Goal: Task Accomplishment & Management: Complete application form

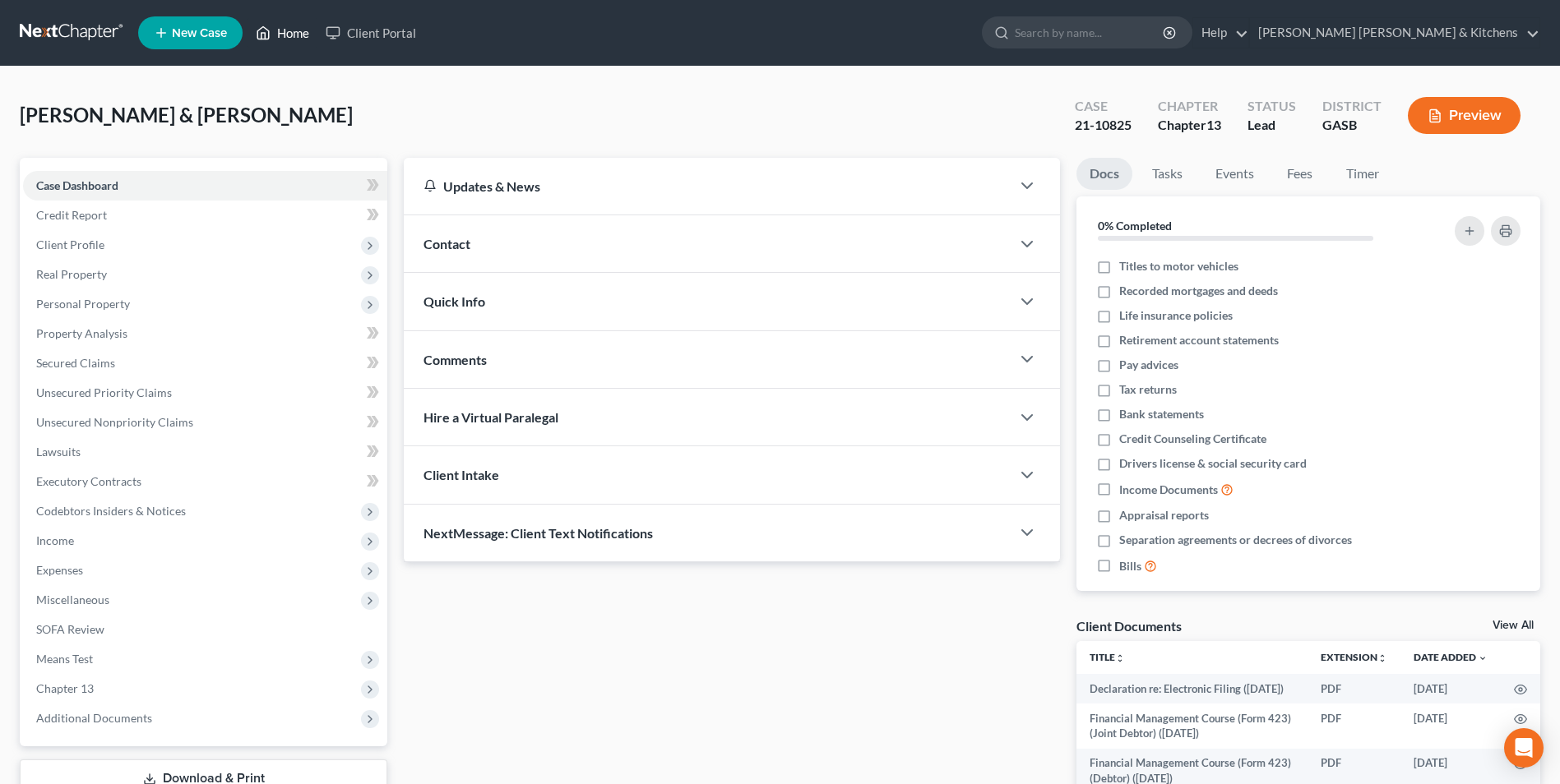
drag, startPoint x: 289, startPoint y: 32, endPoint x: 655, endPoint y: 235, distance: 418.5
click at [289, 32] on link "Home" at bounding box center [282, 32] width 70 height 29
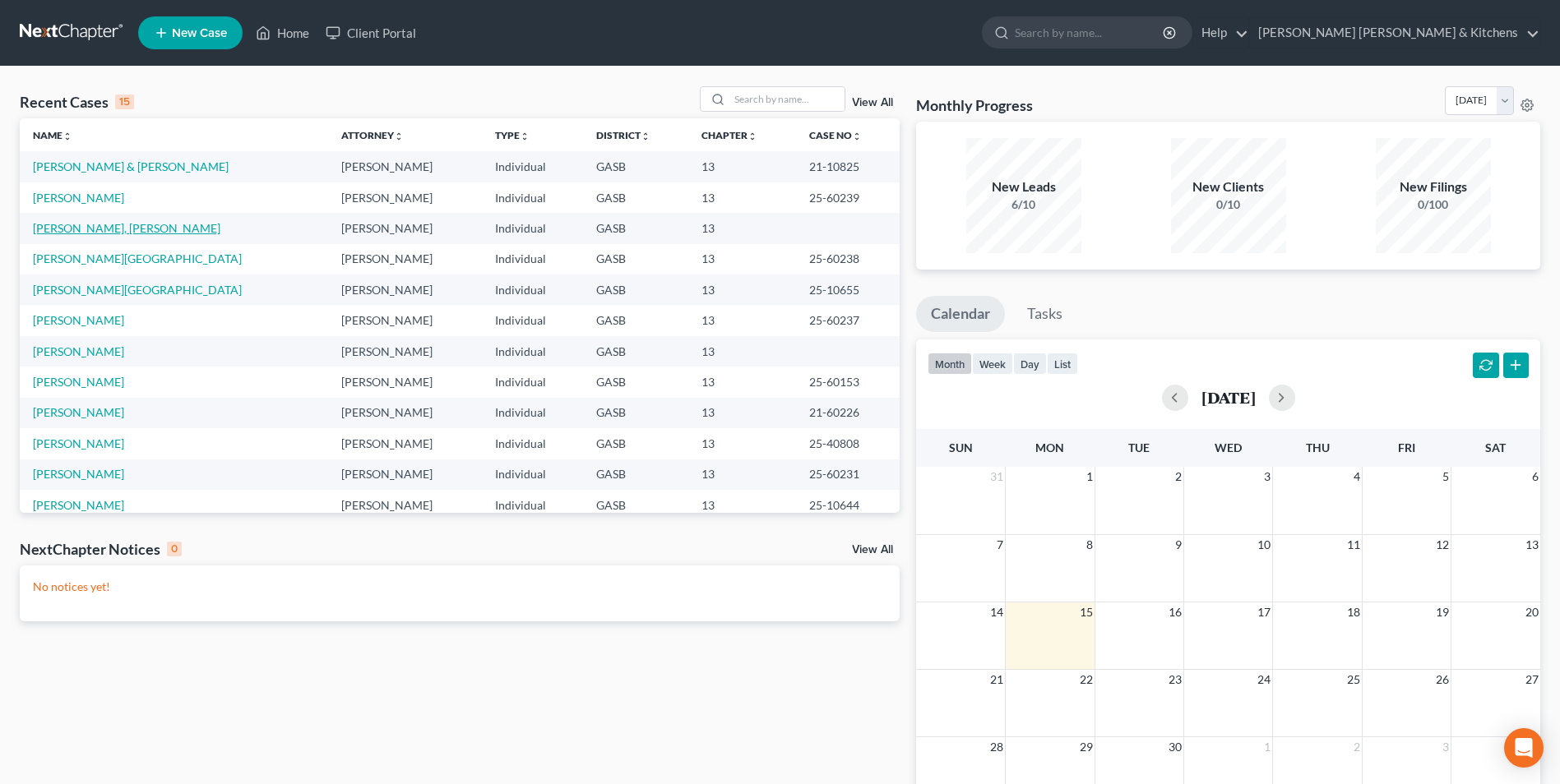
click at [61, 231] on link "[PERSON_NAME], [PERSON_NAME]" at bounding box center [127, 228] width 187 height 14
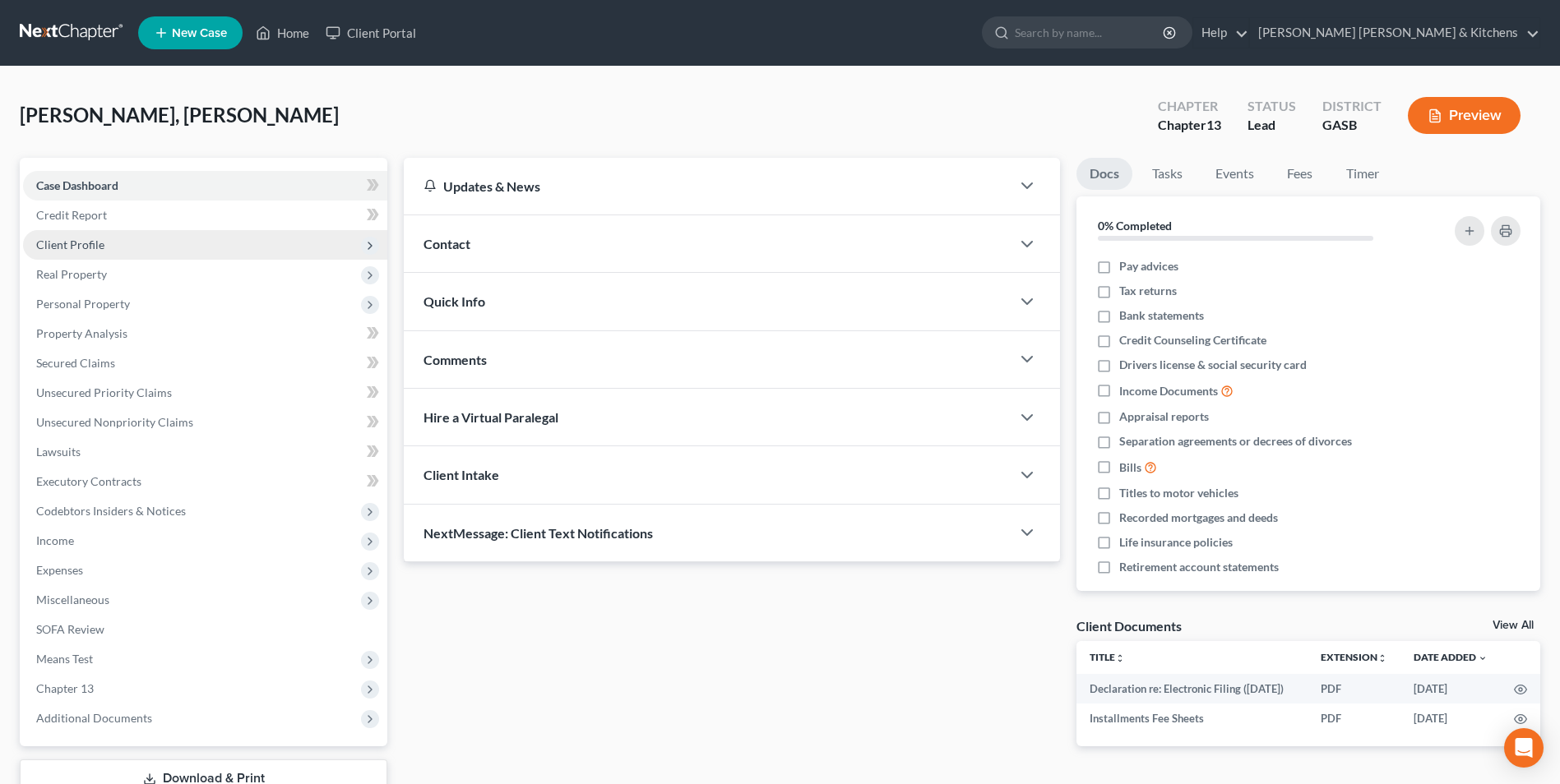
click at [75, 248] on span "Client Profile" at bounding box center [70, 244] width 69 height 14
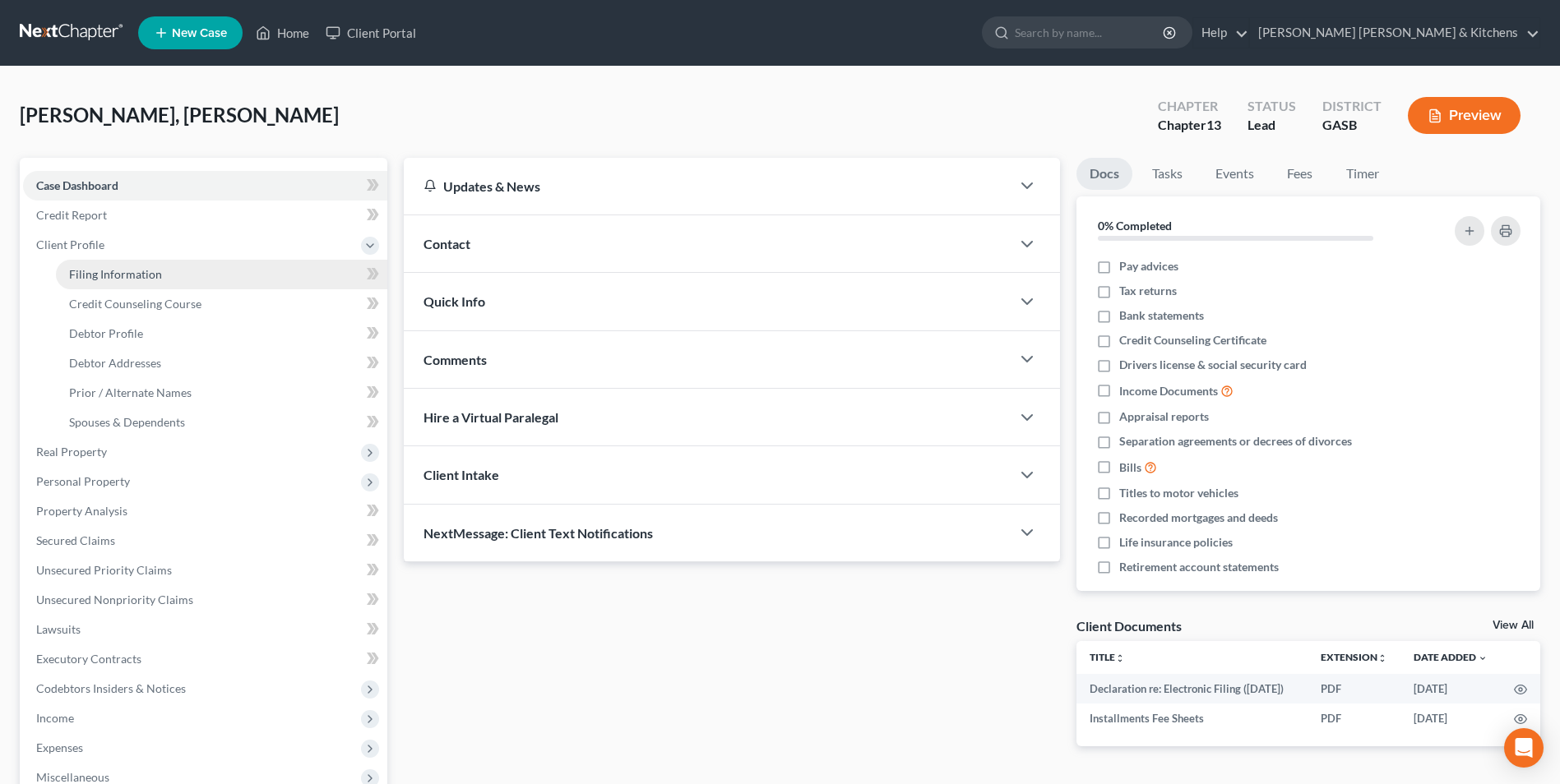
click at [103, 278] on span "Filing Information" at bounding box center [115, 275] width 93 height 14
select select "1"
select select "0"
select select "3"
select select "20"
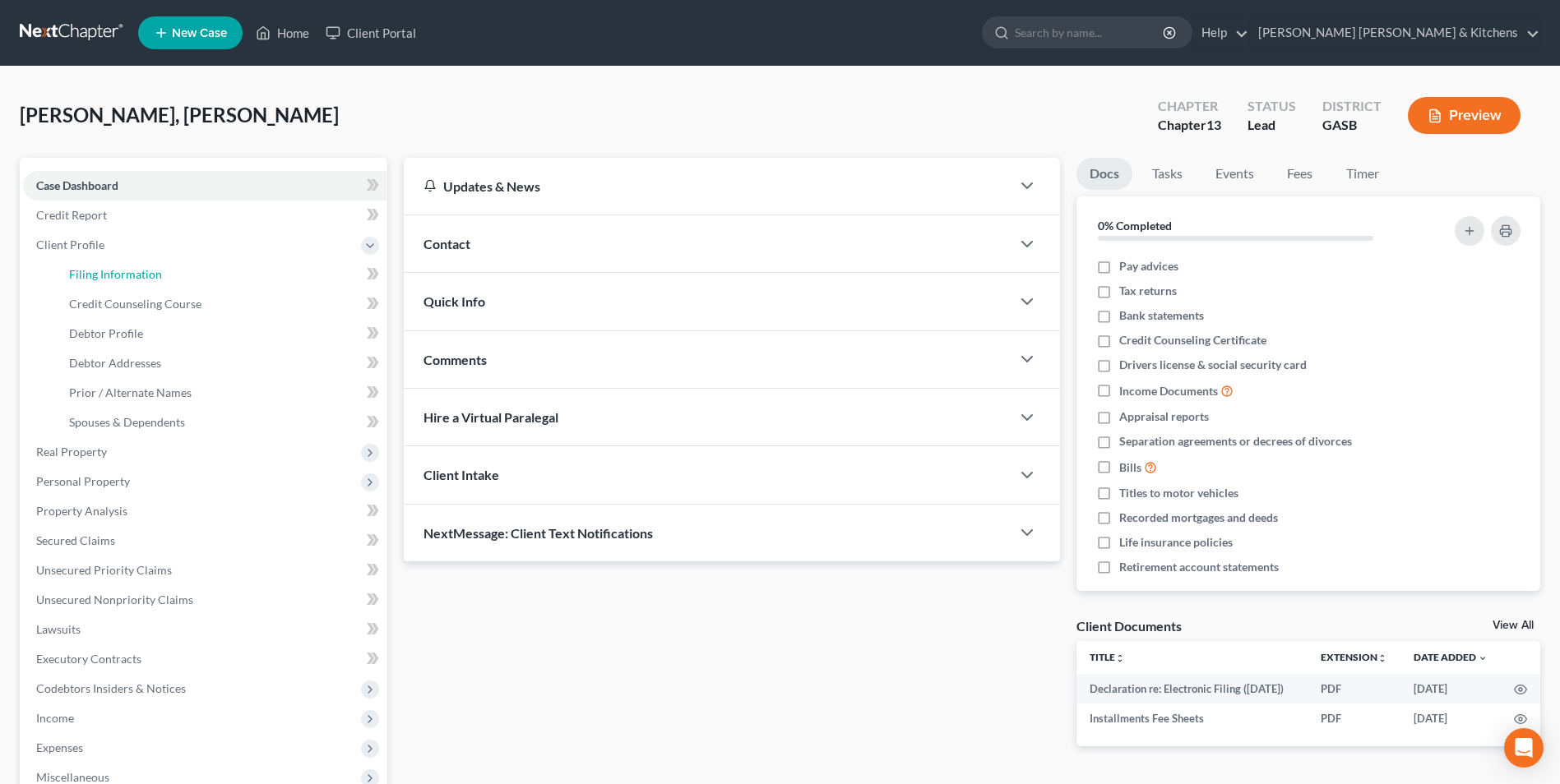
select select "0"
select select "10"
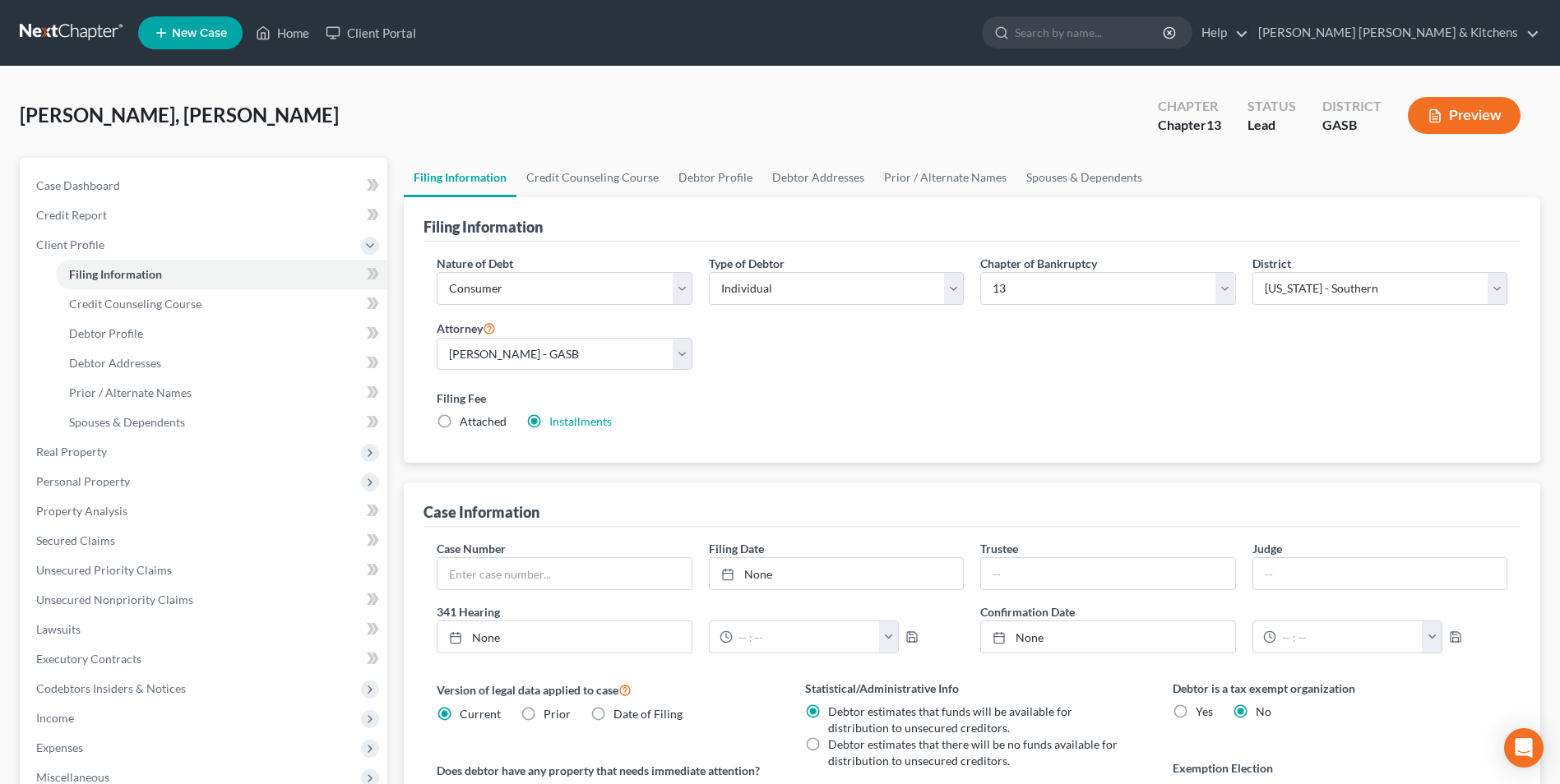
click at [459, 418] on label "Attached" at bounding box center [483, 422] width 47 height 16
click at [466, 418] on input "Attached" at bounding box center [472, 419] width 11 height 11
radio input "true"
drag, startPoint x: 535, startPoint y: 413, endPoint x: 532, endPoint y: 425, distance: 12.4
click at [549, 417] on label "Installments Installments" at bounding box center [581, 422] width 62 height 16
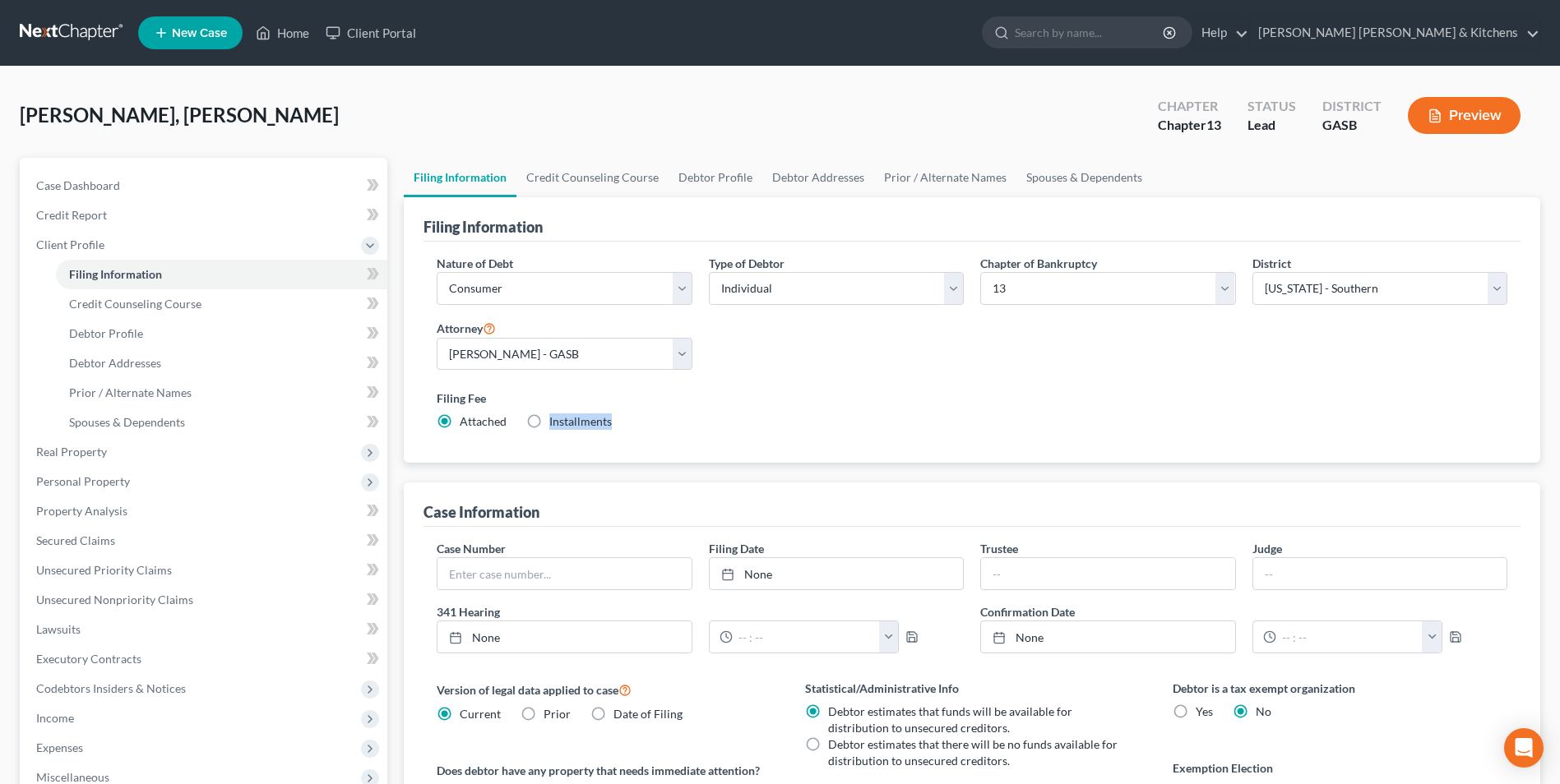
click at [549, 417] on label "Installments Installments" at bounding box center [581, 422] width 62 height 16
click at [556, 417] on input "Installments Installments" at bounding box center [561, 419] width 11 height 11
radio input "true"
radio input "false"
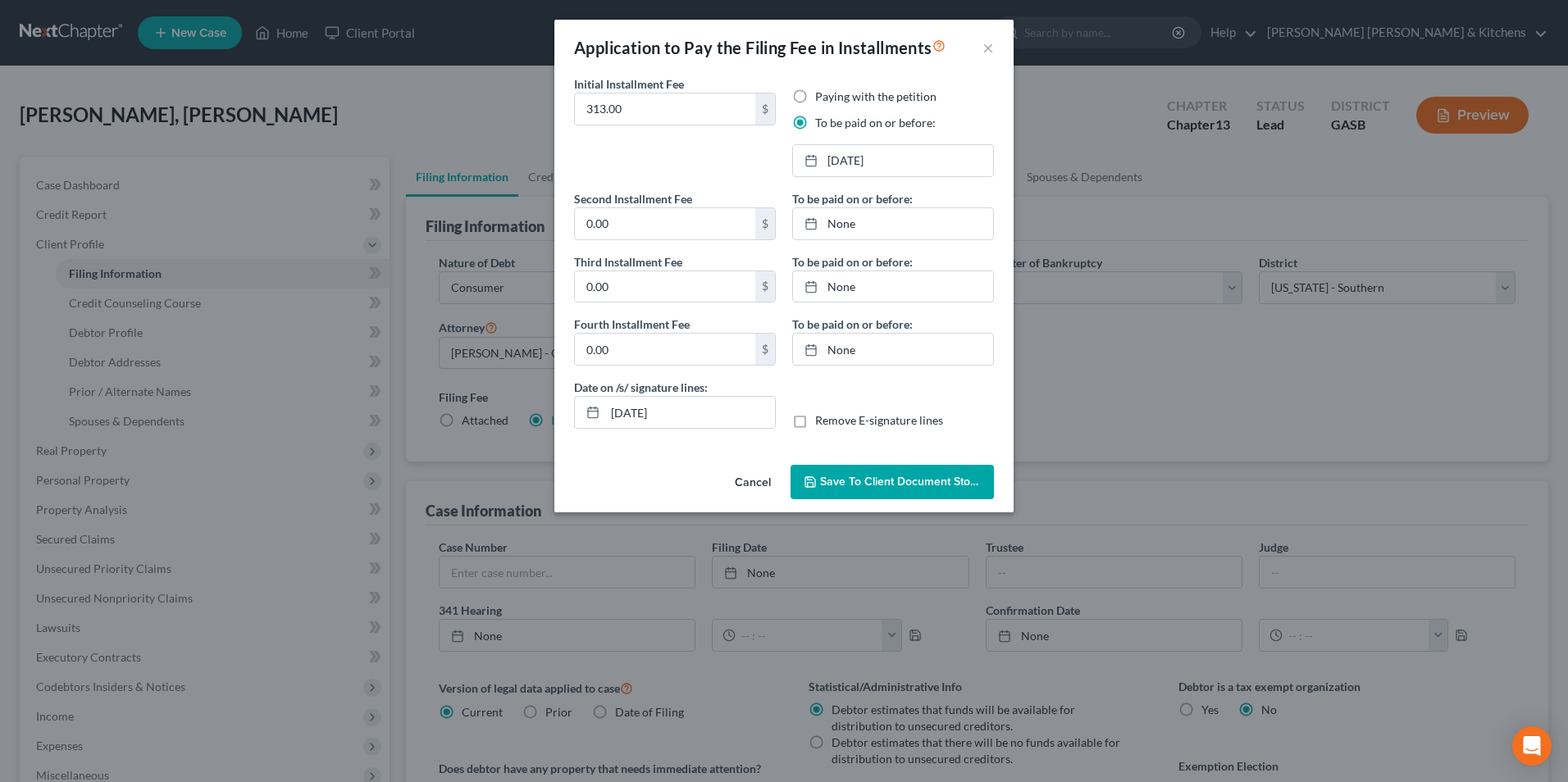
click at [875, 488] on button "Save to Client Document Storage" at bounding box center [893, 482] width 204 height 35
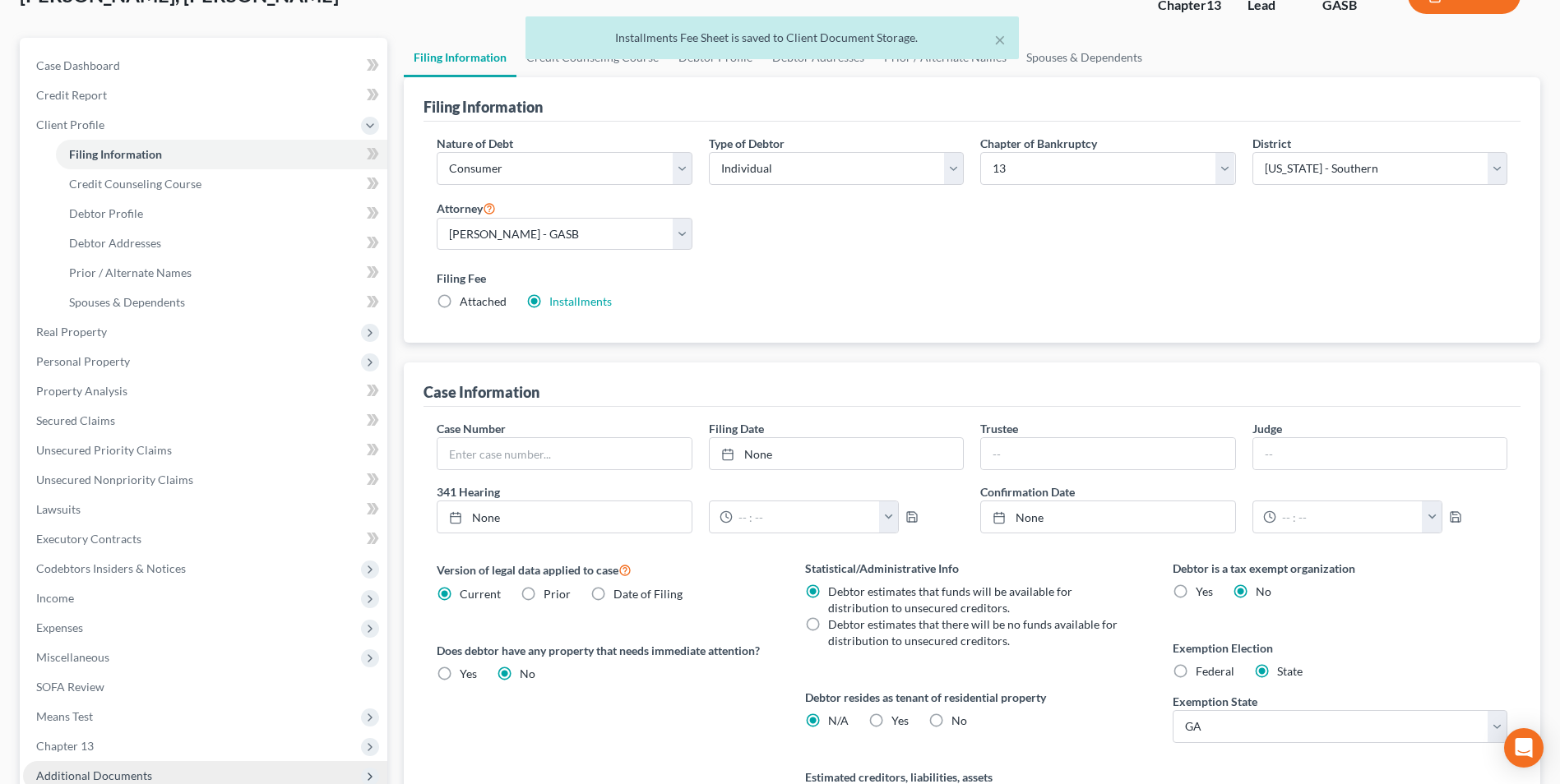
scroll to position [300, 0]
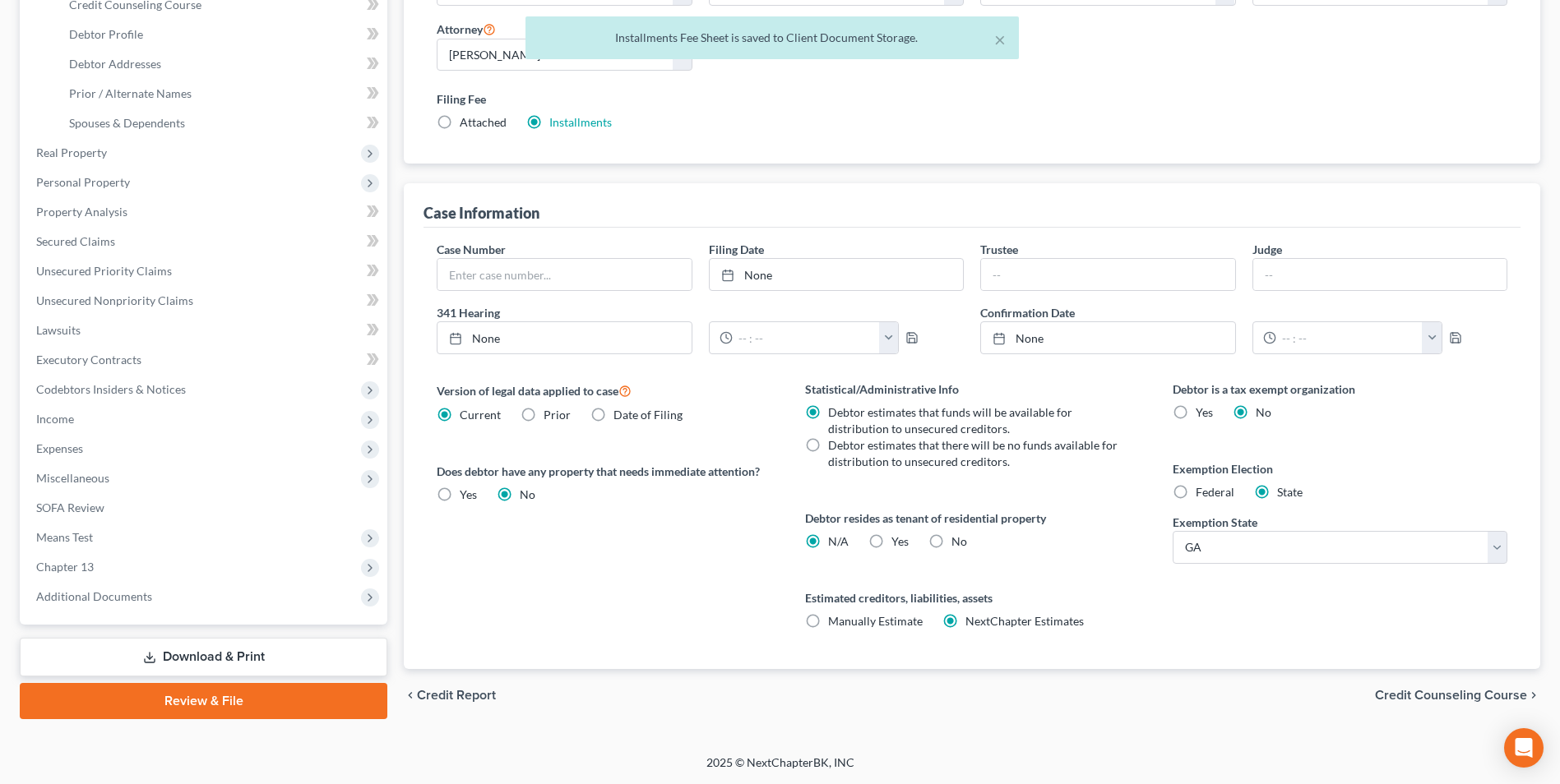
click at [188, 663] on link "Download & Print" at bounding box center [203, 656] width 367 height 38
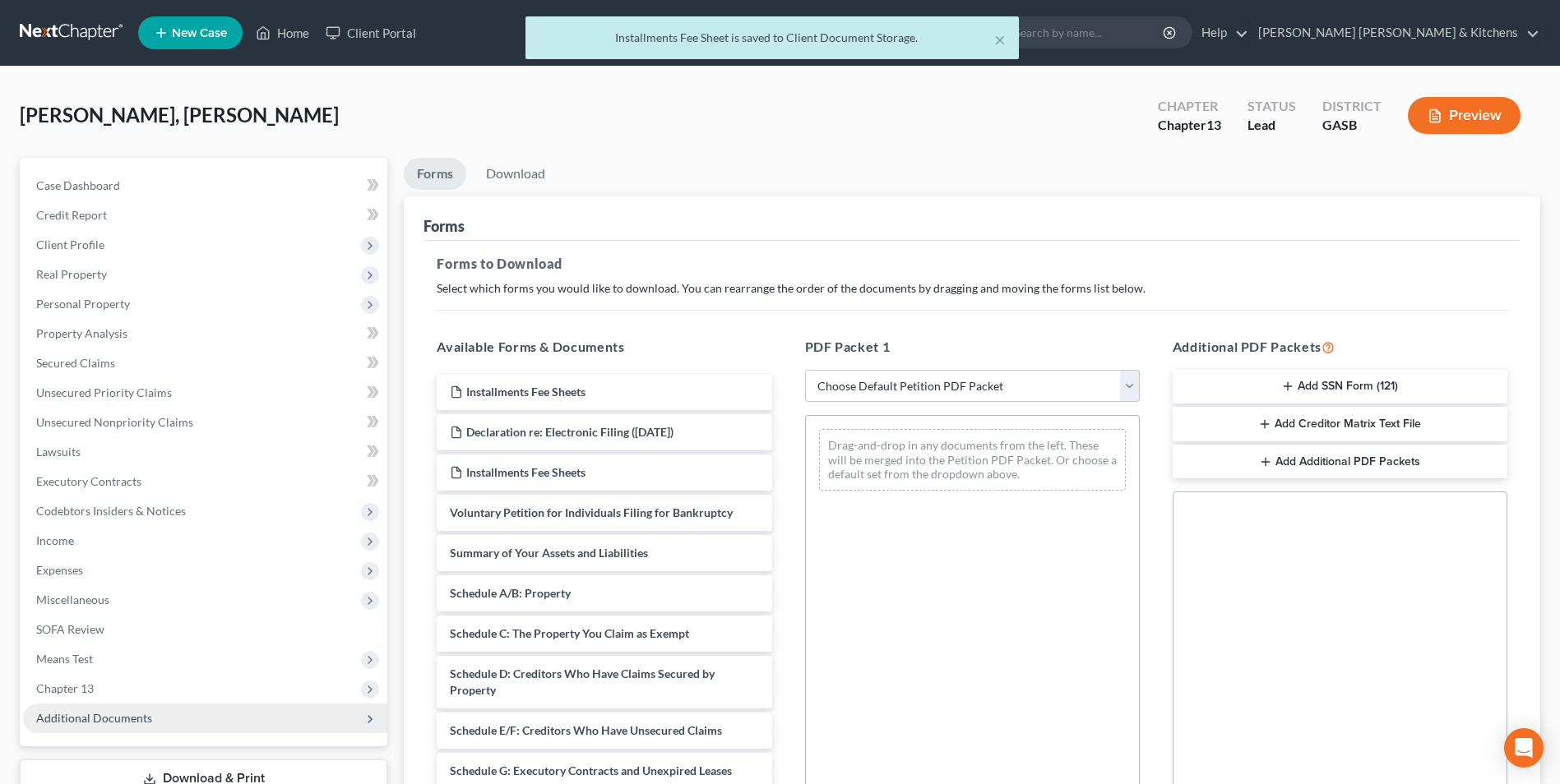
click at [101, 711] on span "Additional Documents" at bounding box center [95, 718] width 116 height 14
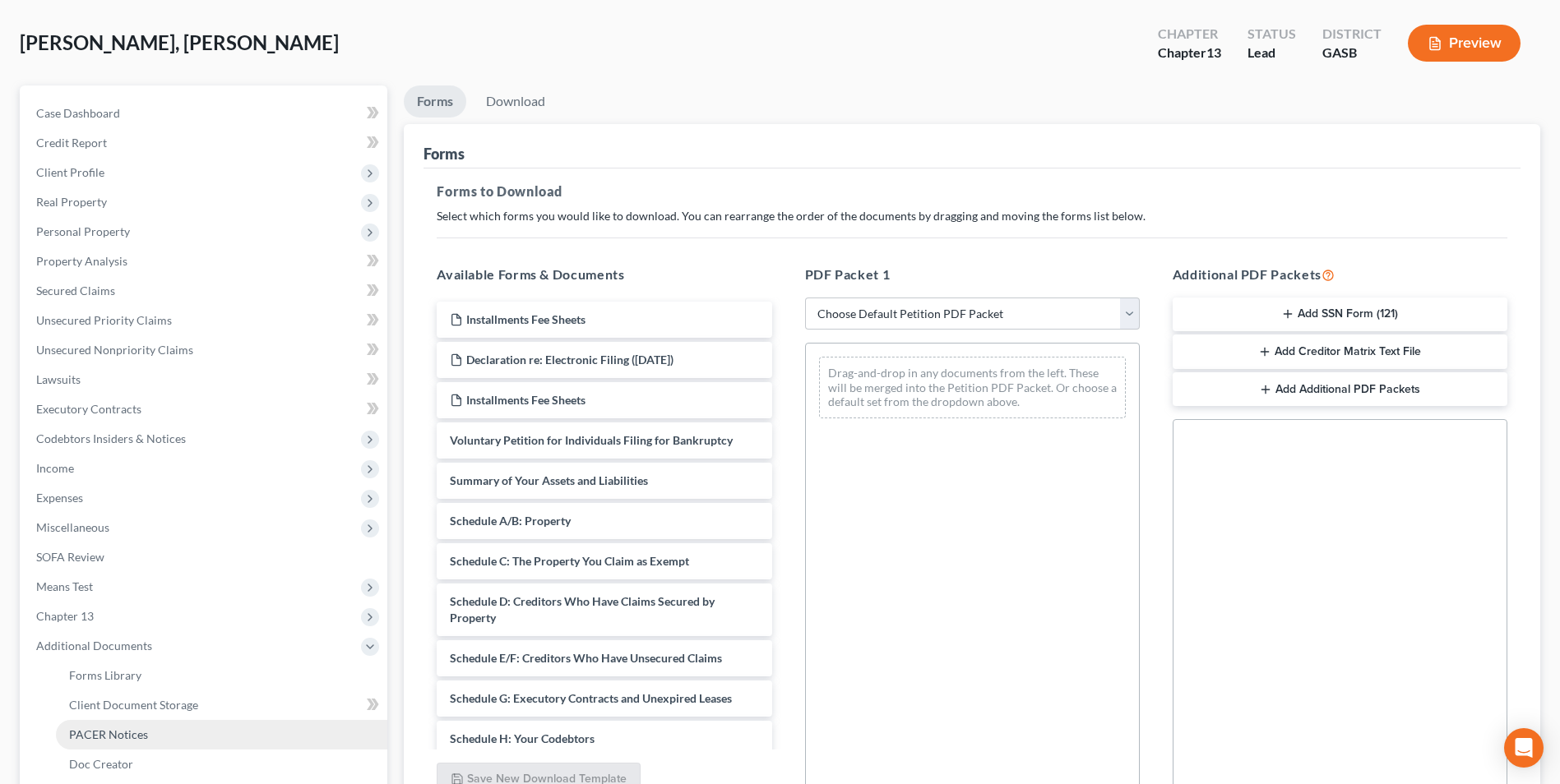
scroll to position [82, 0]
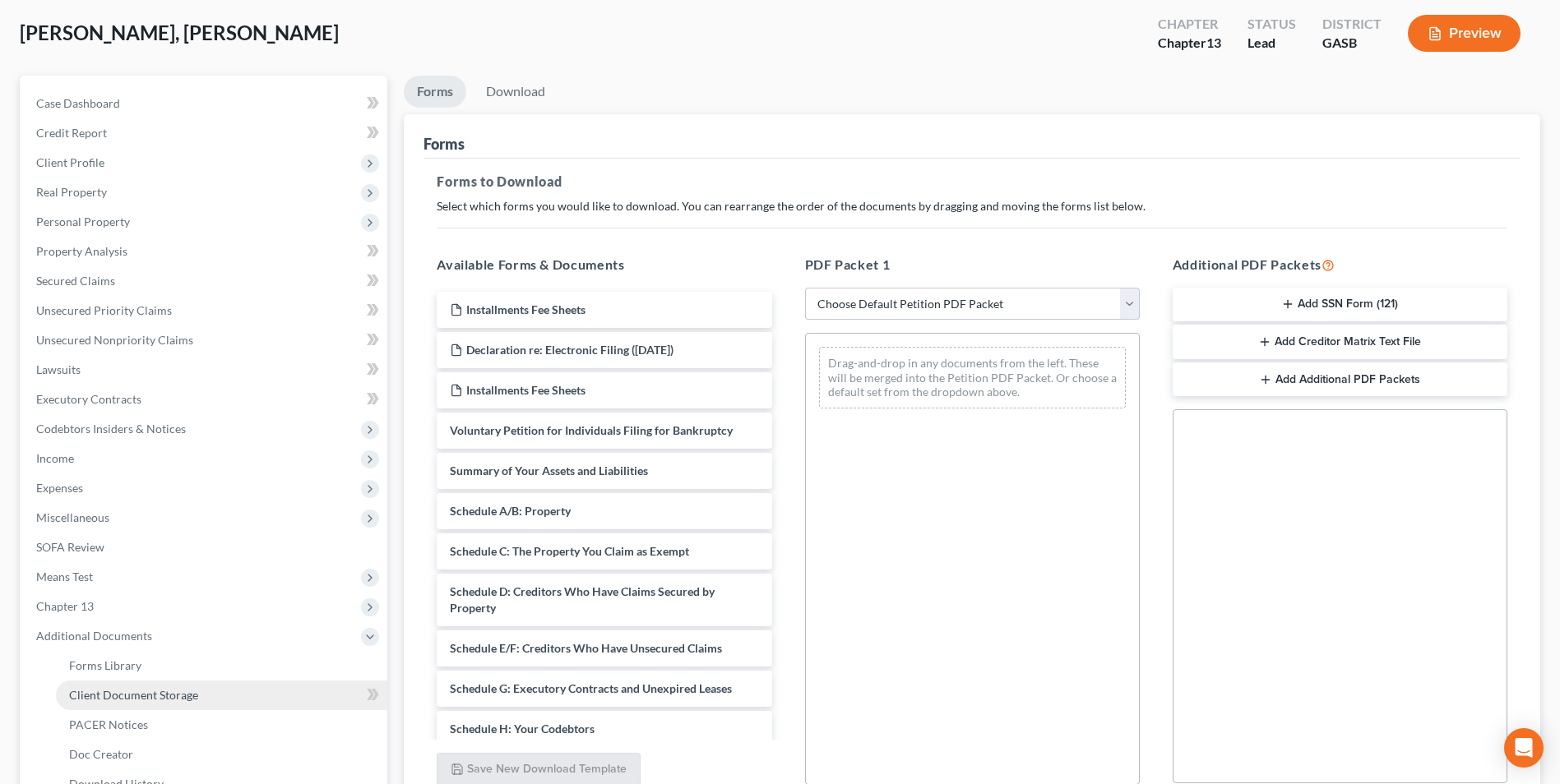
click at [141, 693] on span "Client Document Storage" at bounding box center [133, 695] width 129 height 14
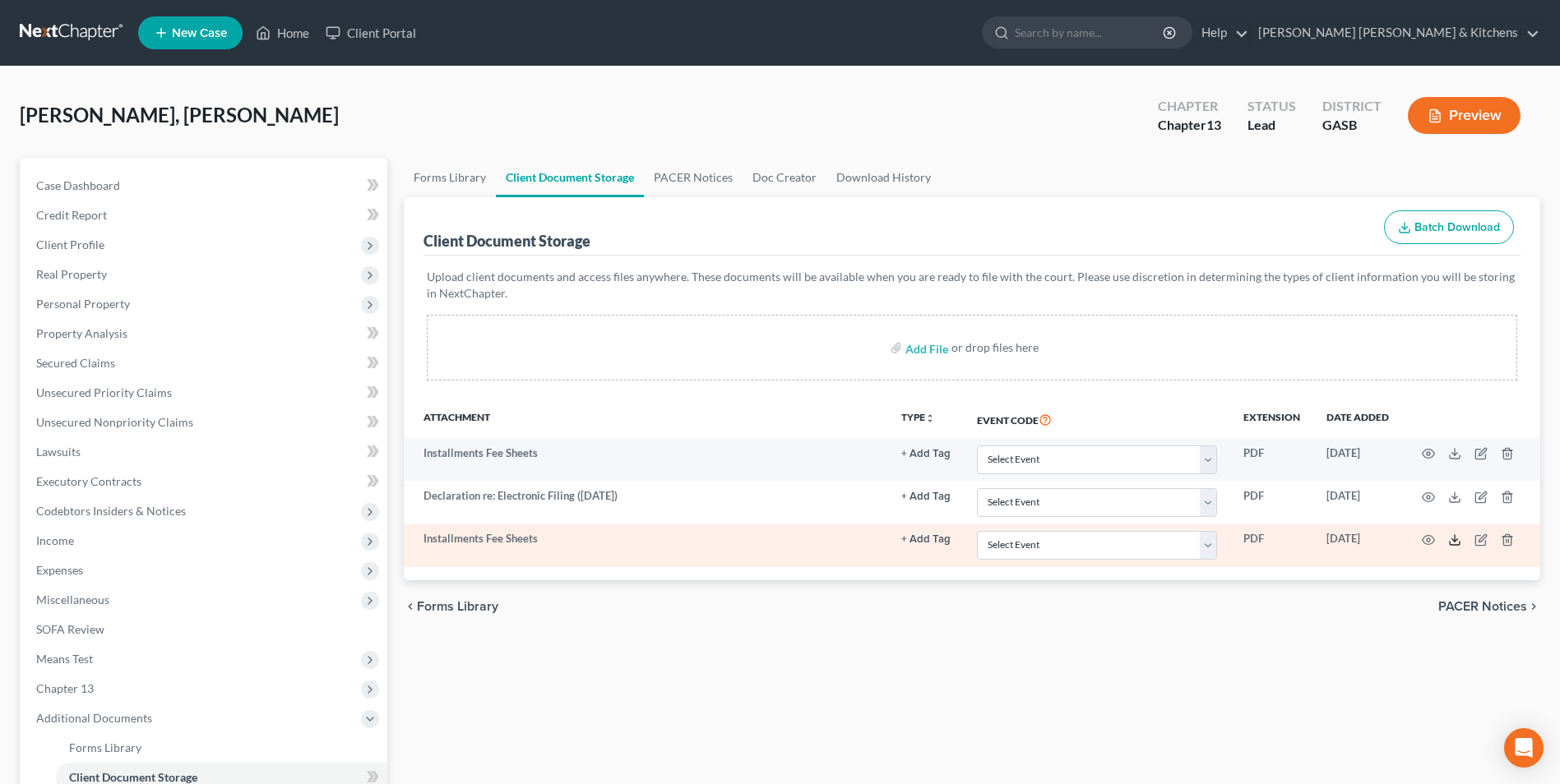
click at [1453, 543] on icon at bounding box center [1454, 540] width 13 height 13
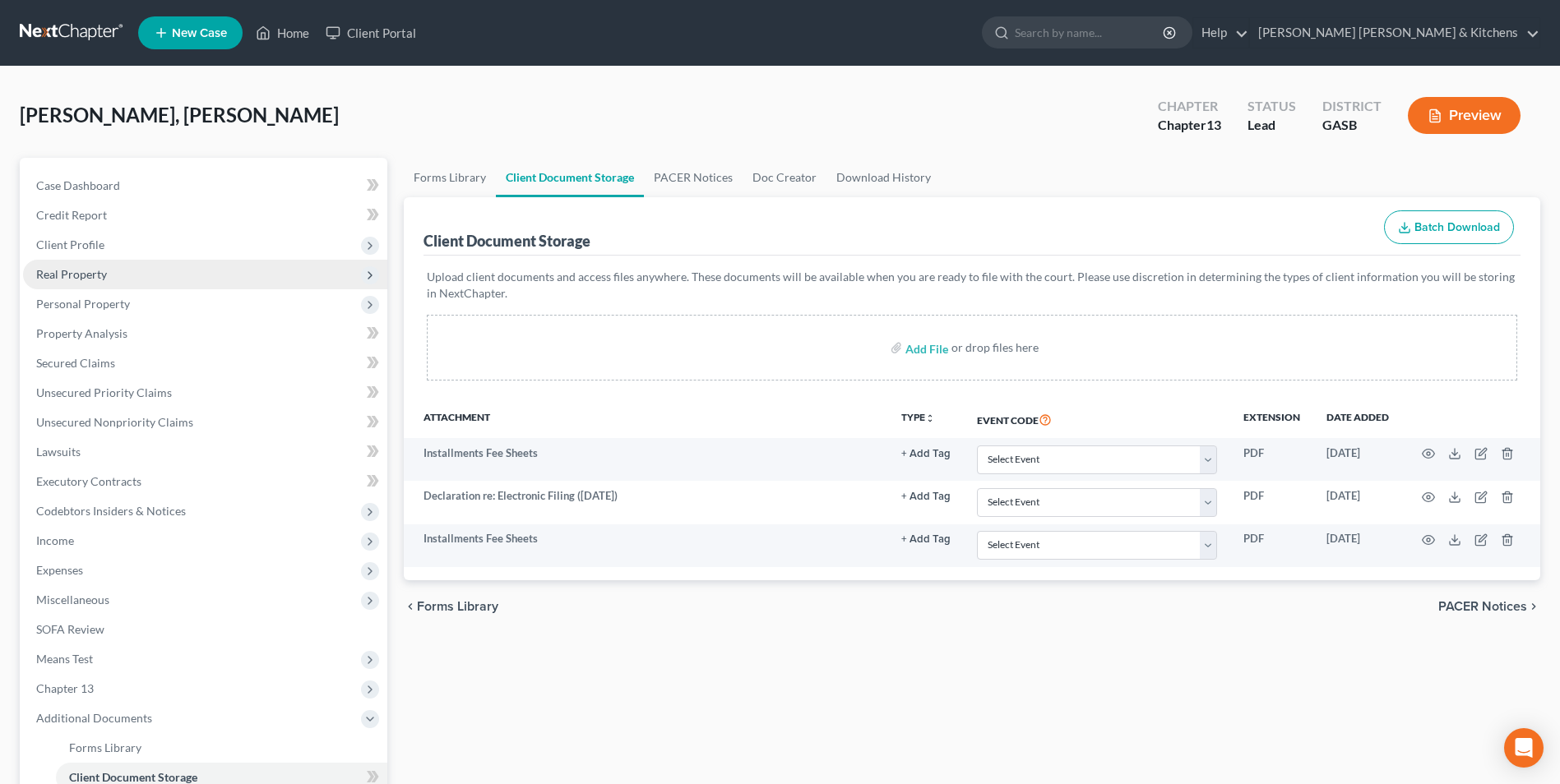
click at [101, 278] on span "Real Property" at bounding box center [71, 275] width 70 height 14
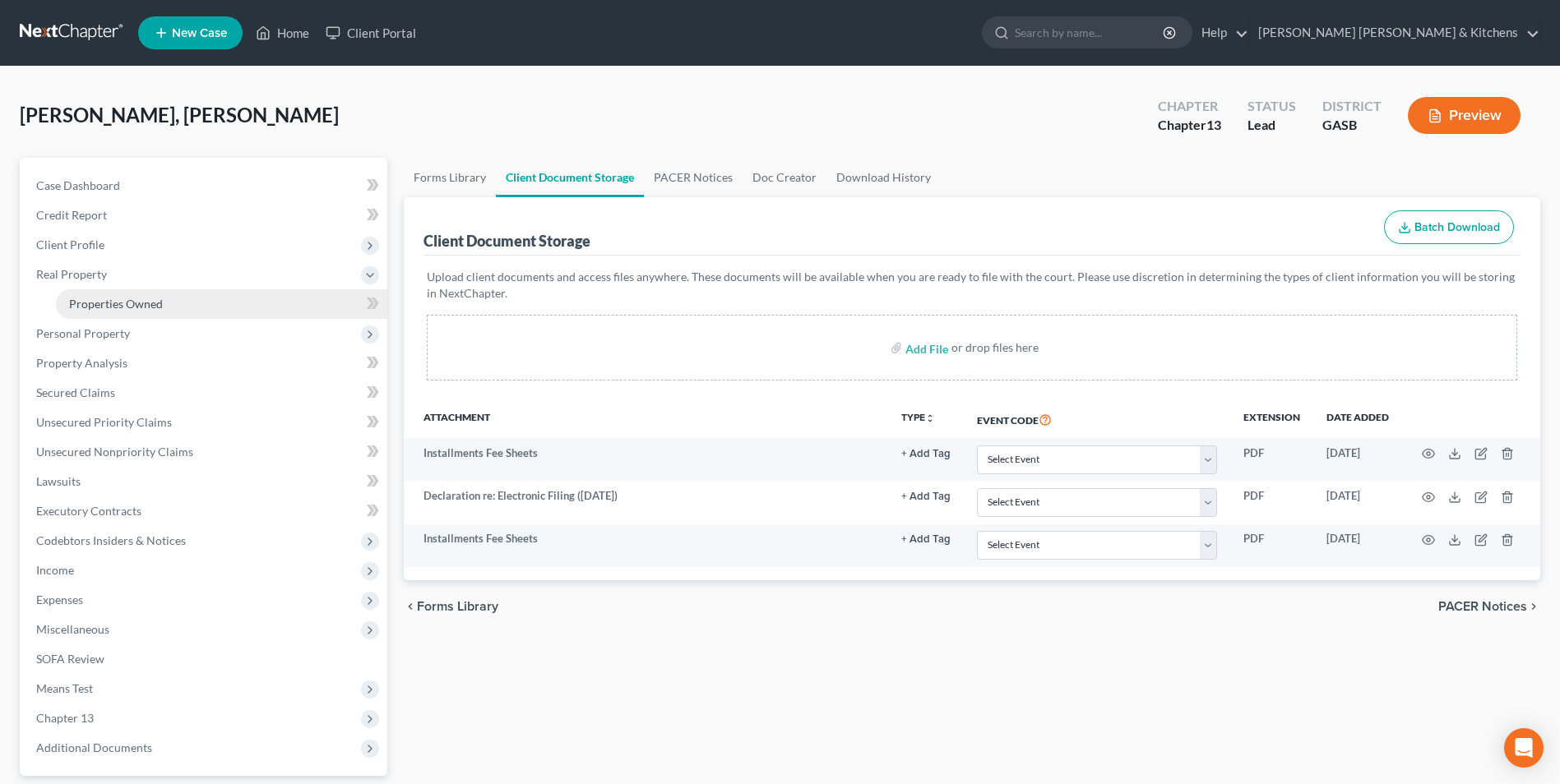
click at [118, 306] on span "Properties Owned" at bounding box center [115, 304] width 94 height 14
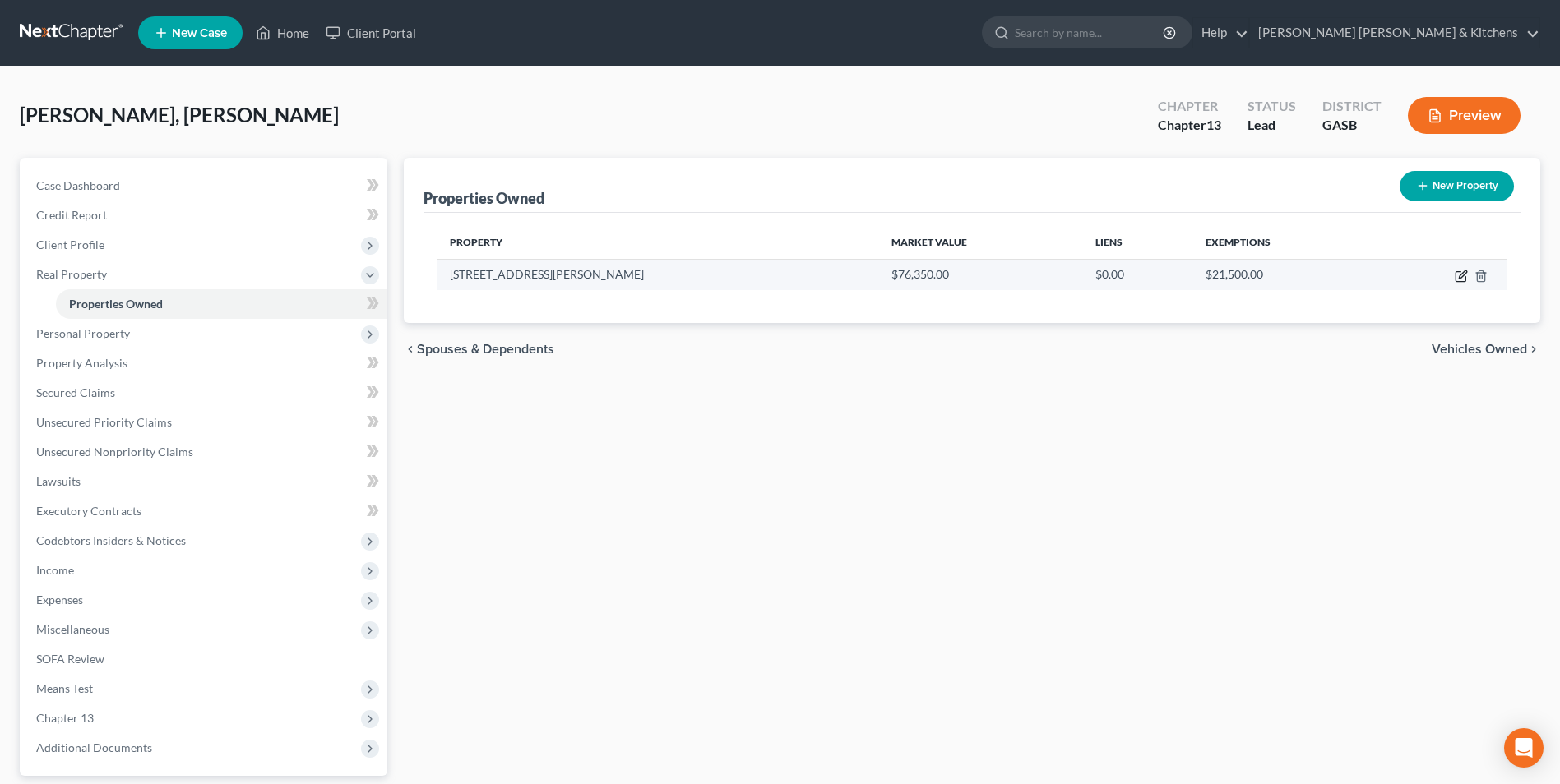
click at [1459, 276] on icon "button" at bounding box center [1462, 274] width 7 height 7
select select "10"
select select "0"
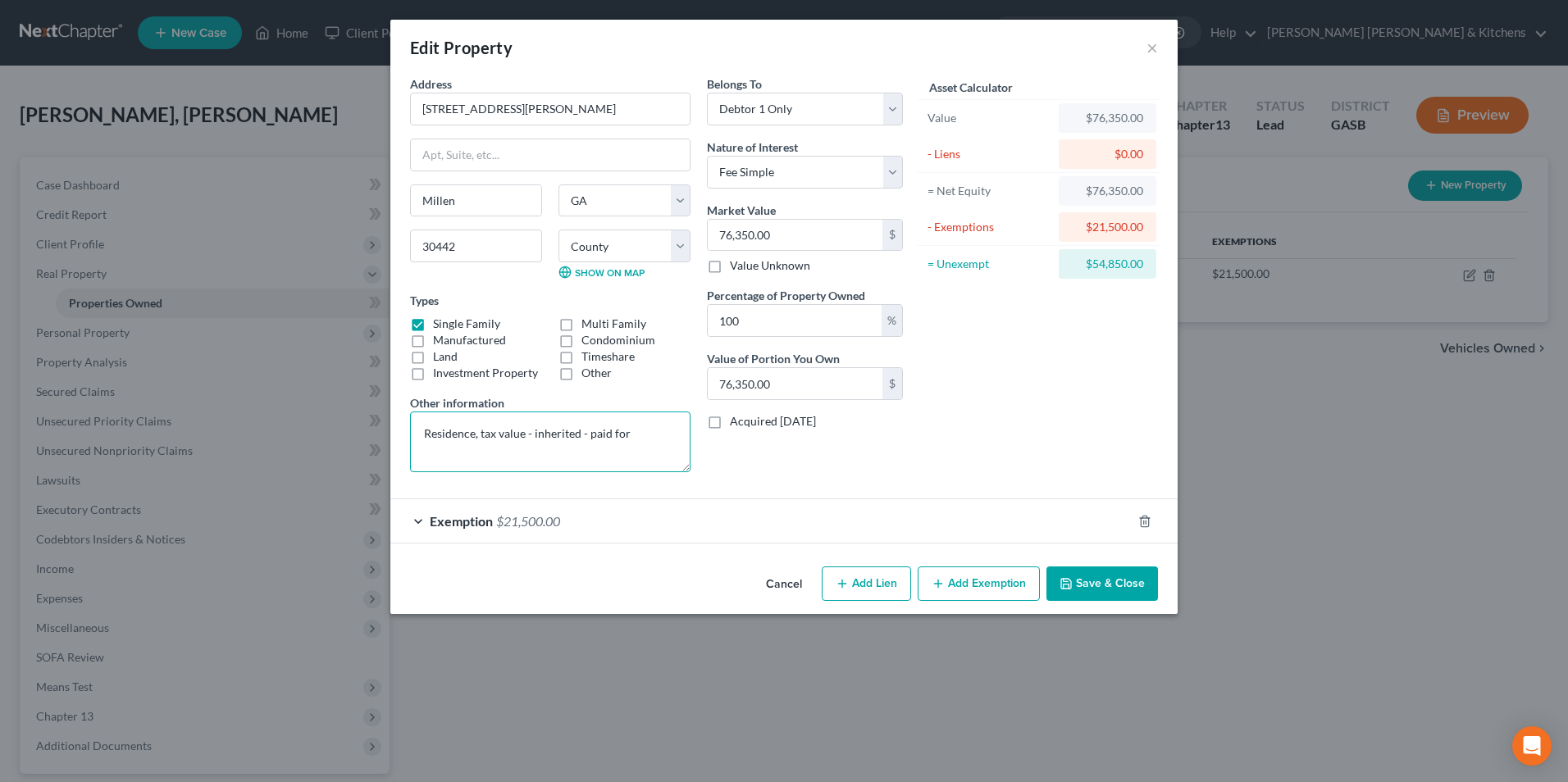
click at [668, 437] on textarea "Residence, tax value - inherited - paid for" at bounding box center [550, 442] width 280 height 60
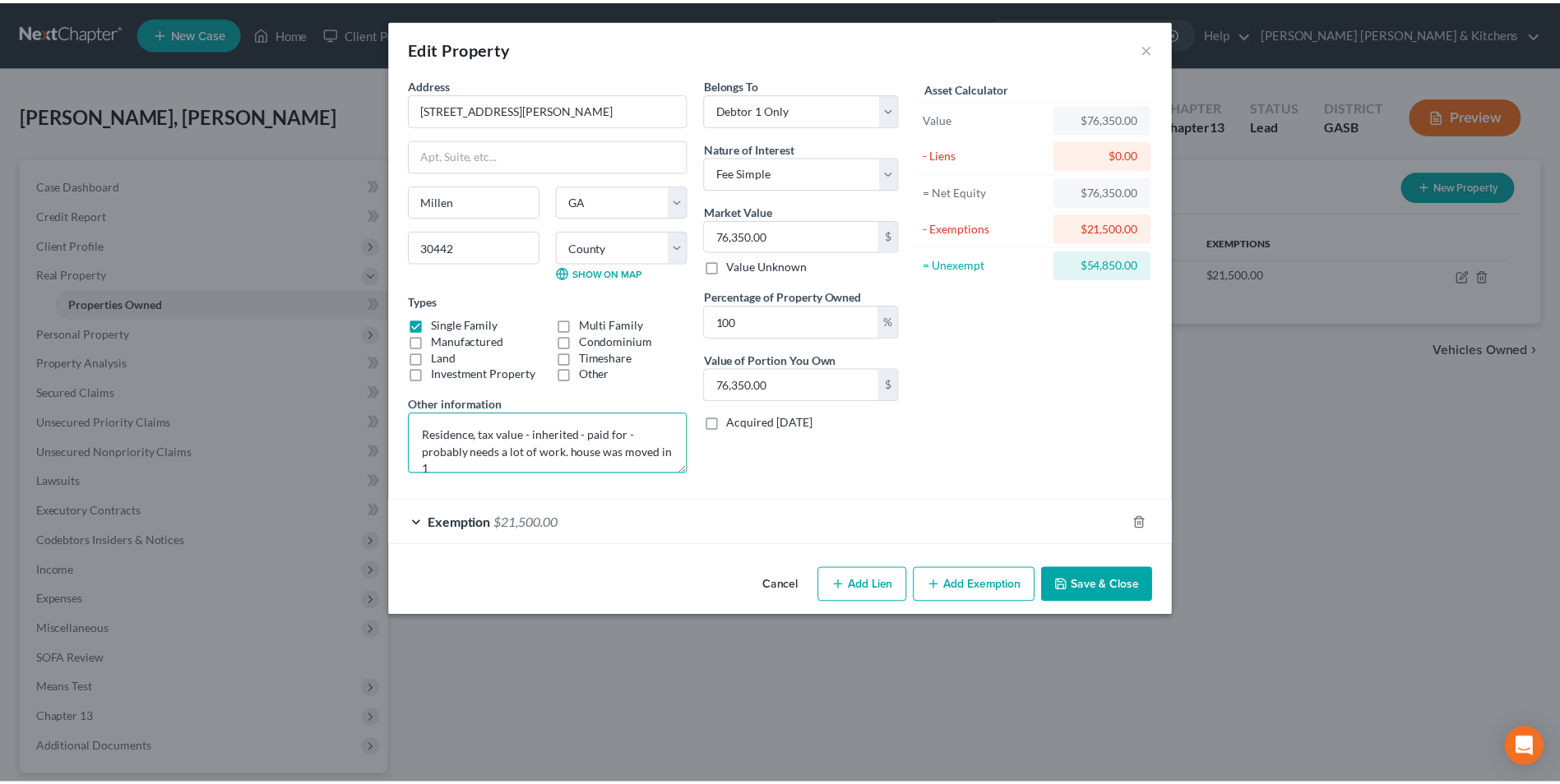
scroll to position [4, 0]
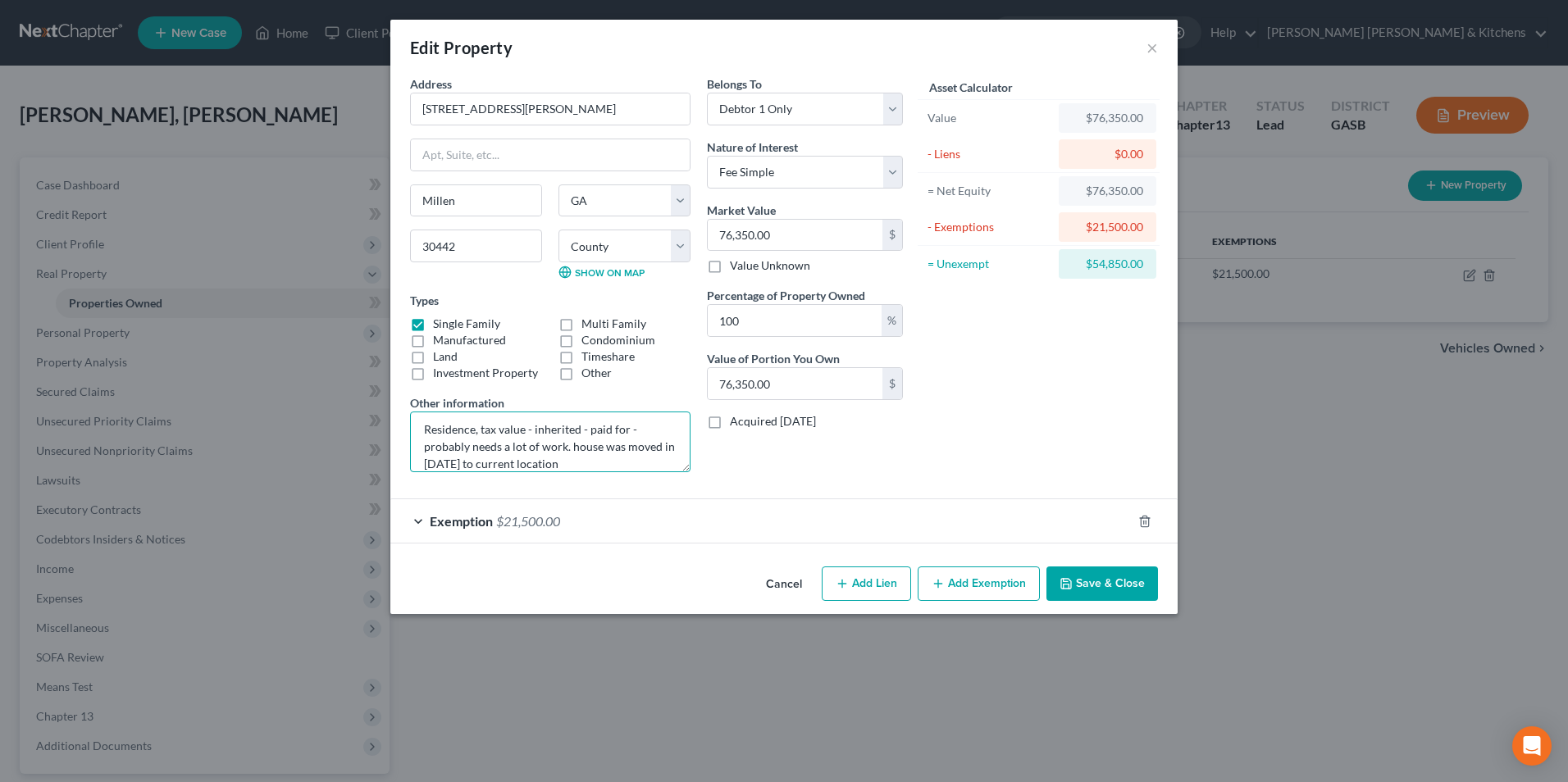
type textarea "Residence, tax value - inherited - paid for - probably needs a lot of work. hou…"
click at [1109, 589] on button "Save & Close" at bounding box center [1102, 584] width 111 height 35
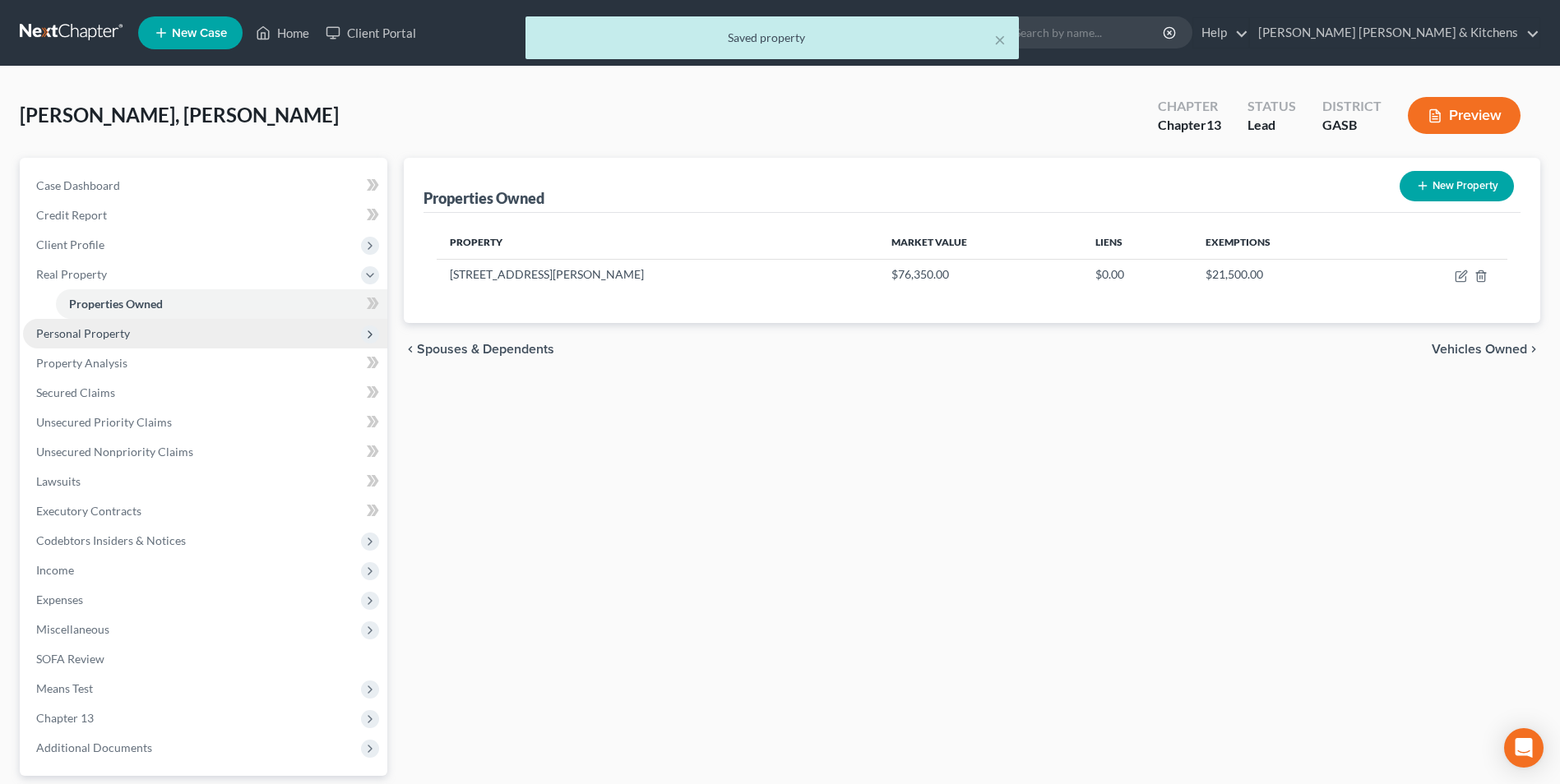
click at [126, 331] on span "Personal Property" at bounding box center [83, 334] width 94 height 14
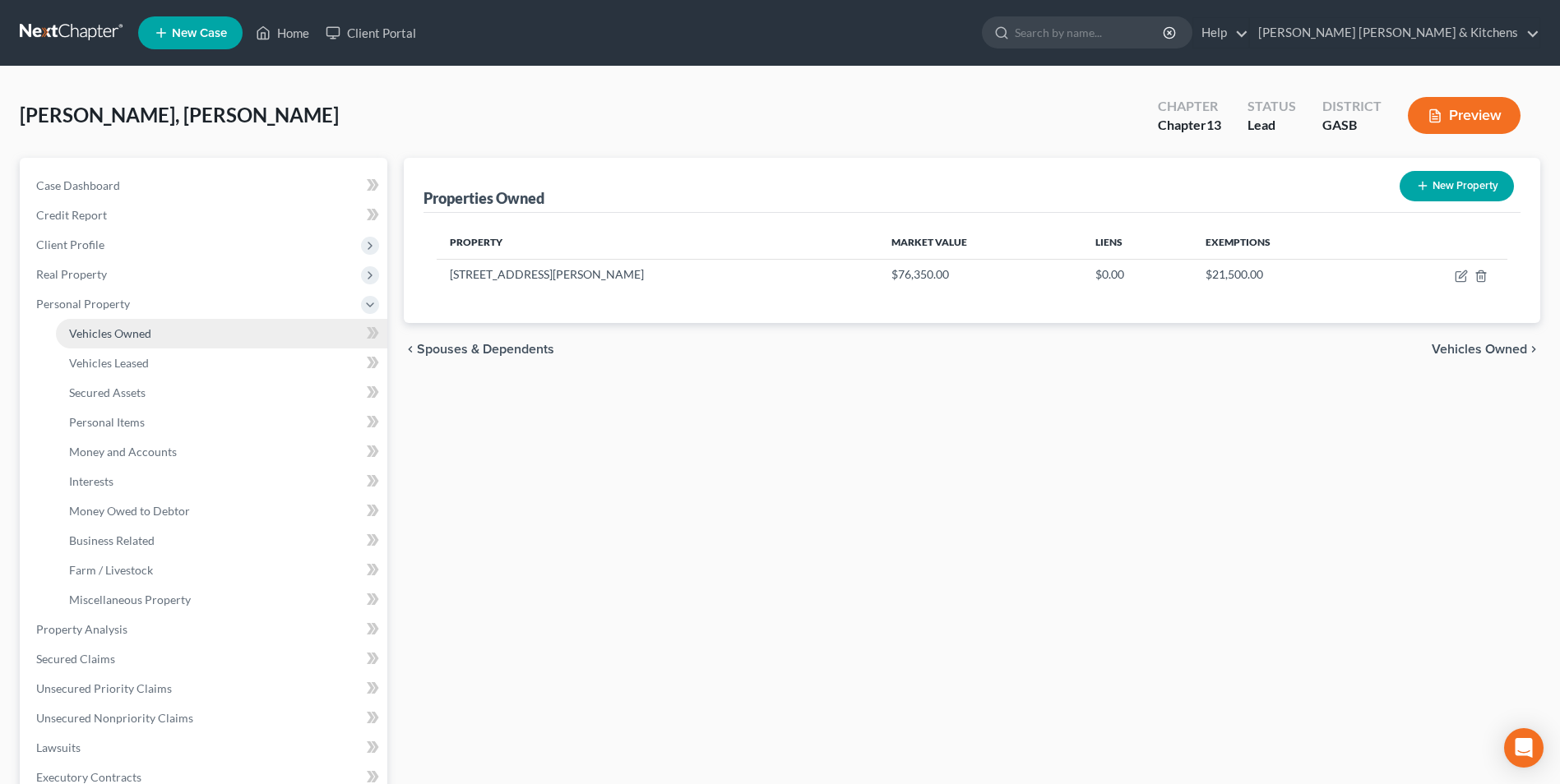
click at [162, 334] on link "Vehicles Owned" at bounding box center [221, 334] width 331 height 29
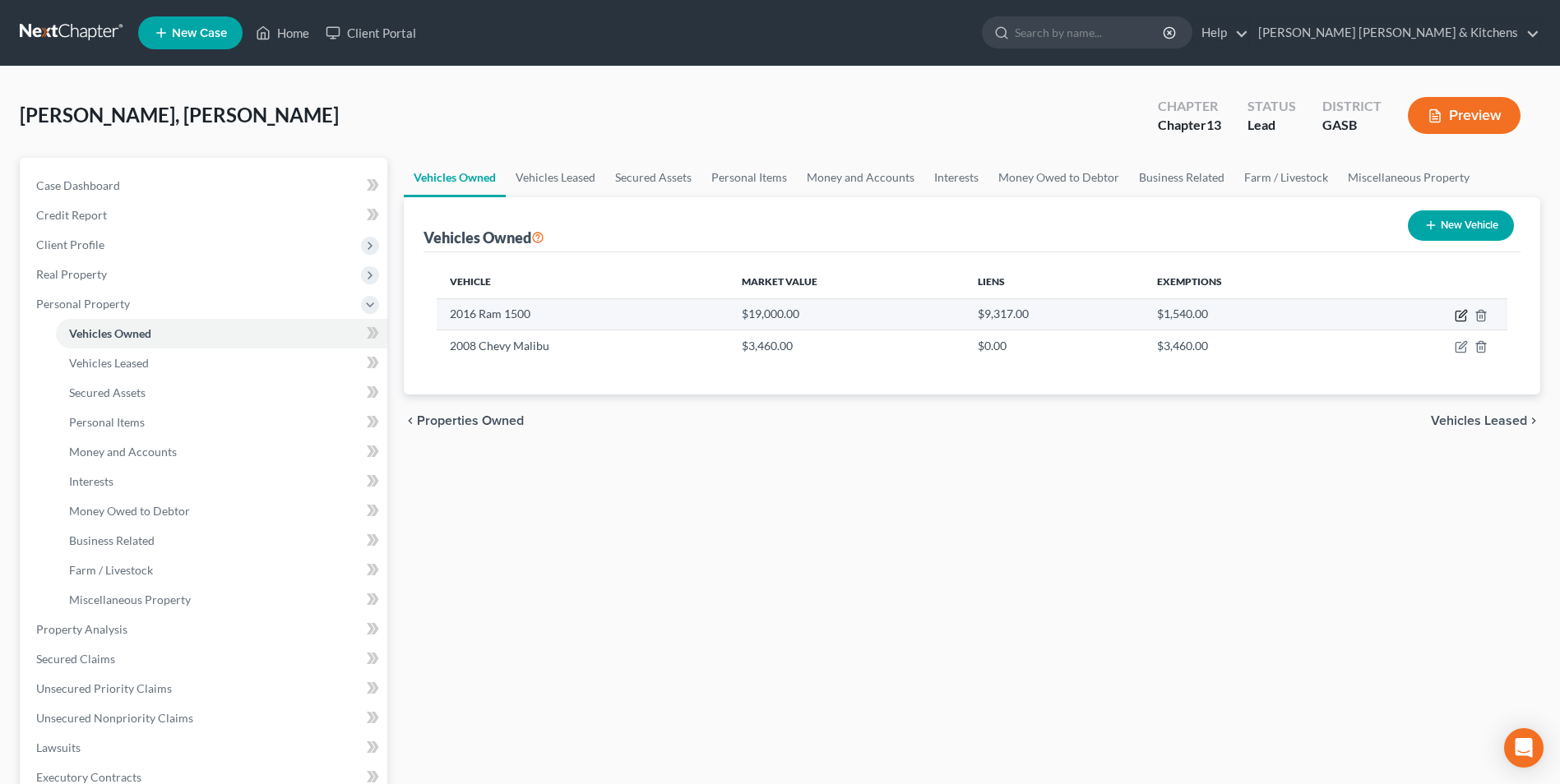
click at [1457, 313] on icon "button" at bounding box center [1461, 316] width 13 height 13
select select "0"
select select "10"
select select "0"
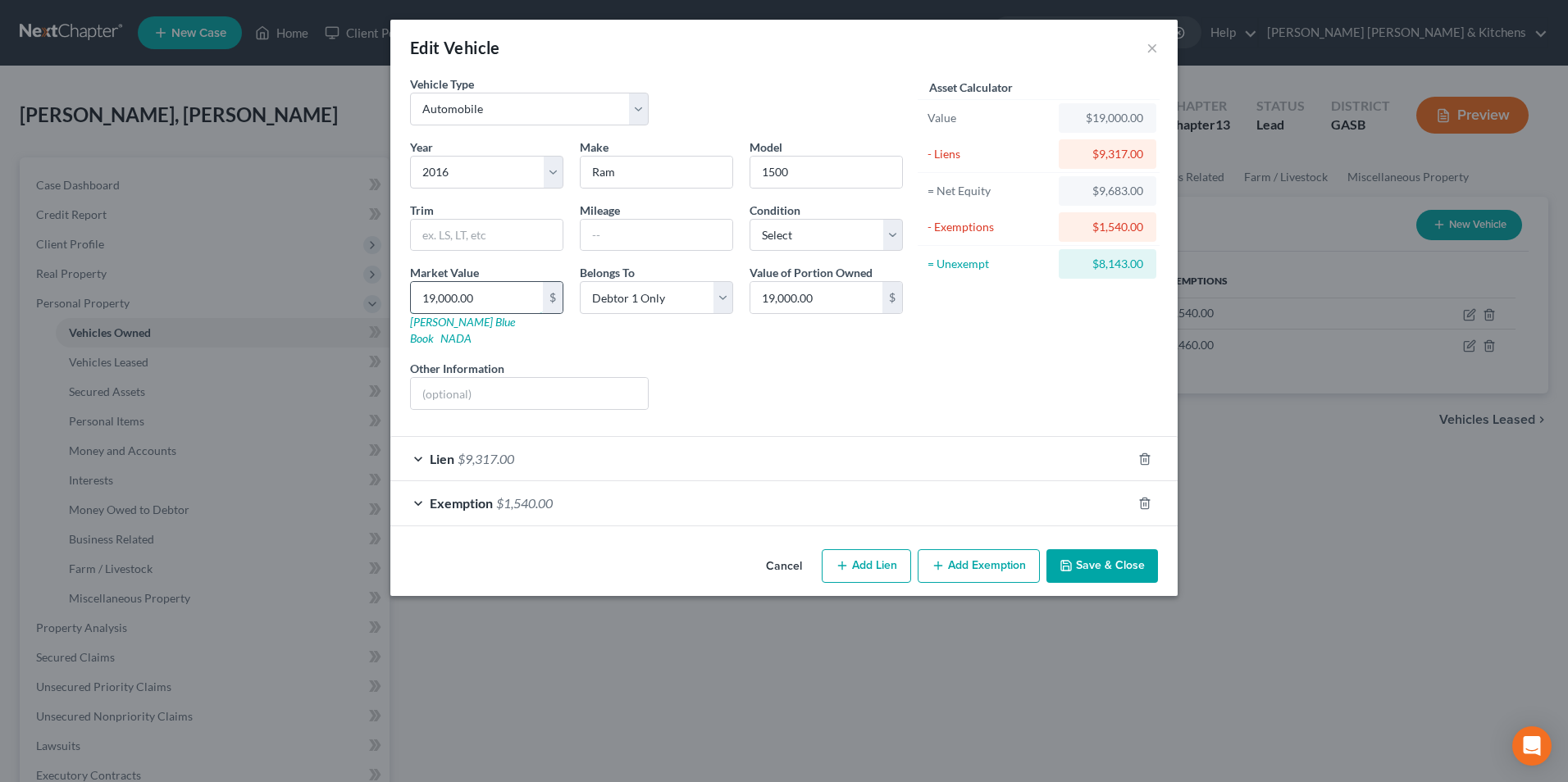
click at [494, 309] on input "19,000.00" at bounding box center [477, 297] width 132 height 31
type input "1"
type input "1.00"
type input "13"
type input "13.00"
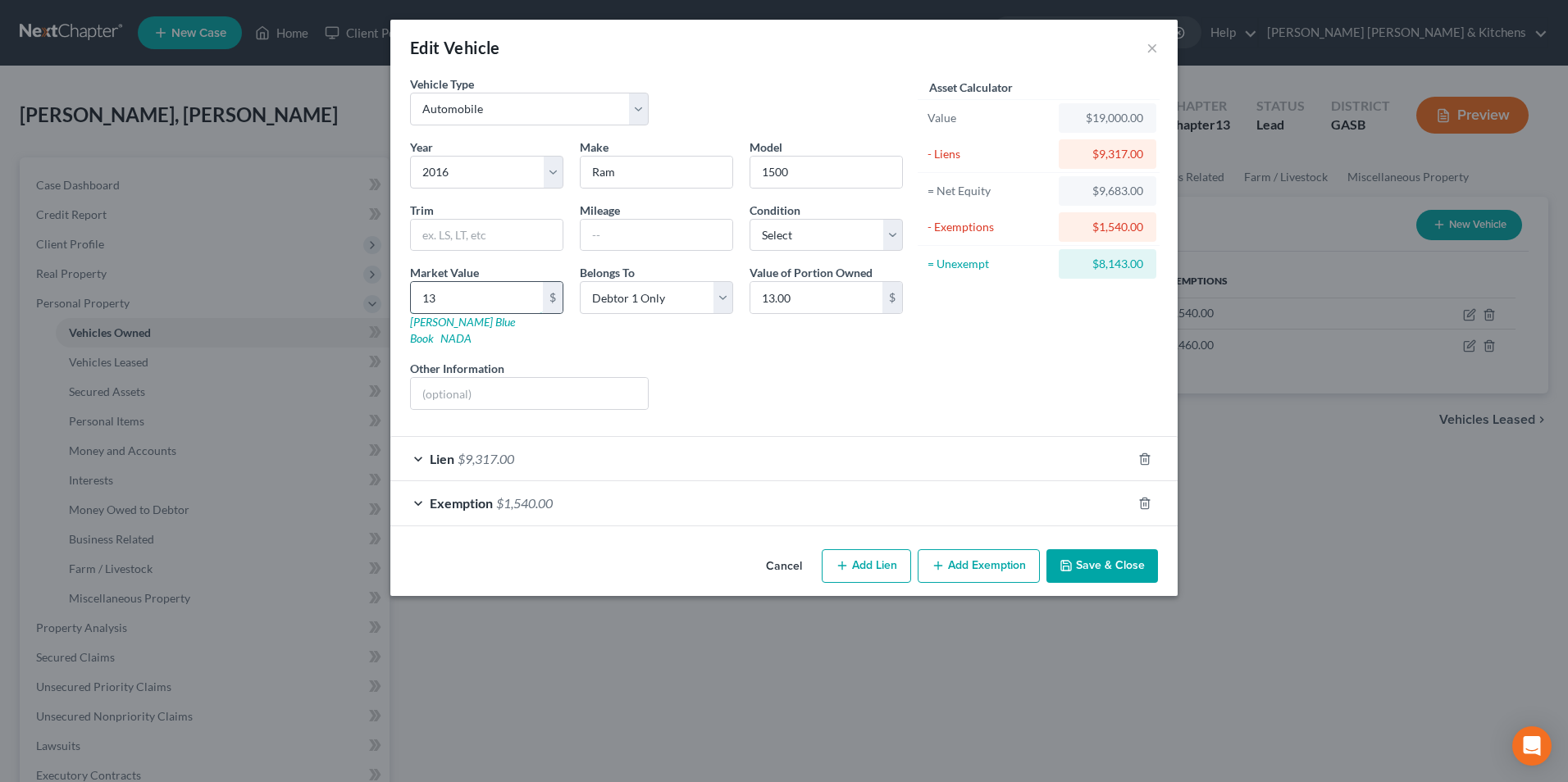
type input "130"
type input "130.00"
type input "1300"
type input "1,300.00"
type input "1,3000"
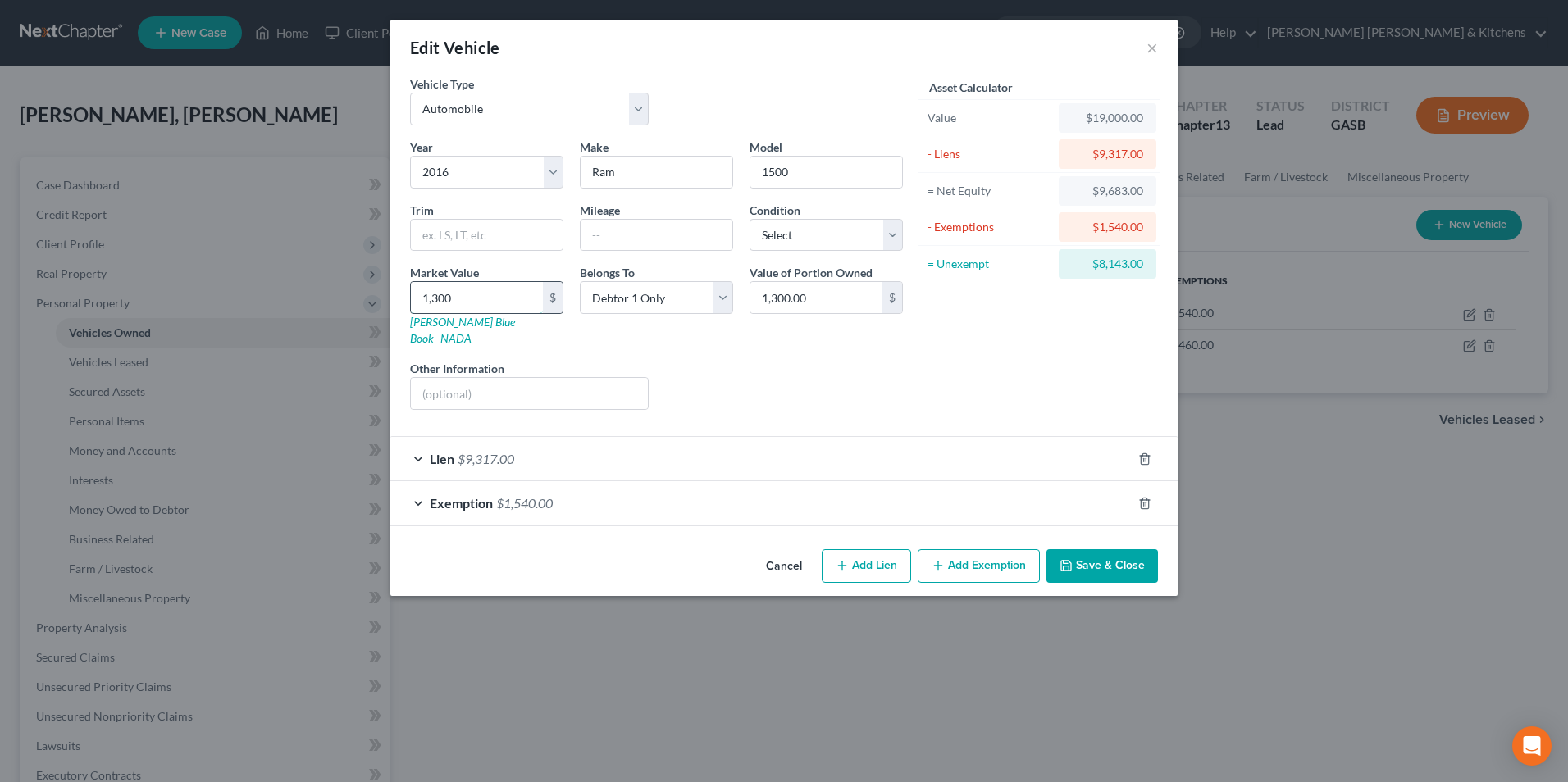
type input "13,000.00"
type input "13,000"
click at [493, 378] on input "text" at bounding box center [529, 393] width 237 height 31
type input "full coverage insurance w/Progressive"
click at [1113, 552] on button "Save & Close" at bounding box center [1102, 567] width 111 height 35
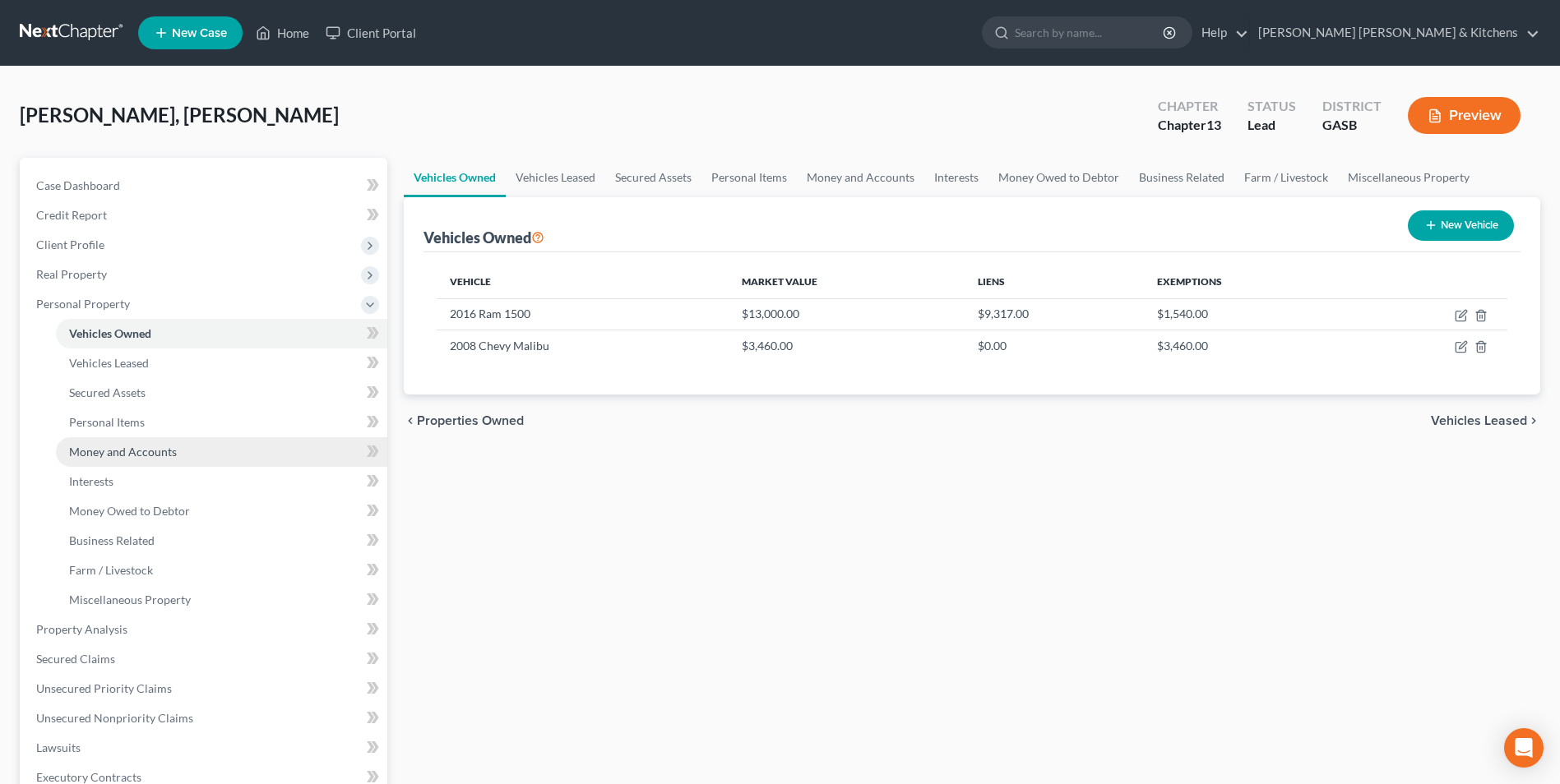
click at [75, 457] on span "Money and Accounts" at bounding box center [122, 452] width 108 height 14
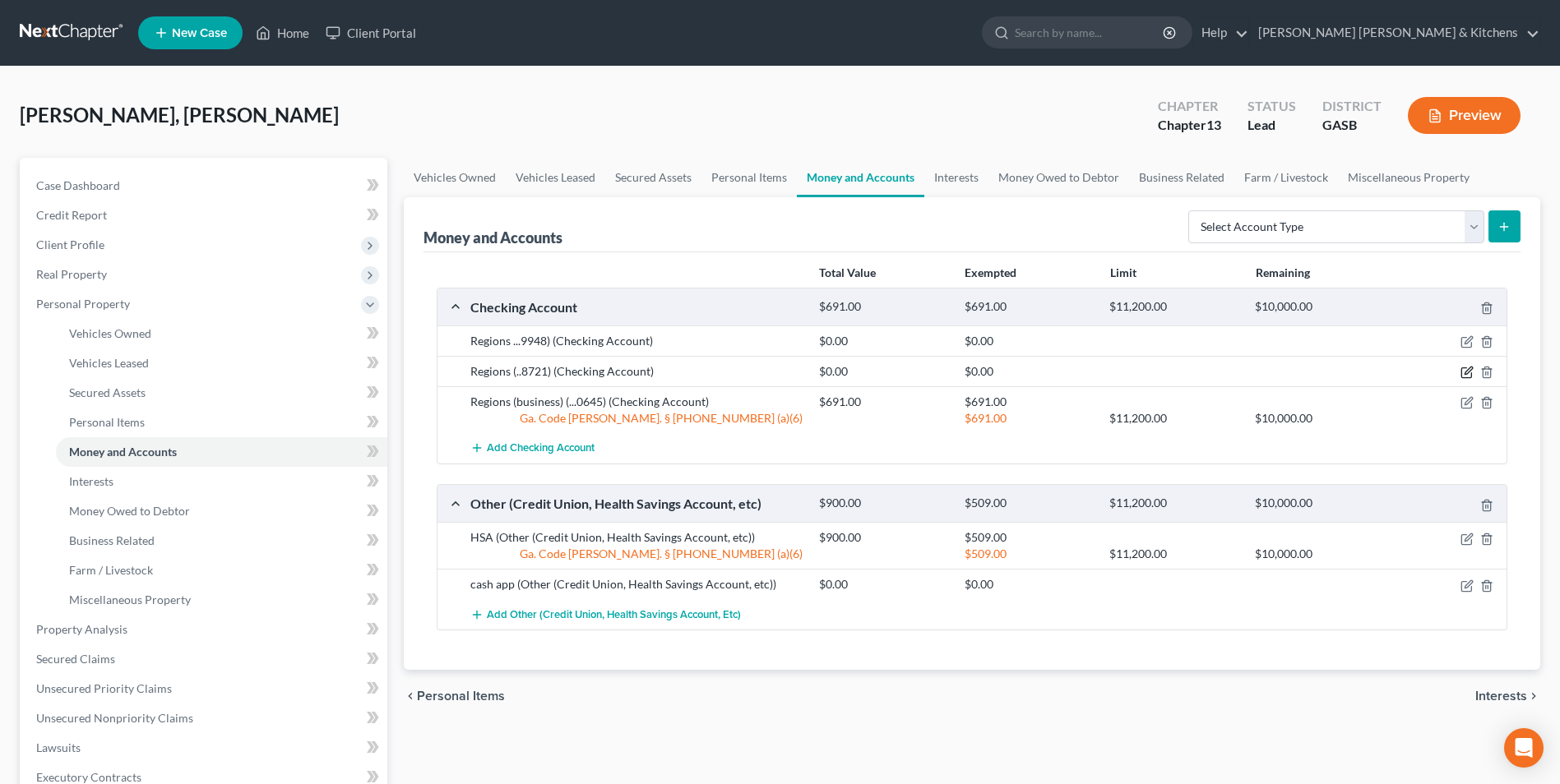
click at [1461, 375] on icon "button" at bounding box center [1465, 373] width 10 height 10
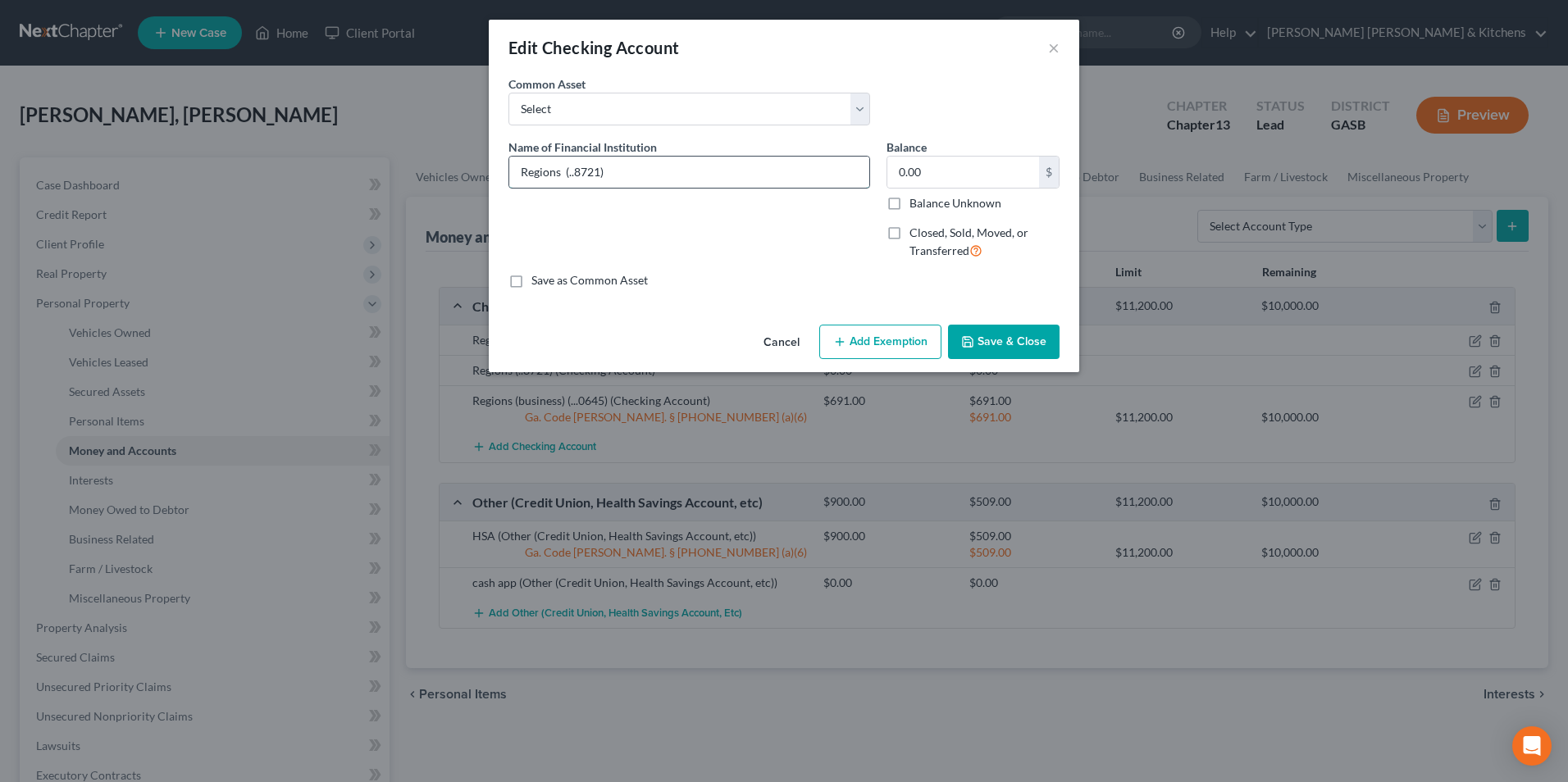
click at [643, 181] on input "Regions (..8721)" at bounding box center [689, 172] width 360 height 31
type input "Regions (..8721) son's acct - debtor not contribute"
click at [1006, 341] on button "Save & Close" at bounding box center [1004, 342] width 111 height 35
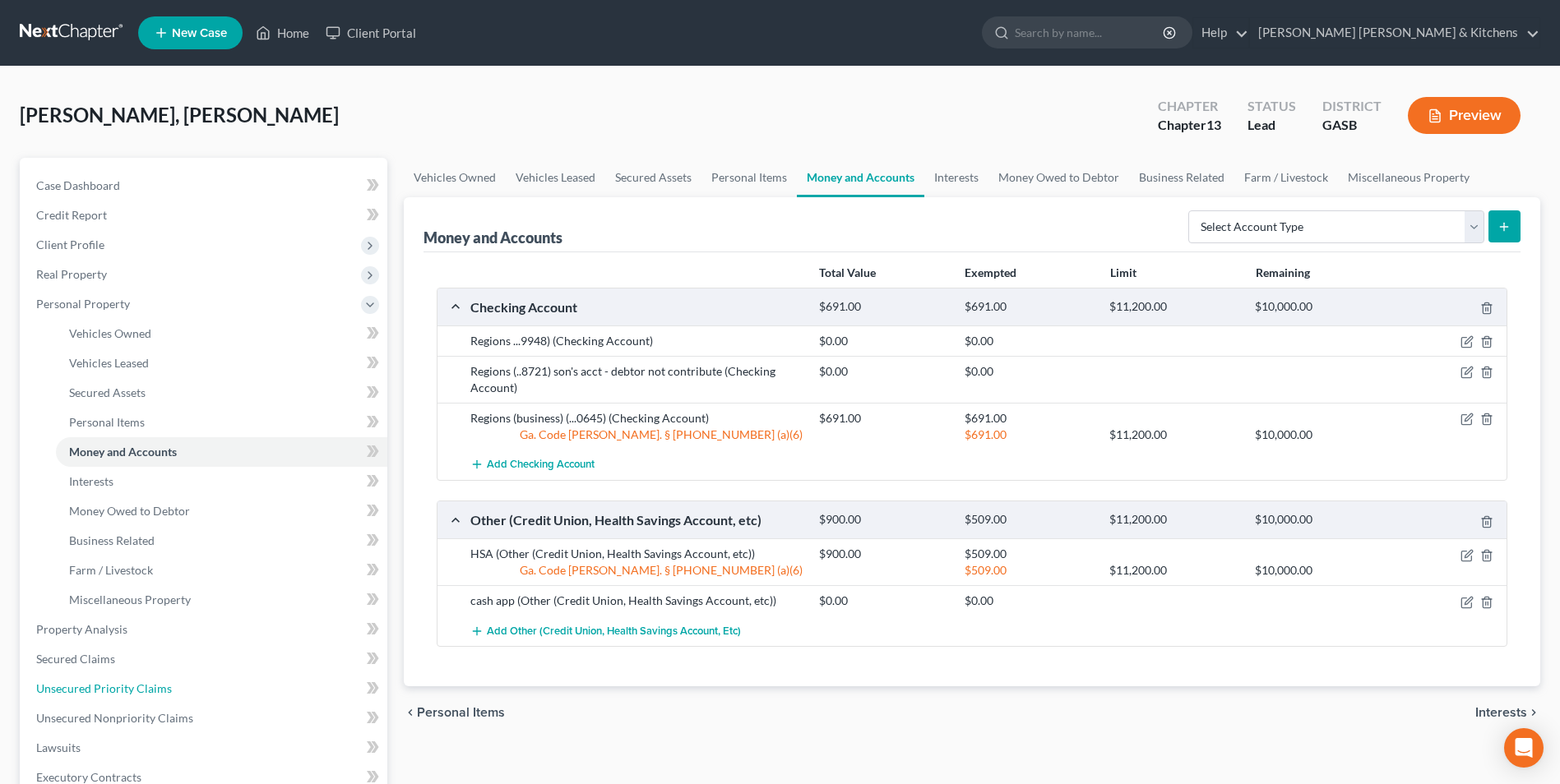
click at [132, 686] on span "Unsecured Priority Claims" at bounding box center [104, 689] width 136 height 14
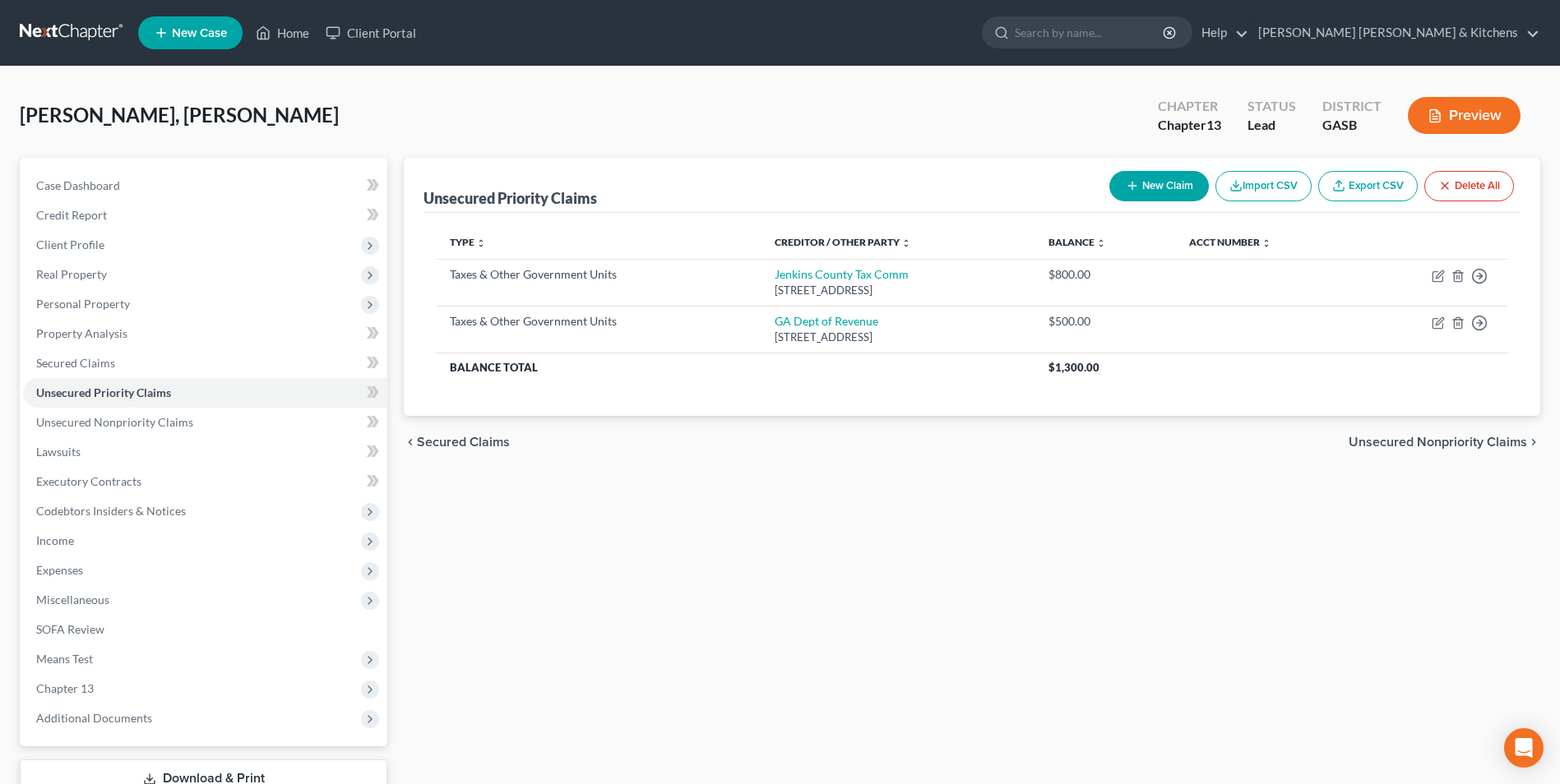
click at [1120, 189] on button "New Claim" at bounding box center [1159, 186] width 100 height 30
select select "0"
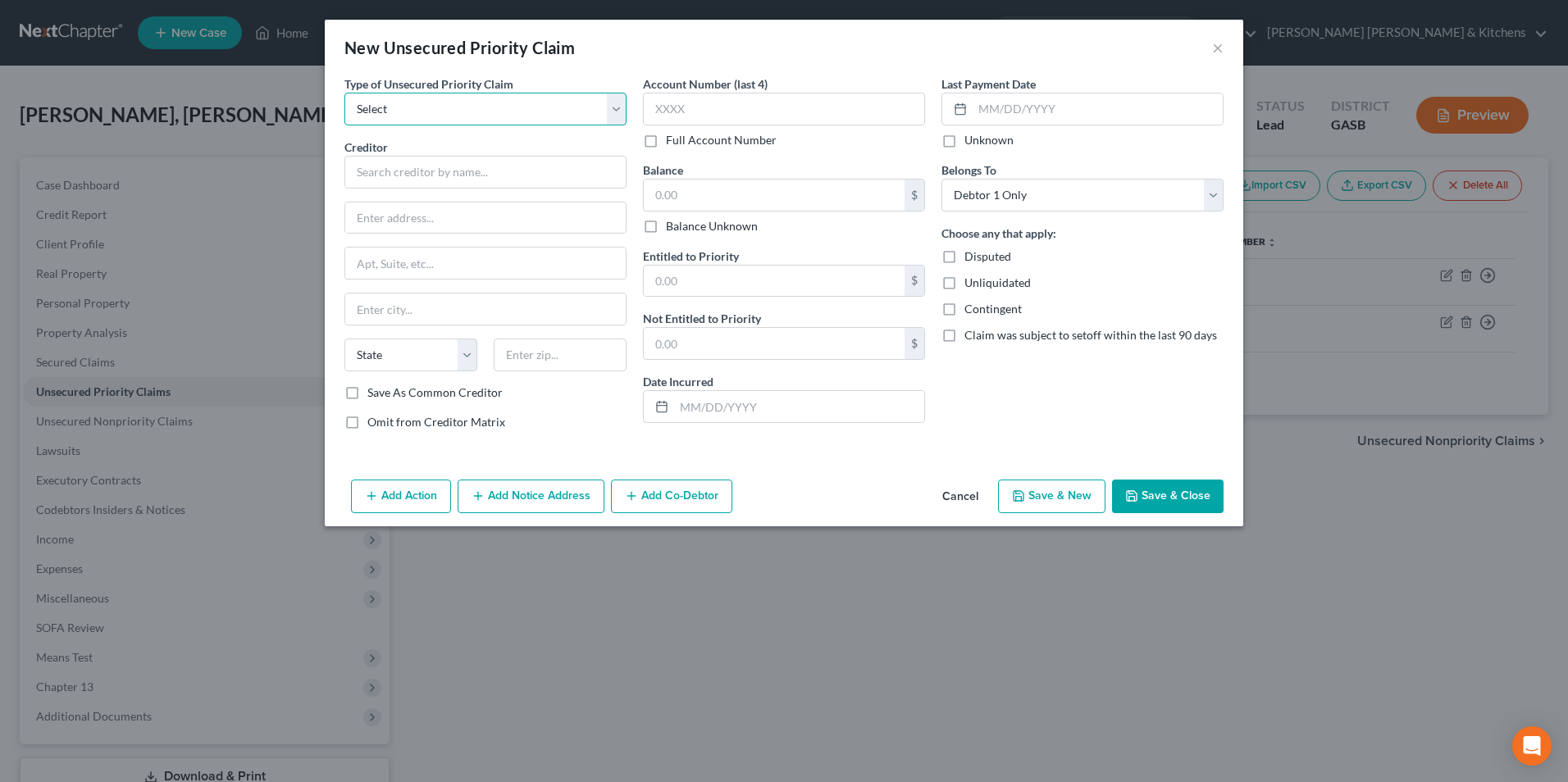
drag, startPoint x: 518, startPoint y: 109, endPoint x: 495, endPoint y: 113, distance: 23.3
click at [518, 109] on select "Select Taxes & Other Government Units Domestic Support Obligations Extensions o…" at bounding box center [485, 109] width 282 height 33
select select "0"
click at [344, 93] on select "Select Taxes & Other Government Units Domestic Support Obligations Extensions o…" at bounding box center [485, 109] width 282 height 33
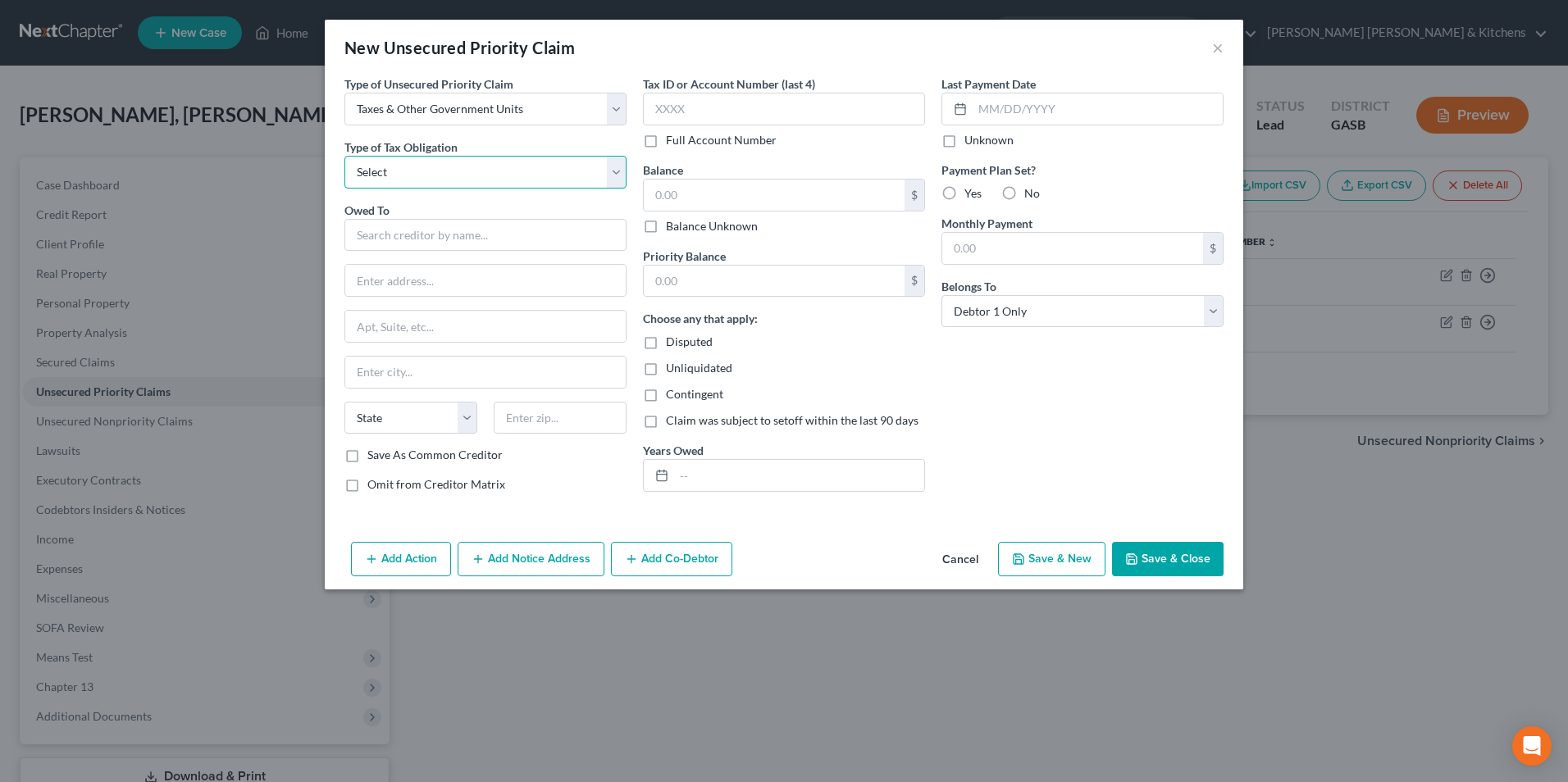
drag, startPoint x: 457, startPoint y: 125, endPoint x: 392, endPoint y: 178, distance: 83.9
click at [392, 165] on select "Select Federal City State Franchise Tax Board Other" at bounding box center [485, 172] width 282 height 33
select select "0"
click at [344, 156] on select "Select Federal City State Franchise Tax Board Other" at bounding box center [485, 172] width 282 height 33
click at [390, 221] on input "text" at bounding box center [485, 235] width 282 height 33
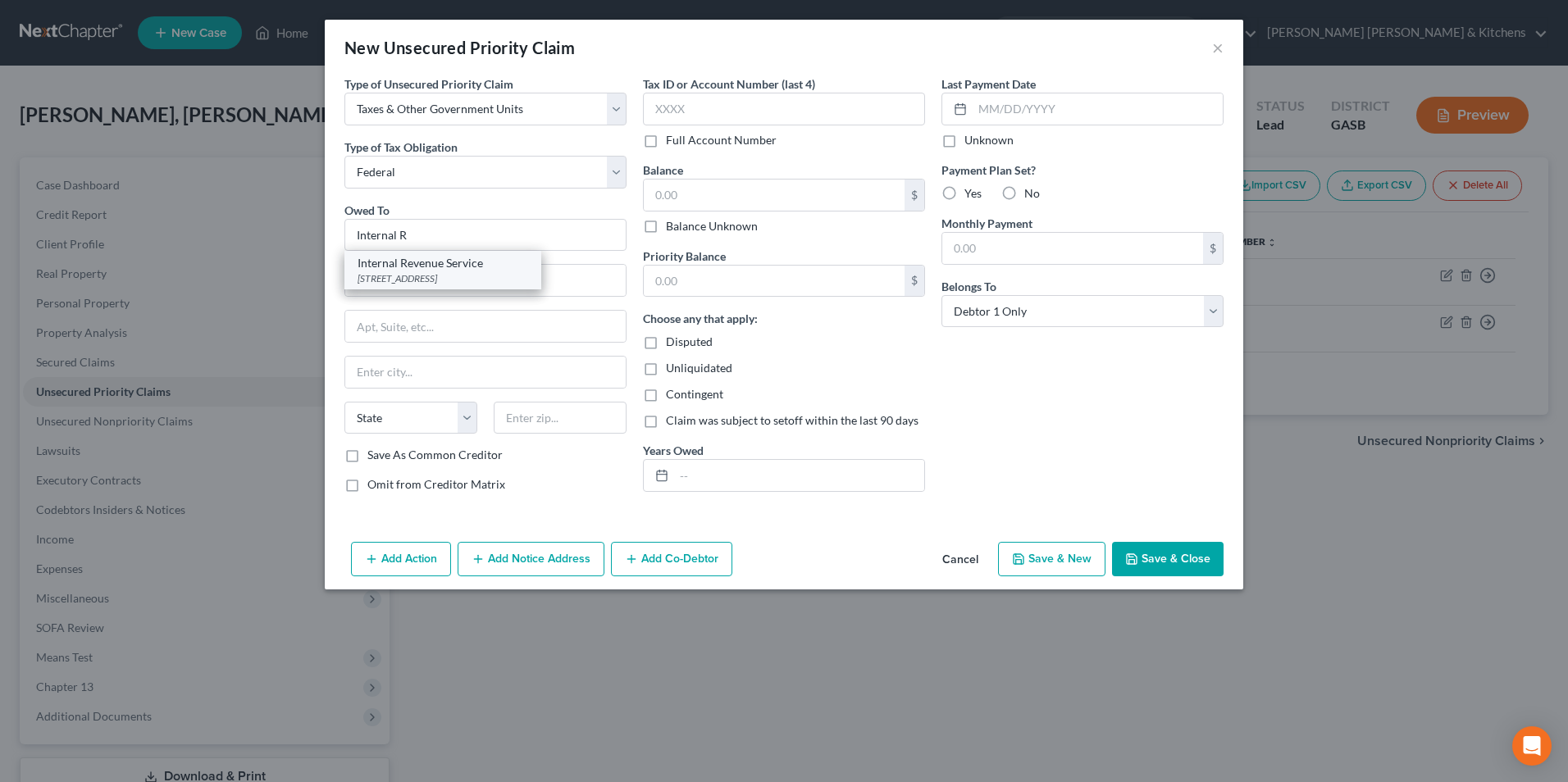
click at [403, 273] on div "[STREET_ADDRESS]" at bounding box center [443, 278] width 171 height 14
type input "Internal Revenue Service"
type input "PO Box 7346"
type input "[GEOGRAPHIC_DATA]"
select select "39"
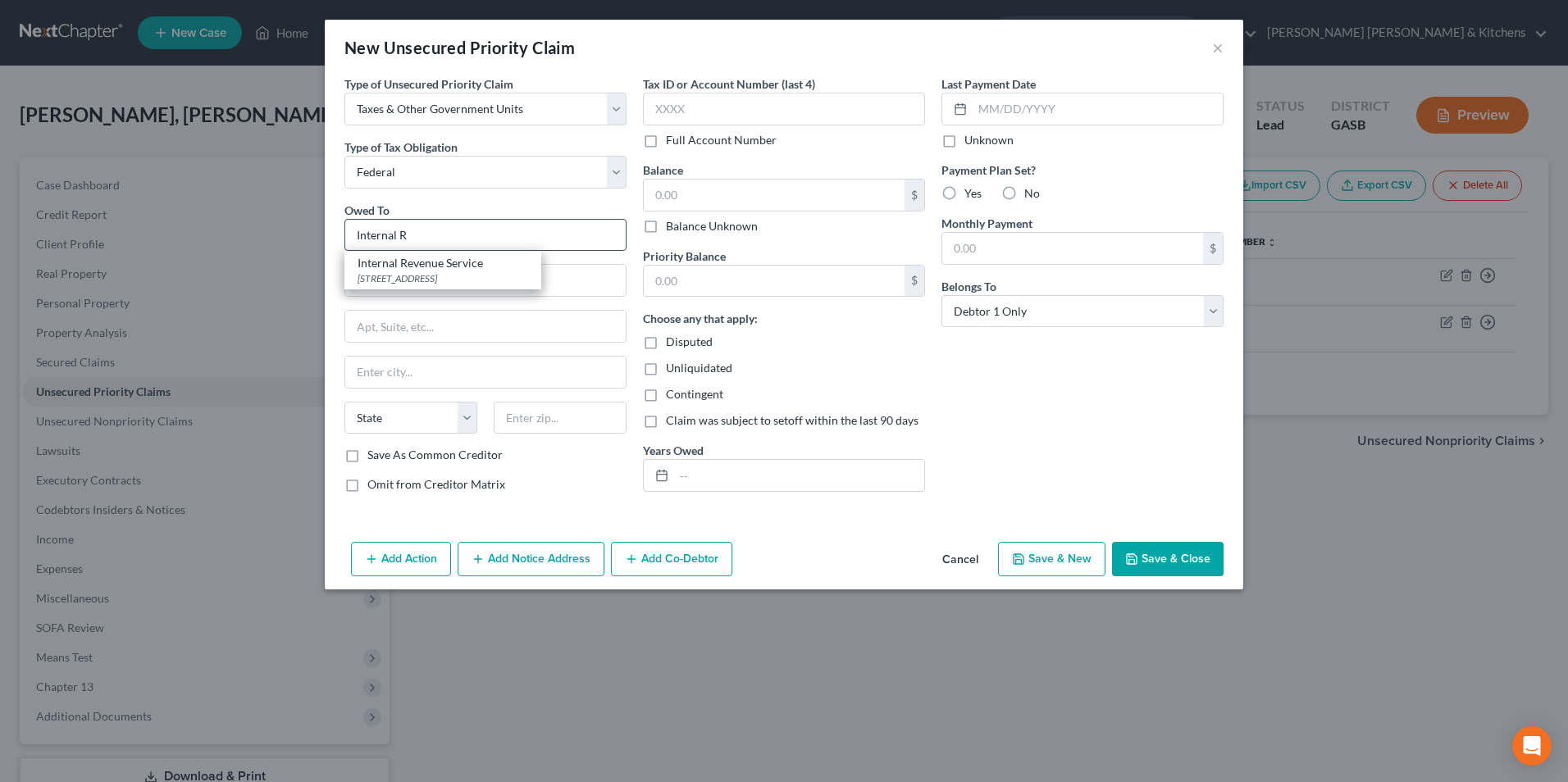
type input "19101"
click at [680, 211] on div "$" at bounding box center [784, 195] width 282 height 33
click at [688, 183] on input "text" at bounding box center [774, 195] width 261 height 31
type input "809"
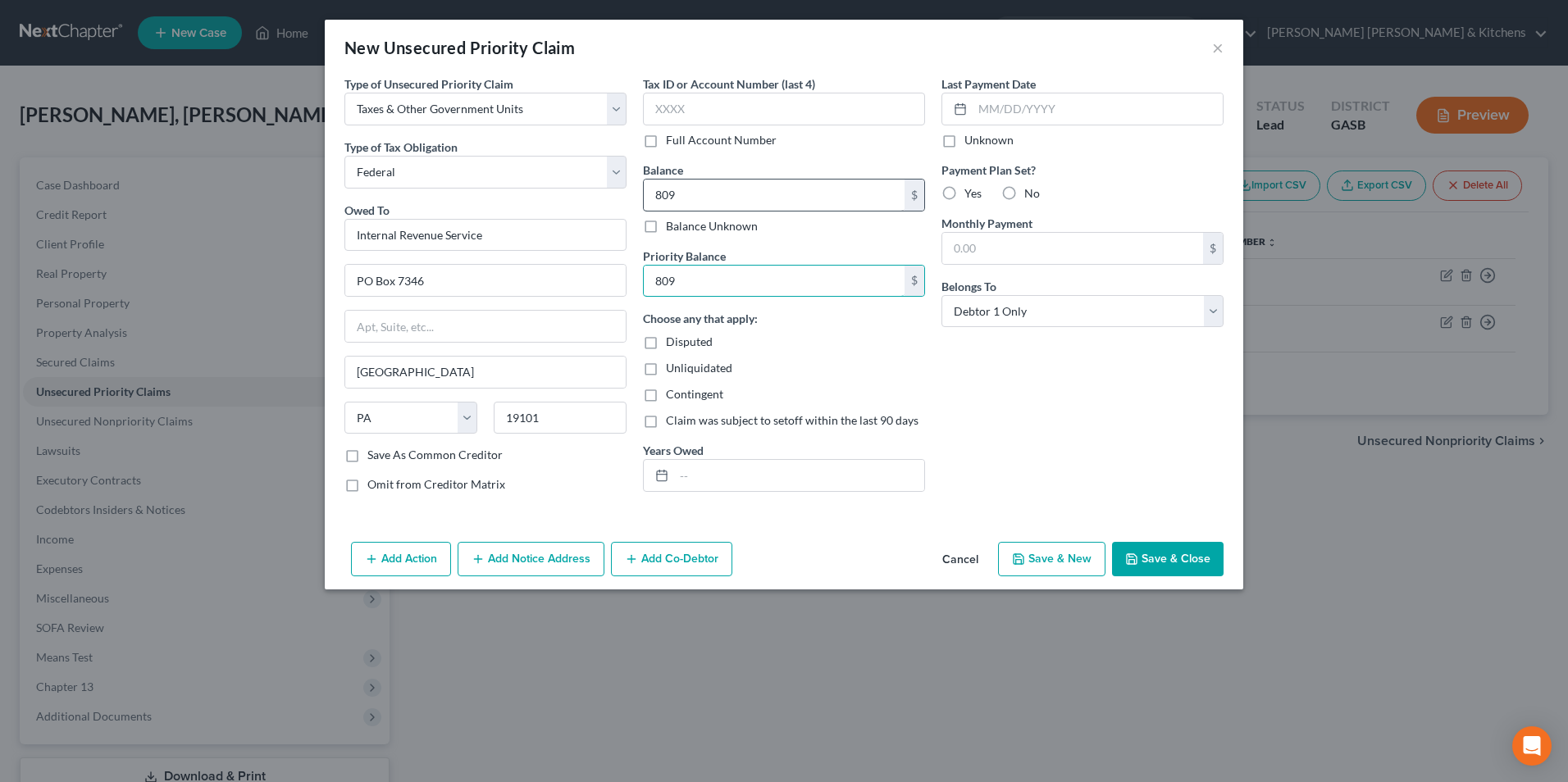
type input "809"
type input "2024"
click at [1179, 561] on button "Save & Close" at bounding box center [1168, 559] width 111 height 35
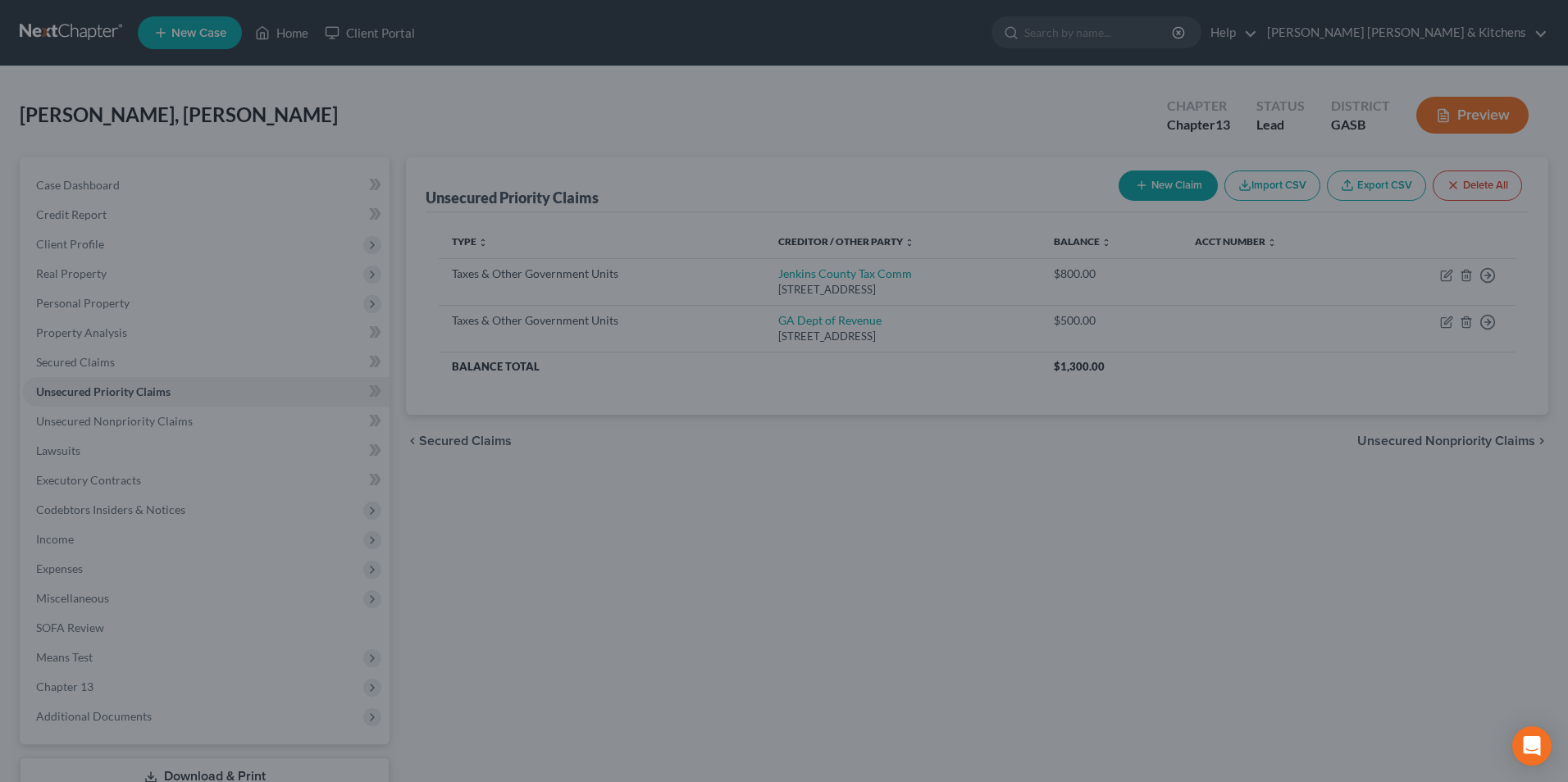
type input "809.00"
type input "0.00"
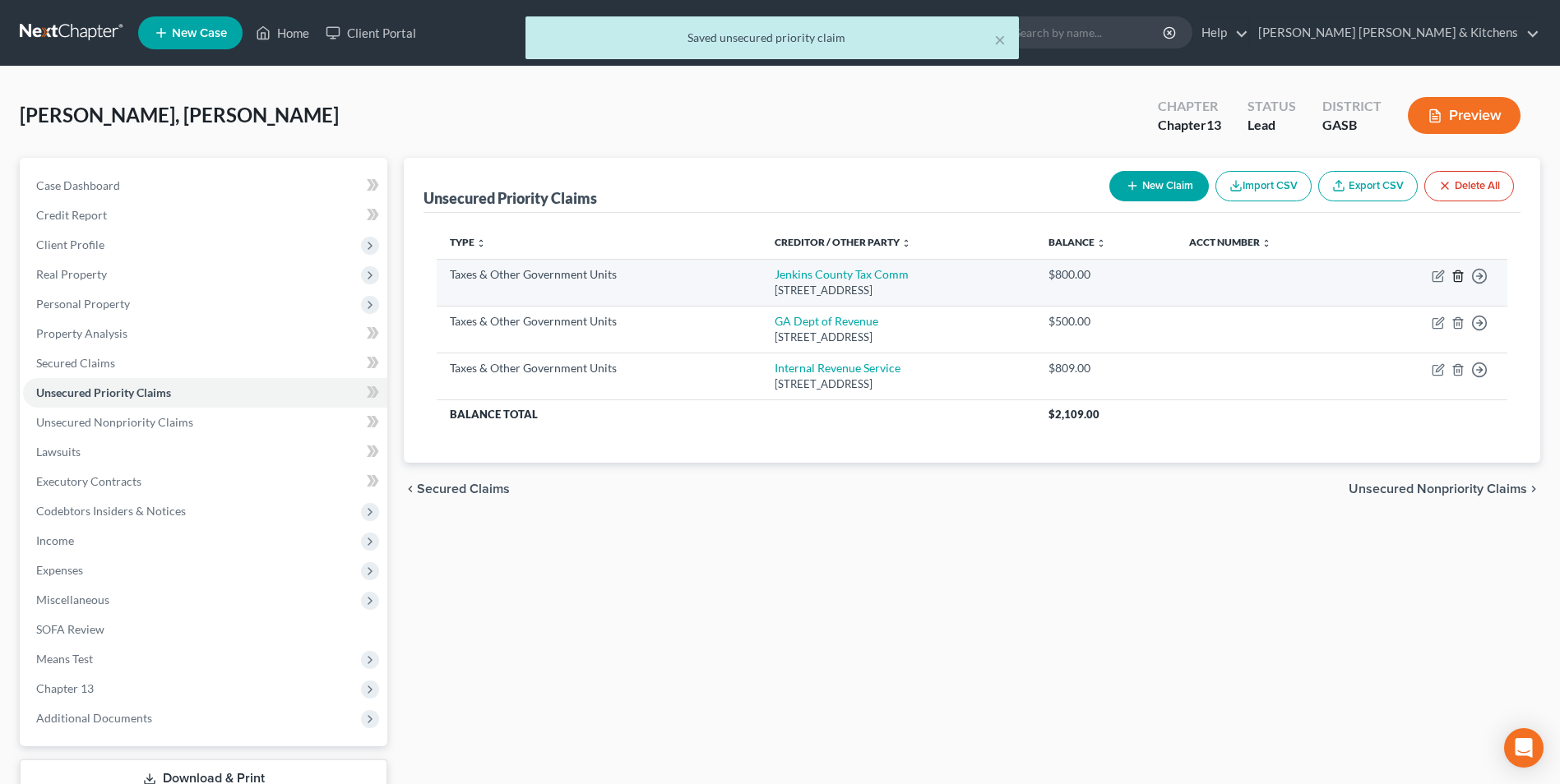
click at [1460, 277] on icon "button" at bounding box center [1457, 276] width 13 height 13
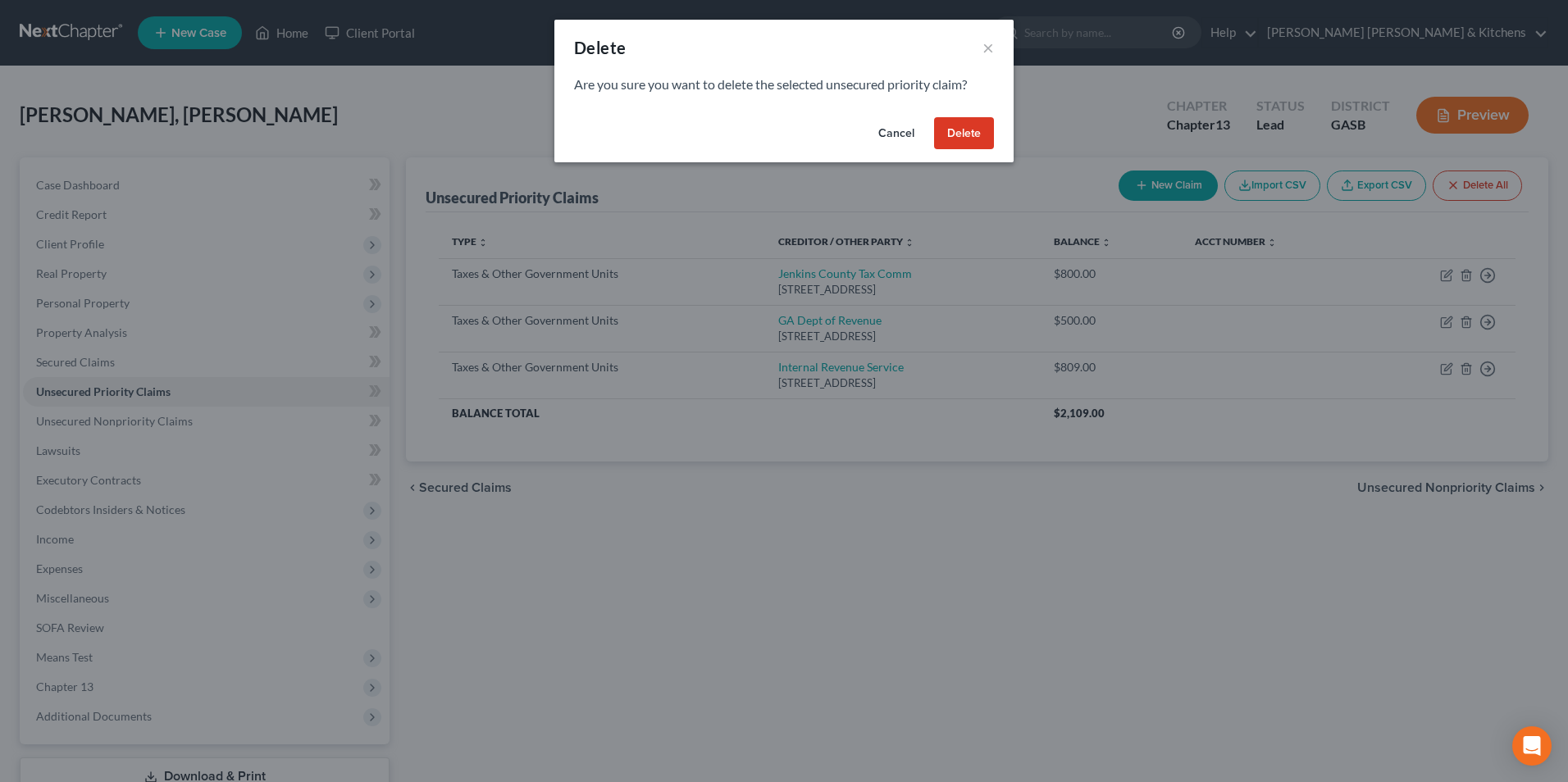
click at [968, 137] on button "Delete" at bounding box center [964, 133] width 60 height 33
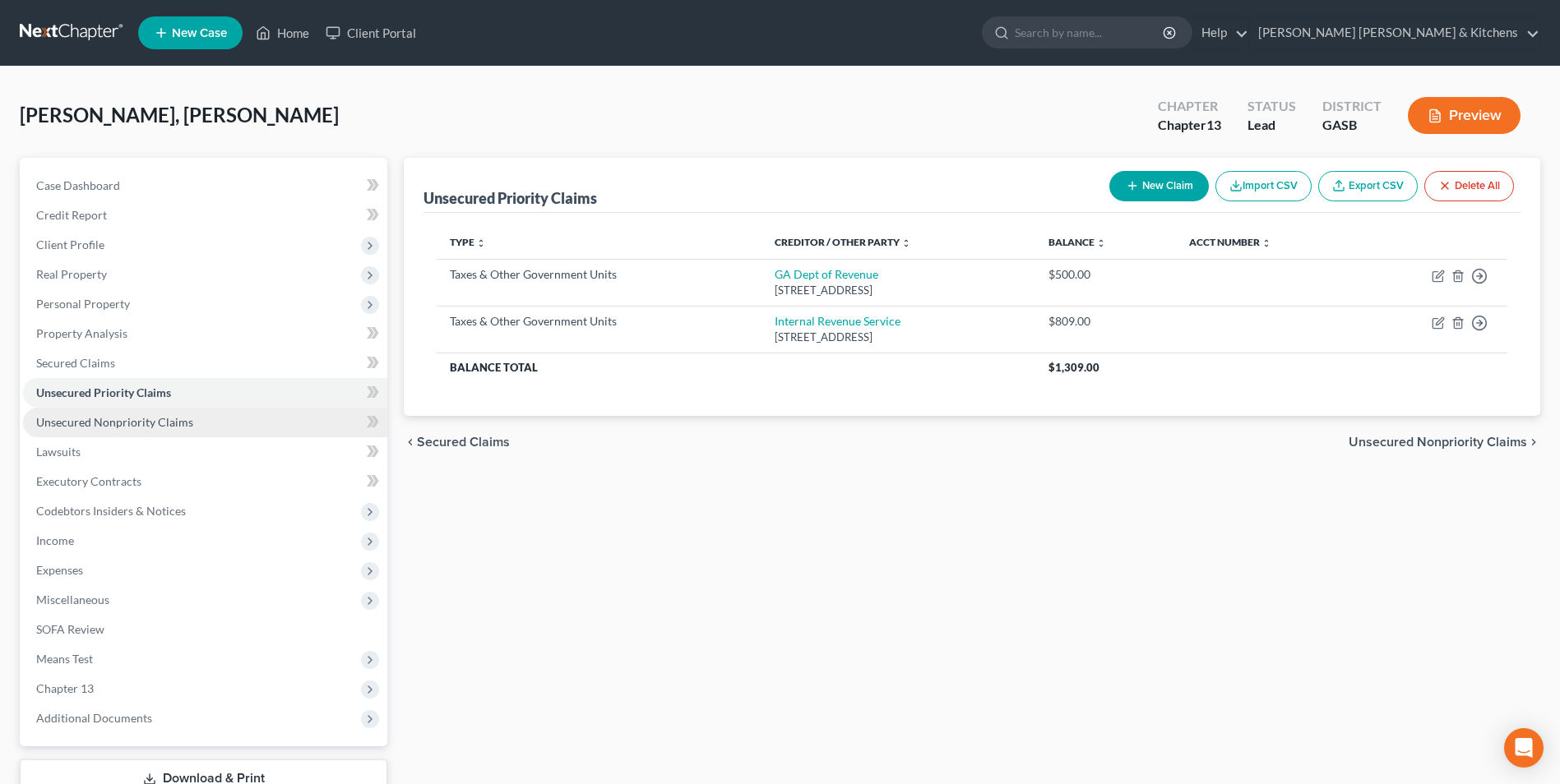
click at [97, 425] on span "Unsecured Nonpriority Claims" at bounding box center [115, 422] width 157 height 14
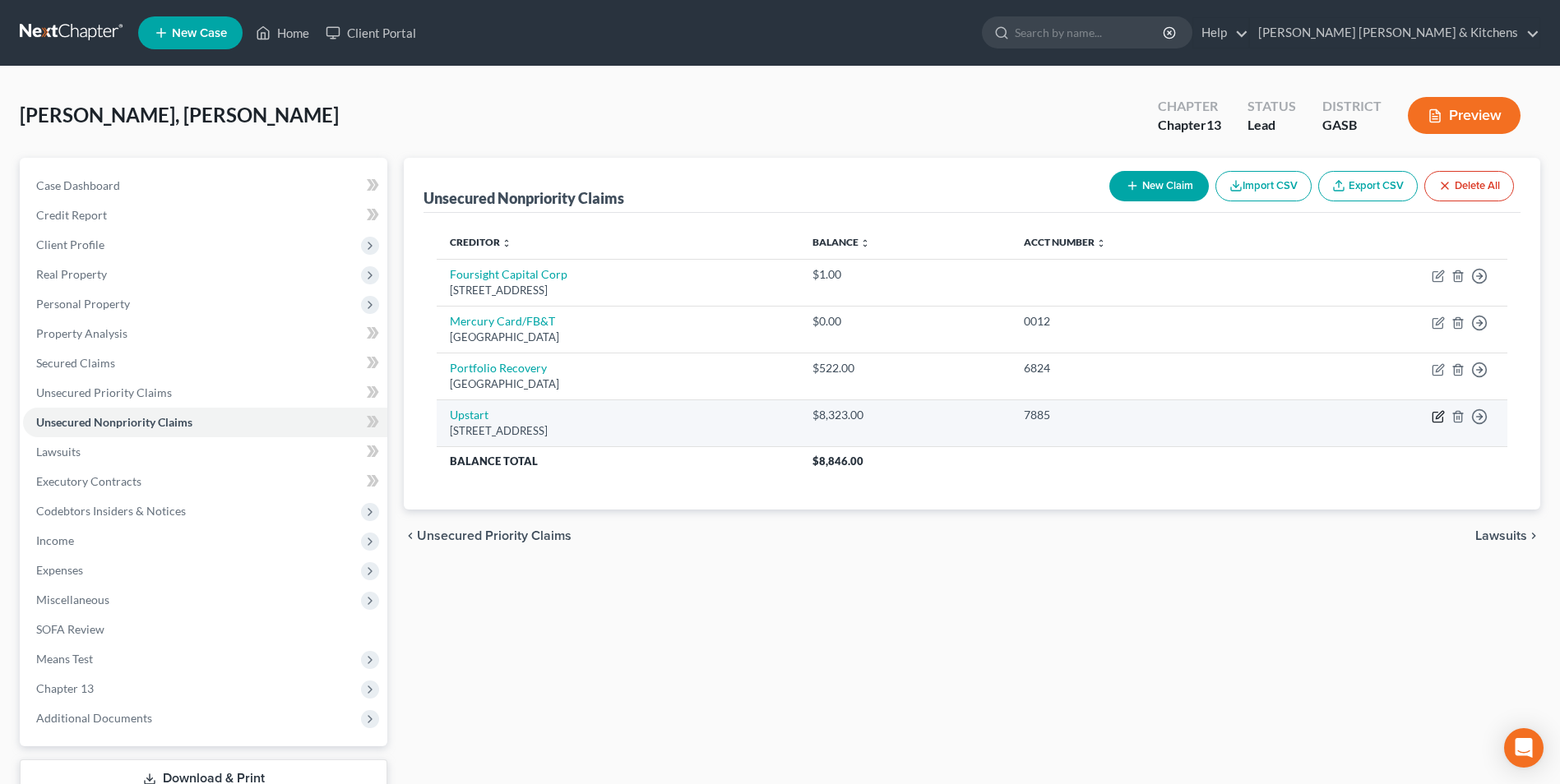
click at [1440, 413] on icon "button" at bounding box center [1439, 415] width 7 height 7
select select "4"
select select "10"
select select "0"
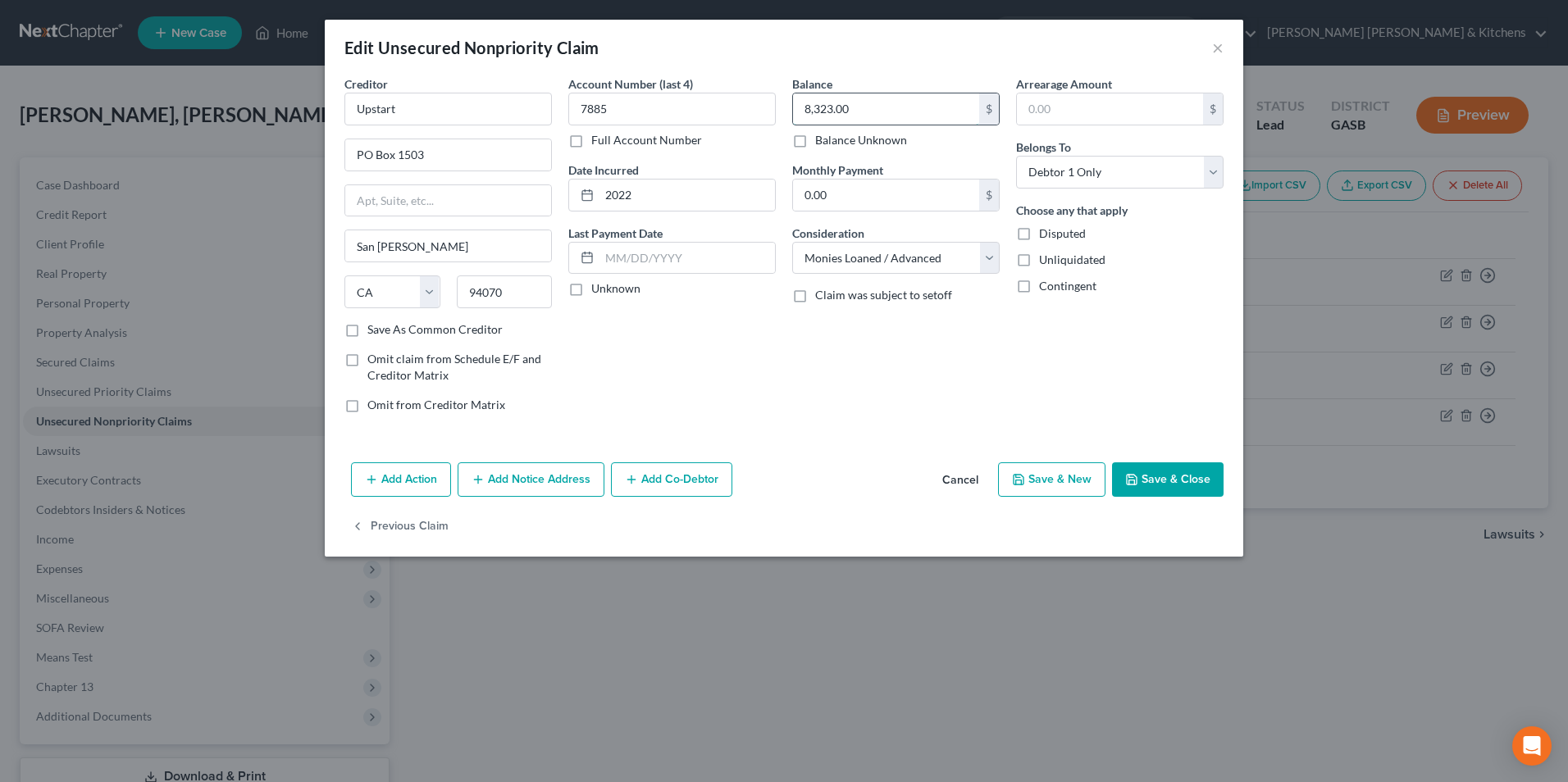
click at [901, 113] on input "8,323.00" at bounding box center [885, 109] width 186 height 31
type input "1.00"
click at [1039, 235] on label "Disputed" at bounding box center [1063, 233] width 47 height 16
click at [1046, 235] on input "Disputed" at bounding box center [1051, 230] width 11 height 11
checkbox input "true"
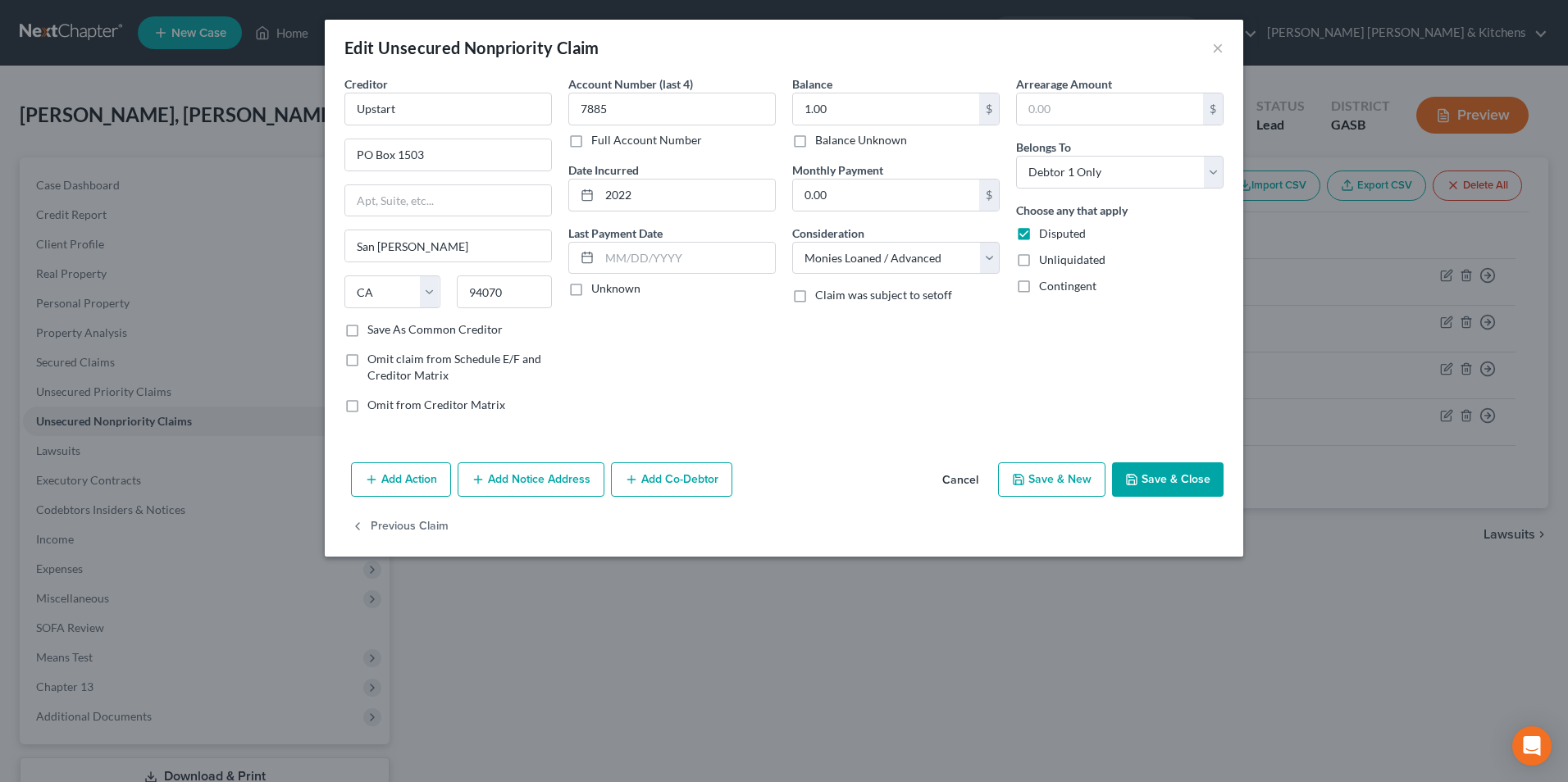
click at [1152, 478] on button "Save & Close" at bounding box center [1168, 480] width 111 height 35
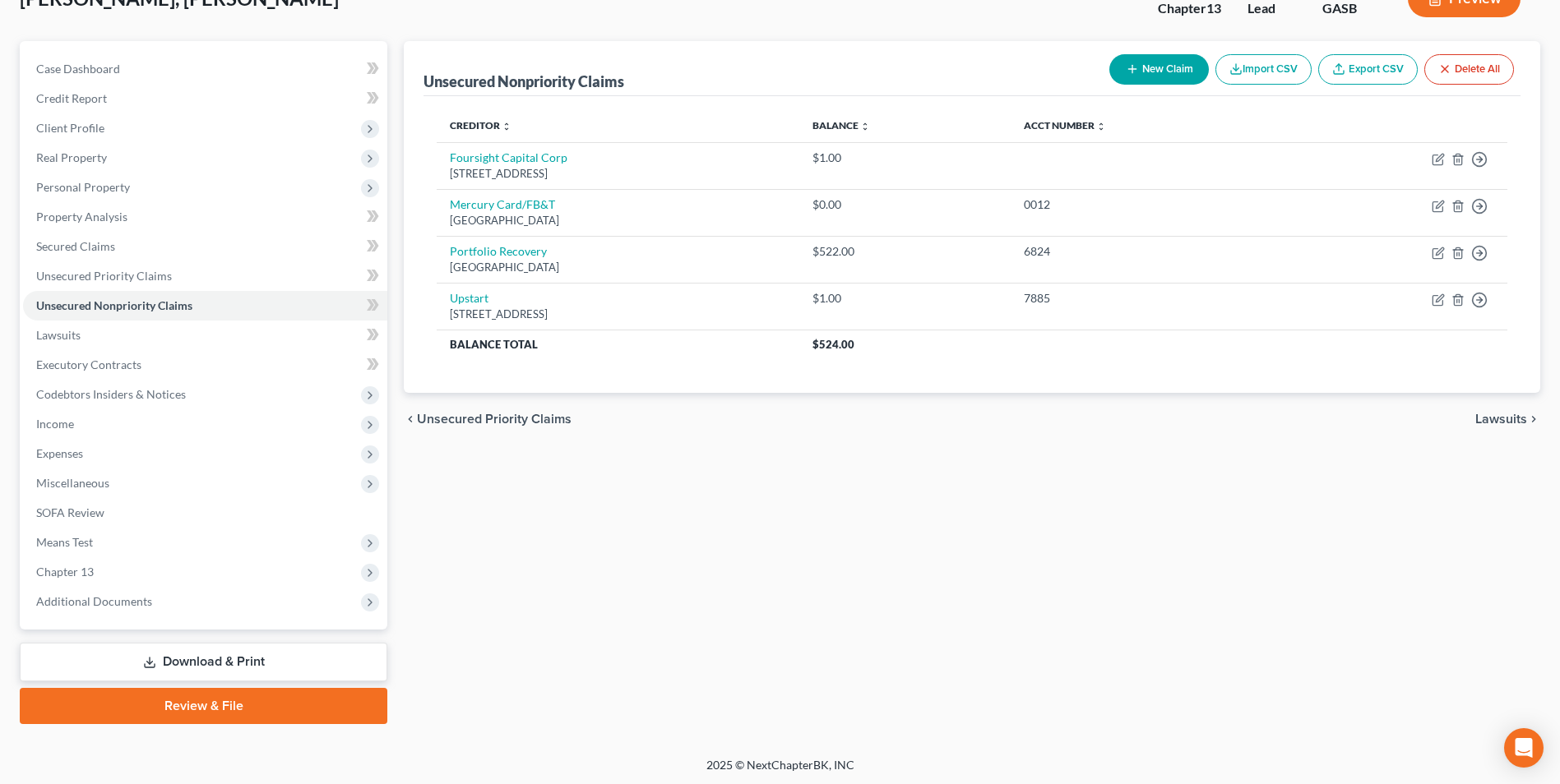
scroll to position [120, 0]
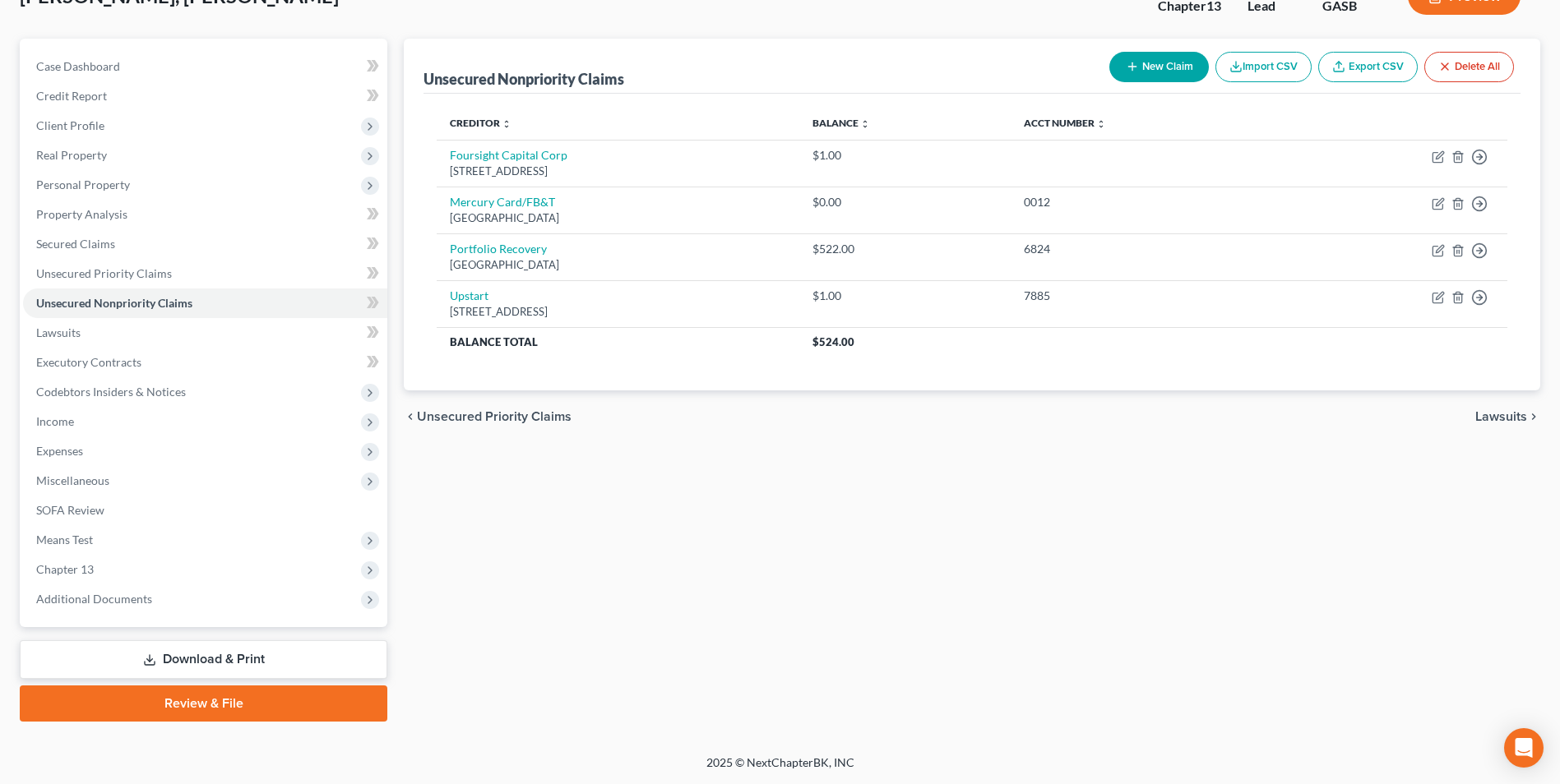
click at [200, 648] on link "Download & Print" at bounding box center [203, 659] width 367 height 38
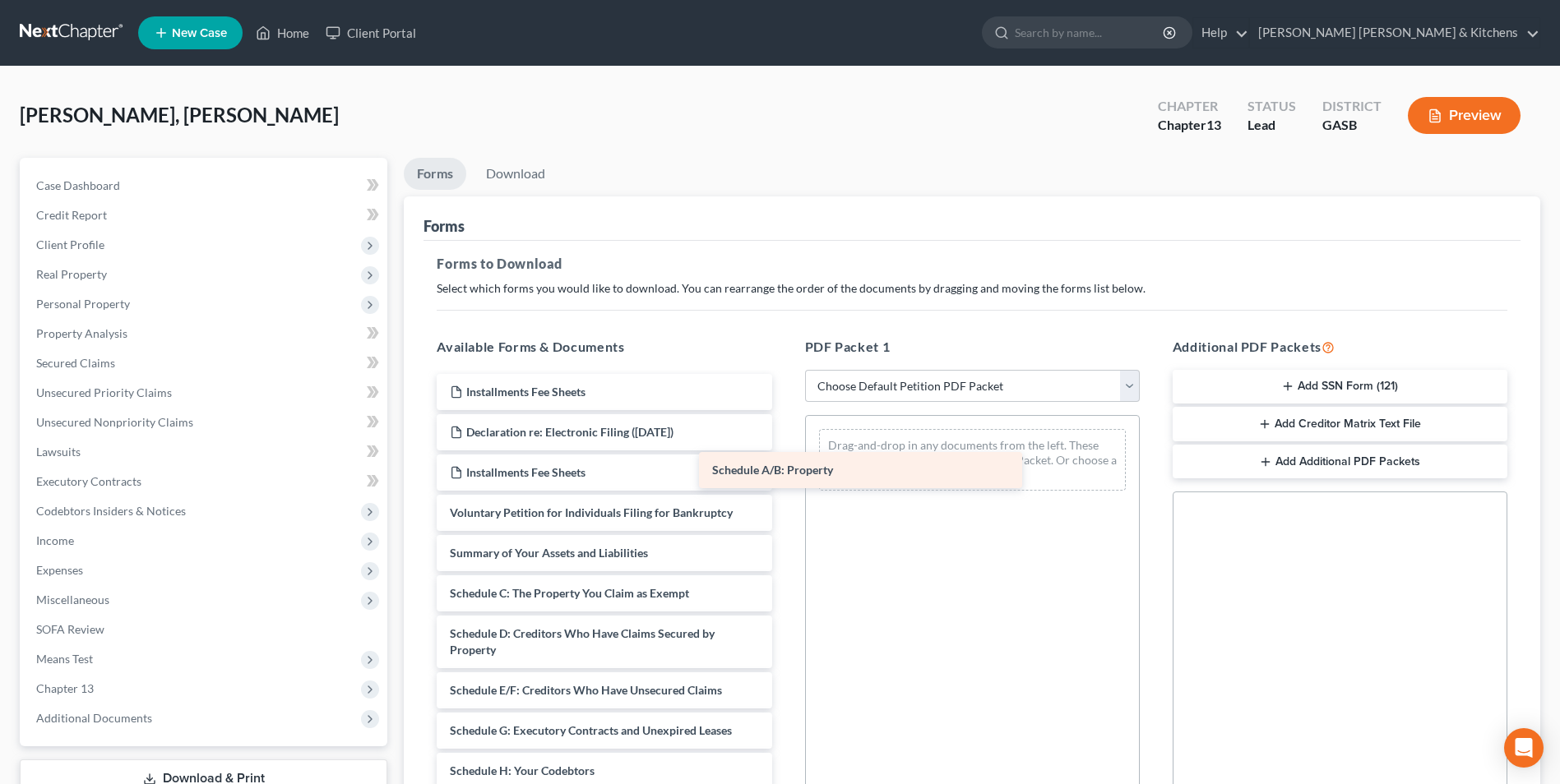
drag, startPoint x: 611, startPoint y: 593, endPoint x: 885, endPoint y: 482, distance: 295.6
click at [784, 465] on div "Schedule A/B: Property Installments Fee Sheets Declaration re: Electronic Filin…" at bounding box center [604, 779] width 361 height 811
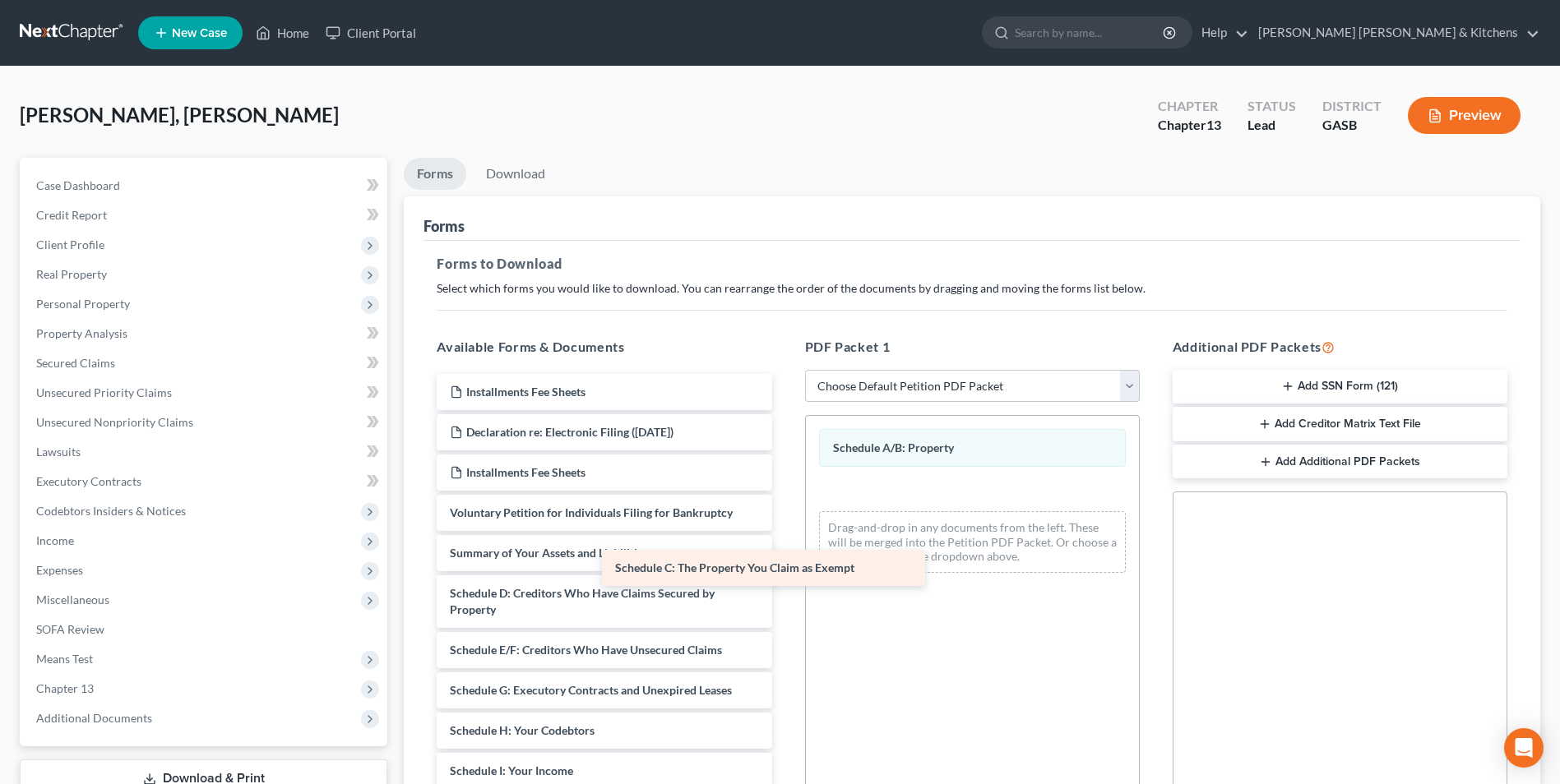
drag, startPoint x: 651, startPoint y: 601, endPoint x: 937, endPoint y: 541, distance: 292.2
click at [784, 541] on div "Schedule C: The Property You Claim as Exempt Installments Fee Sheets Declaratio…" at bounding box center [604, 759] width 361 height 771
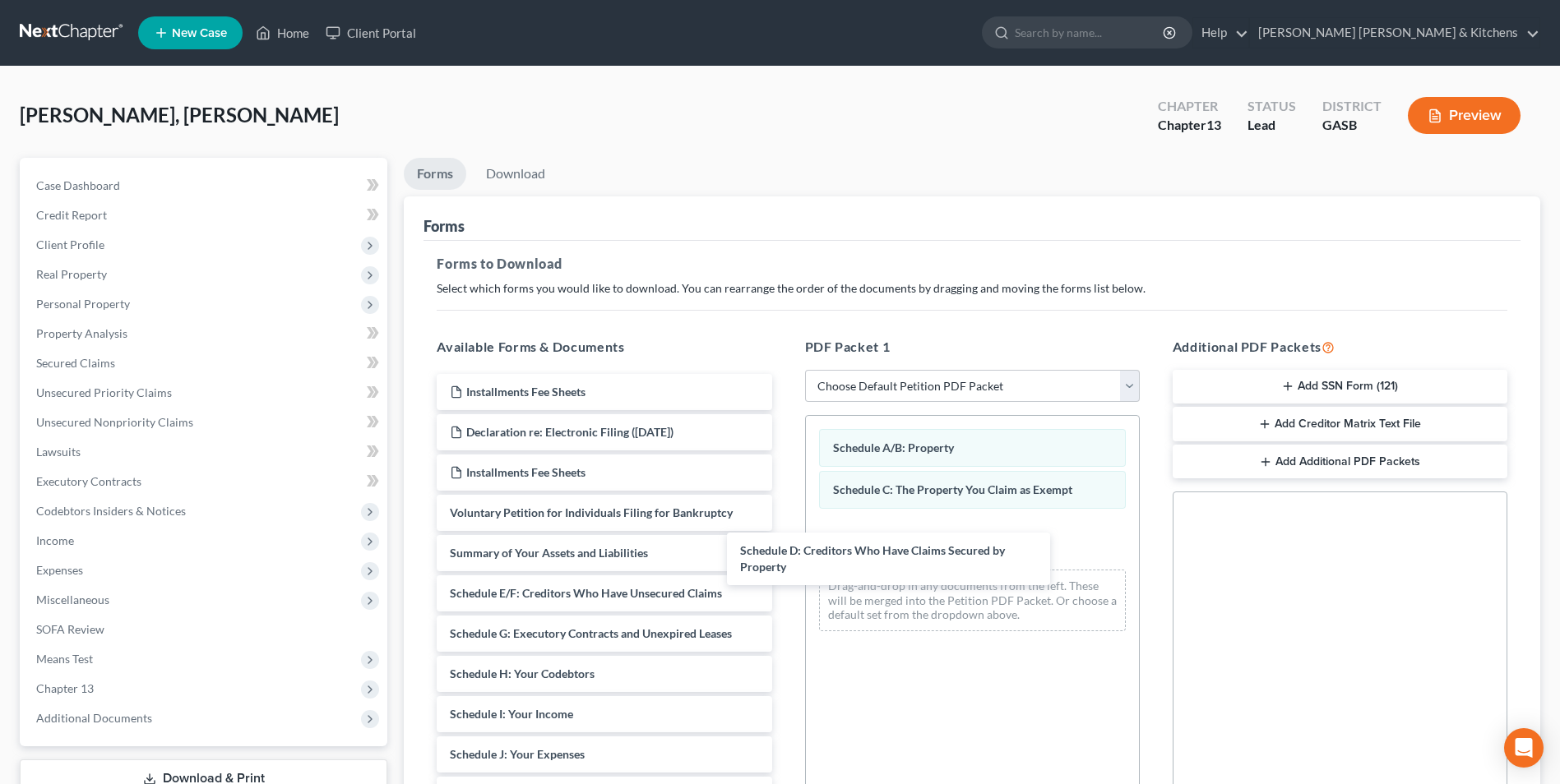
drag, startPoint x: 640, startPoint y: 610, endPoint x: 937, endPoint y: 568, distance: 300.0
click at [784, 557] on div "Schedule D: Creditors Who Have Claims Secured by Property Installments Fee Shee…" at bounding box center [604, 730] width 361 height 714
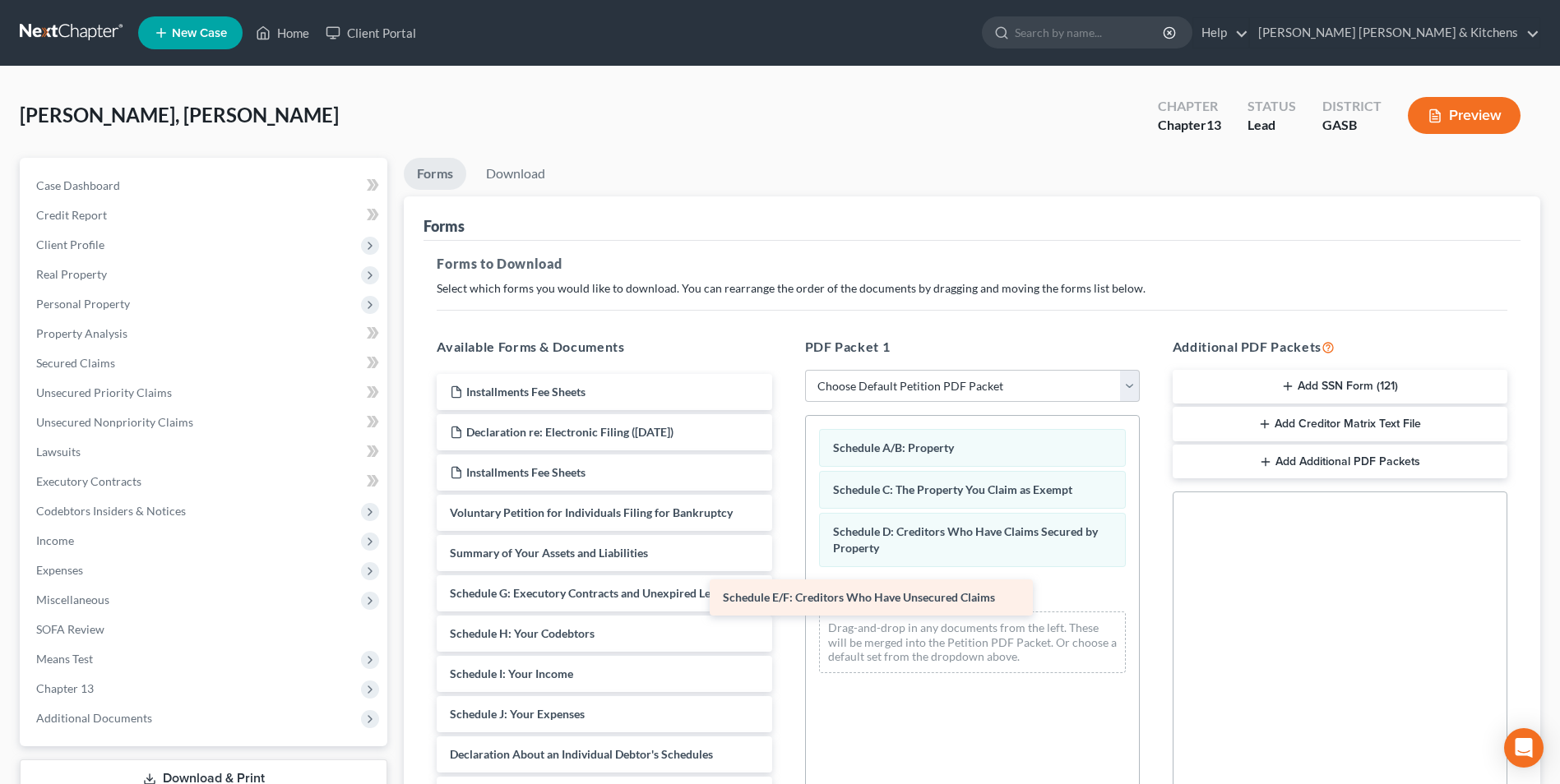
drag, startPoint x: 624, startPoint y: 601, endPoint x: 933, endPoint y: 599, distance: 309.0
click at [784, 605] on div "Schedule E/F: Creditors Who Have Unsecured Claims Installments Fee Sheets Decla…" at bounding box center [604, 710] width 361 height 673
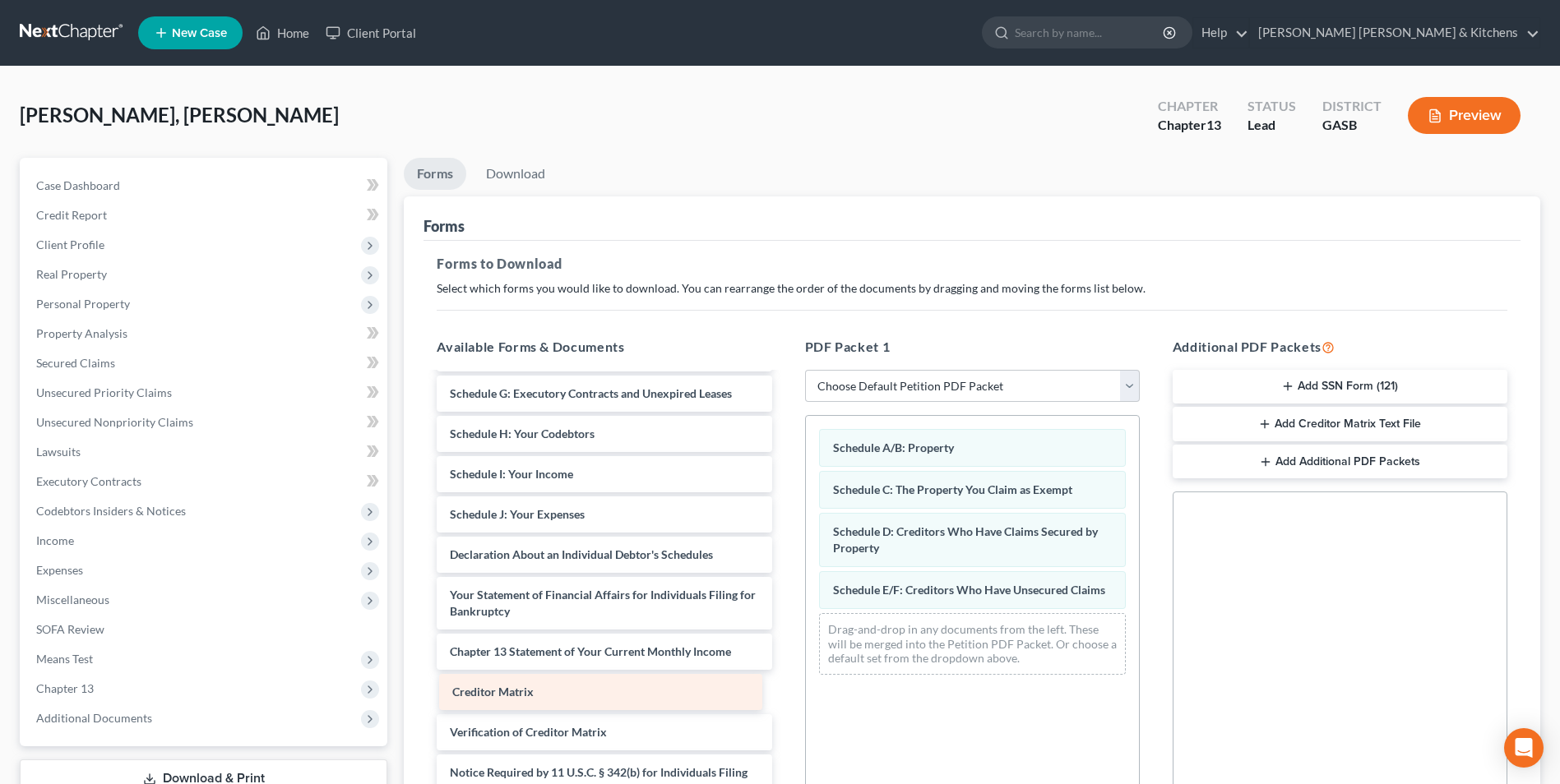
drag, startPoint x: 546, startPoint y: 704, endPoint x: 868, endPoint y: 686, distance: 322.5
click at [784, 691] on div "Creditor Matrix Installments Fee Sheets Declaration re: Electronic Filing ([DAT…" at bounding box center [604, 510] width 361 height 673
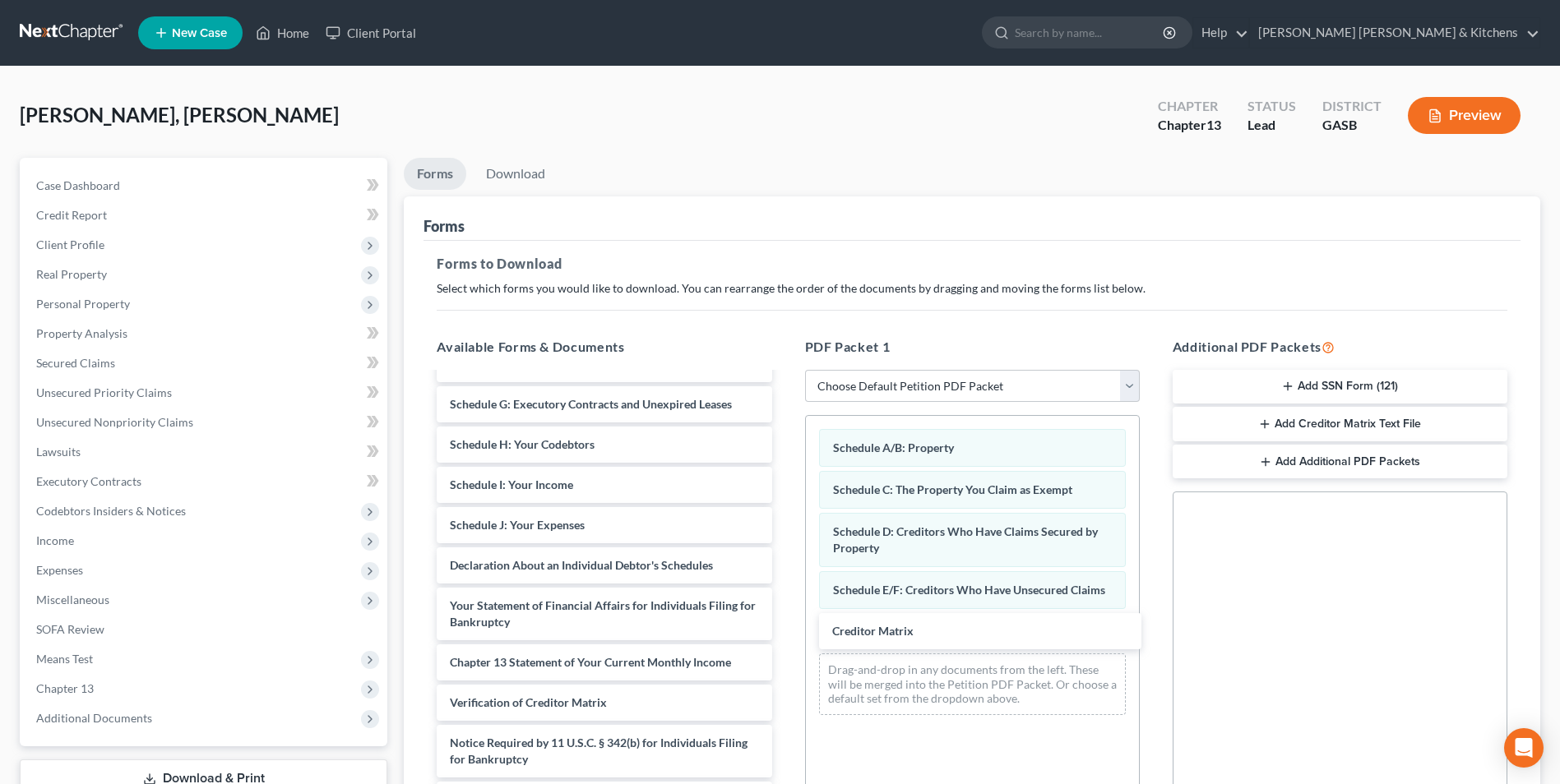
scroll to position [189, 0]
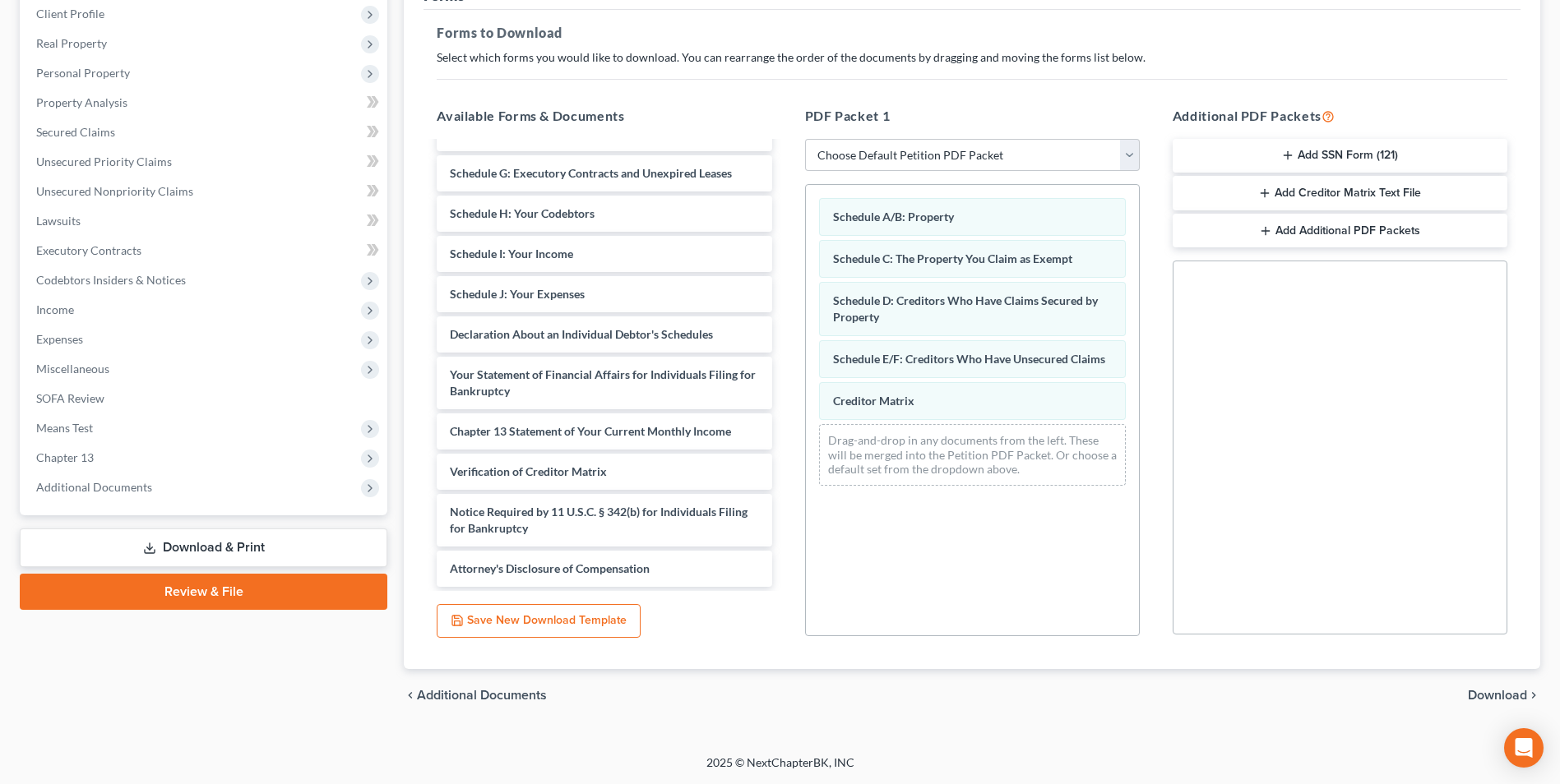
click at [1501, 697] on span "Download" at bounding box center [1497, 695] width 59 height 13
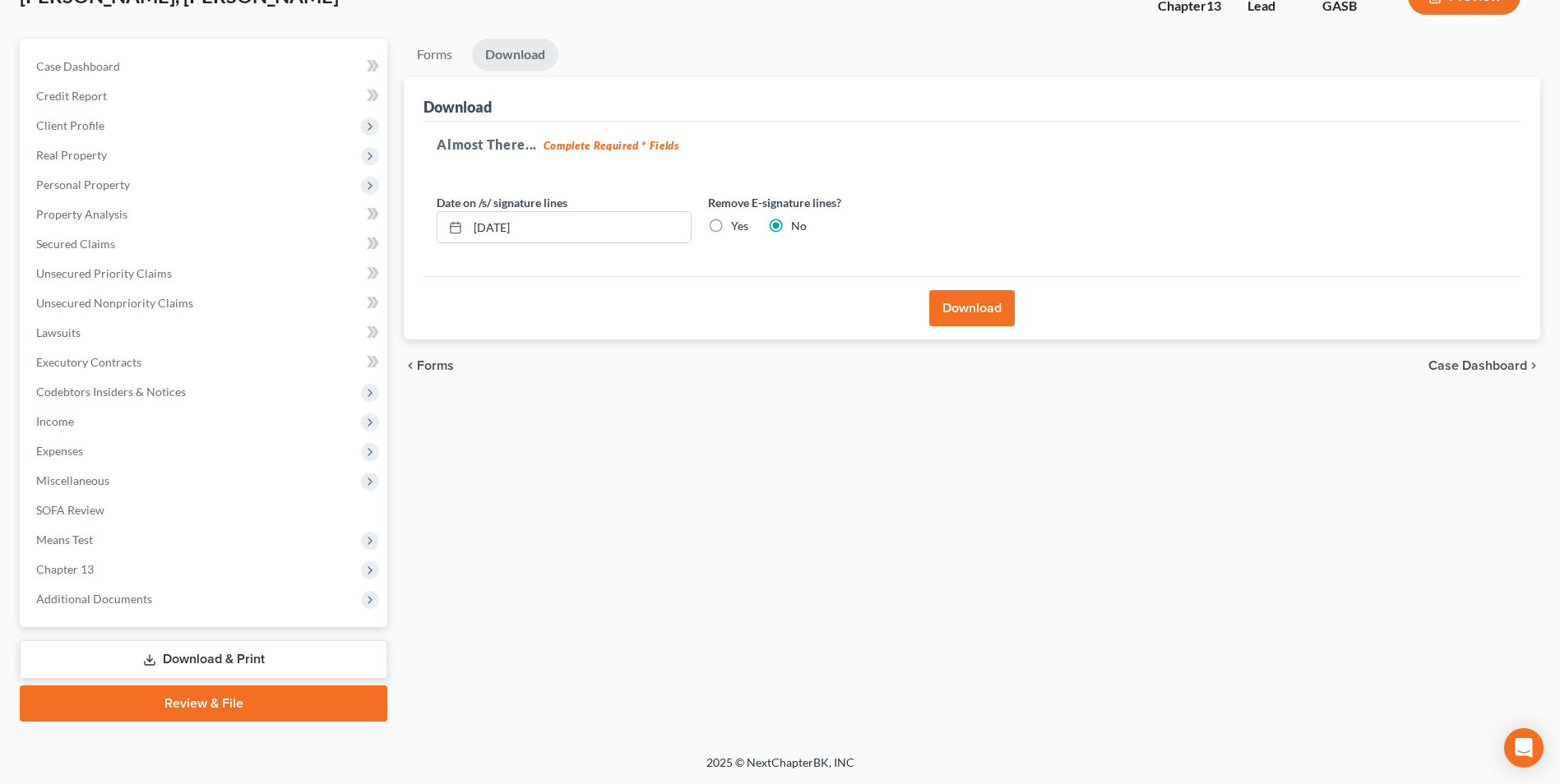
scroll to position [120, 0]
drag, startPoint x: 951, startPoint y: 313, endPoint x: 951, endPoint y: 416, distance: 103.0
click at [953, 313] on button "Download" at bounding box center [972, 308] width 86 height 37
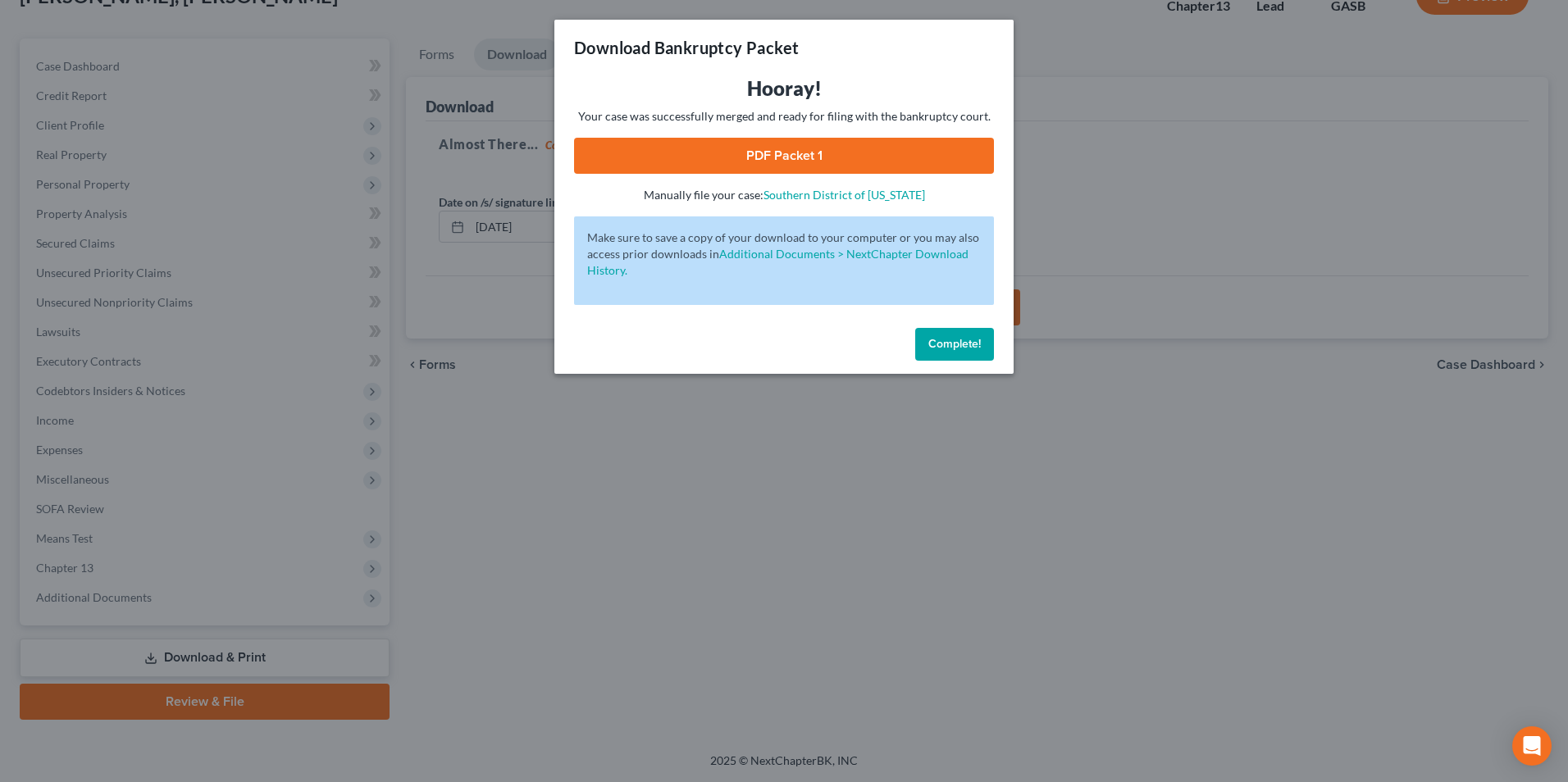
click at [786, 165] on link "PDF Packet 1" at bounding box center [784, 156] width 420 height 36
click at [424, 561] on div "Download Bankruptcy Packet Hooray! Your case was successfully merged and ready …" at bounding box center [784, 391] width 1568 height 782
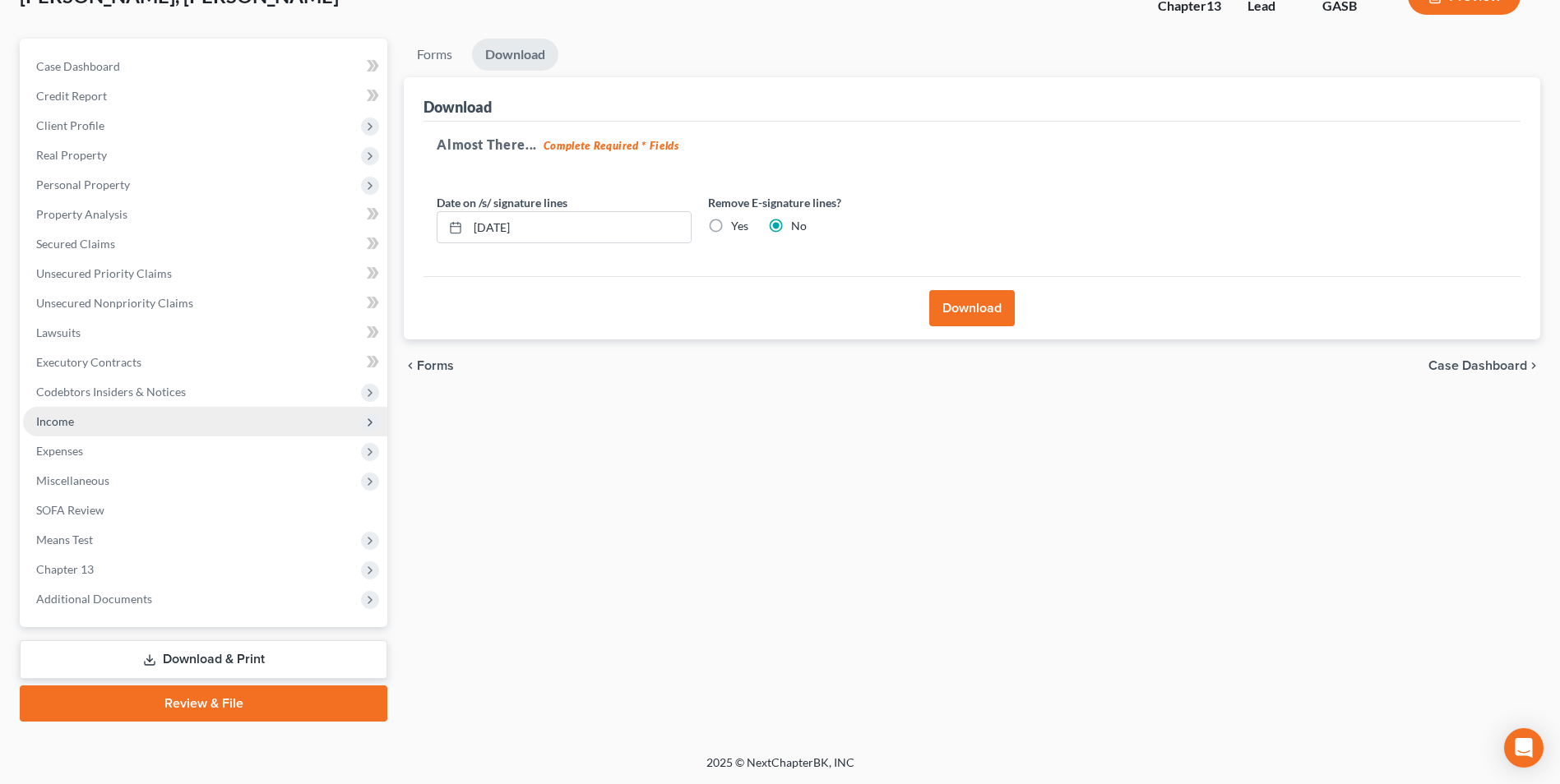
click at [103, 423] on span "Income" at bounding box center [205, 421] width 364 height 29
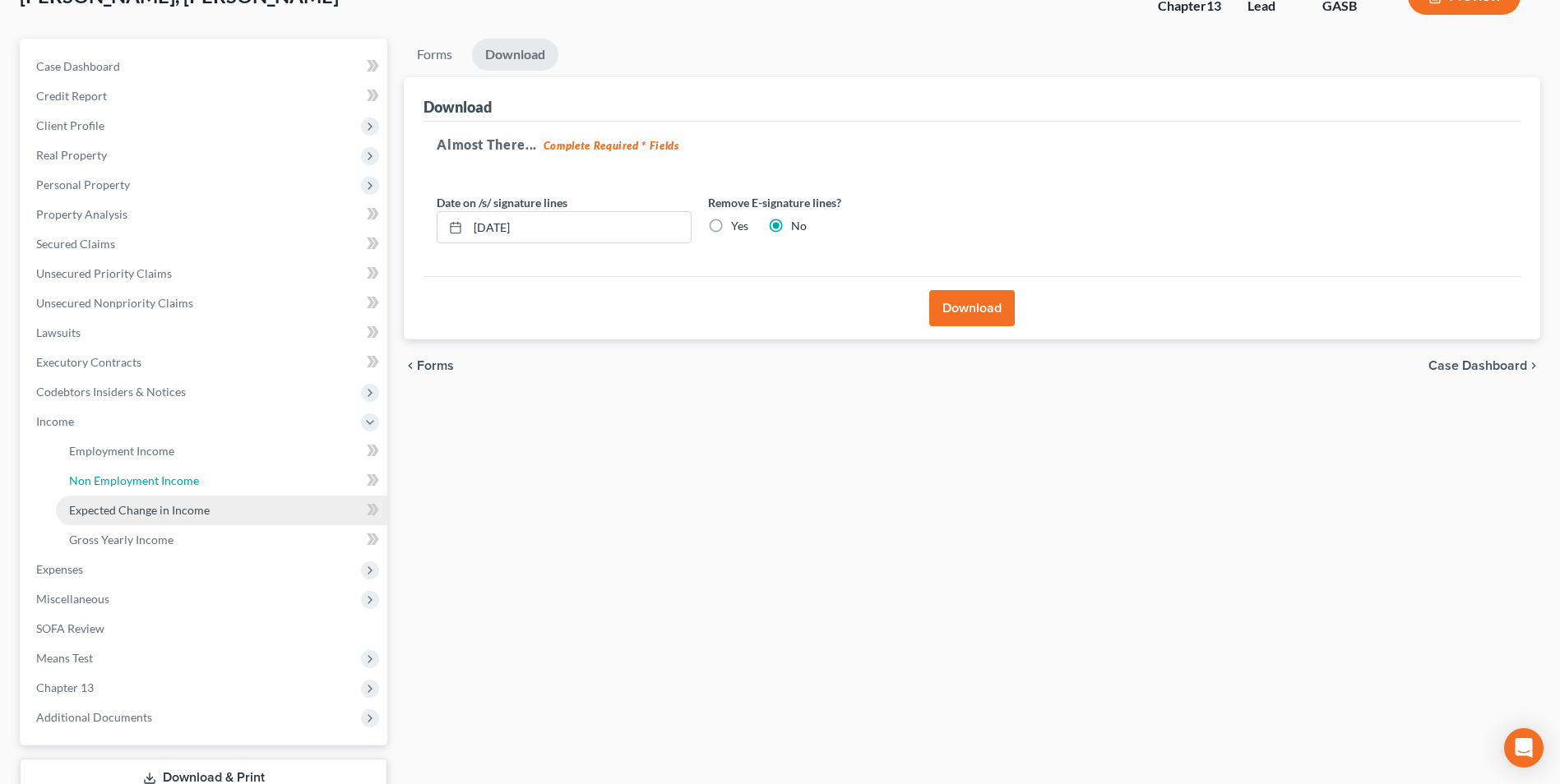
drag, startPoint x: 104, startPoint y: 494, endPoint x: 186, endPoint y: 516, distance: 84.9
click at [104, 494] on link "Non Employment Income" at bounding box center [221, 481] width 331 height 29
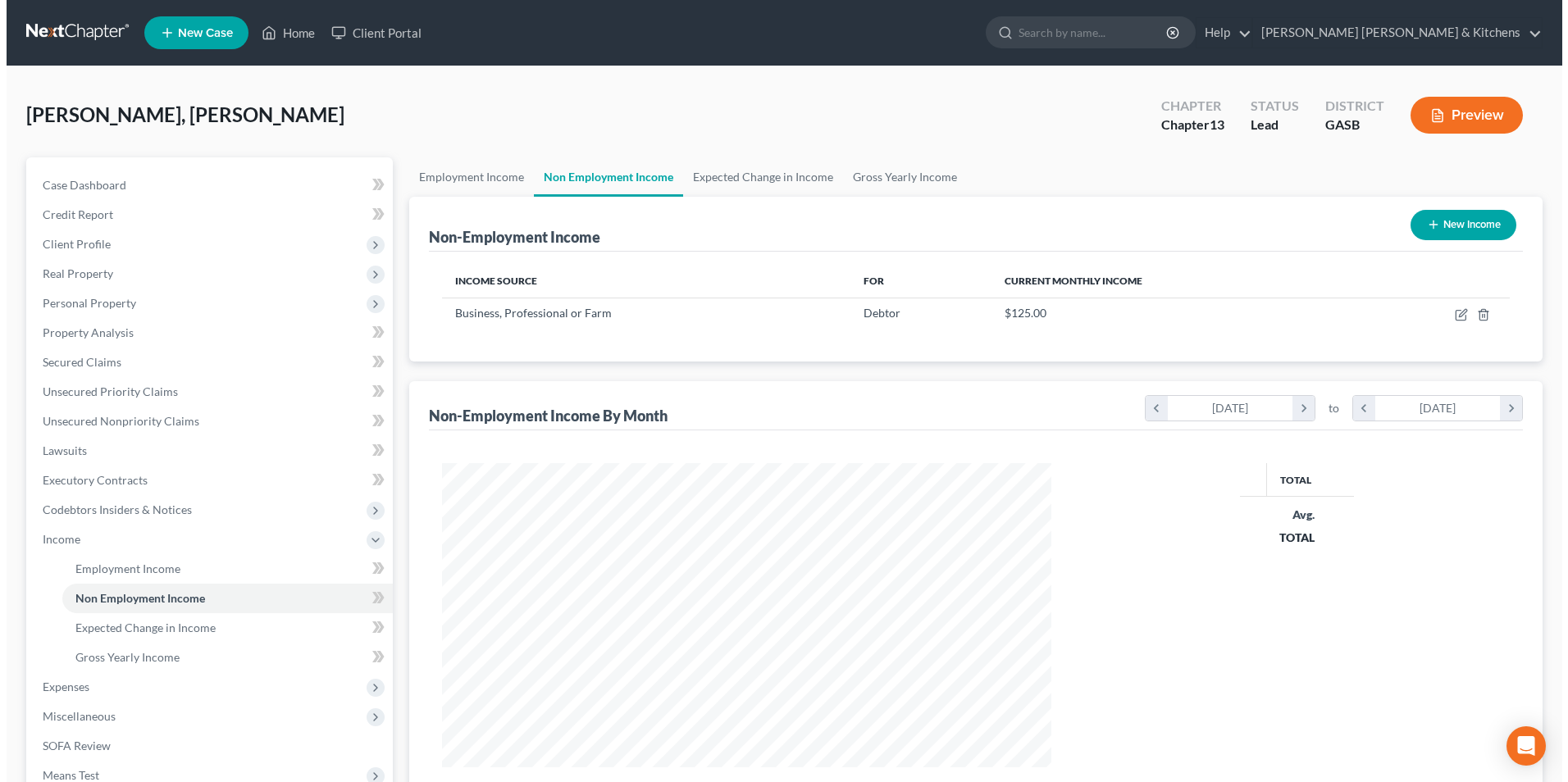
scroll to position [304, 642]
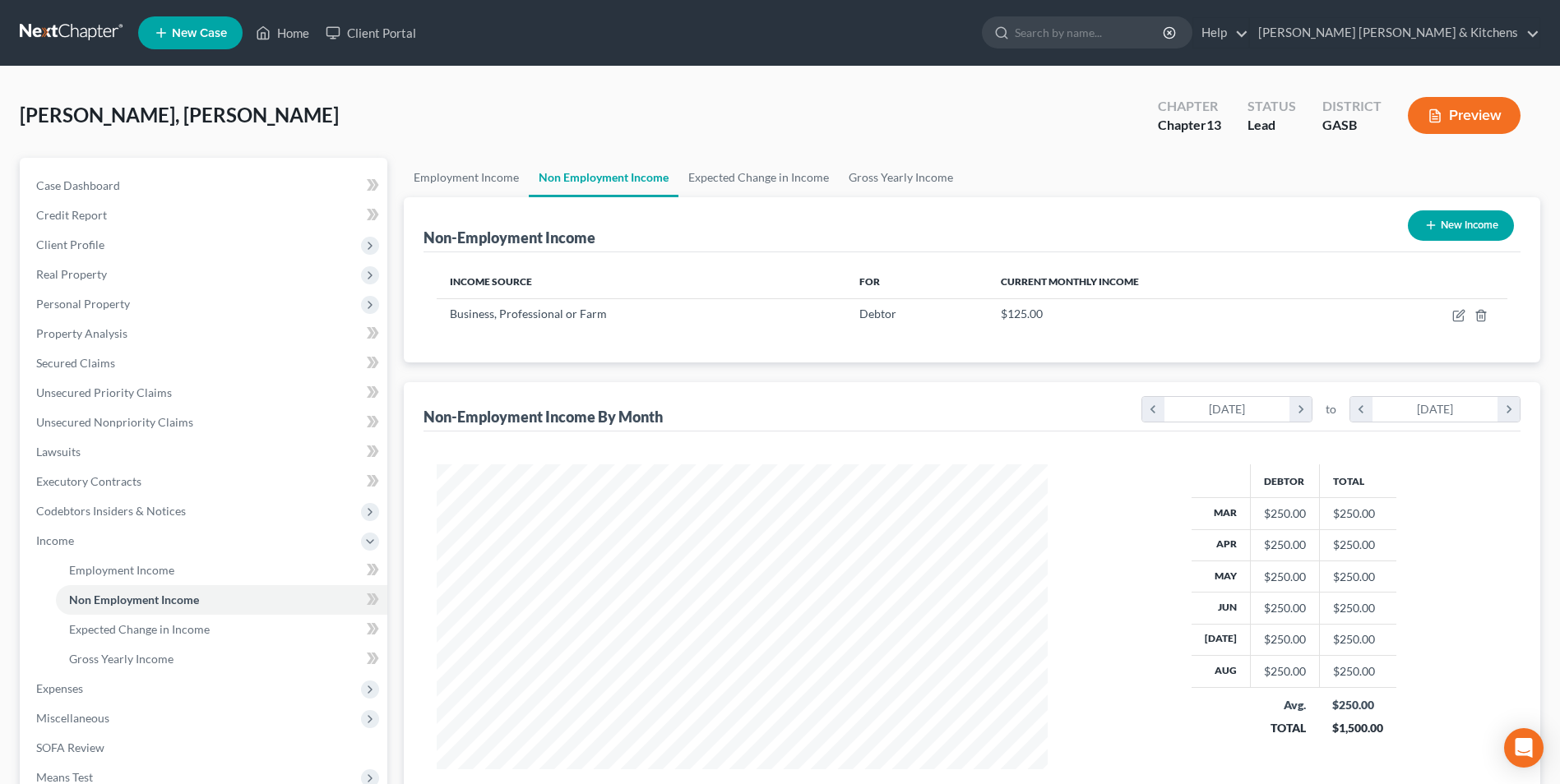
click at [1432, 233] on button "New Income" at bounding box center [1460, 226] width 106 height 30
select select "0"
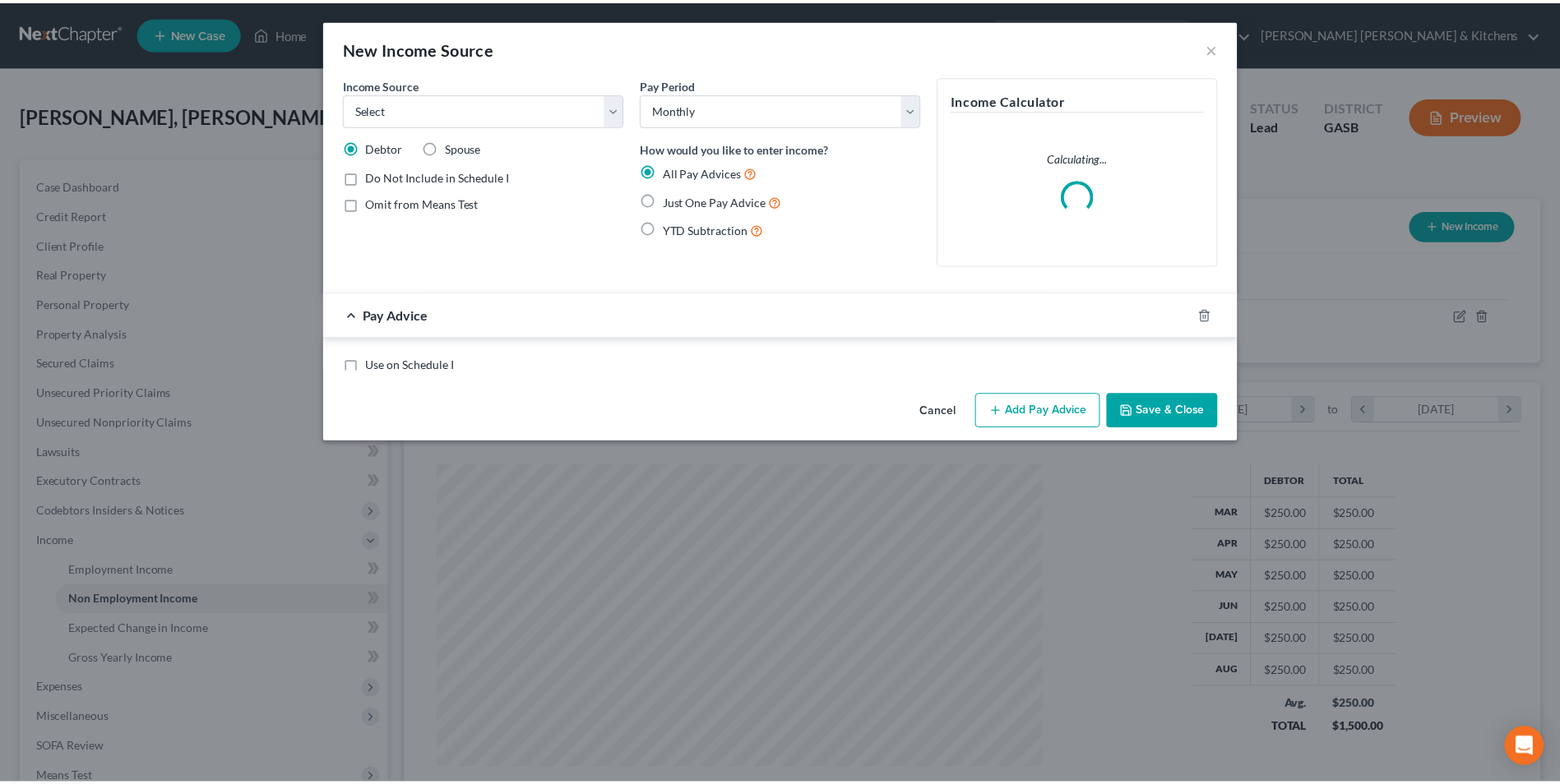
scroll to position [308, 649]
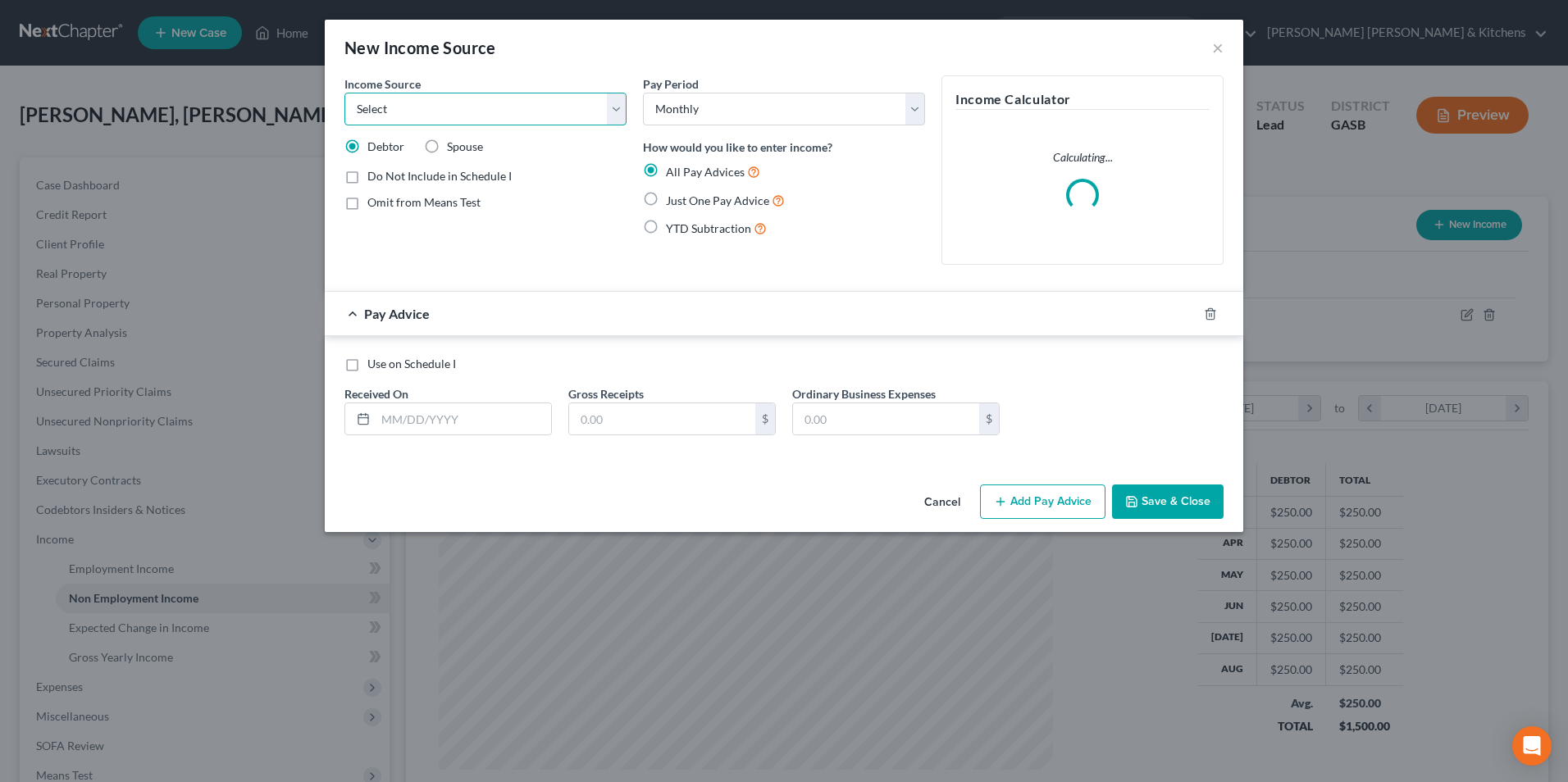
click at [402, 113] on select "Select Unemployment Disability (from employer) Pension Retirement Social Securi…" at bounding box center [485, 109] width 282 height 33
select select "4"
click at [344, 93] on select "Select Unemployment Disability (from employer) Pension Retirement Social Securi…" at bounding box center [485, 109] width 282 height 33
click at [666, 199] on label "Just One Pay Advice" at bounding box center [725, 200] width 119 height 19
click at [673, 199] on input "Just One Pay Advice" at bounding box center [678, 197] width 11 height 11
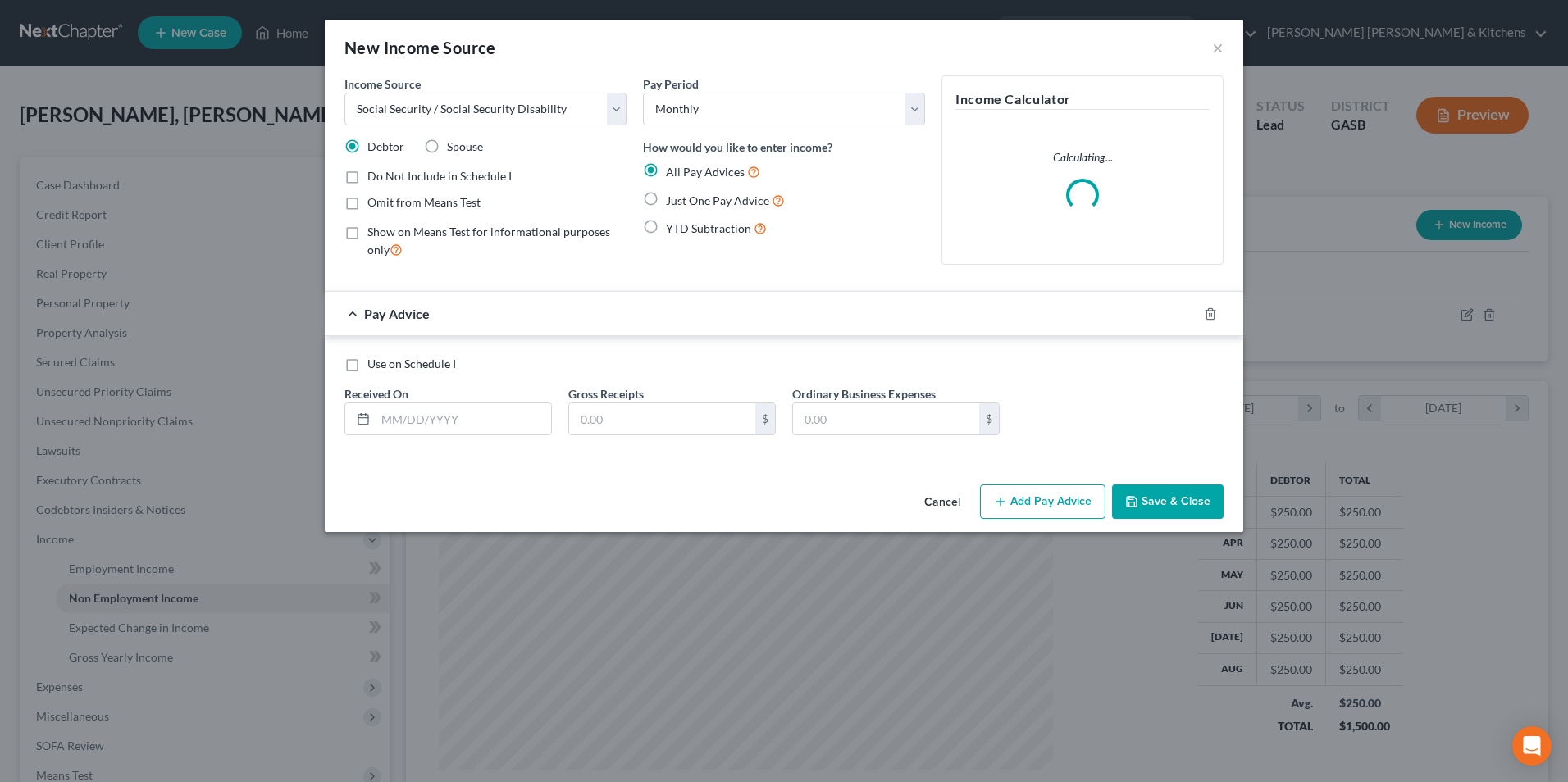
radio input "true"
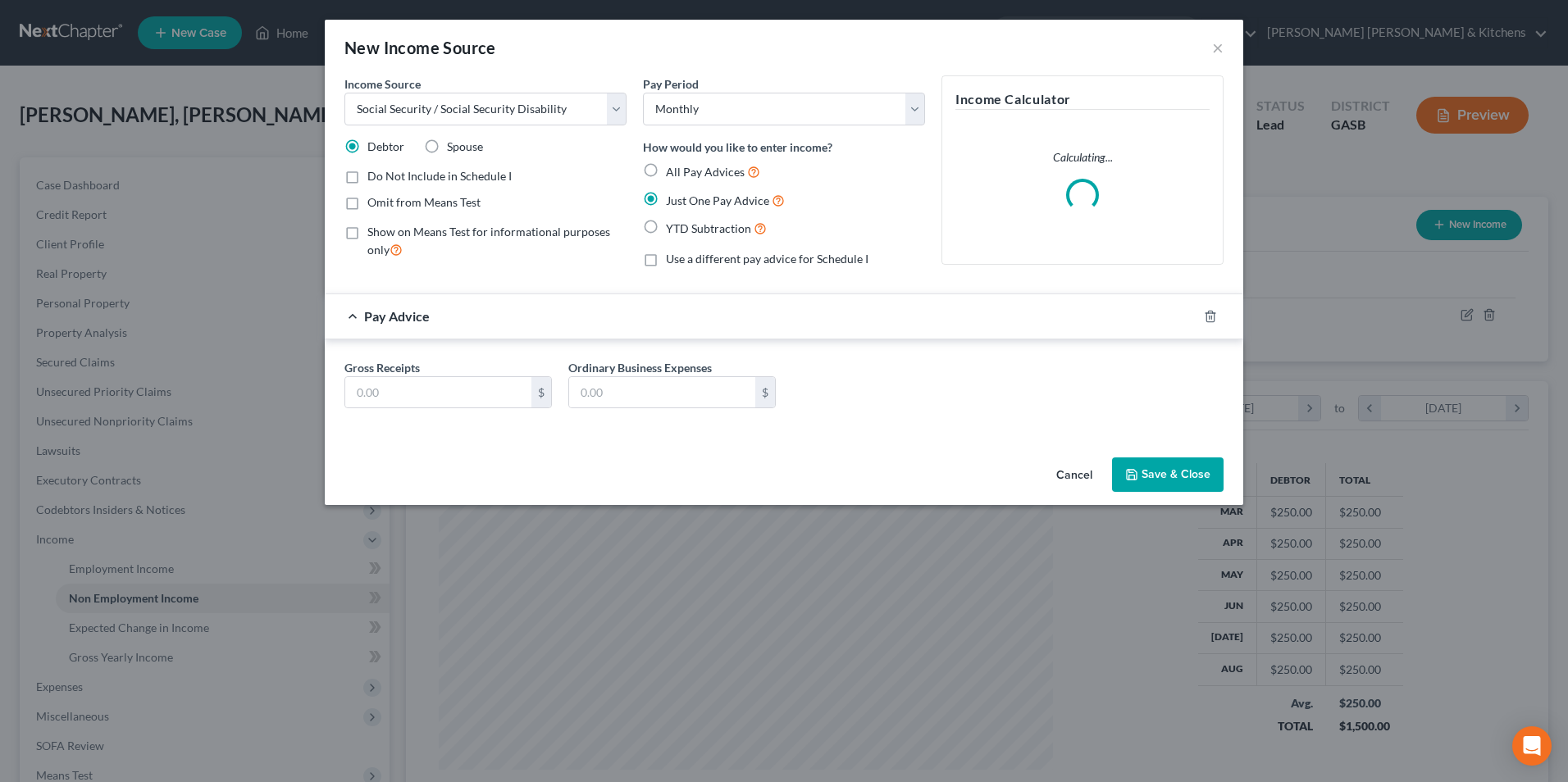
click at [368, 206] on label "Omit from Means Test" at bounding box center [424, 202] width 113 height 16
click at [374, 205] on input "Omit from Means Test" at bounding box center [379, 199] width 11 height 11
checkbox input "true"
click at [399, 109] on select "Select Unemployment Disability (from employer) Pension Retirement Social Securi…" at bounding box center [485, 109] width 282 height 33
select select "5"
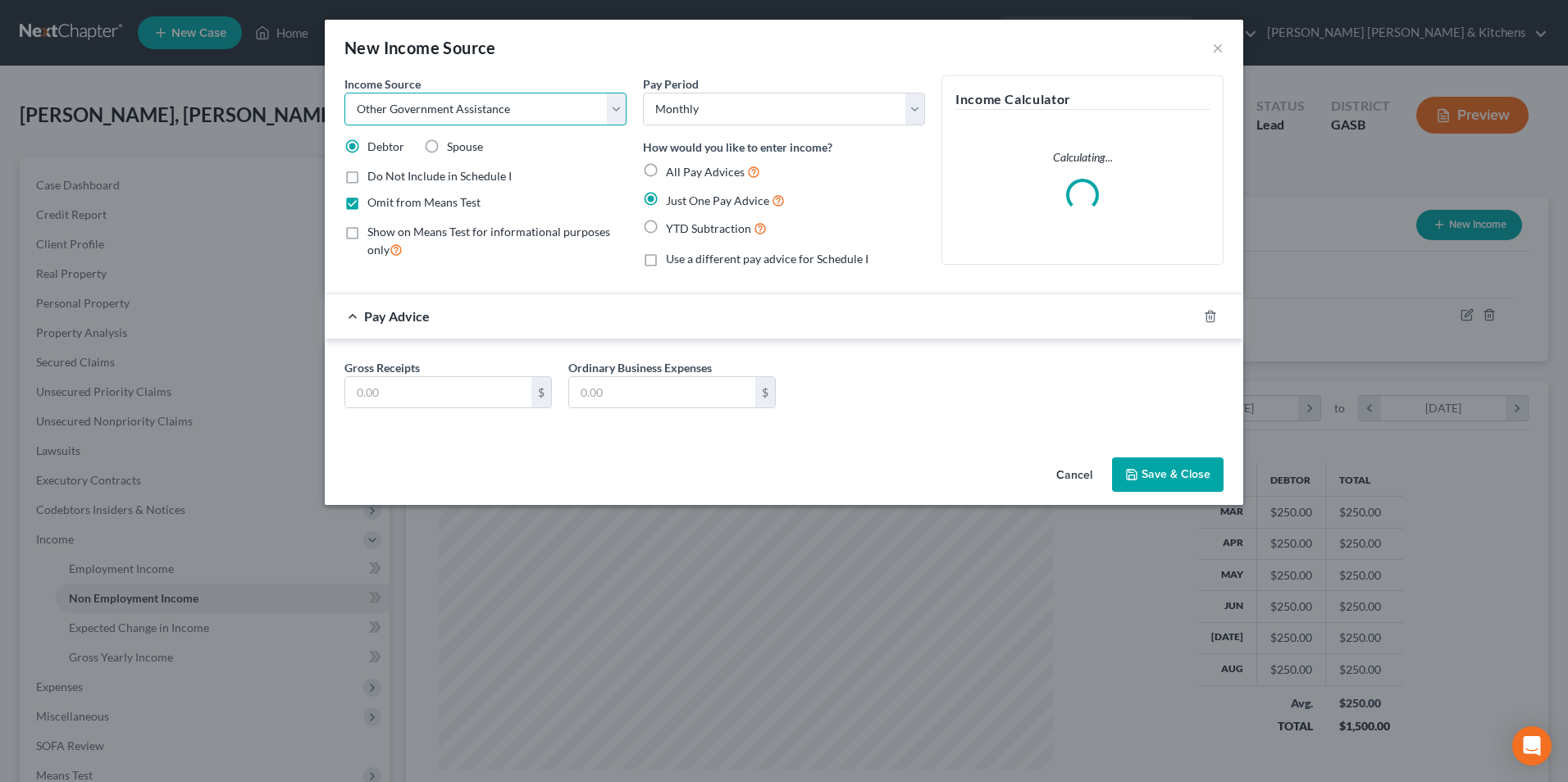
click at [344, 93] on select "Select Unemployment Disability (from employer) Pension Retirement Social Securi…" at bounding box center [485, 109] width 282 height 33
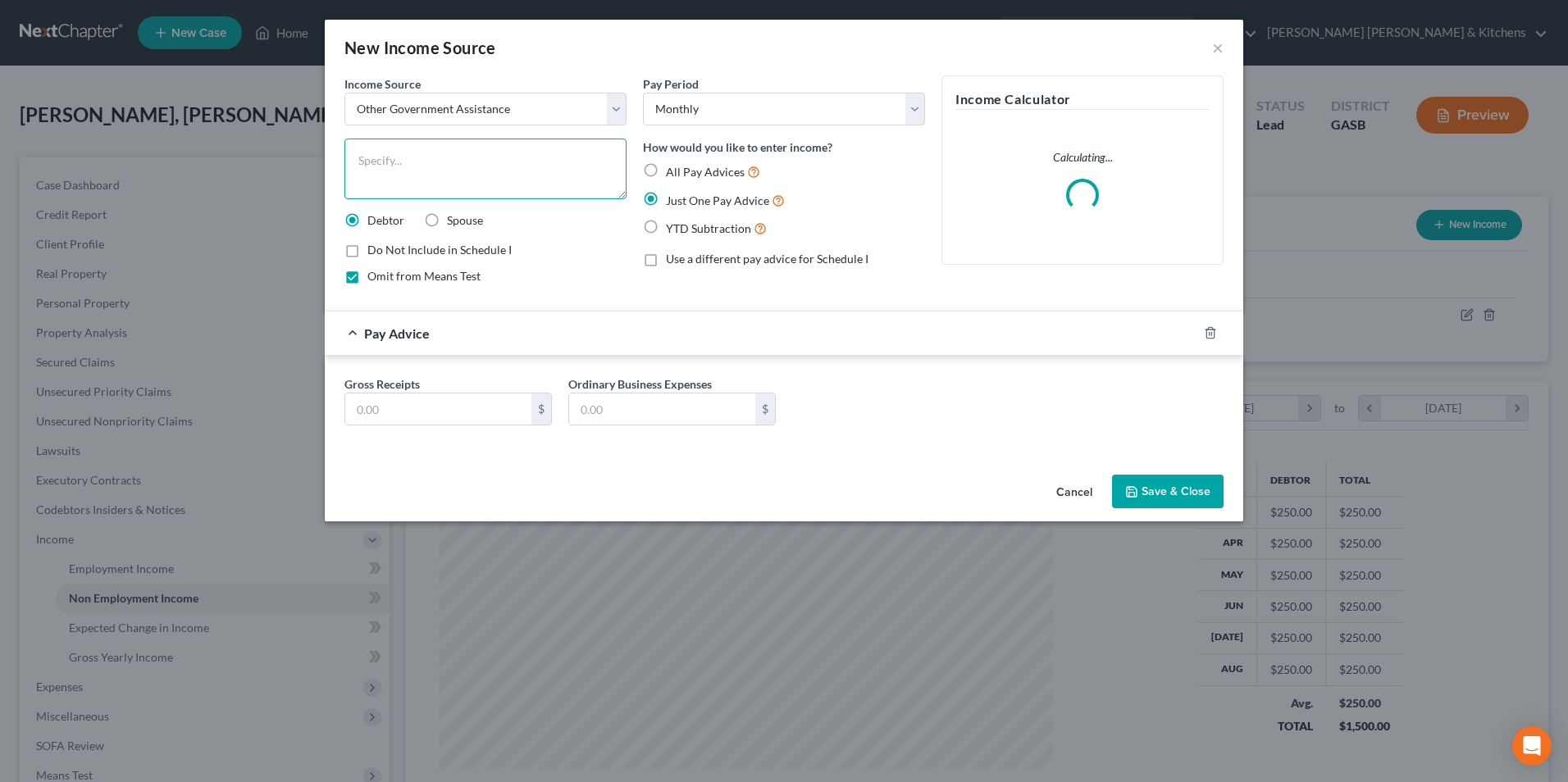
click at [399, 193] on textarea at bounding box center [485, 169] width 282 height 60
type textarea "son's SSI"
click at [385, 416] on input "text" at bounding box center [438, 408] width 186 height 31
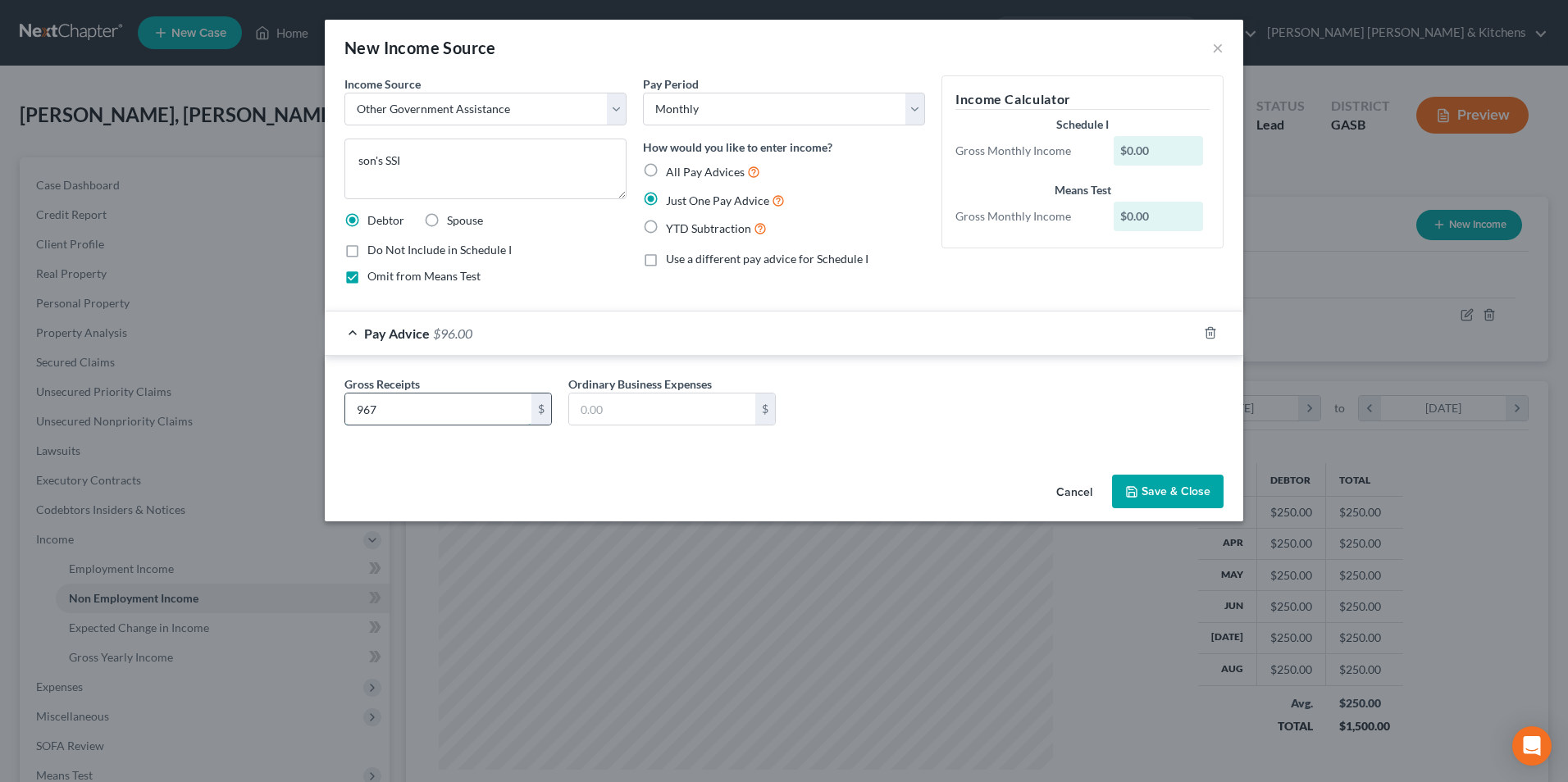
type input "967"
type input "0.00"
click at [1185, 491] on button "Save & Close" at bounding box center [1168, 492] width 111 height 35
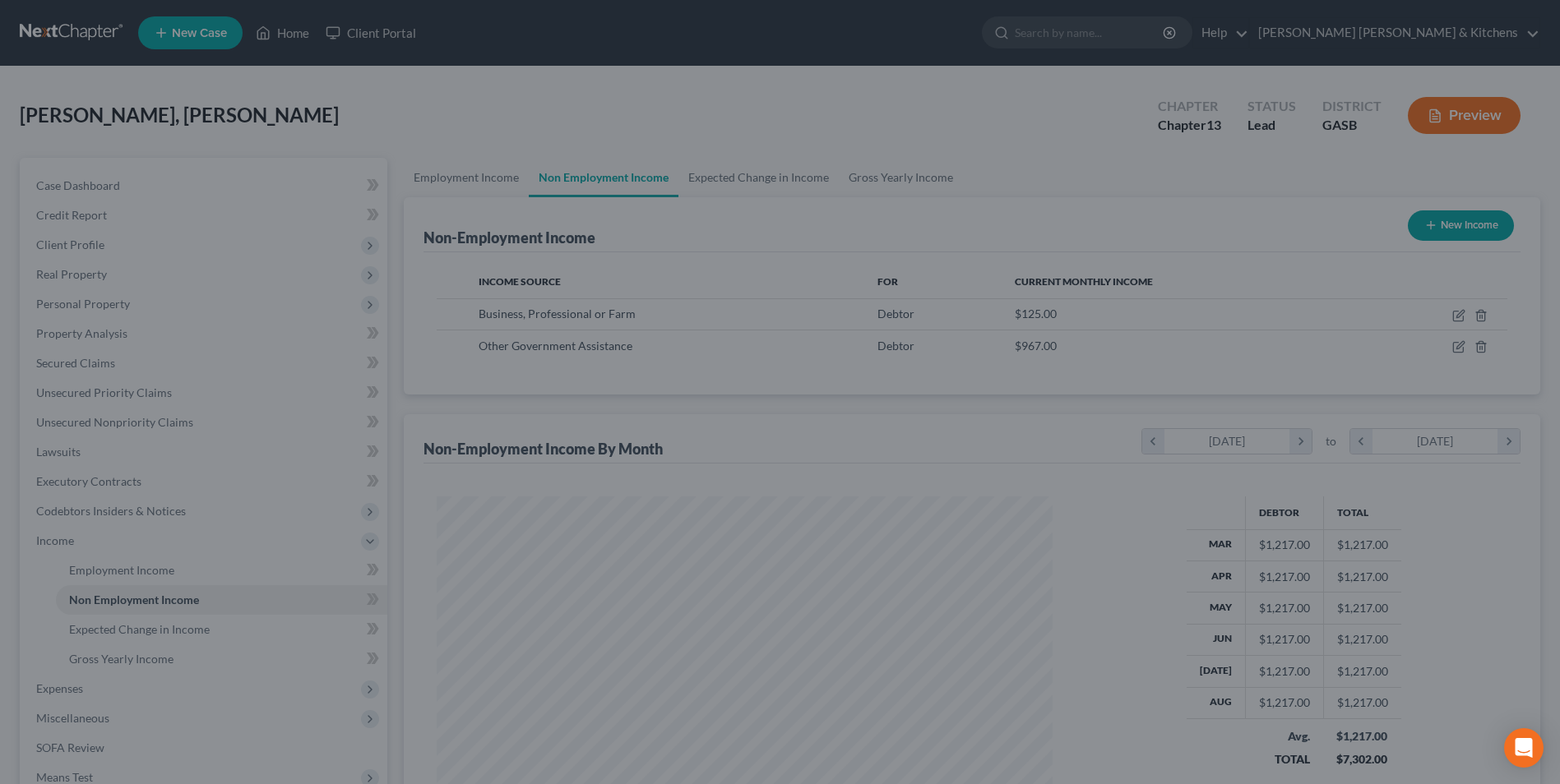
scroll to position [821813, 821489]
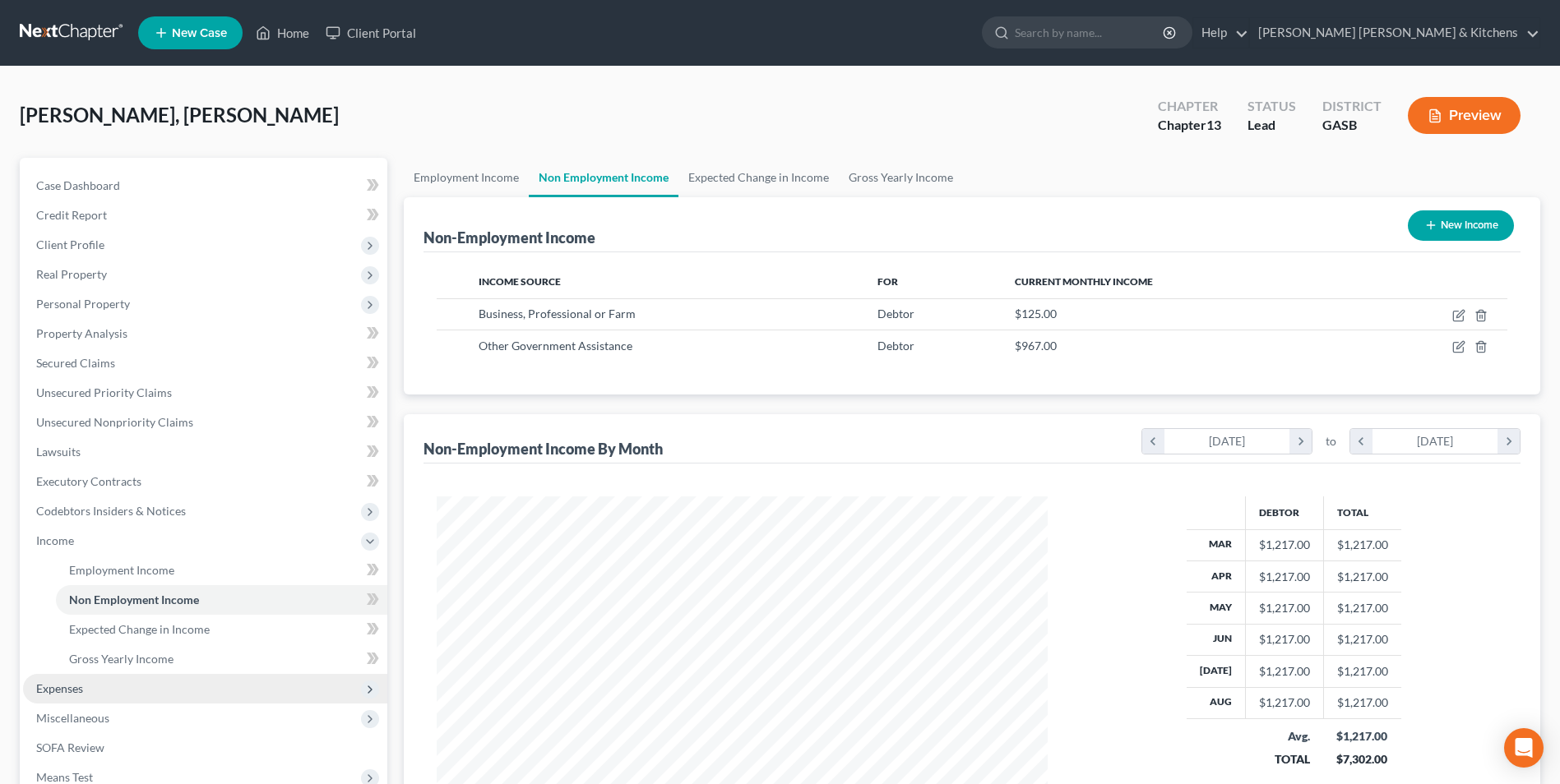
click at [69, 698] on span "Expenses" at bounding box center [205, 689] width 364 height 29
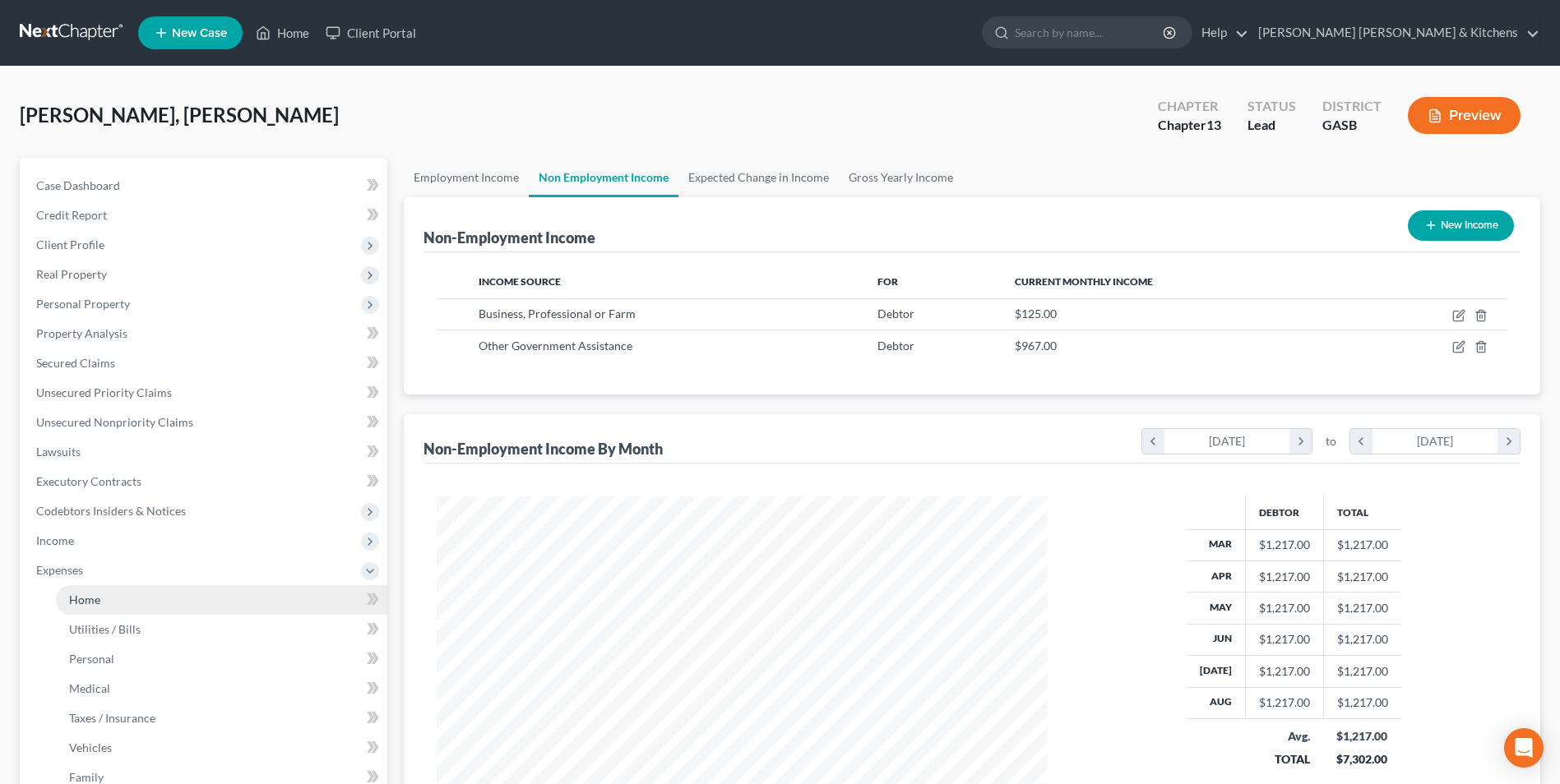
click at [81, 593] on span "Home" at bounding box center [84, 600] width 31 height 14
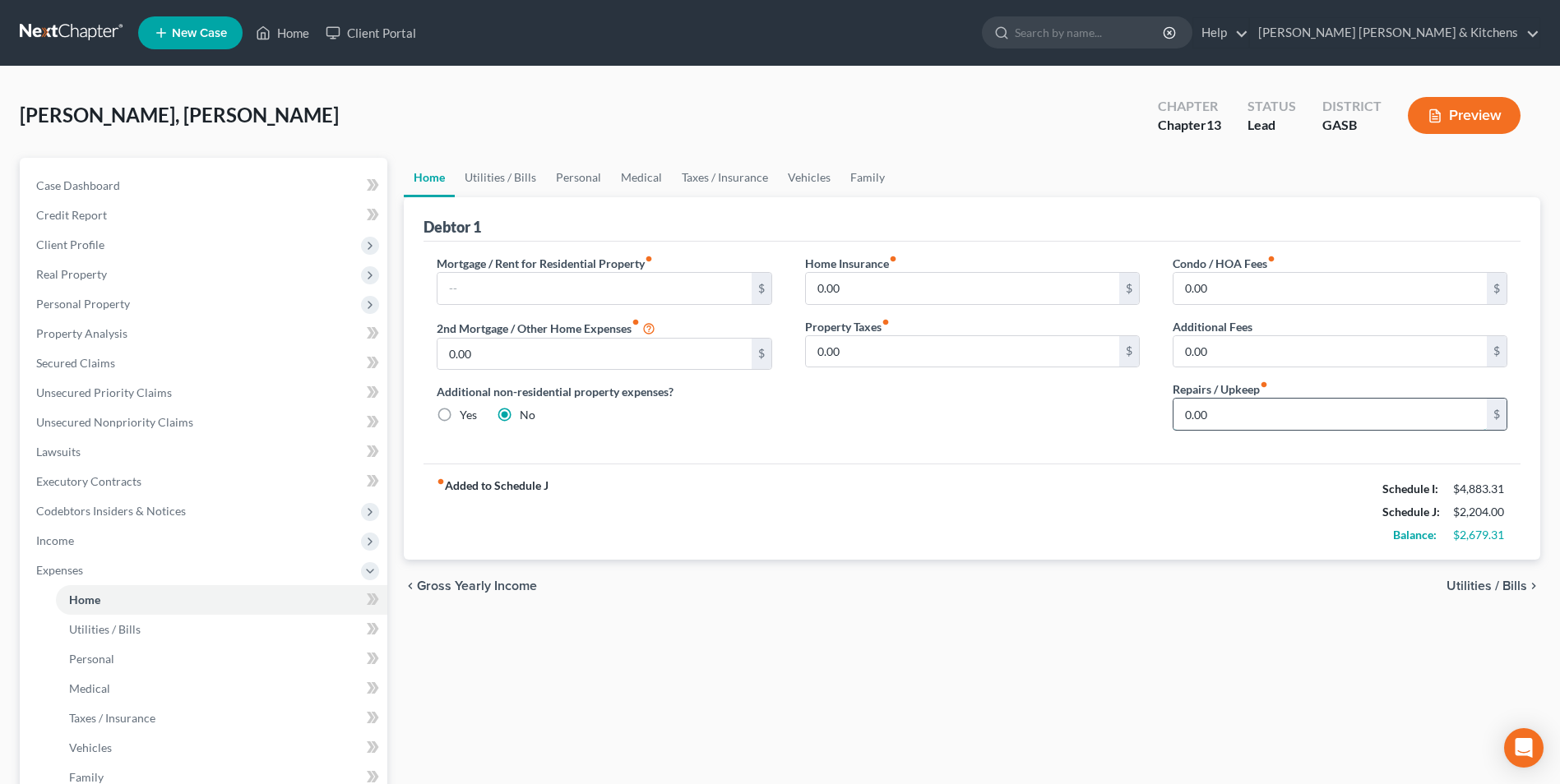
click at [1214, 422] on input "0.00" at bounding box center [1329, 414] width 313 height 31
type input "400.00"
drag, startPoint x: 88, startPoint y: 665, endPoint x: 190, endPoint y: 526, distance: 172.4
click at [88, 665] on span "Personal" at bounding box center [91, 659] width 45 height 14
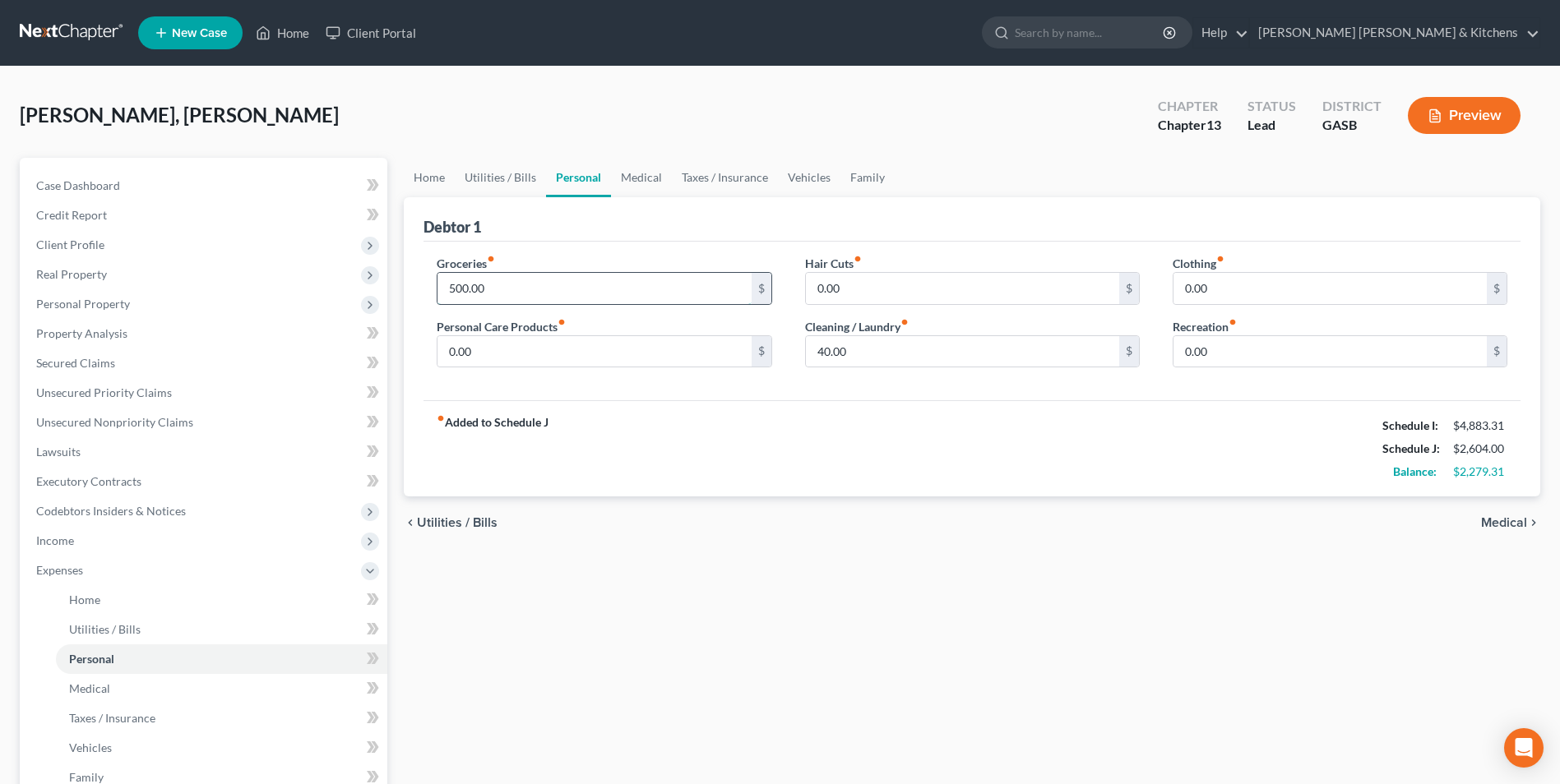
click at [523, 274] on input "500.00" at bounding box center [593, 288] width 313 height 31
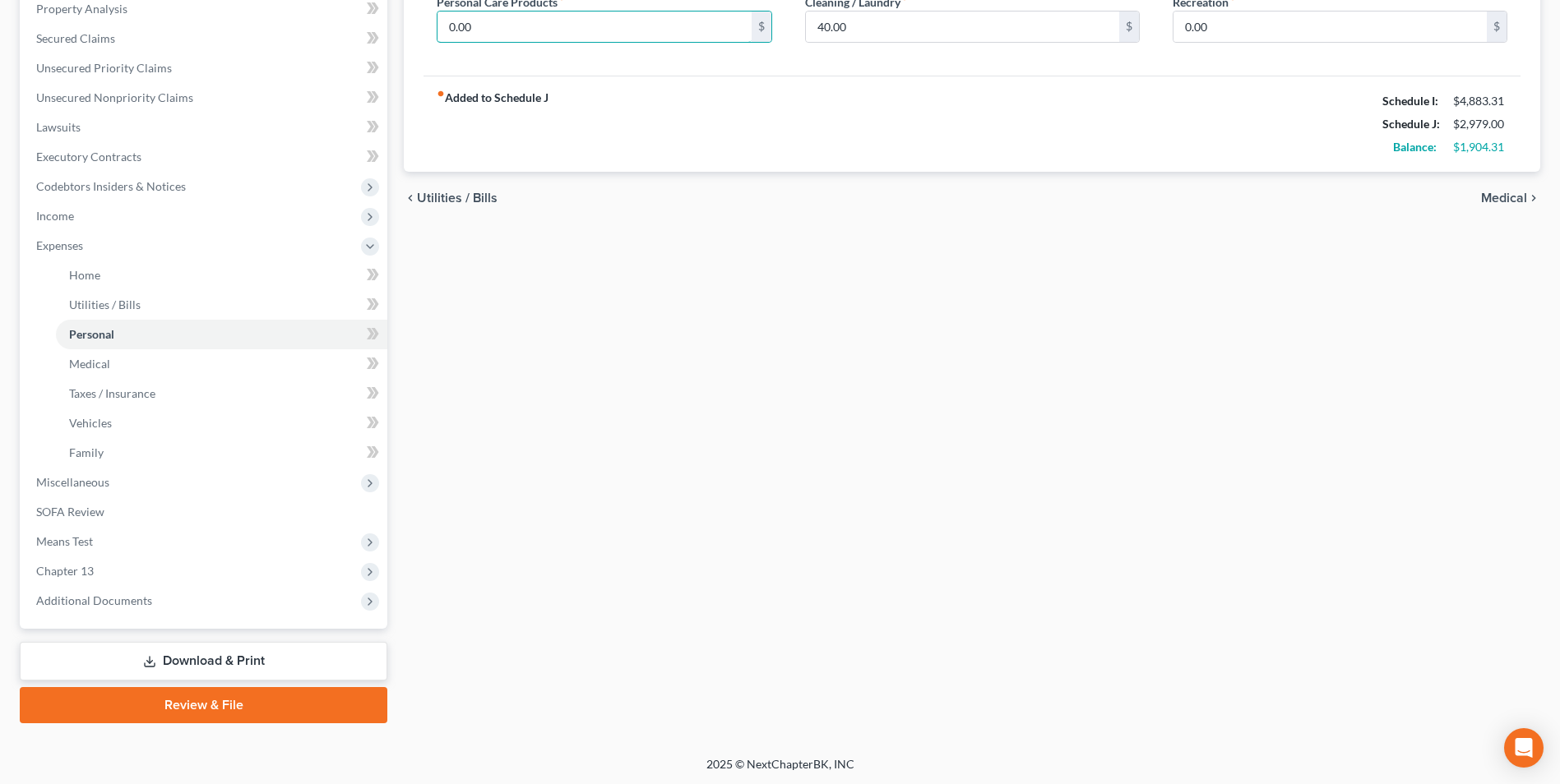
scroll to position [326, 0]
click at [241, 663] on link "Download & Print" at bounding box center [203, 659] width 367 height 38
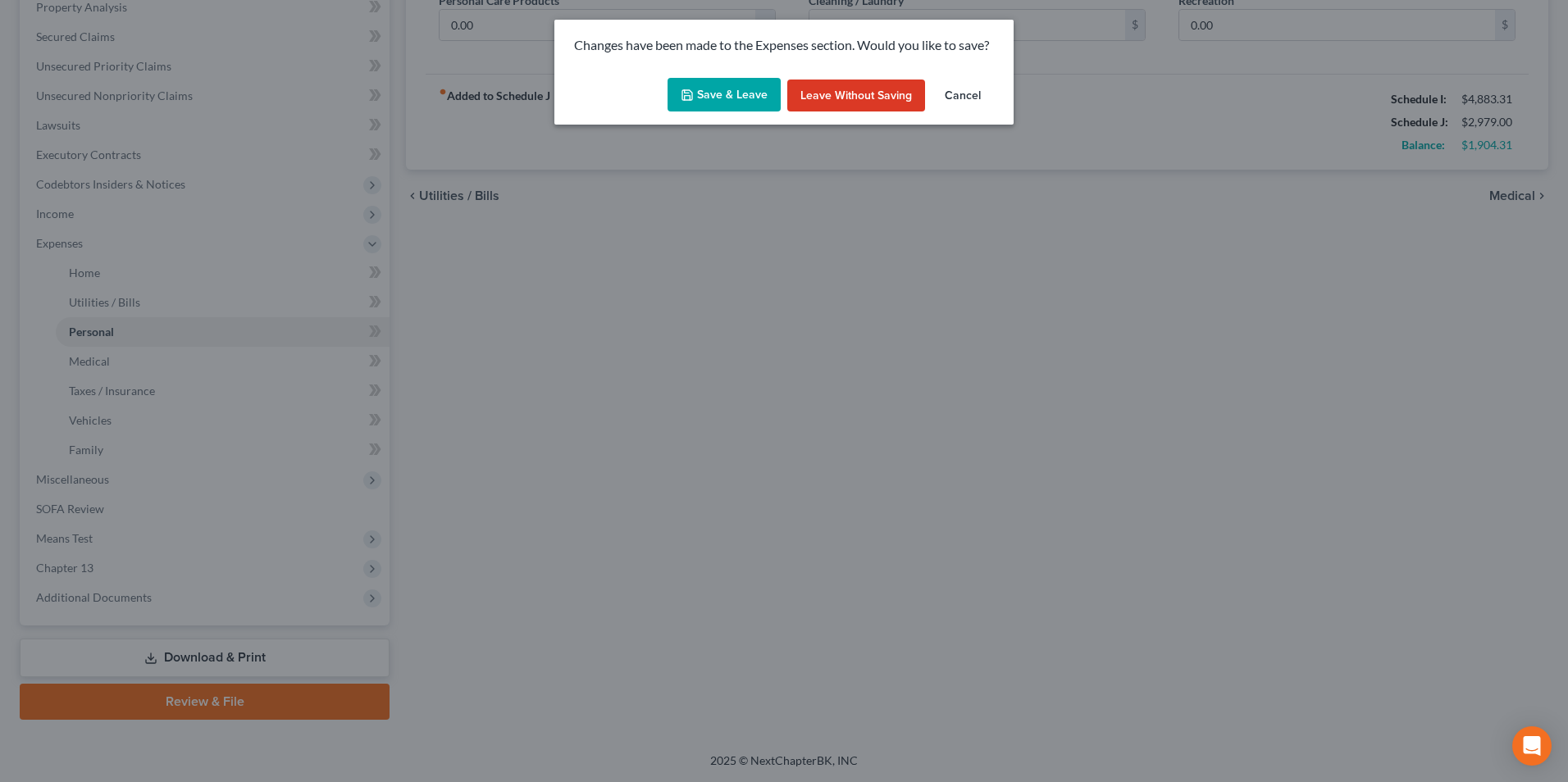
click at [717, 96] on button "Save & Leave" at bounding box center [723, 95] width 113 height 35
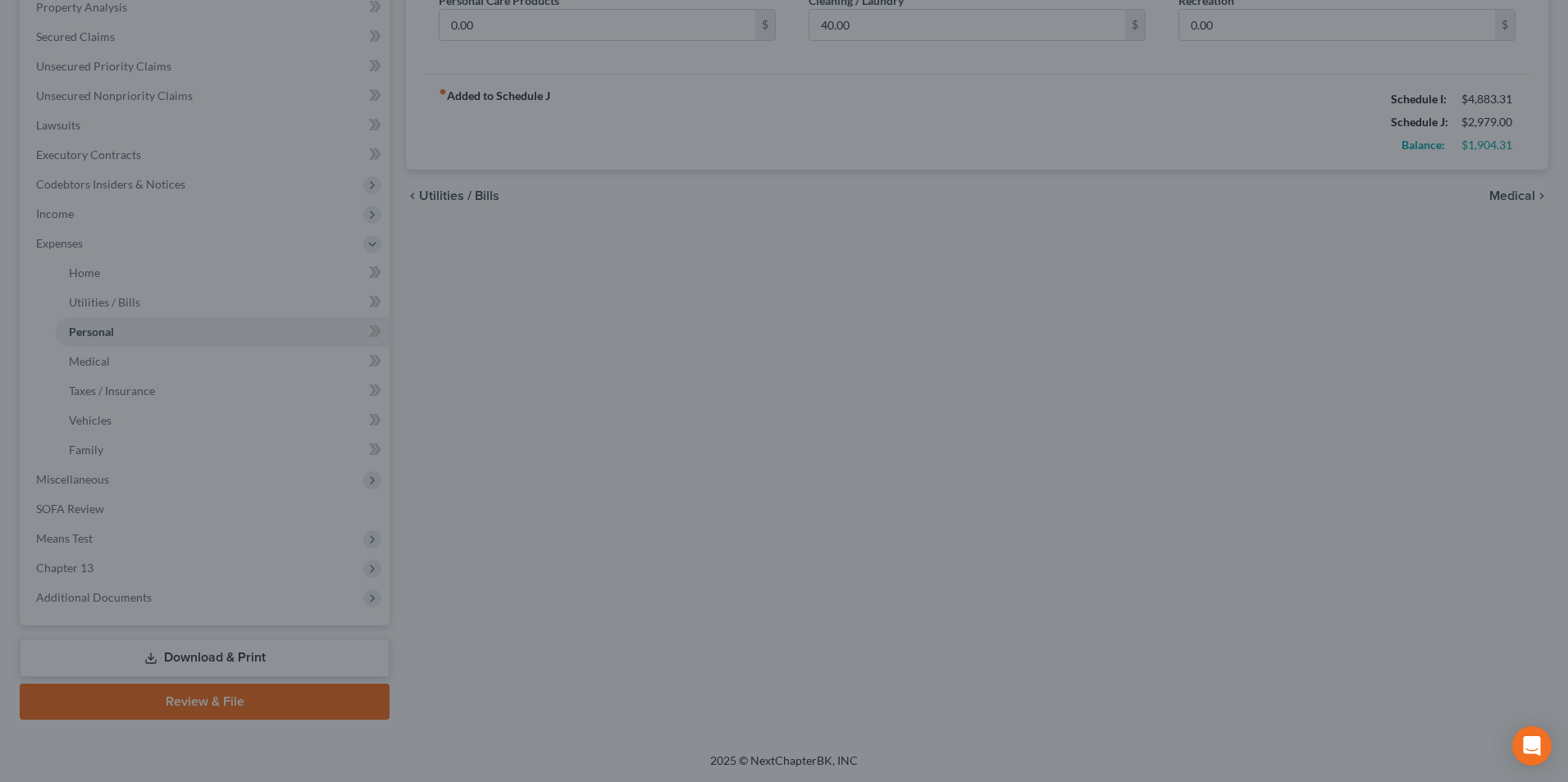
type input "875.00"
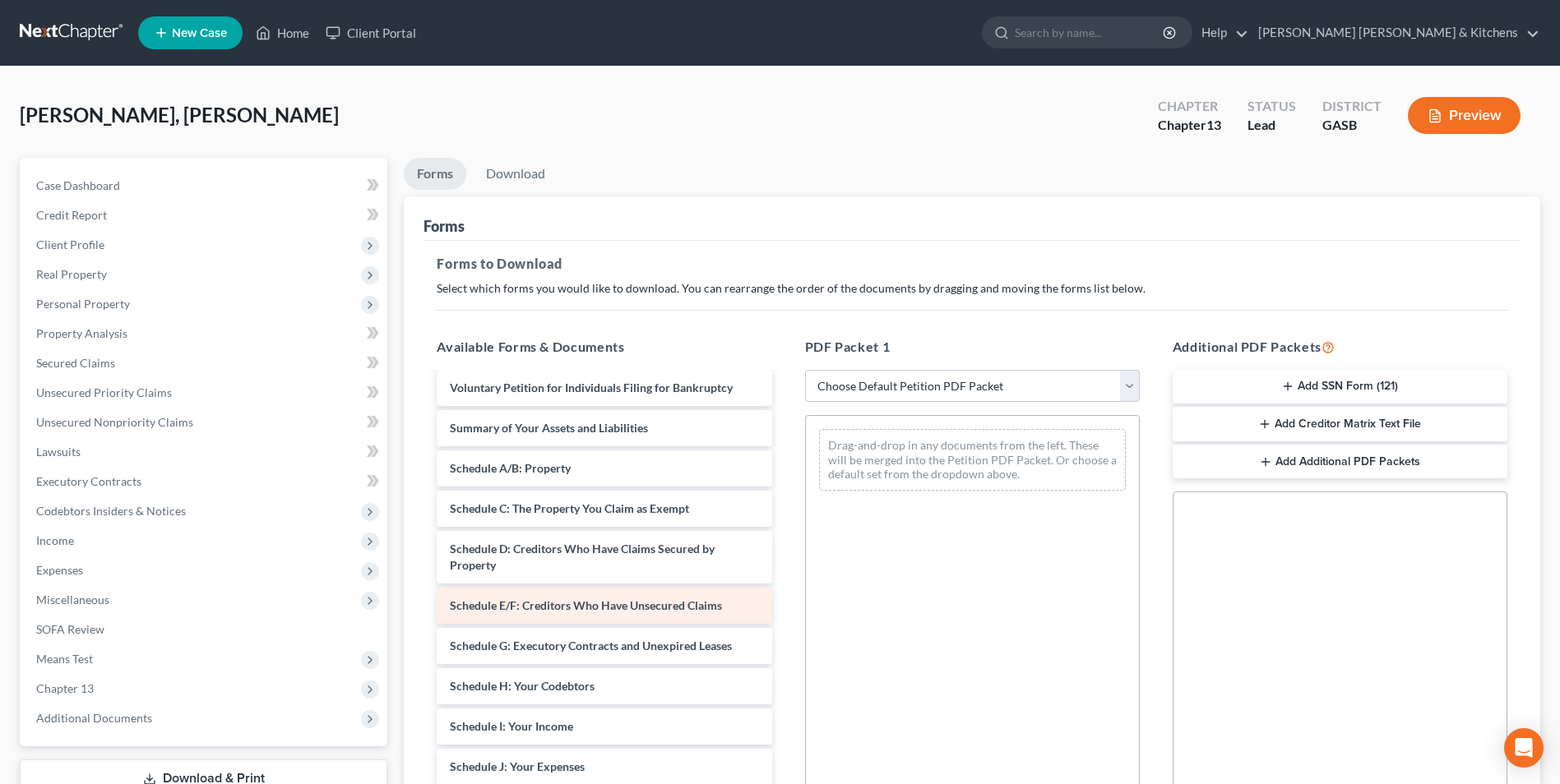
scroll to position [164, 0]
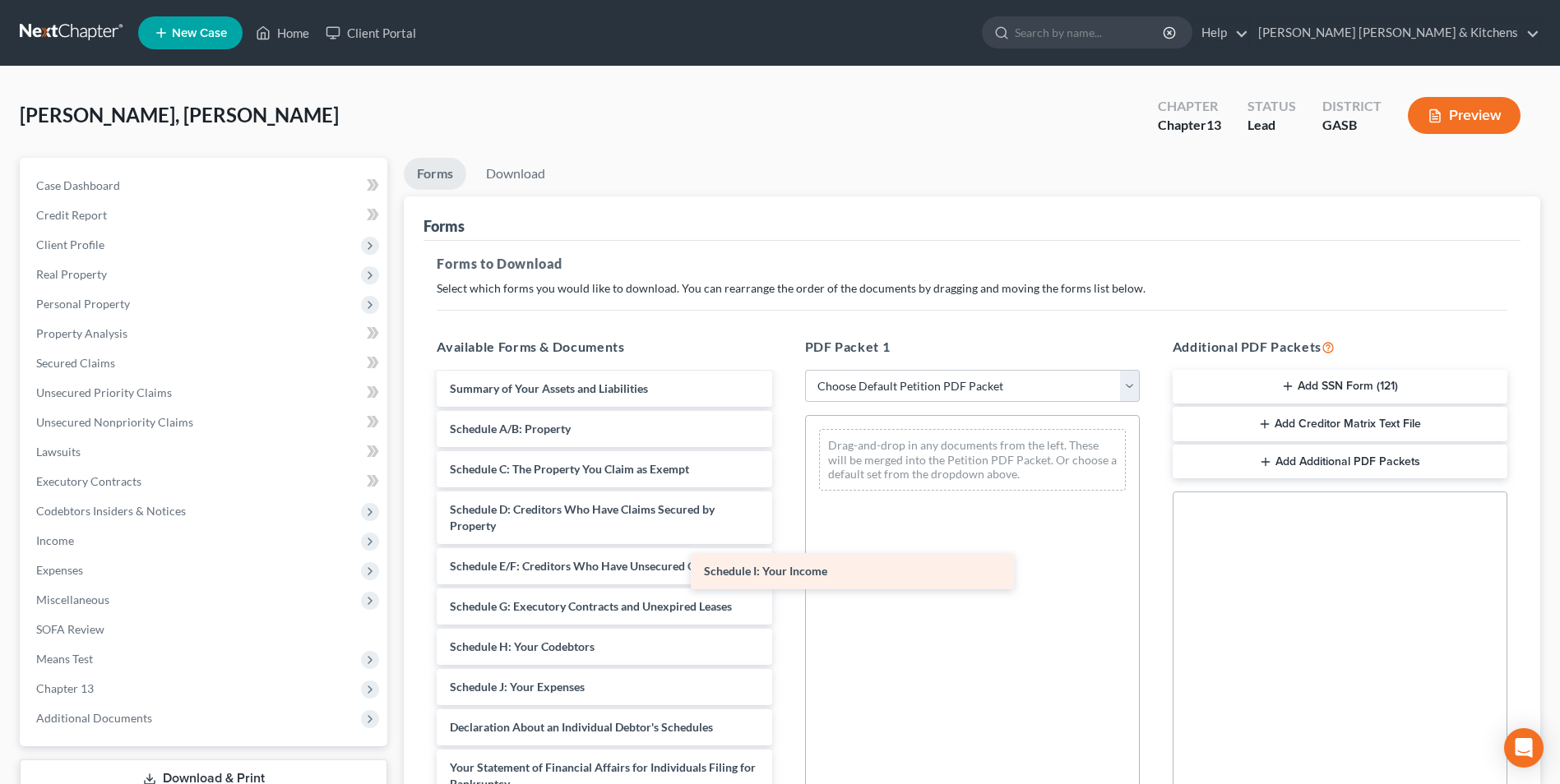
drag, startPoint x: 665, startPoint y: 689, endPoint x: 1010, endPoint y: 474, distance: 406.5
click at [784, 474] on div "Schedule I: Your Income Installments Fee Sheets Declaration re: Electronic Fili…" at bounding box center [604, 615] width 361 height 811
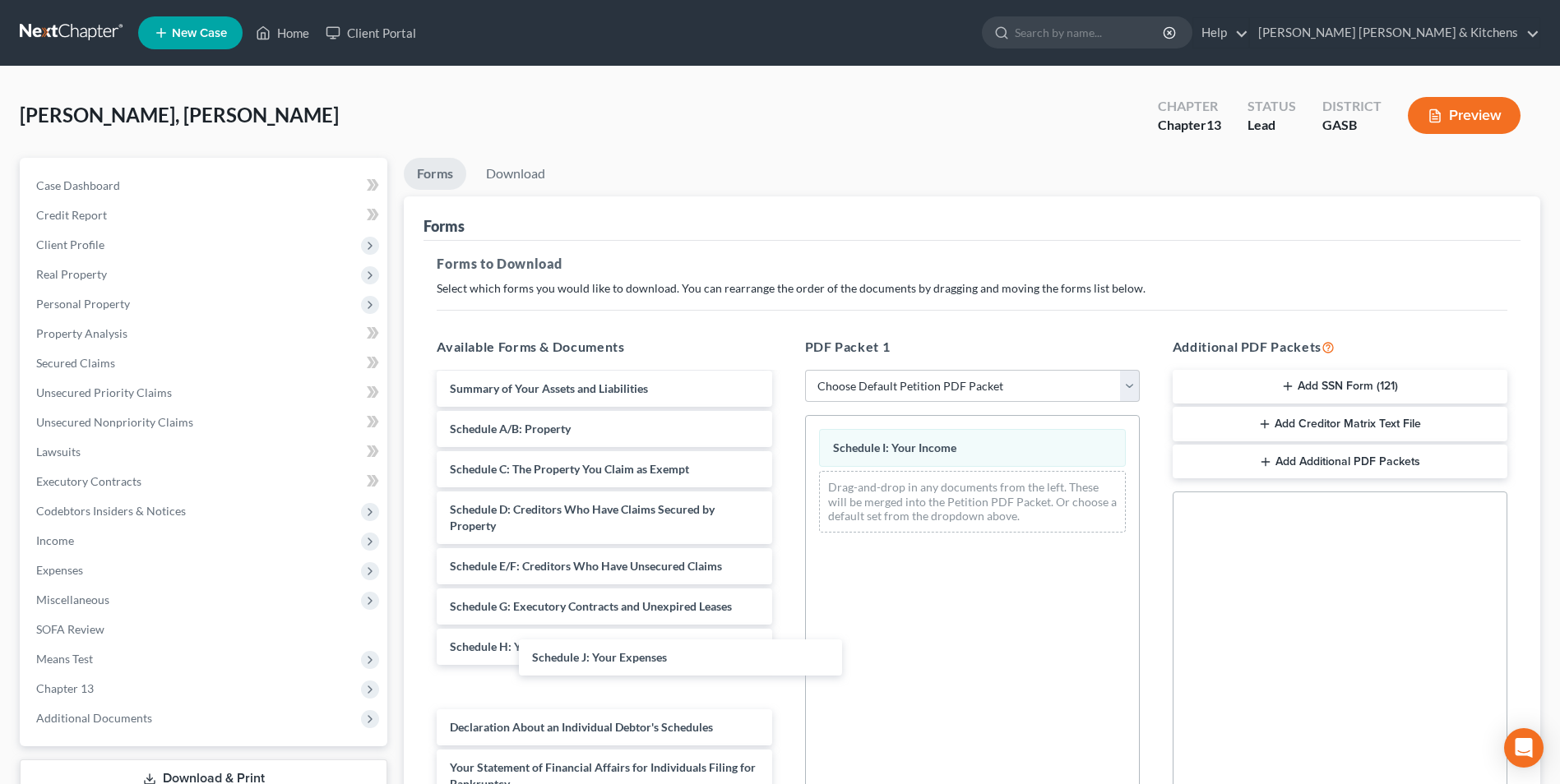
drag, startPoint x: 615, startPoint y: 704, endPoint x: 959, endPoint y: 534, distance: 383.7
click at [784, 516] on div "Schedule J: Your Expenses Installments Fee Sheets Declaration re: Electronic Fi…" at bounding box center [604, 615] width 361 height 811
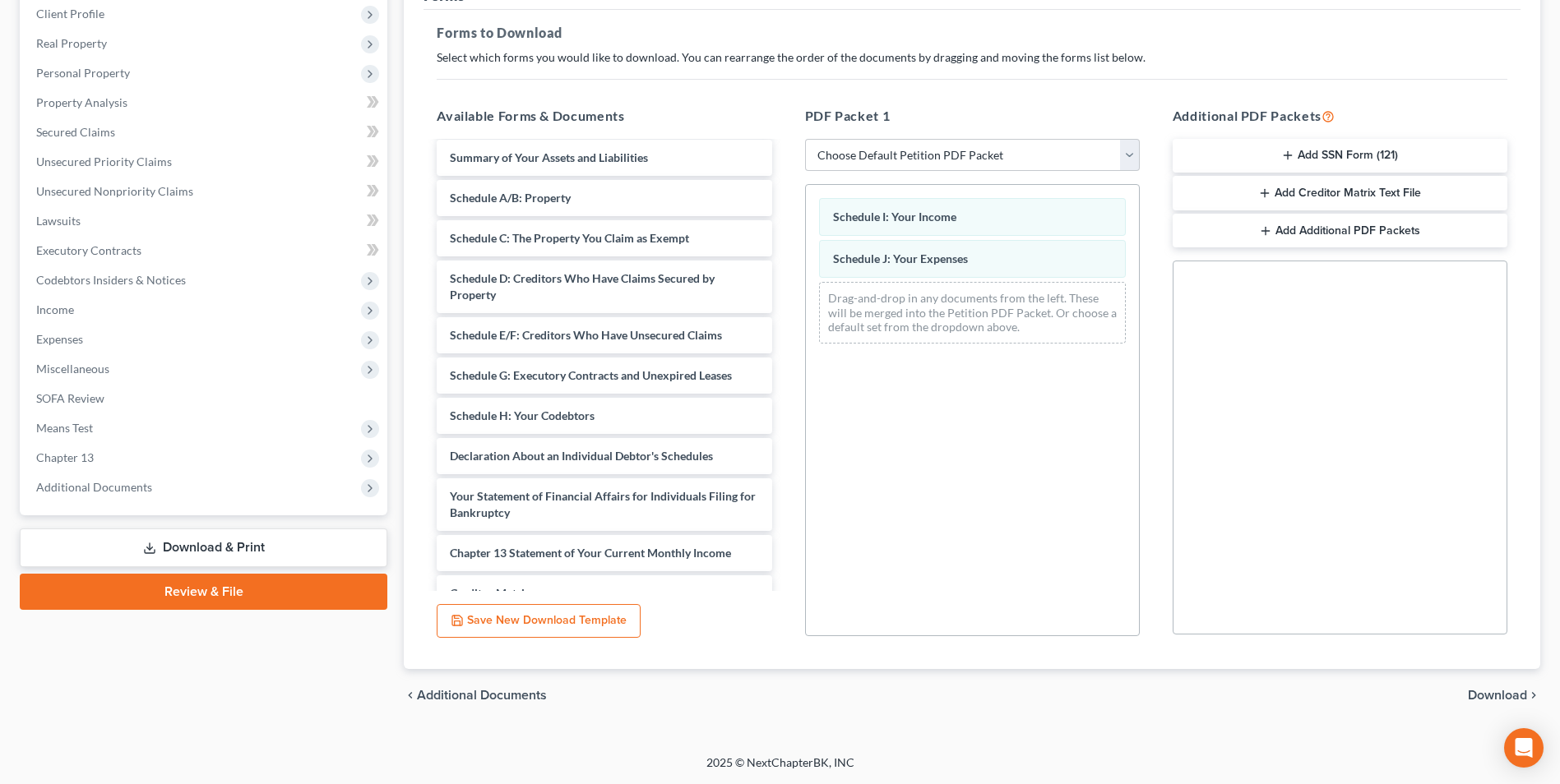
click at [1502, 695] on span "Download" at bounding box center [1497, 695] width 59 height 13
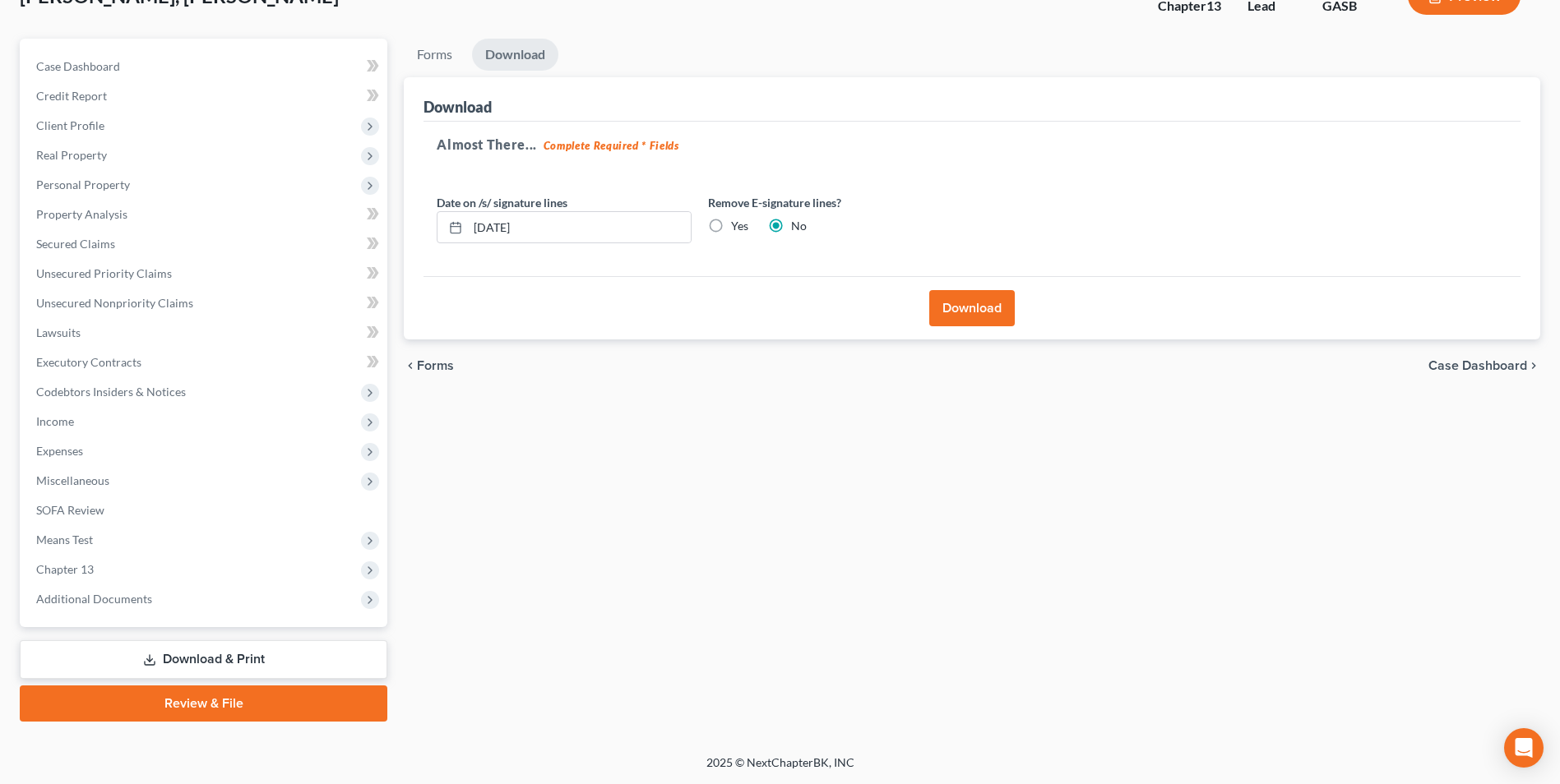
scroll to position [120, 0]
click at [970, 320] on button "Download" at bounding box center [972, 308] width 86 height 37
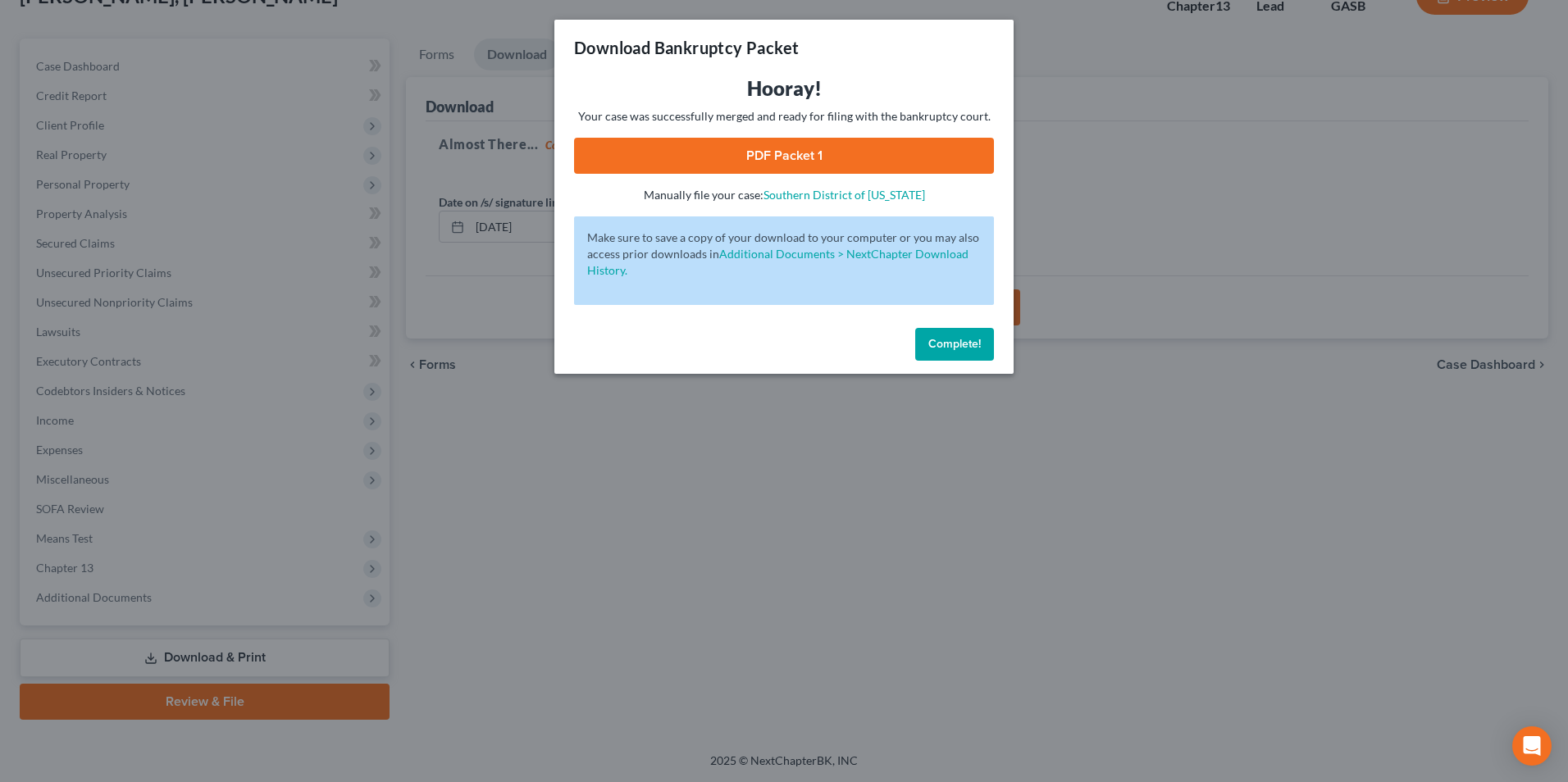
click at [806, 157] on link "PDF Packet 1" at bounding box center [784, 156] width 420 height 36
click at [575, 546] on div "Download Bankruptcy Packet Hooray! Your case was successfully merged and ready …" at bounding box center [784, 391] width 1568 height 782
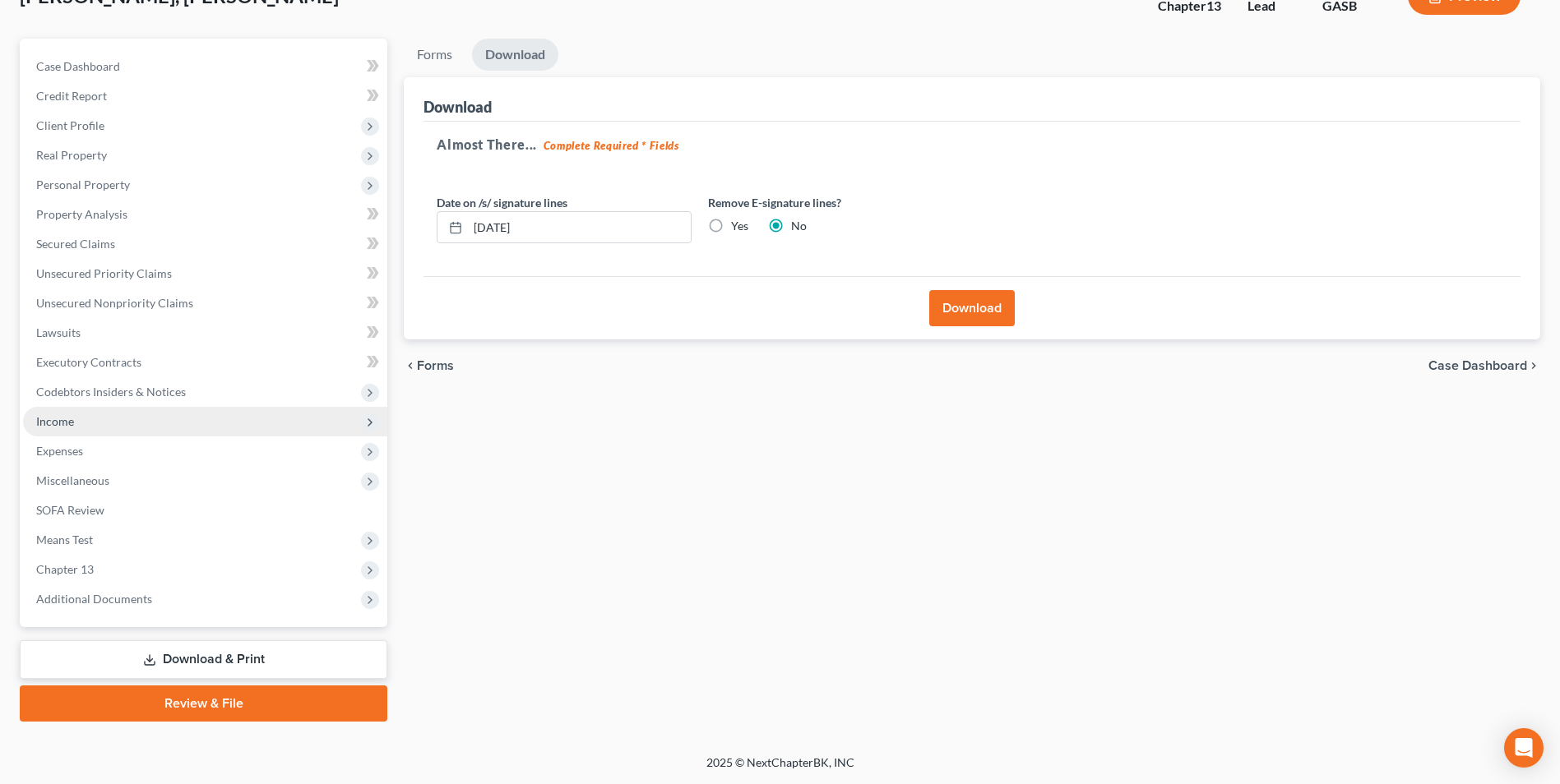
click at [55, 424] on span "Income" at bounding box center [55, 422] width 37 height 14
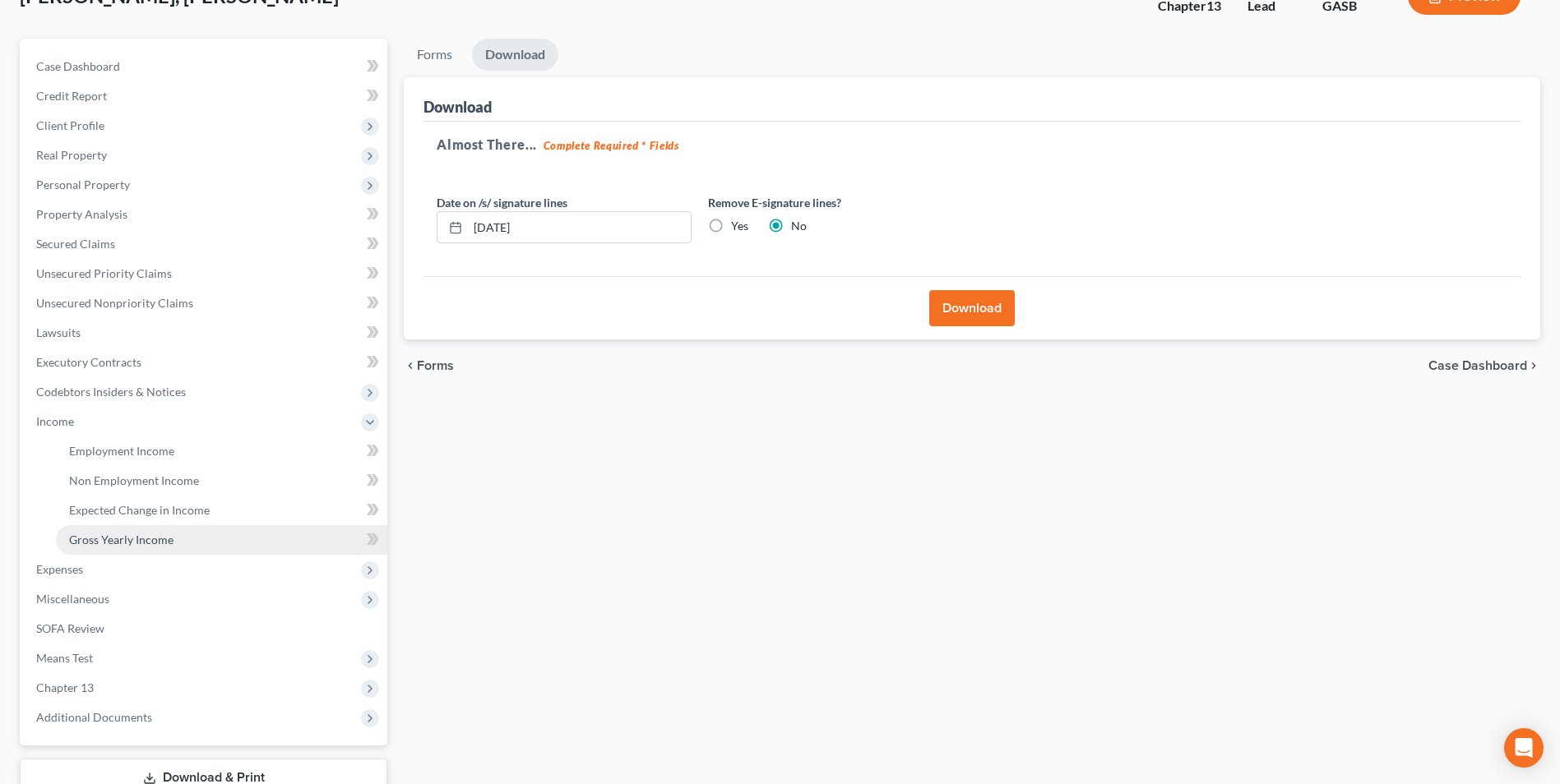
click at [100, 532] on span "Gross Yearly Income" at bounding box center [120, 540] width 104 height 14
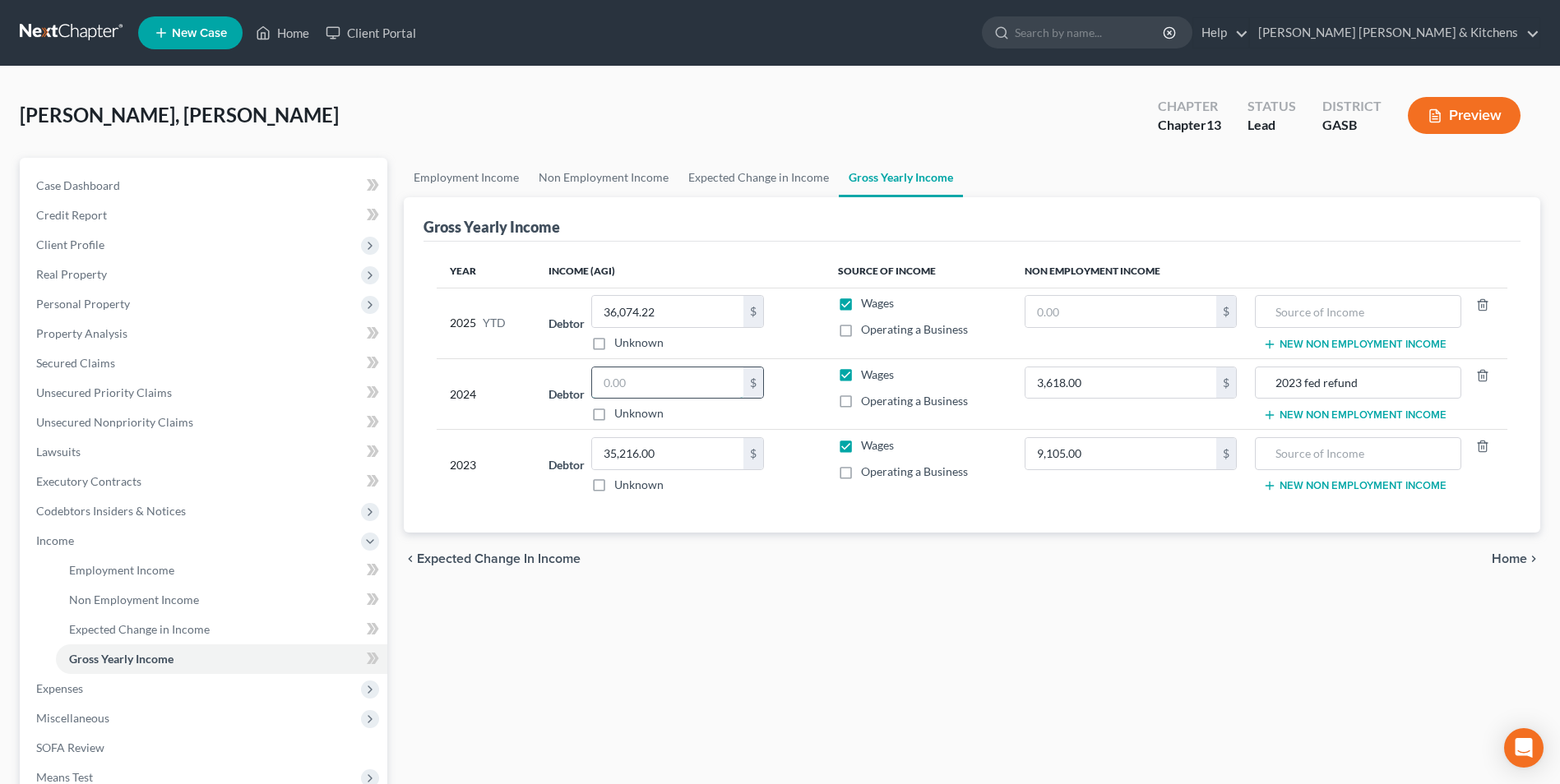
click at [619, 389] on input "text" at bounding box center [668, 383] width 152 height 31
type input "53,366.00"
click at [1371, 469] on div at bounding box center [1358, 453] width 206 height 33
click at [1344, 466] on input "text" at bounding box center [1358, 453] width 188 height 31
type input "gross business receipts"
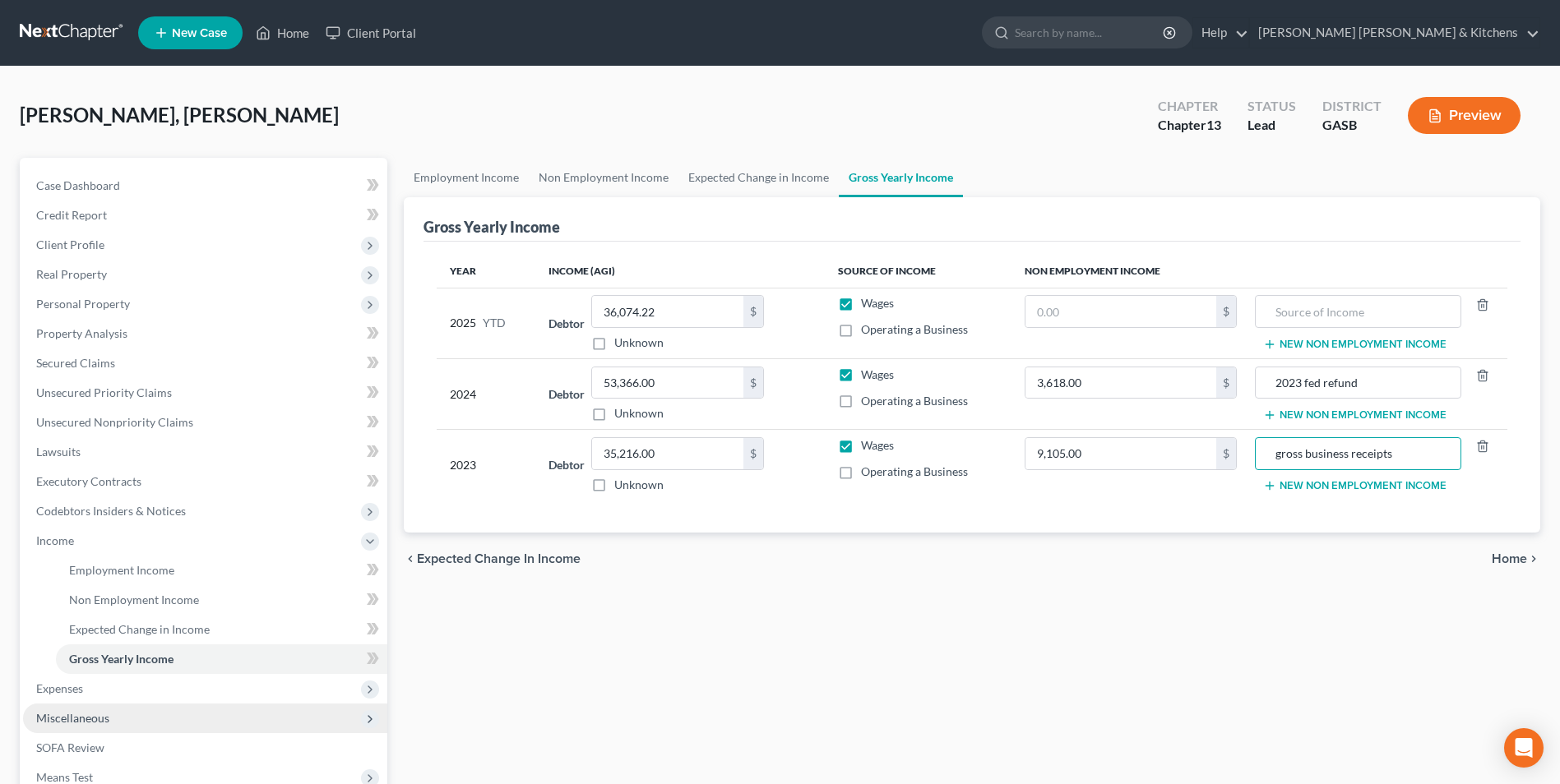
click at [78, 715] on span "Miscellaneous" at bounding box center [73, 718] width 73 height 14
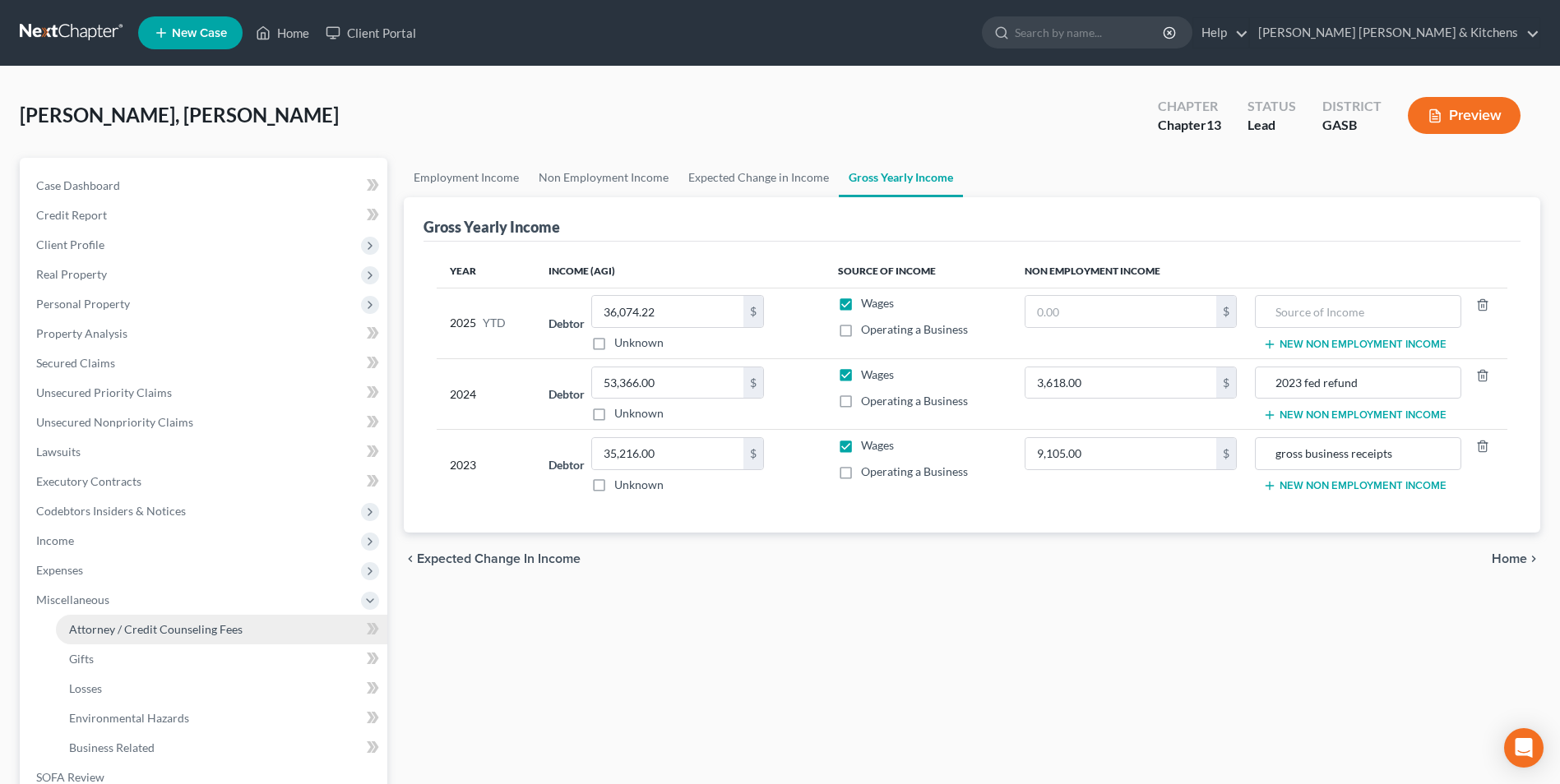
click at [140, 636] on link "Attorney / Credit Counseling Fees" at bounding box center [221, 629] width 331 height 29
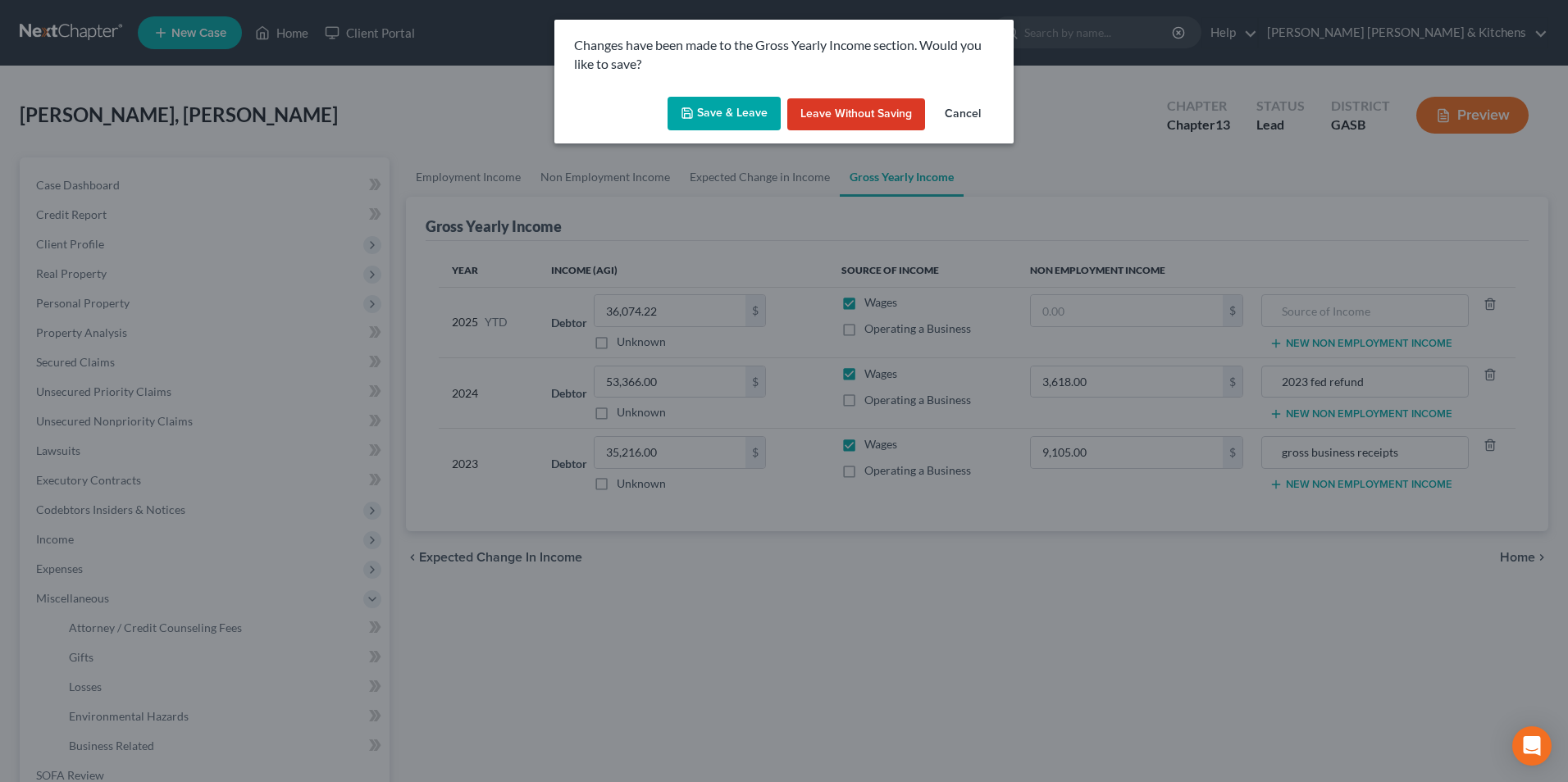
click at [741, 115] on button "Save & Leave" at bounding box center [723, 114] width 113 height 35
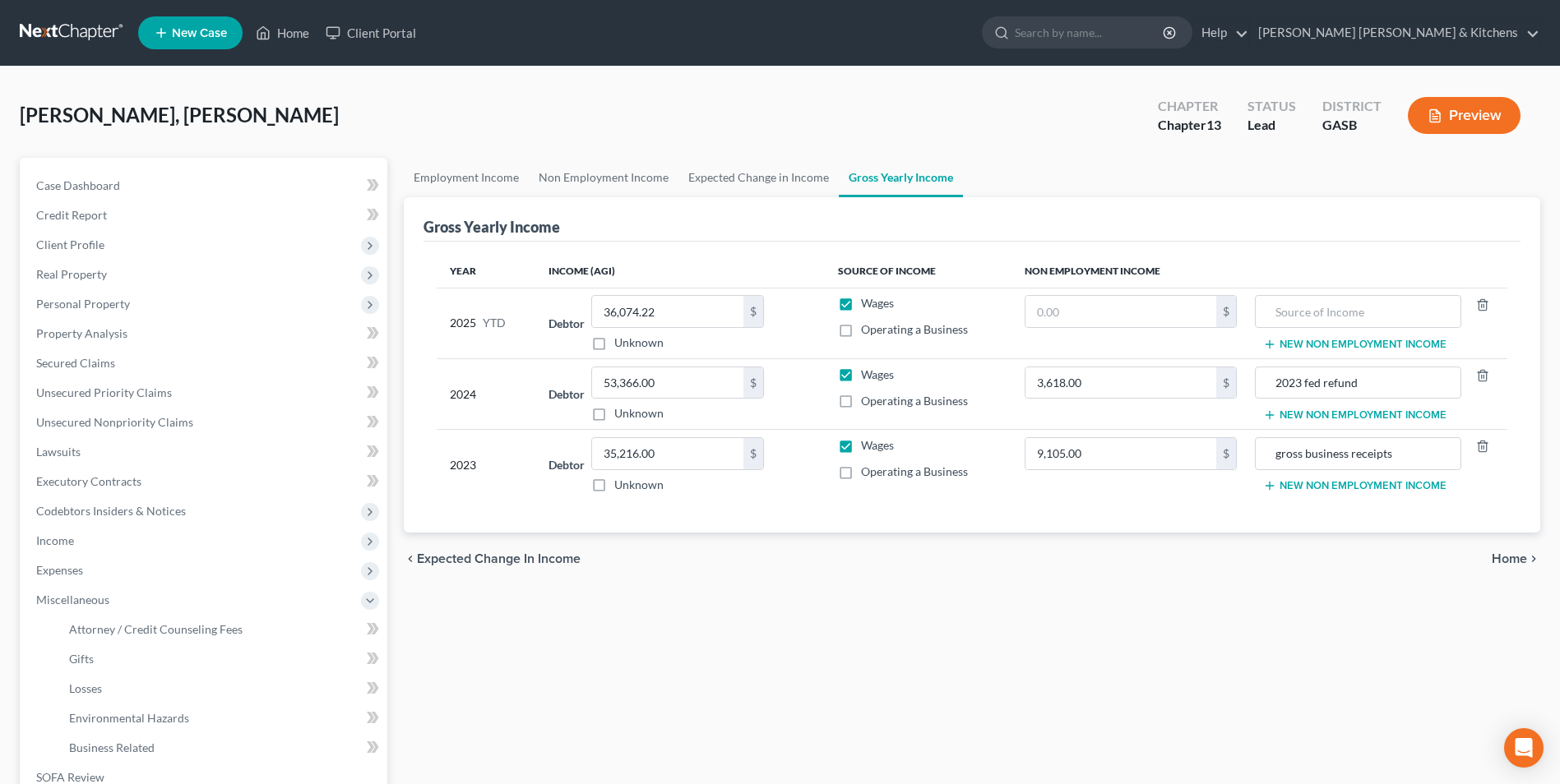
select select "0"
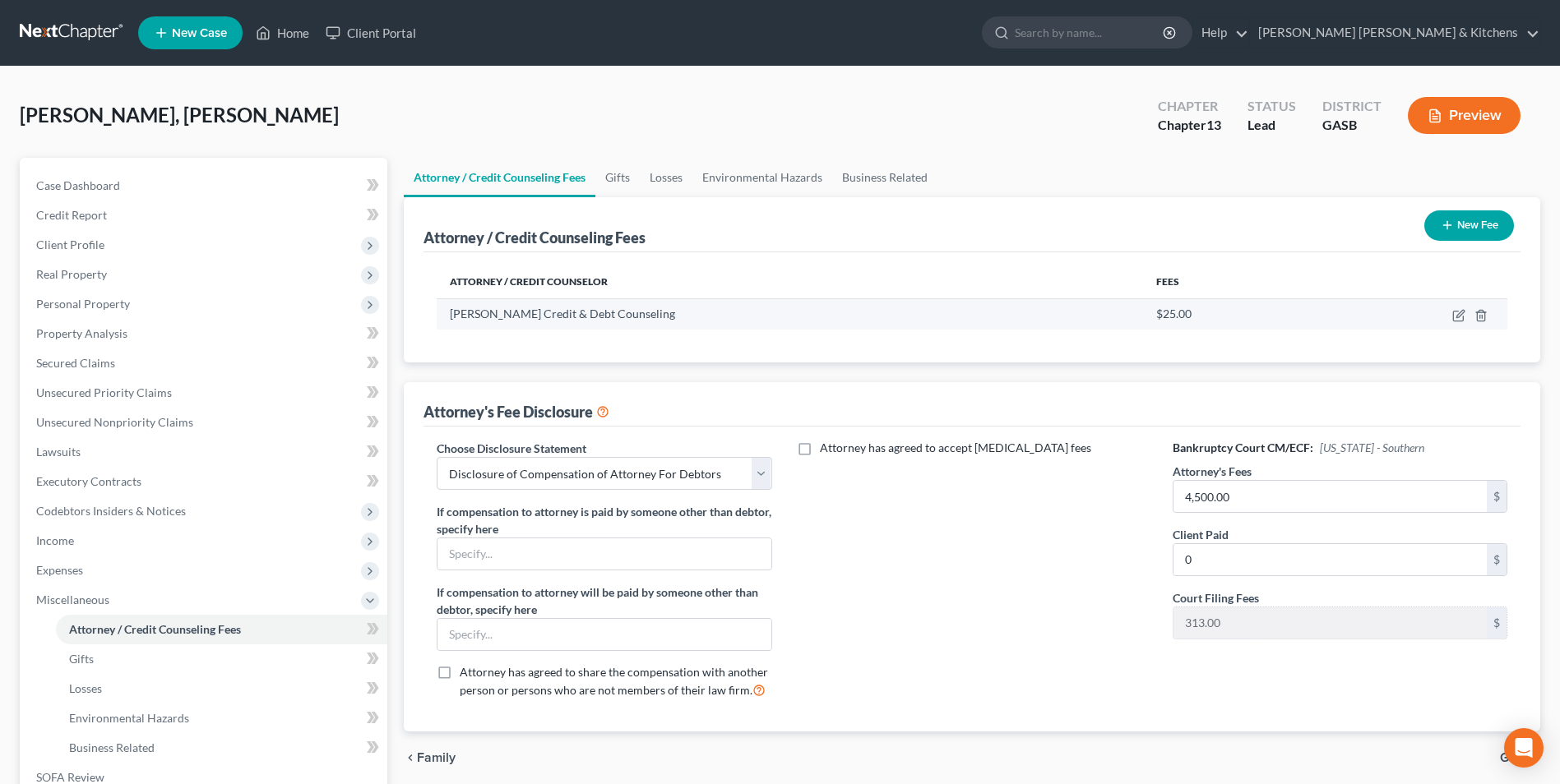
click at [1460, 323] on td at bounding box center [1411, 314] width 192 height 31
click at [1457, 311] on icon "button" at bounding box center [1457, 316] width 10 height 10
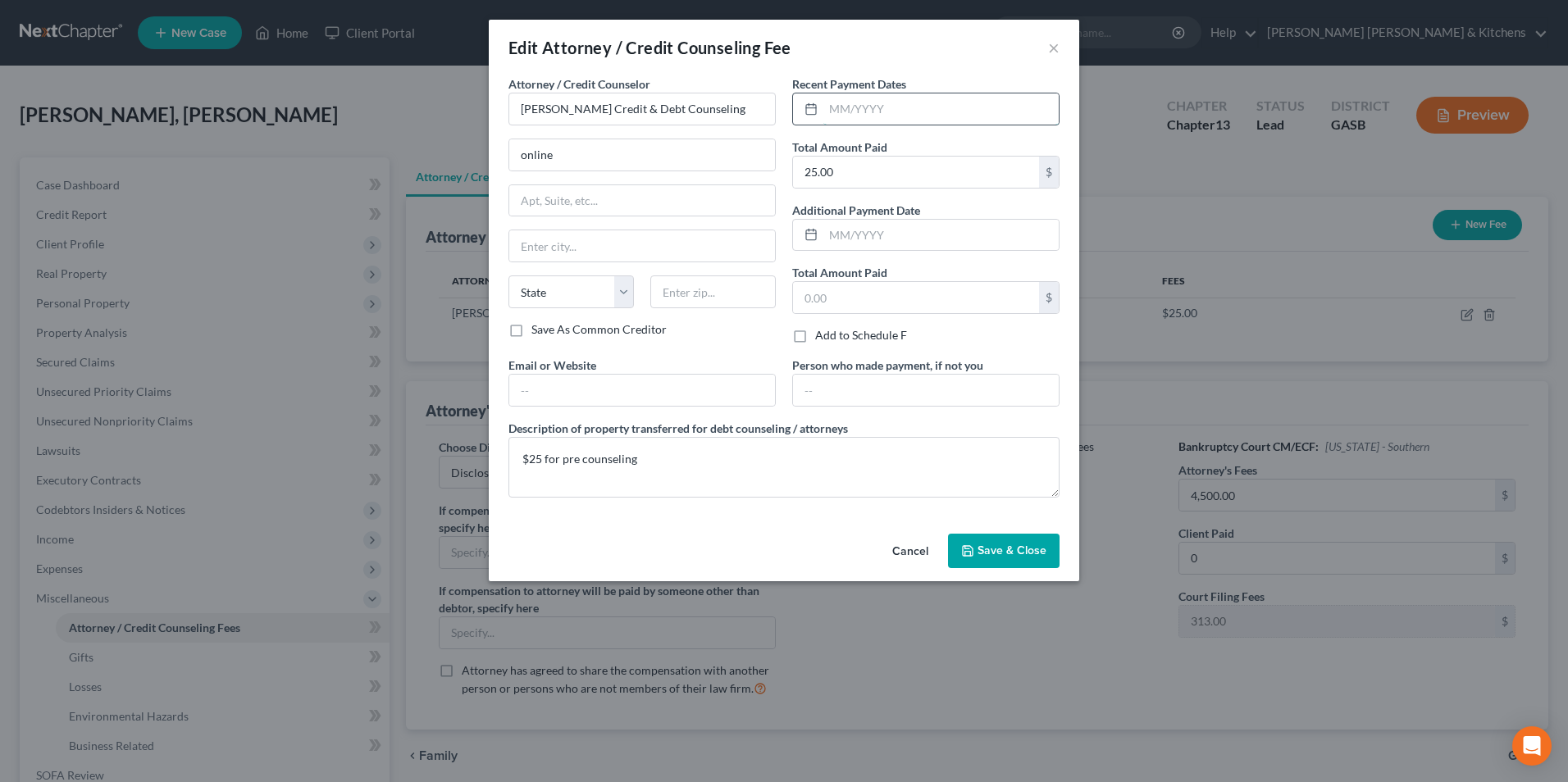
click at [901, 117] on input "text" at bounding box center [941, 109] width 236 height 31
type input "[DATE]"
click at [1001, 555] on span "Save & Close" at bounding box center [1012, 551] width 69 height 14
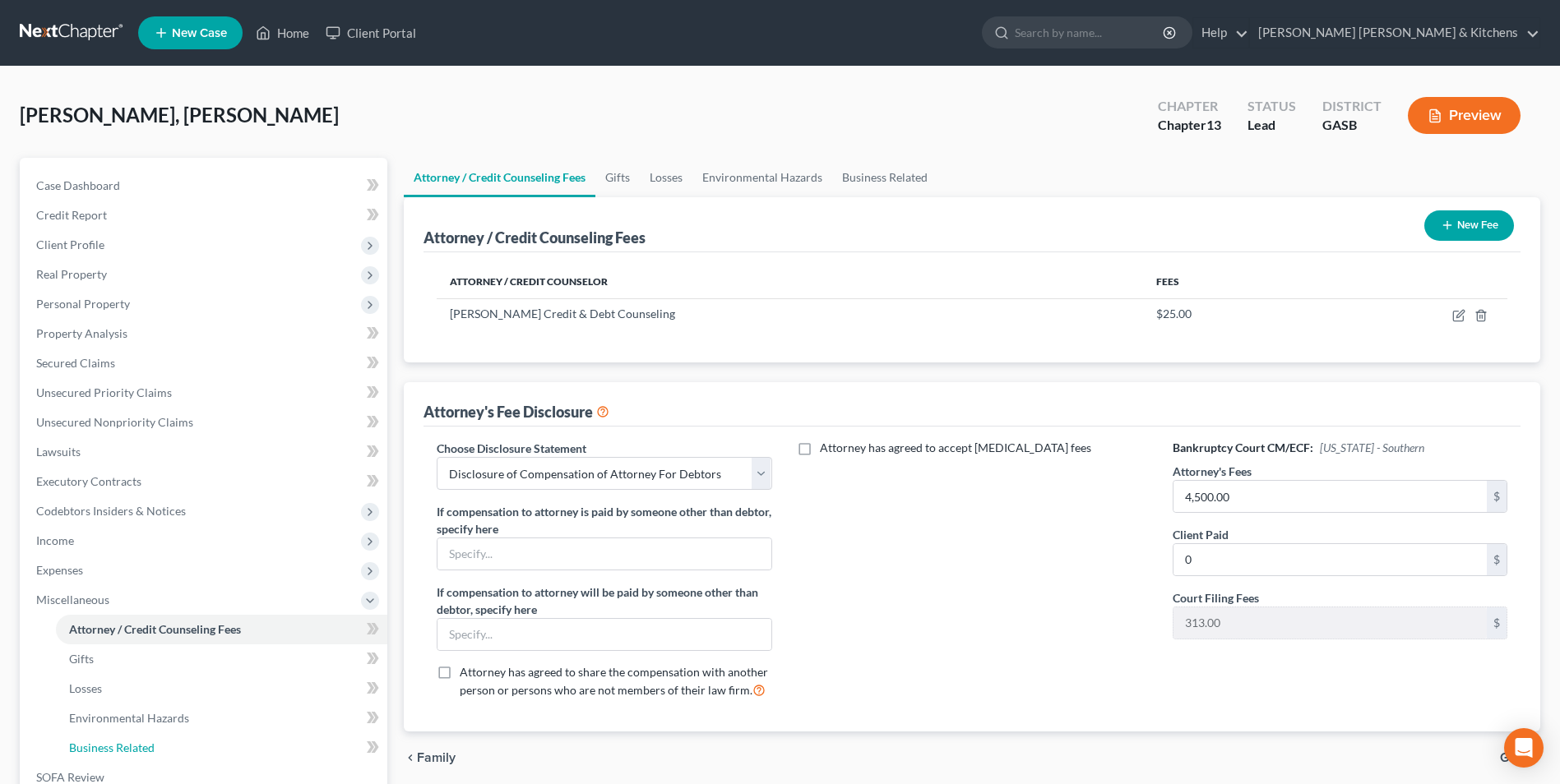
drag, startPoint x: 115, startPoint y: 746, endPoint x: 569, endPoint y: 640, distance: 466.2
click at [115, 746] on span "Business Related" at bounding box center [111, 747] width 86 height 14
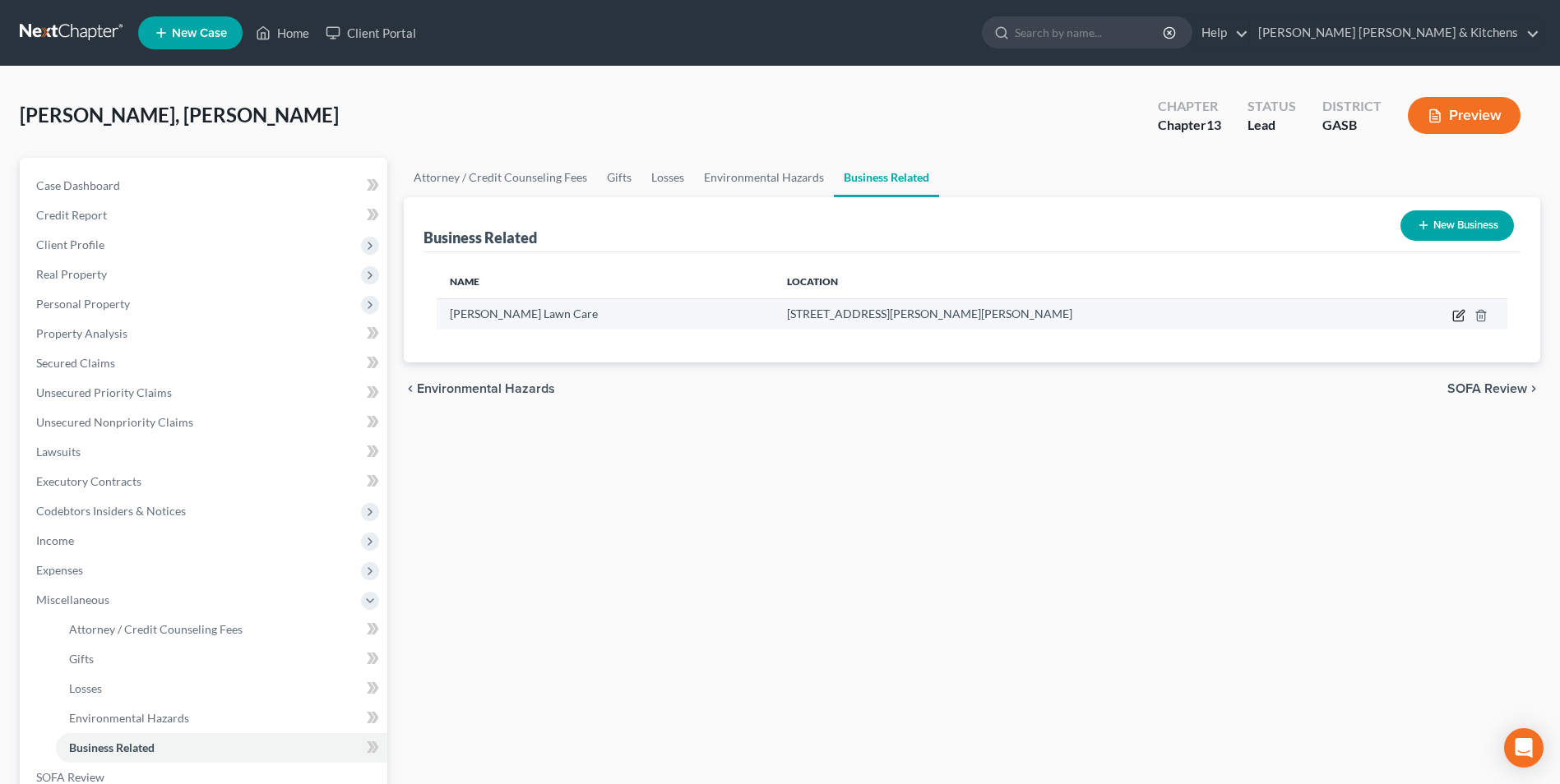
click at [1463, 311] on icon "button" at bounding box center [1458, 316] width 13 height 13
select select "member"
select select "10"
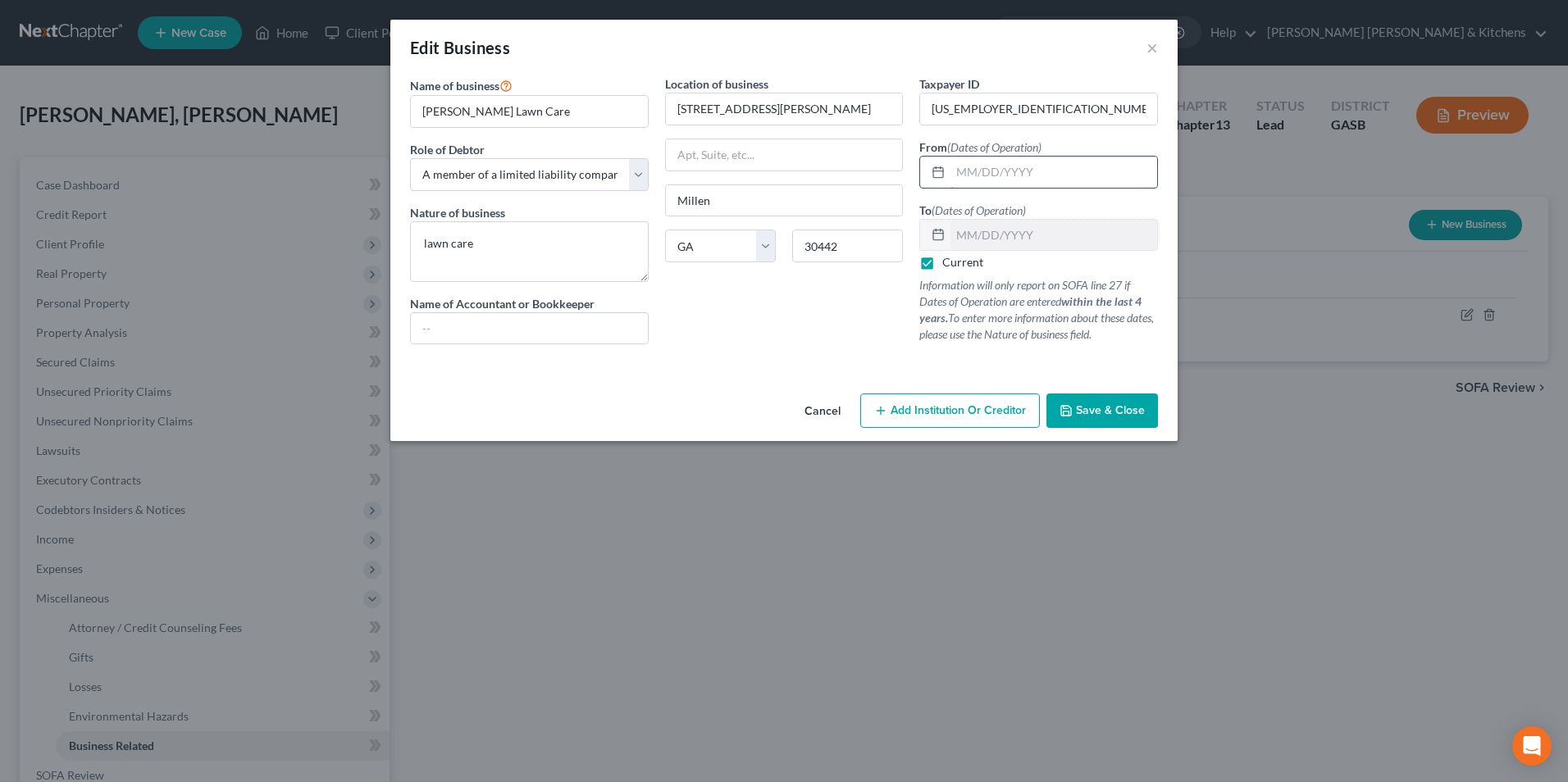
click at [1001, 170] on input "text" at bounding box center [1054, 172] width 206 height 31
click at [966, 174] on input "[DATE]" at bounding box center [1054, 172] width 206 height 31
type input "[DATE]"
click at [1106, 419] on button "Save & Close" at bounding box center [1102, 410] width 111 height 35
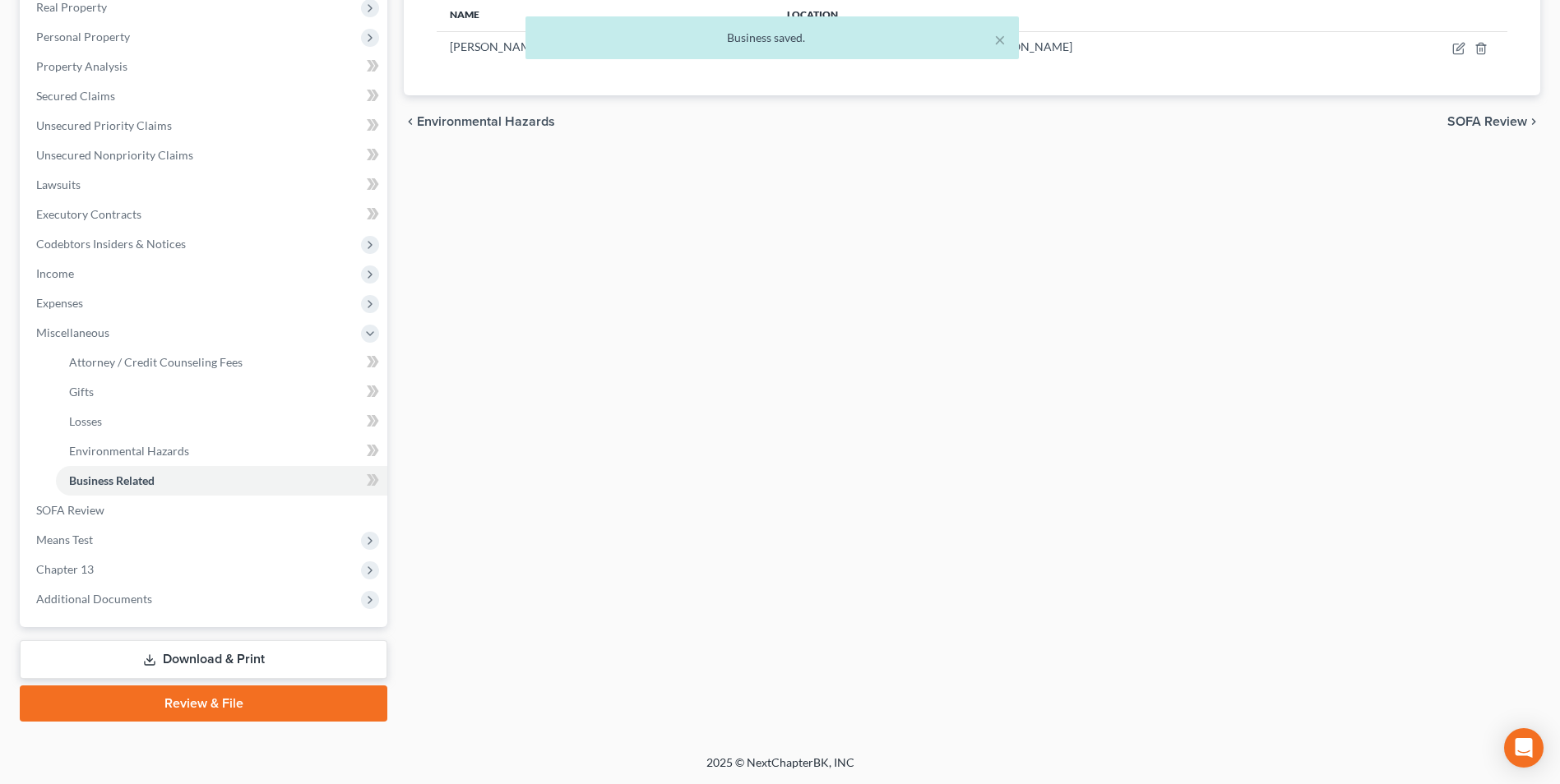
click at [200, 653] on link "Download & Print" at bounding box center [203, 659] width 367 height 38
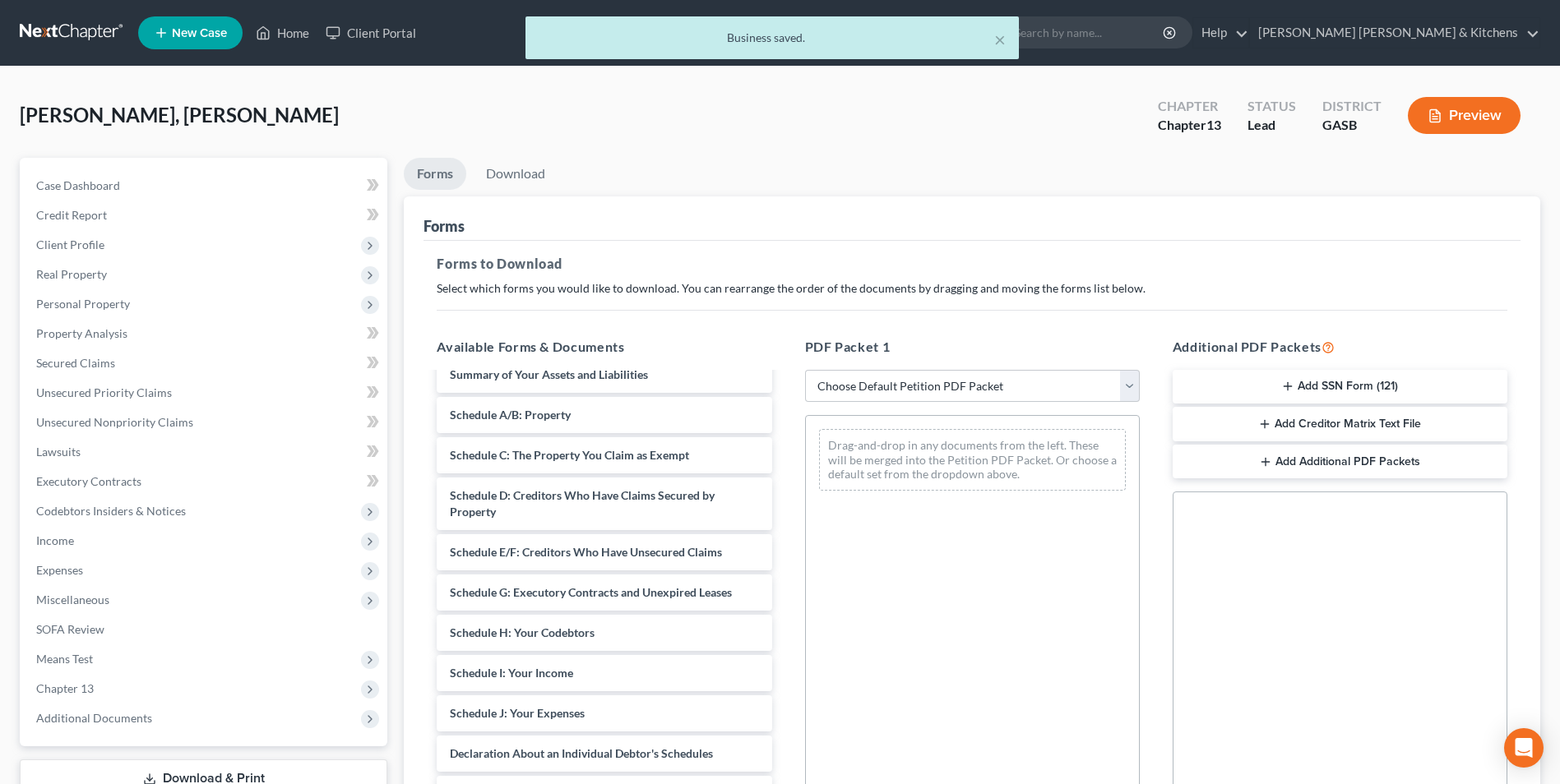
scroll to position [194, 0]
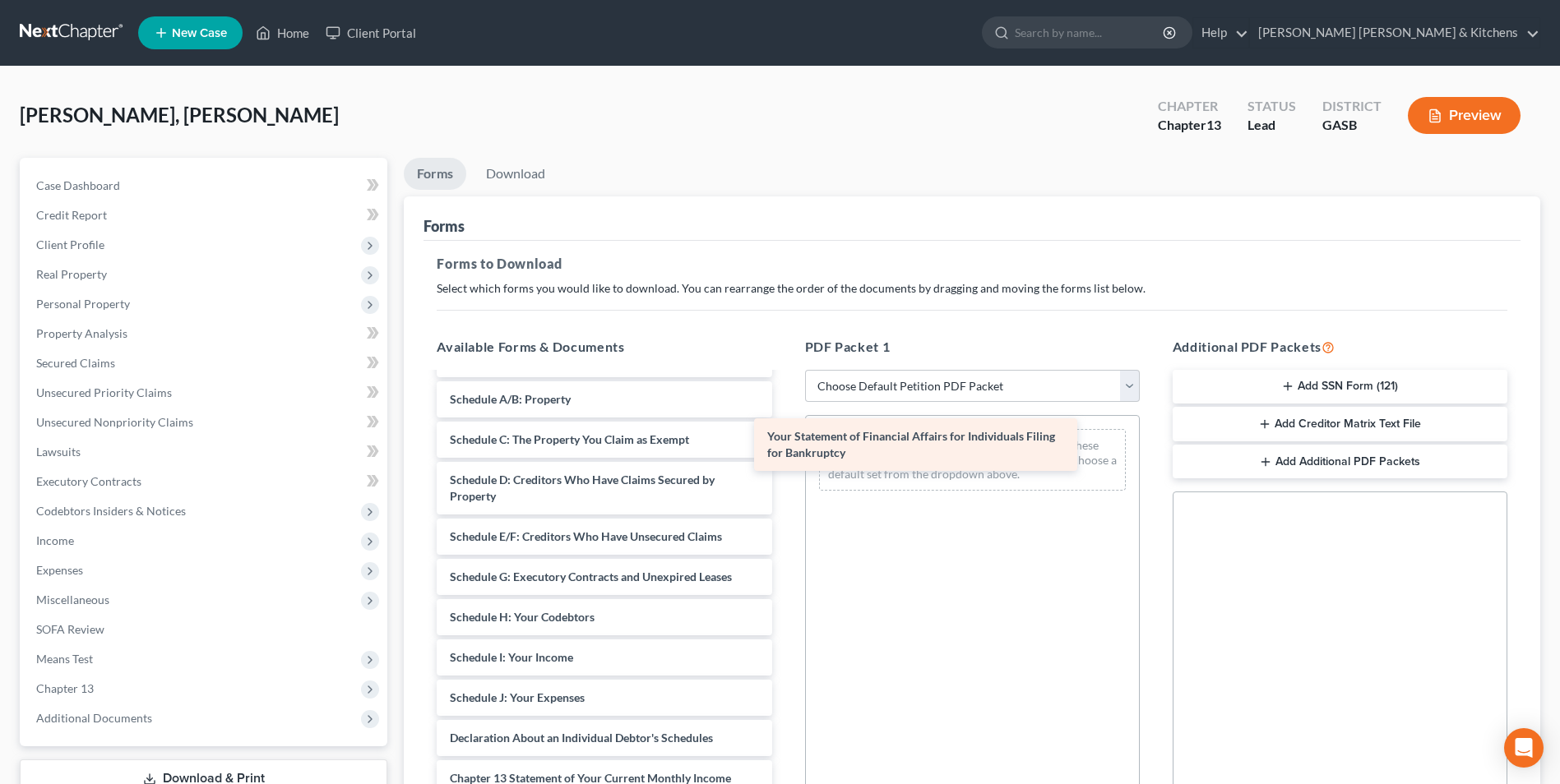
drag, startPoint x: 680, startPoint y: 774, endPoint x: 1006, endPoint y: 427, distance: 476.1
click at [784, 425] on div "Your Statement of Financial Affairs for Individuals Filing for Bankruptcy Insta…" at bounding box center [604, 577] width 361 height 794
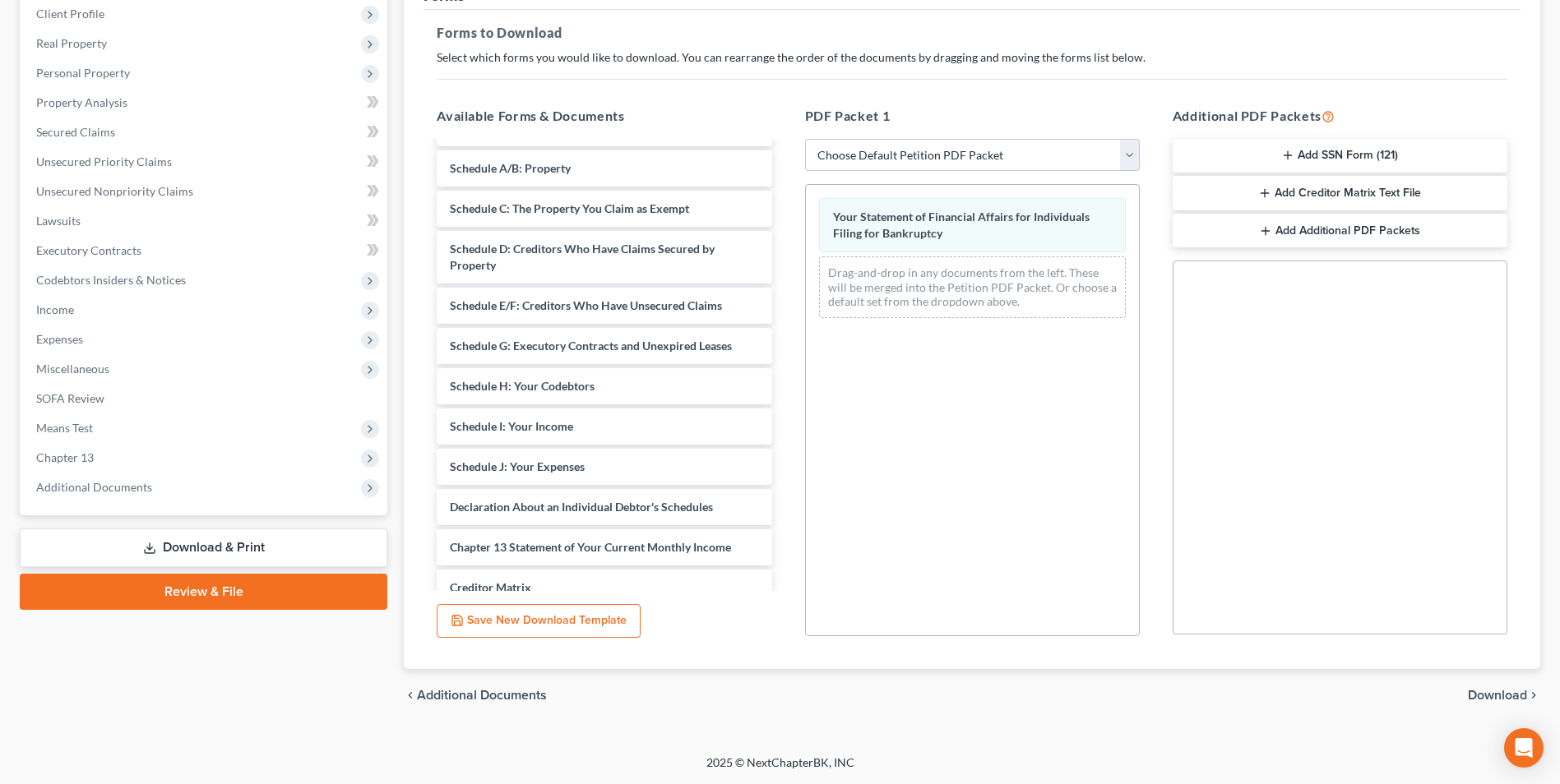
click at [1505, 690] on span "Download" at bounding box center [1497, 695] width 59 height 13
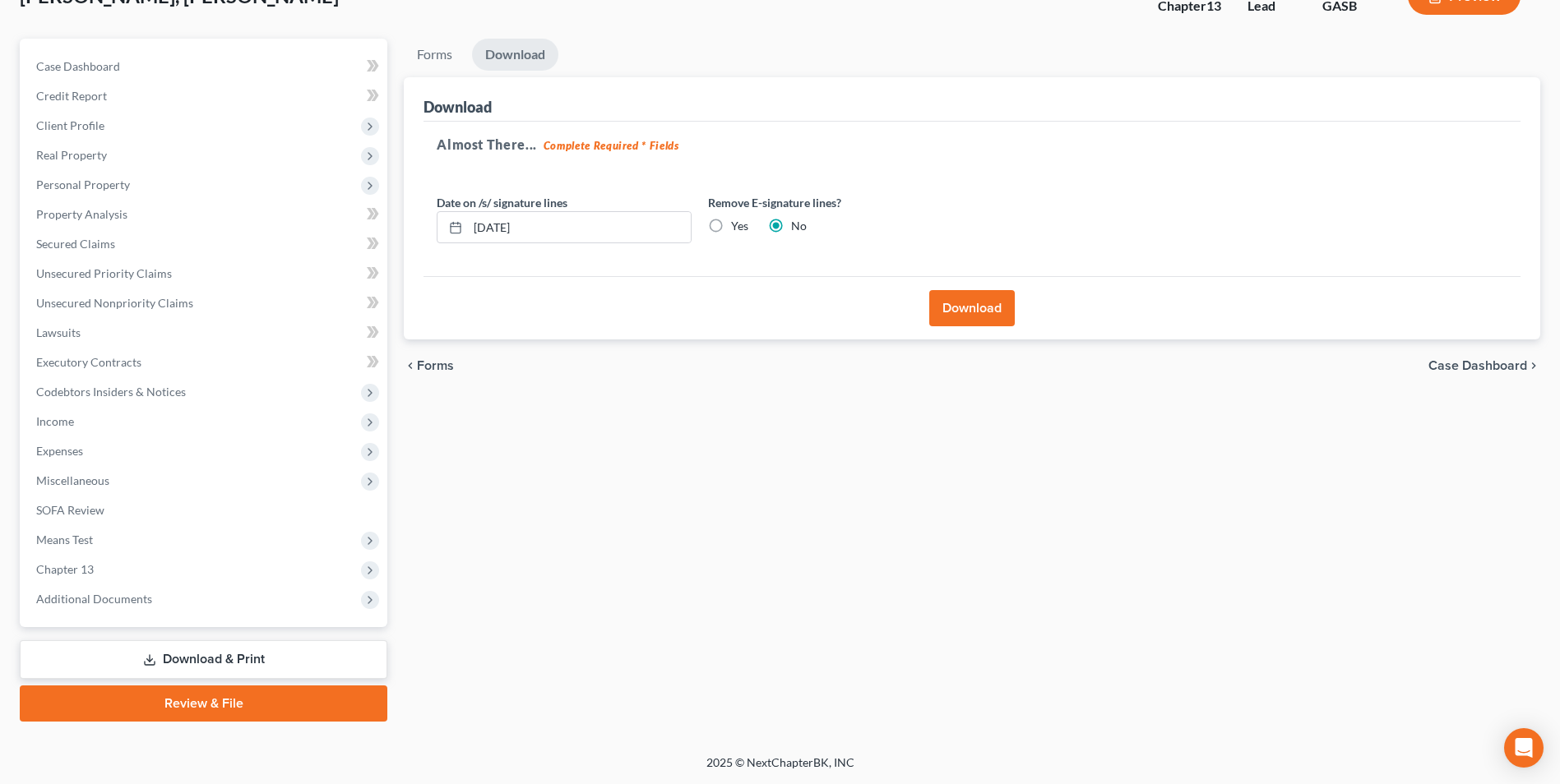
scroll to position [120, 0]
click at [965, 318] on button "Download" at bounding box center [972, 308] width 86 height 37
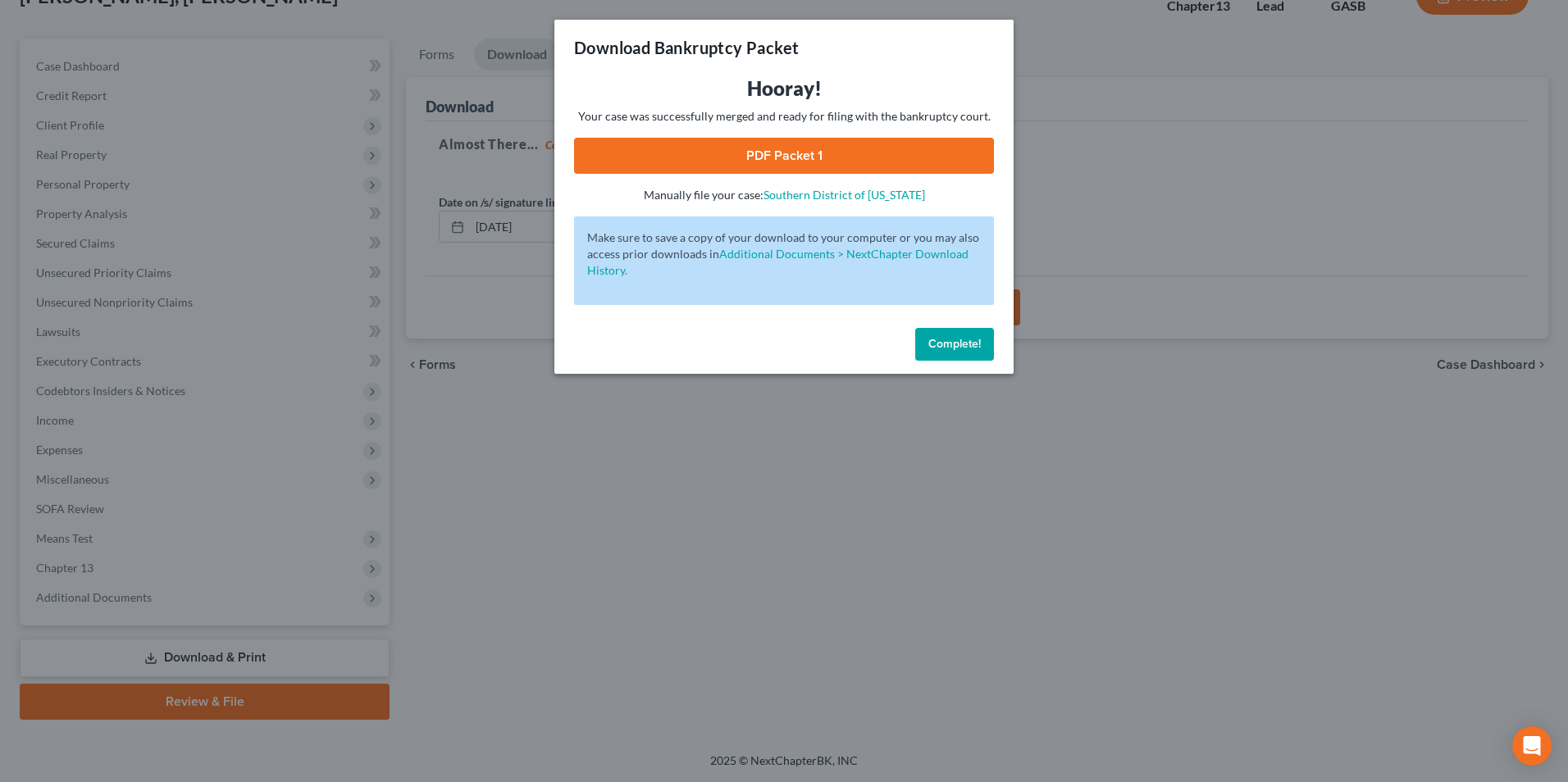
click at [755, 155] on link "PDF Packet 1" at bounding box center [784, 156] width 420 height 36
click at [574, 531] on div "Download Bankruptcy Packet Hooray! Your case was successfully merged and ready …" at bounding box center [784, 391] width 1568 height 782
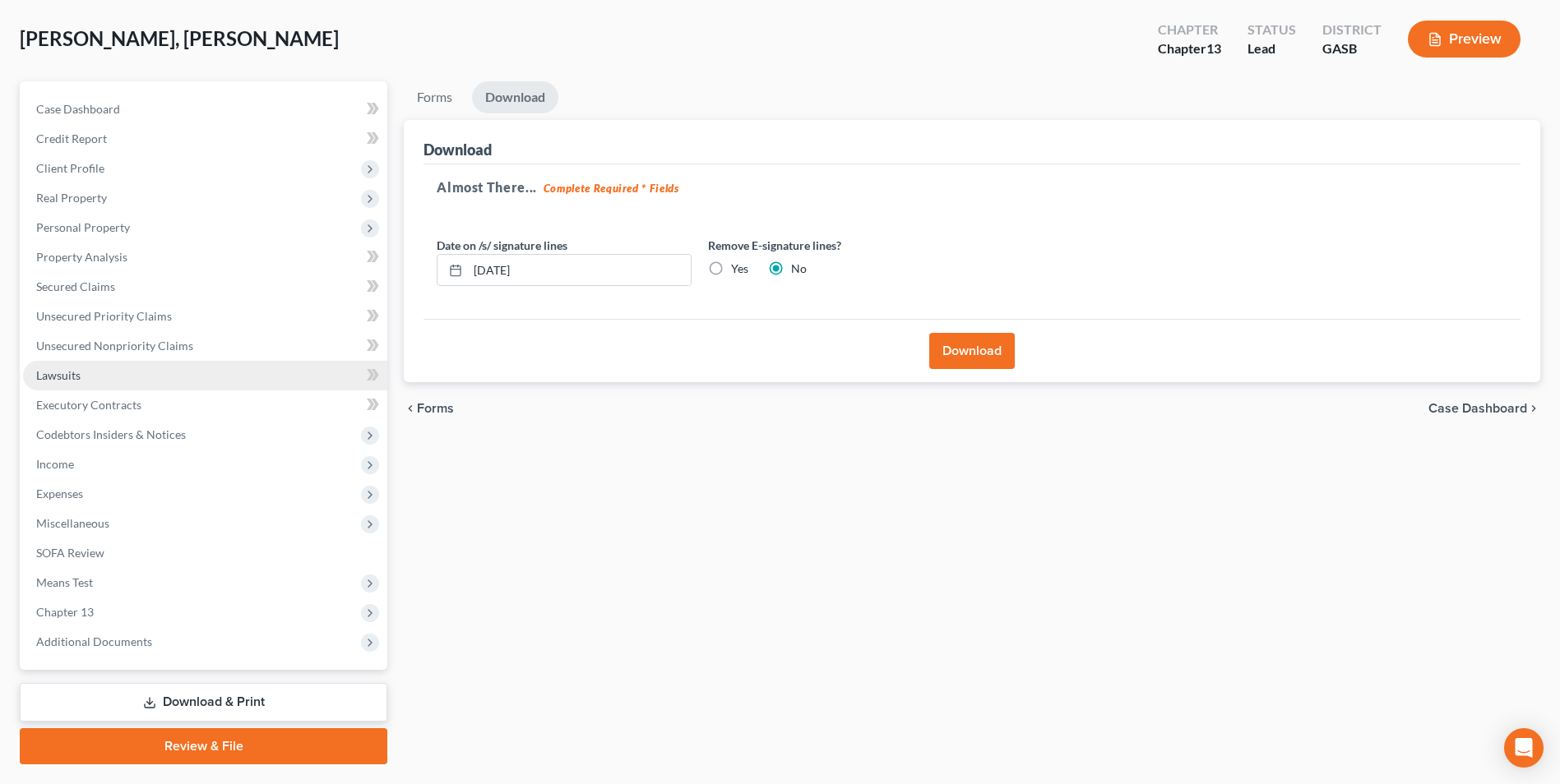
scroll to position [0, 0]
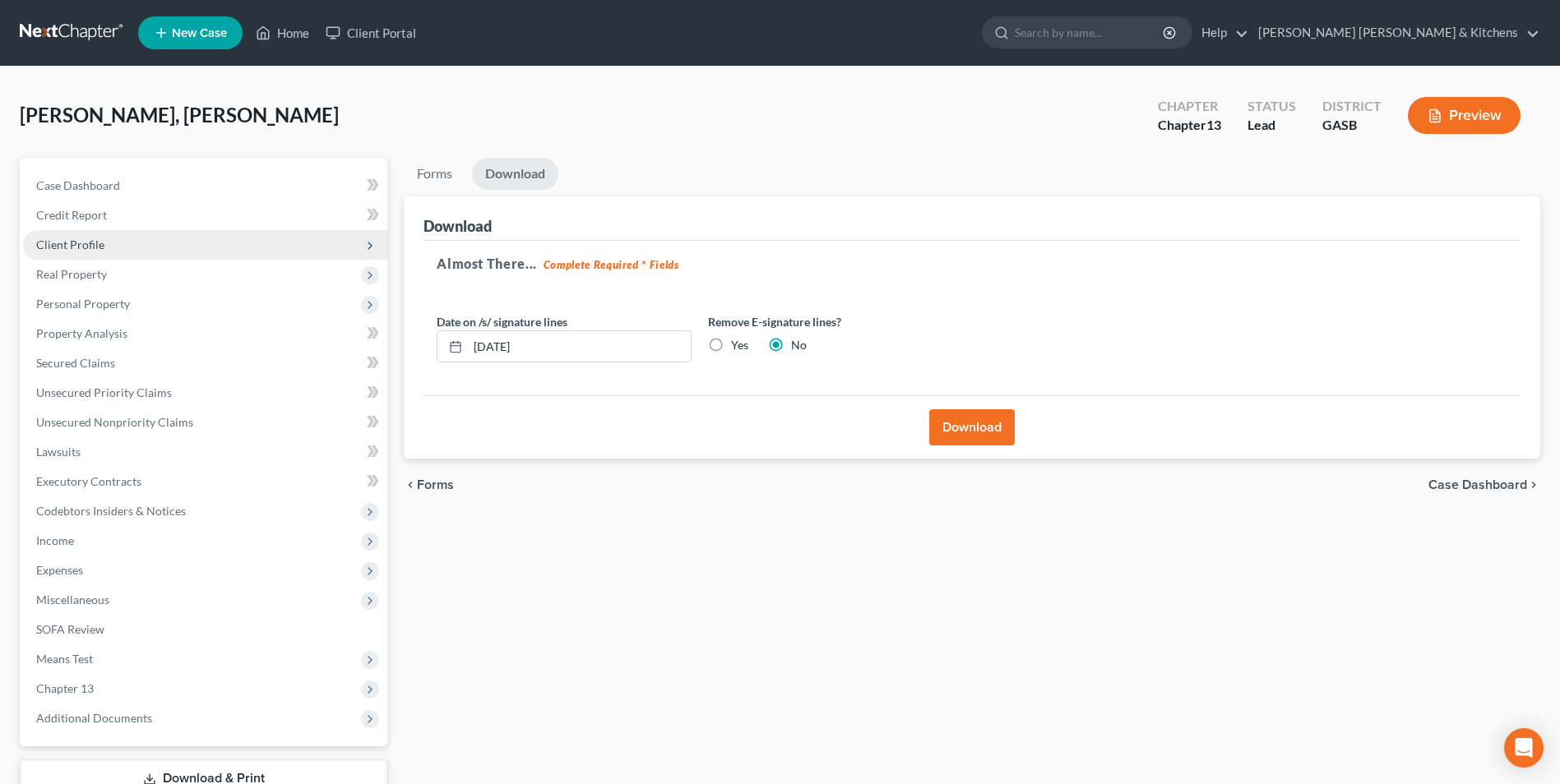
click at [86, 250] on span "Client Profile" at bounding box center [70, 244] width 69 height 14
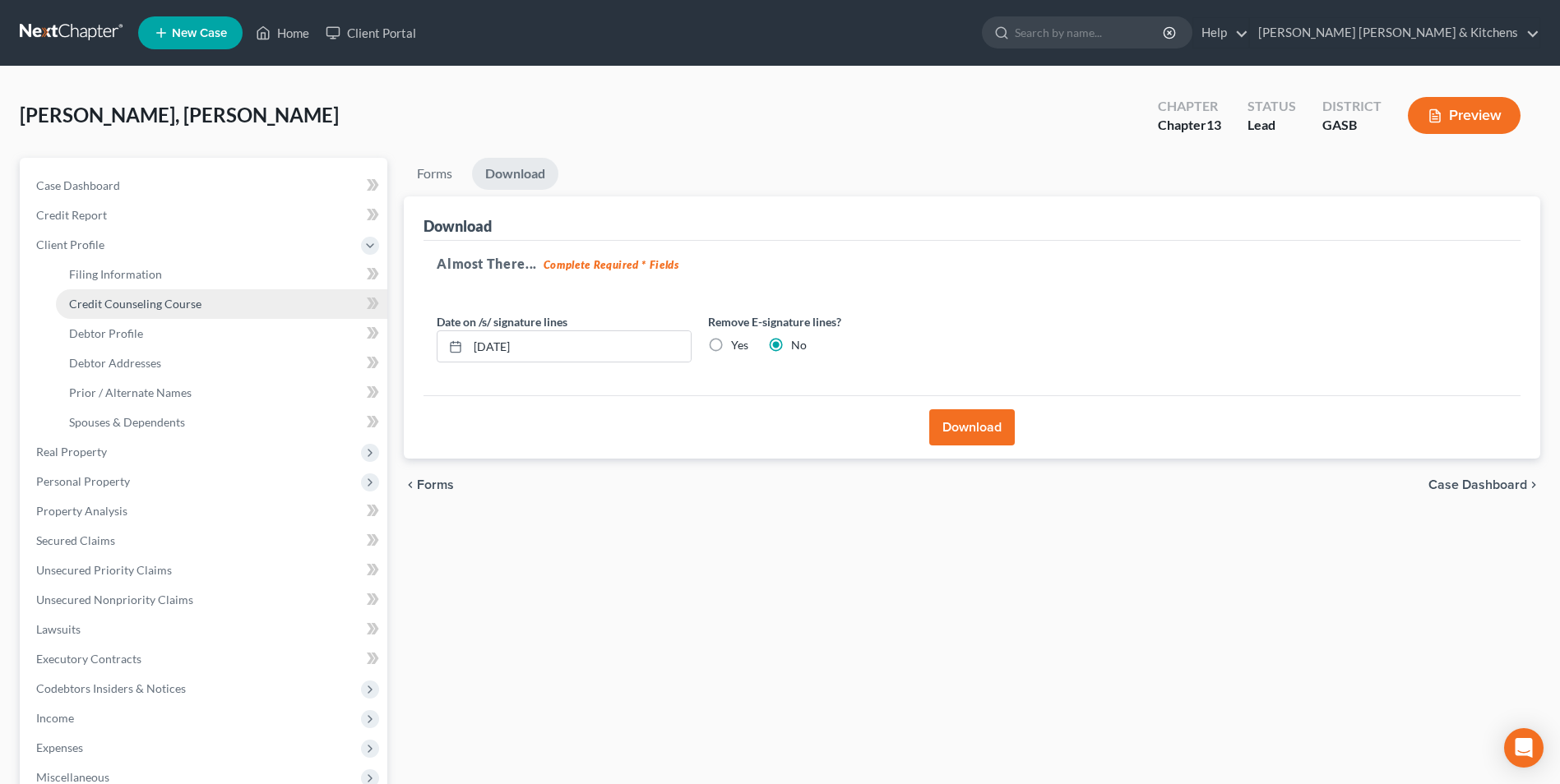
click at [119, 310] on link "Credit Counseling Course" at bounding box center [221, 303] width 331 height 29
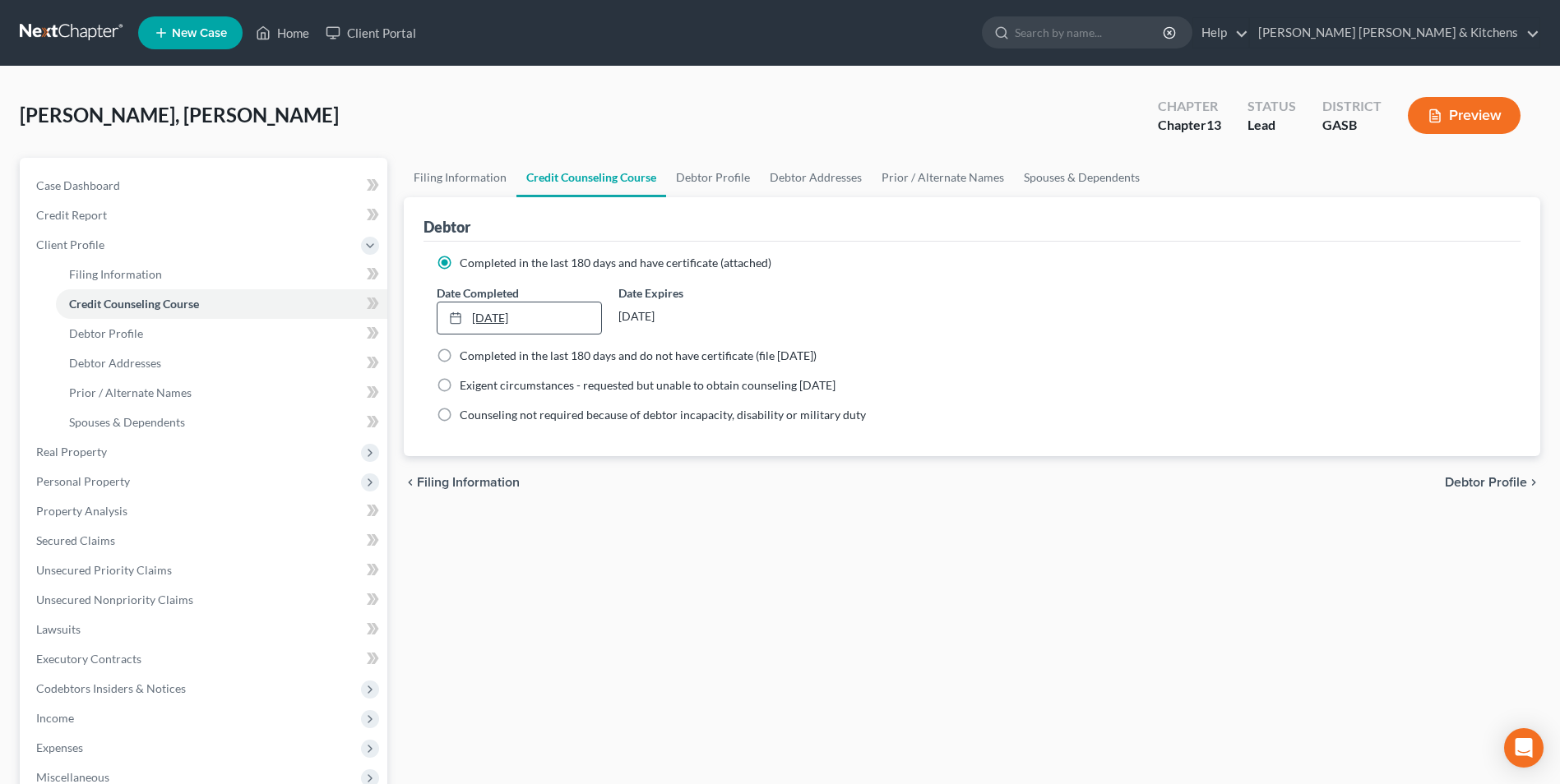
click at [499, 320] on link "[DATE]" at bounding box center [518, 318] width 163 height 31
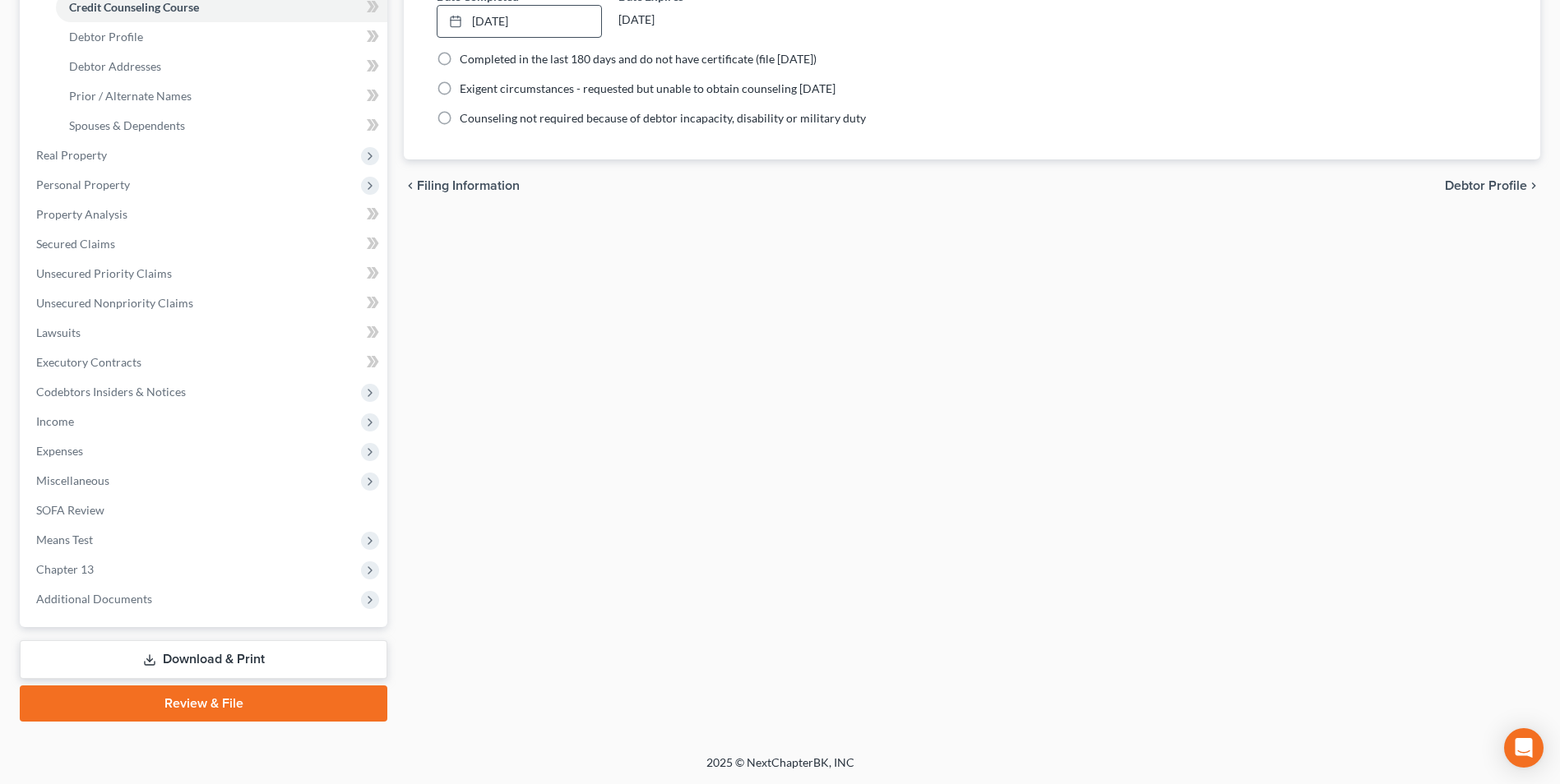
click at [206, 648] on link "Download & Print" at bounding box center [203, 659] width 367 height 38
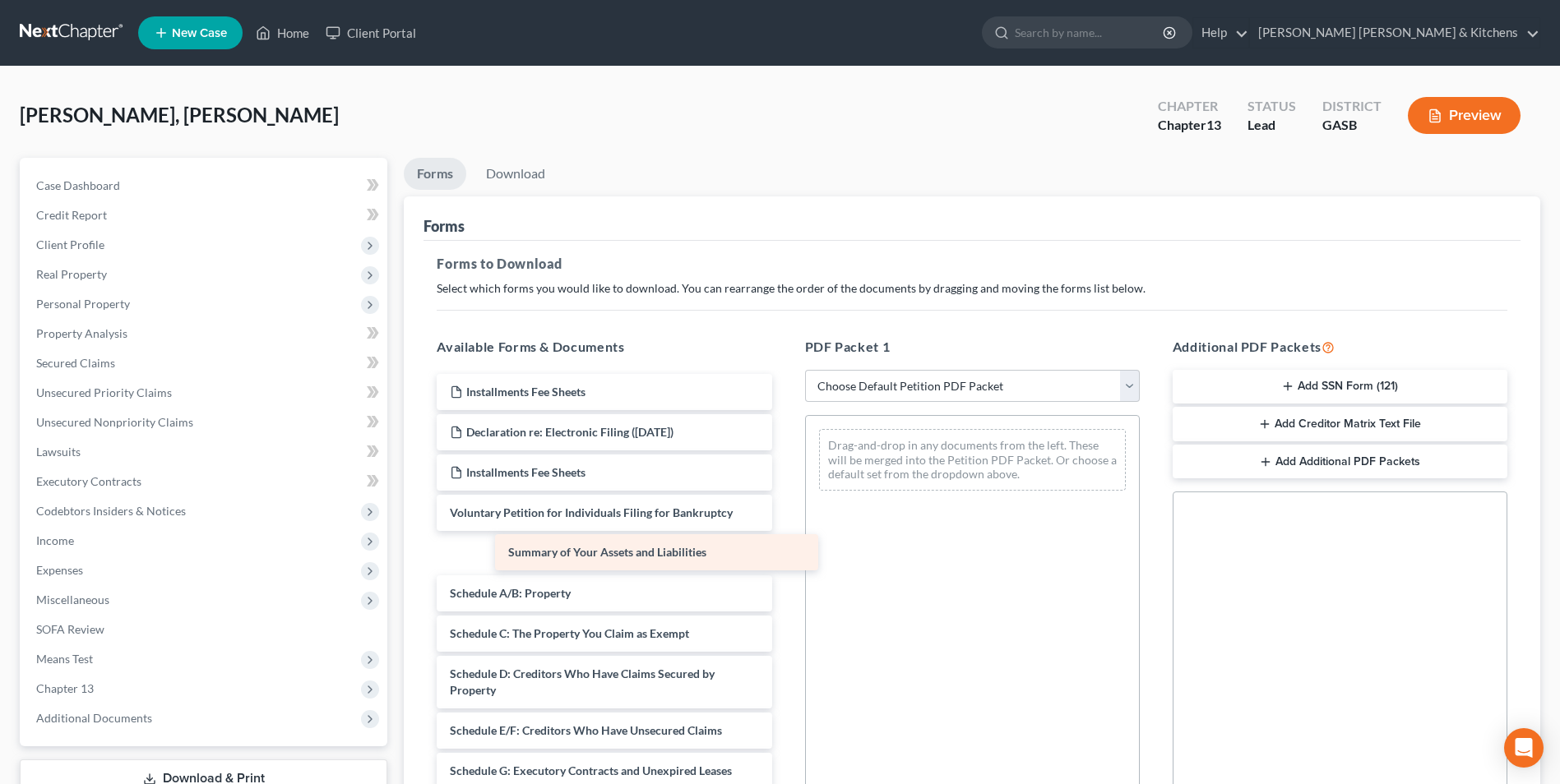
drag, startPoint x: 591, startPoint y: 557, endPoint x: 913, endPoint y: 431, distance: 345.8
click at [784, 431] on div "Summary of Your Assets and Liabilities Installments Fee Sheets Declaration re: …" at bounding box center [604, 799] width 361 height 851
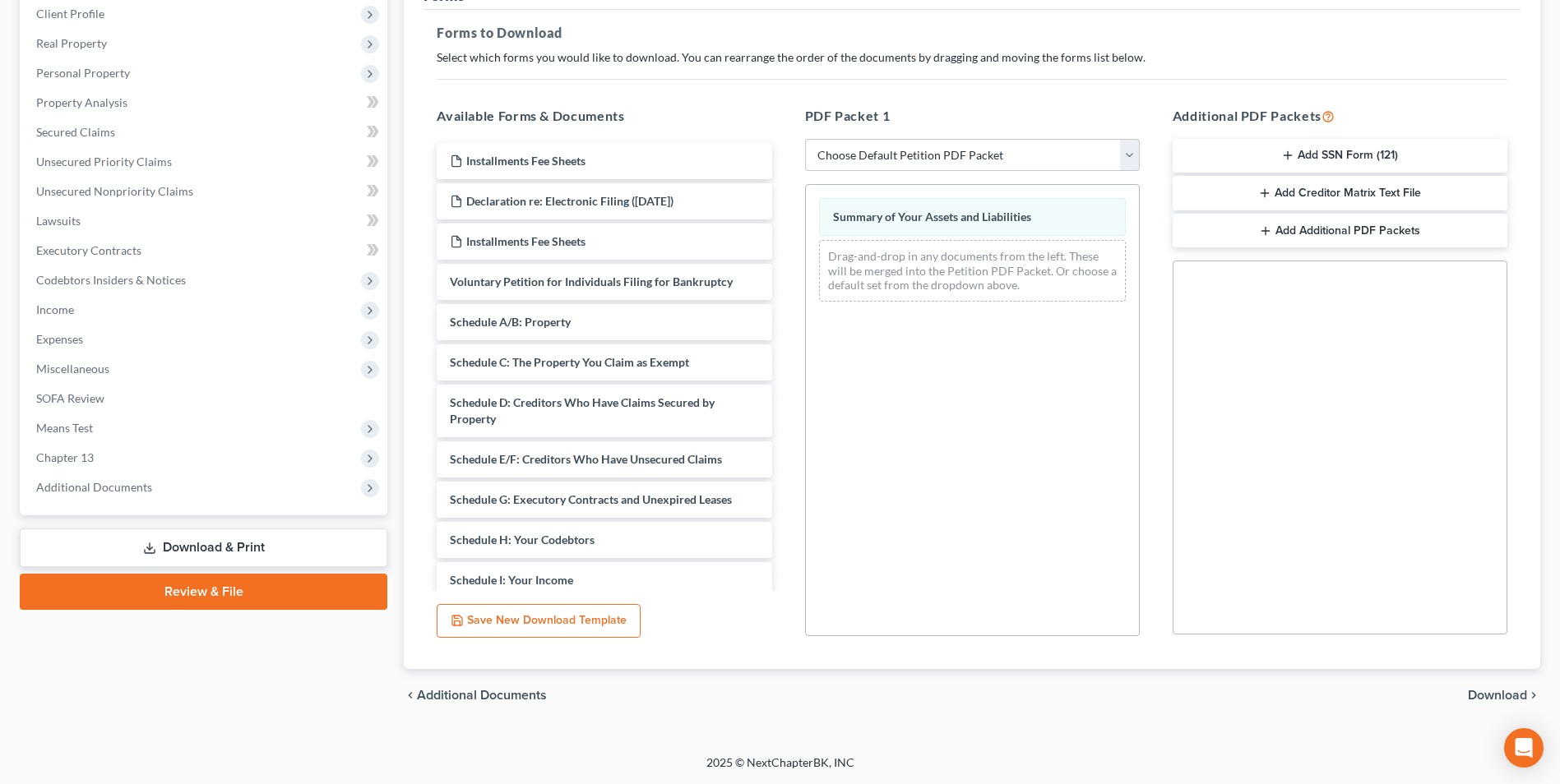
drag, startPoint x: 1483, startPoint y: 697, endPoint x: 1143, endPoint y: 422, distance: 437.3
click at [1483, 697] on span "Download" at bounding box center [1497, 695] width 59 height 13
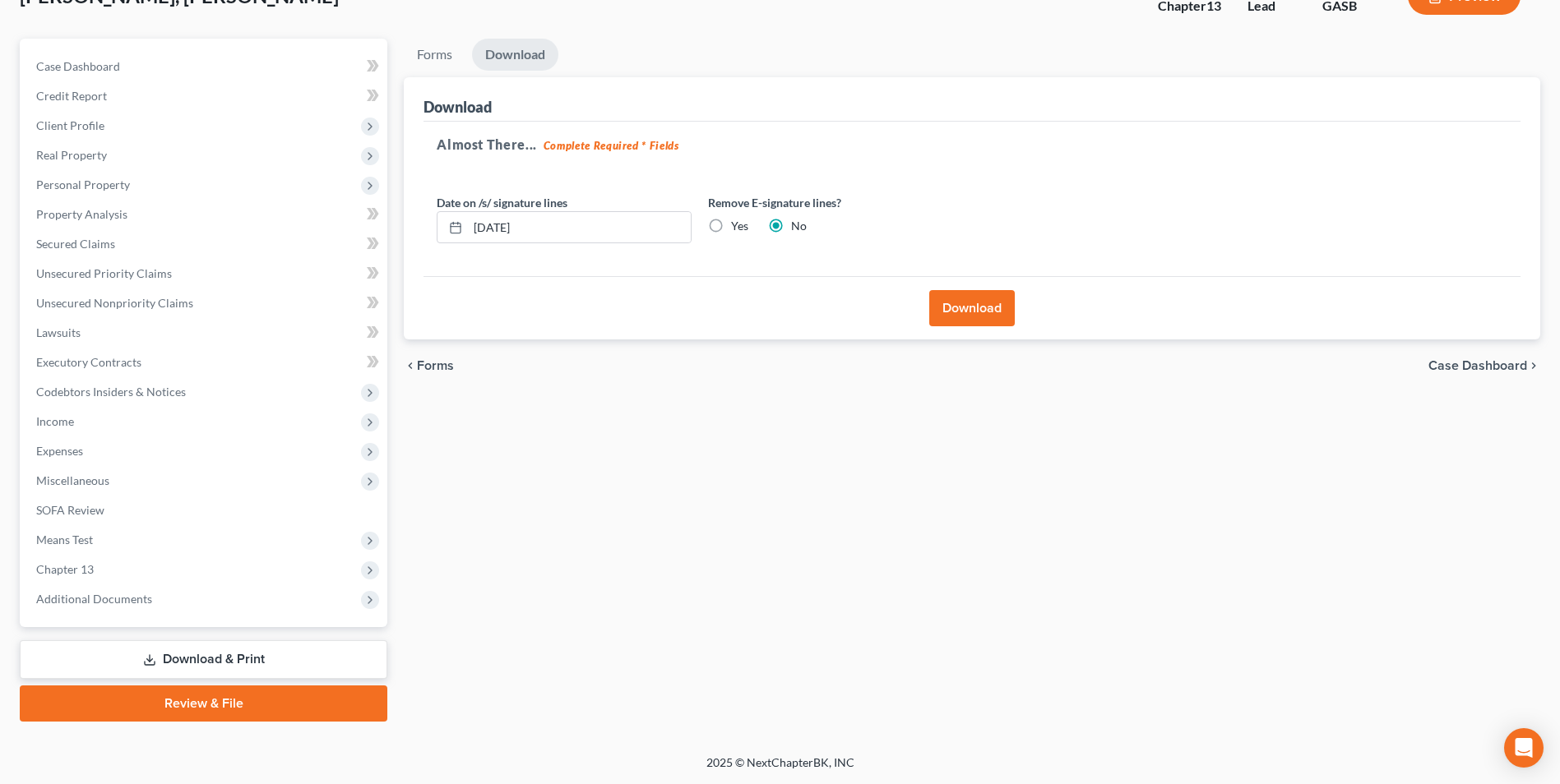
scroll to position [120, 0]
click at [952, 309] on button "Download" at bounding box center [972, 308] width 86 height 37
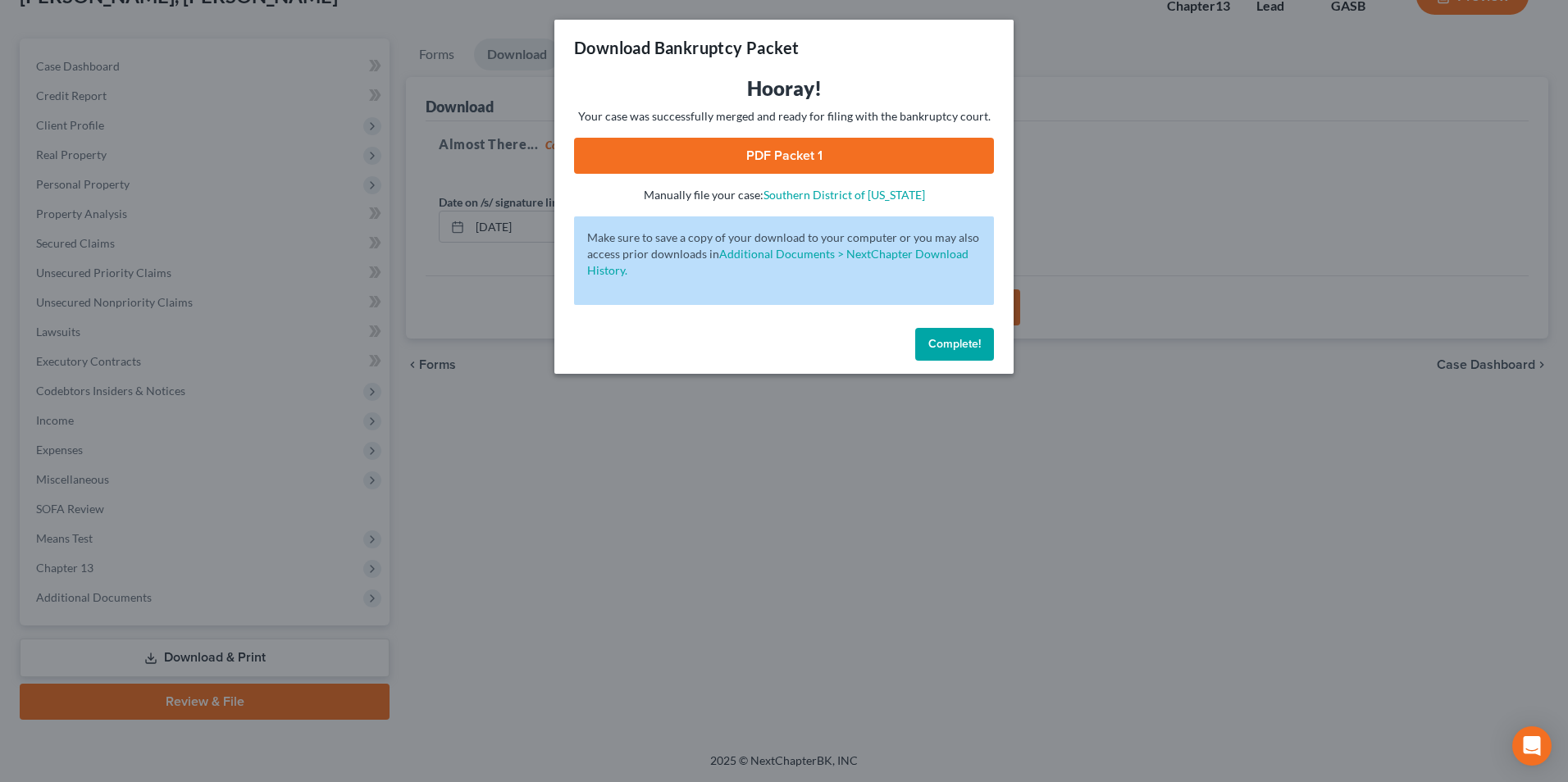
click at [756, 149] on link "PDF Packet 1" at bounding box center [784, 156] width 420 height 36
click at [662, 641] on div "Download Bankruptcy Packet Hooray! Your case was successfully merged and ready …" at bounding box center [784, 391] width 1568 height 782
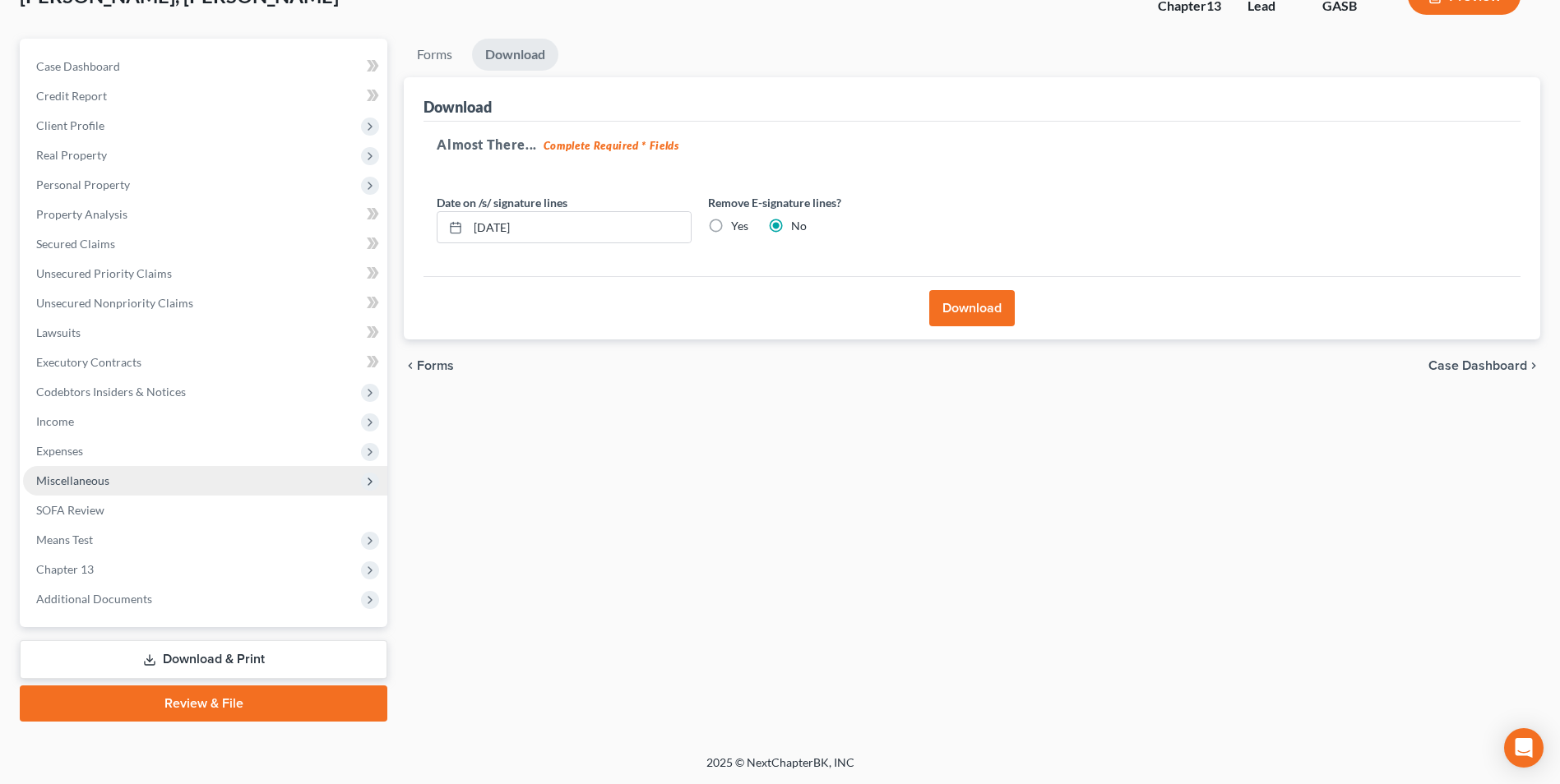
click at [85, 485] on span "Miscellaneous" at bounding box center [73, 481] width 73 height 14
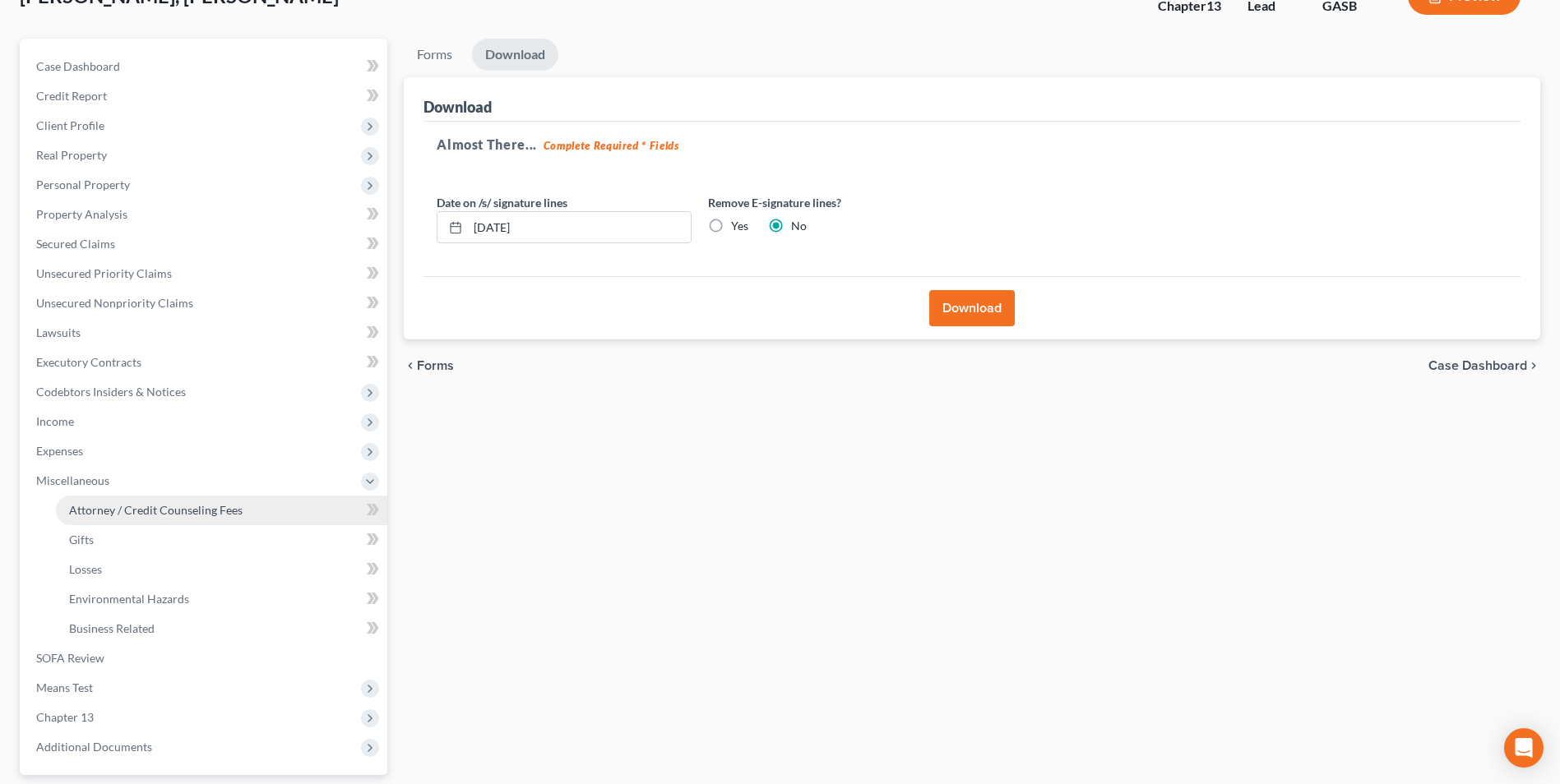
click at [93, 507] on span "Attorney / Credit Counseling Fees" at bounding box center [155, 510] width 173 height 14
select select "0"
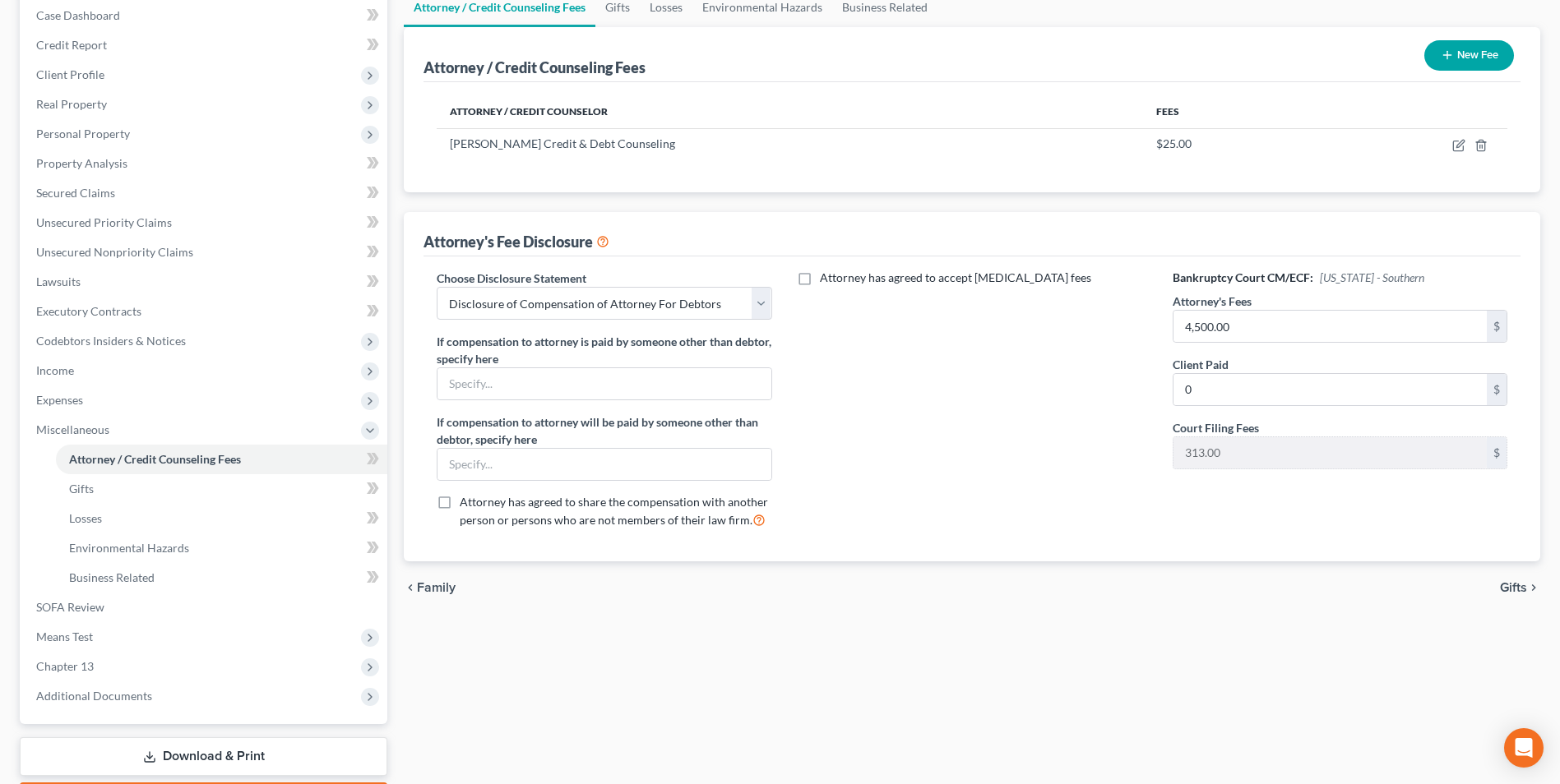
scroll to position [268, 0]
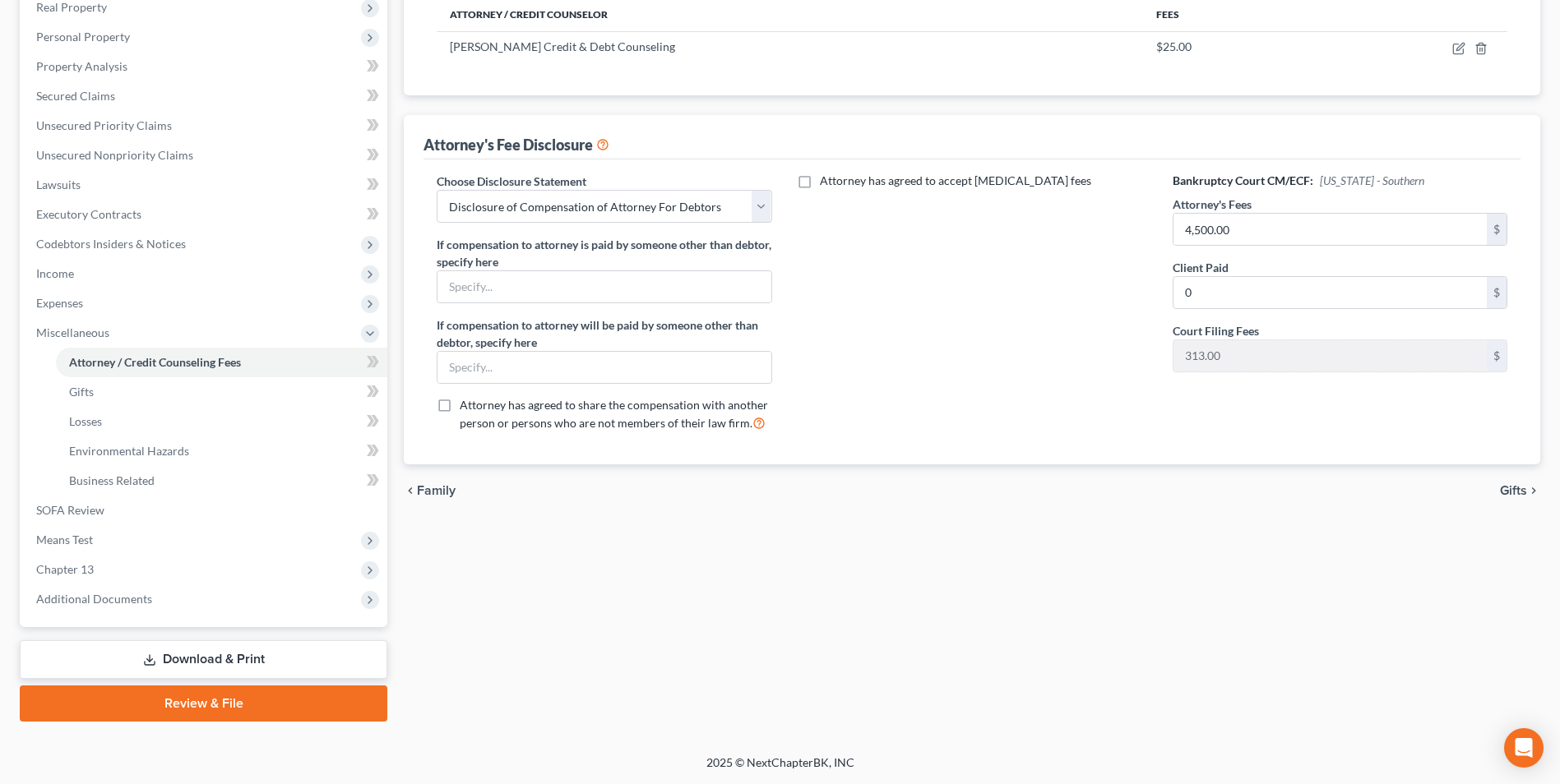
click at [224, 657] on link "Download & Print" at bounding box center [203, 659] width 367 height 38
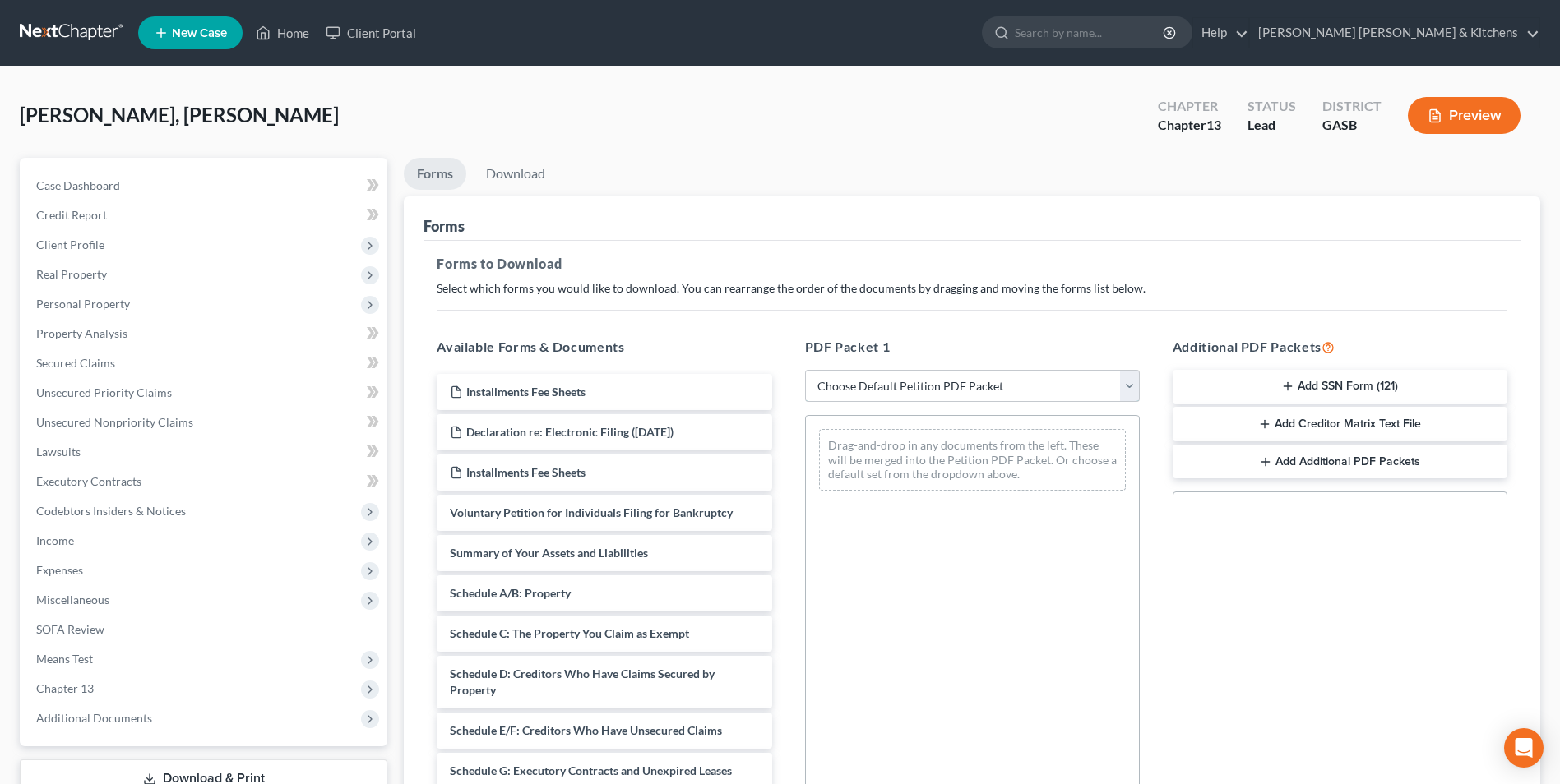
drag, startPoint x: 967, startPoint y: 386, endPoint x: 953, endPoint y: 404, distance: 22.8
click at [962, 390] on select "Choose Default Petition PDF Packet Complete Bankruptcy Petition (all forms and …" at bounding box center [971, 386] width 334 height 33
select select "0"
click at [805, 370] on select "Choose Default Petition PDF Packet Complete Bankruptcy Petition (all forms and …" at bounding box center [971, 386] width 334 height 33
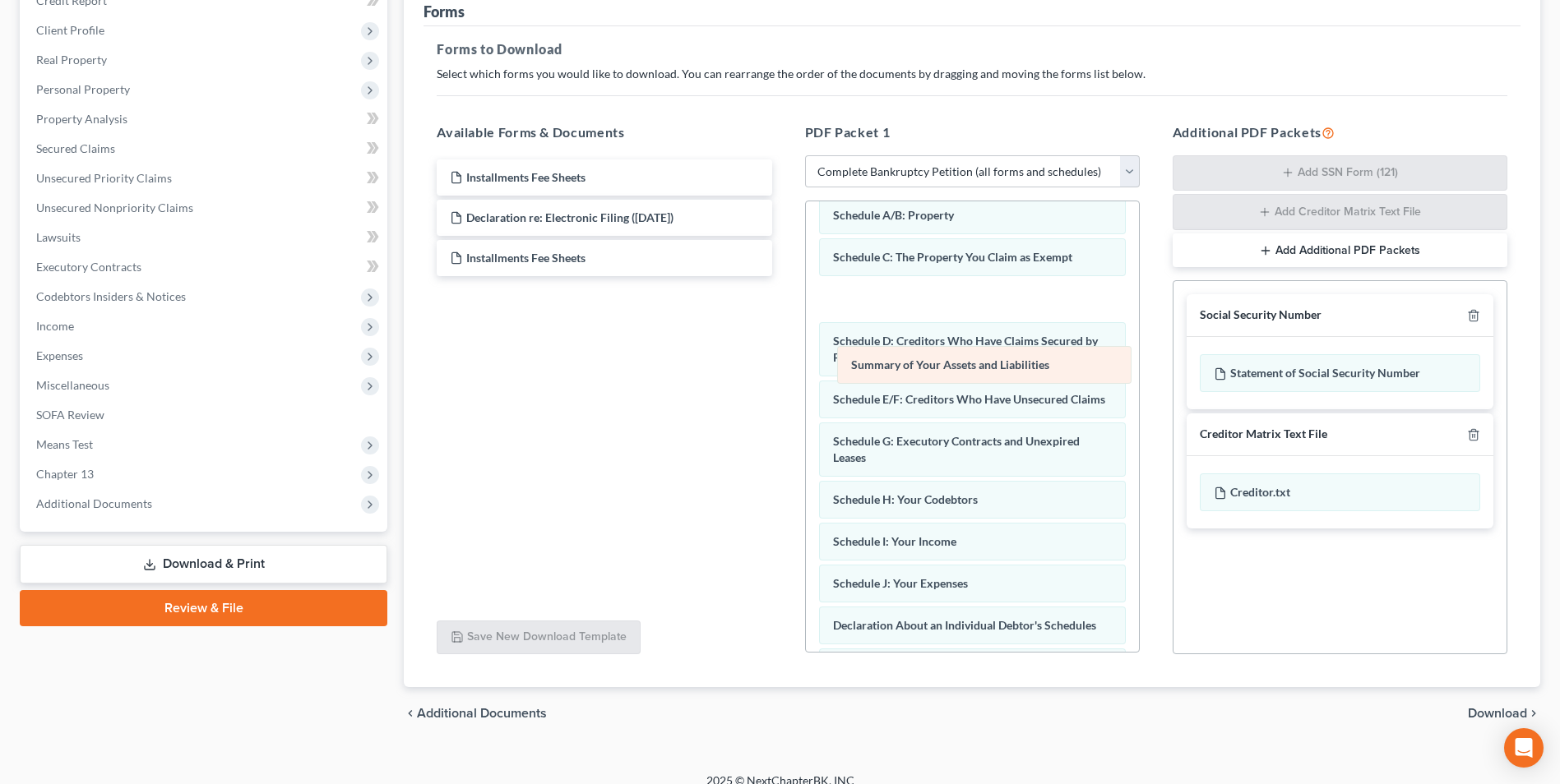
scroll to position [35, 0]
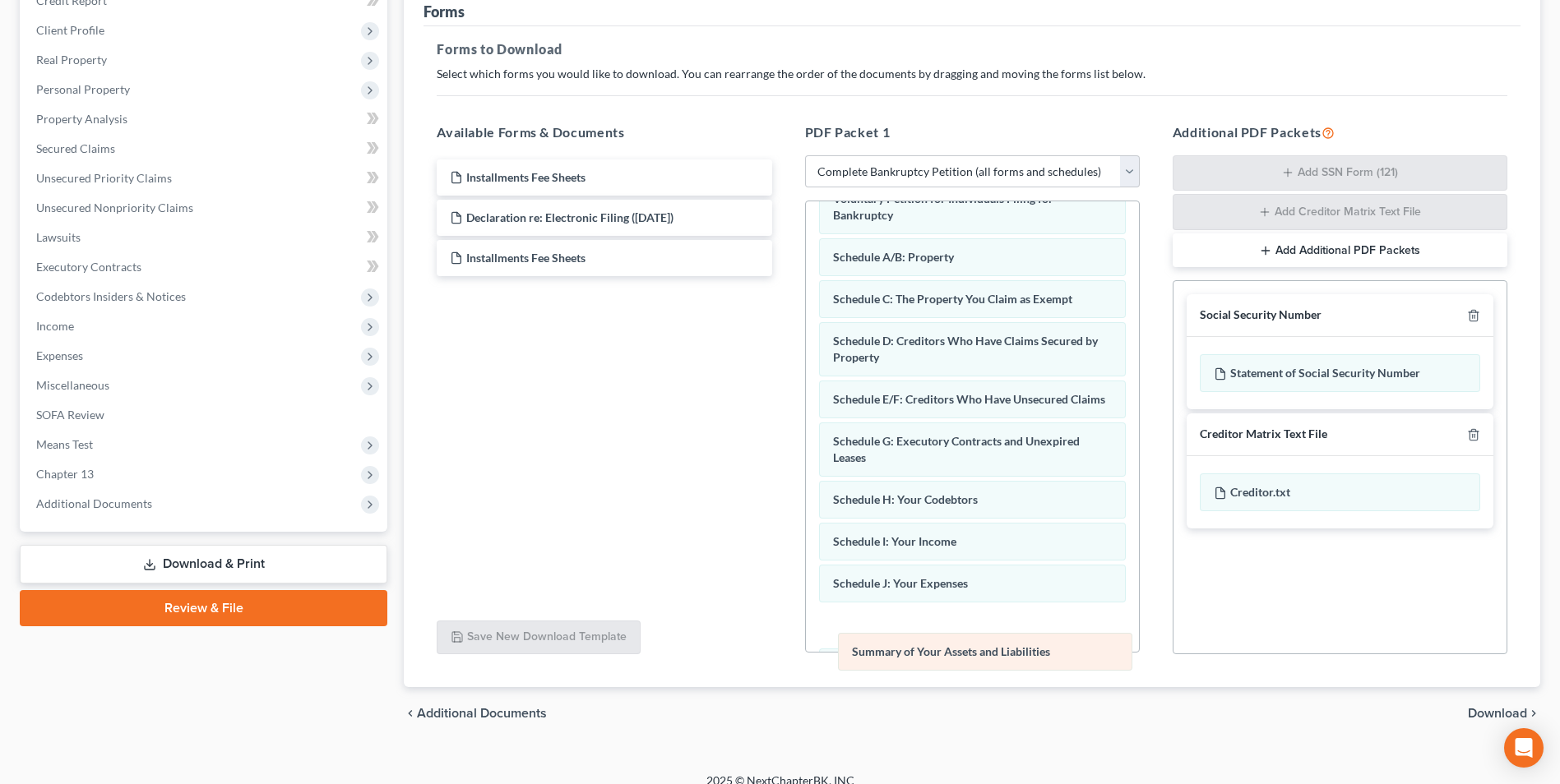
drag, startPoint x: 1004, startPoint y: 261, endPoint x: 1019, endPoint y: 656, distance: 395.3
click at [1019, 656] on div "Summary of Your Assets and Liabilities Voluntary Petition for Individuals Filin…" at bounding box center [971, 616] width 333 height 899
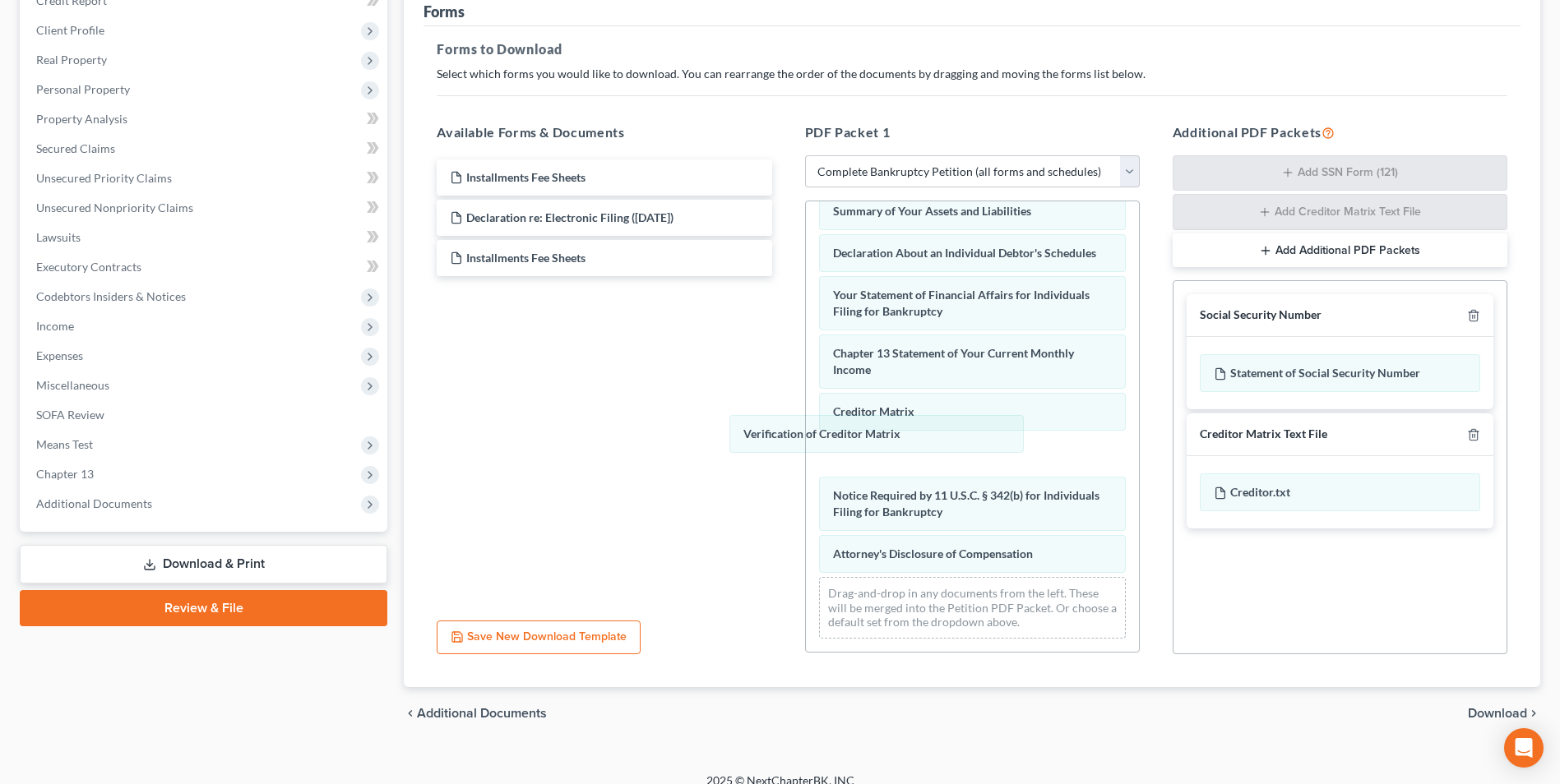
drag, startPoint x: 909, startPoint y: 463, endPoint x: 731, endPoint y: 418, distance: 183.6
click at [805, 398] on div "Verification of Creditor Matrix Voluntary Petition for Individuals Filing for B…" at bounding box center [971, 202] width 333 height 899
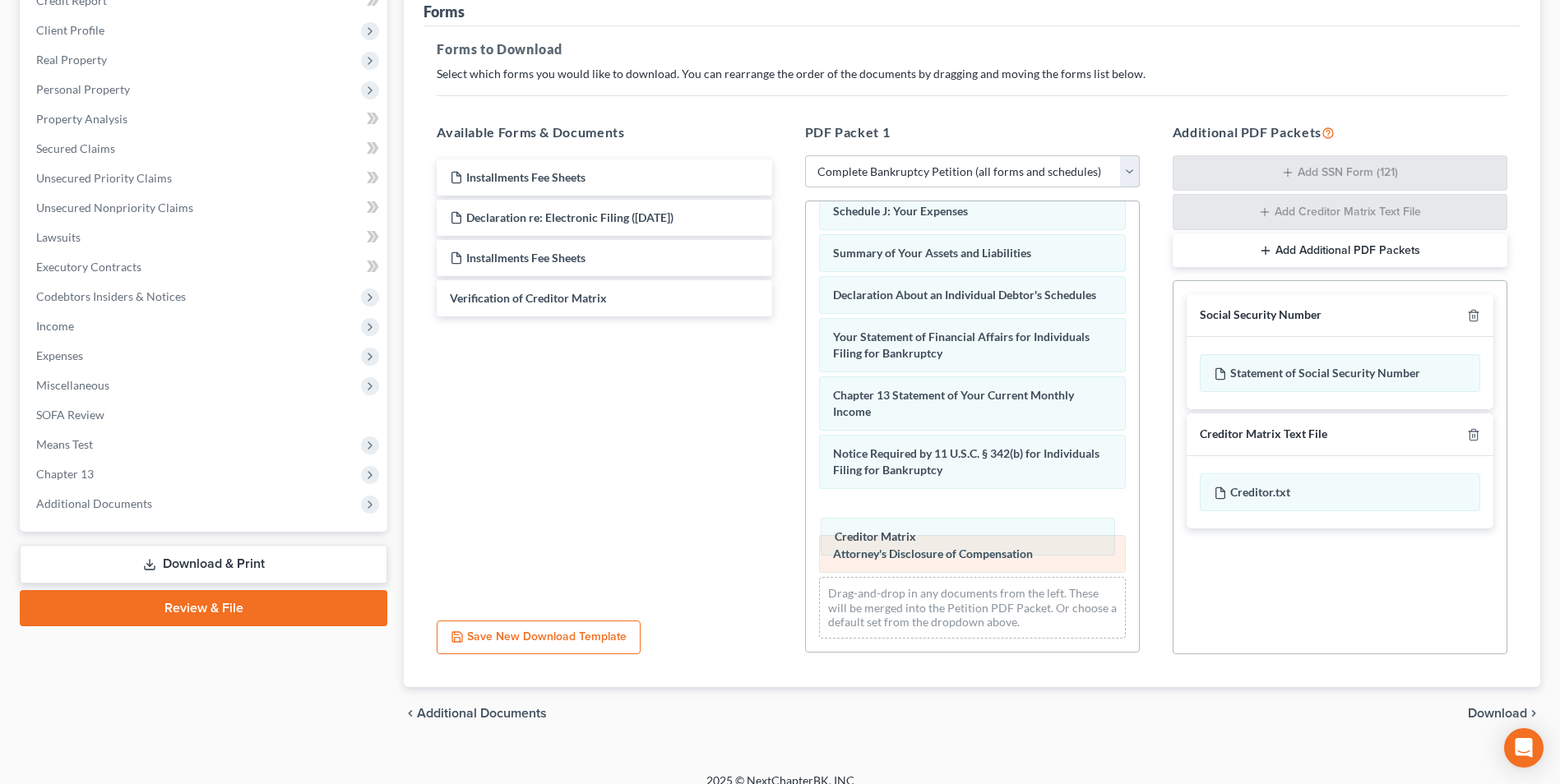
drag, startPoint x: 868, startPoint y: 452, endPoint x: 871, endPoint y: 550, distance: 98.0
click at [870, 536] on div "Creditor Matrix Voluntary Petition for Individuals Filing for Bankruptcy Schedu…" at bounding box center [971, 223] width 333 height 857
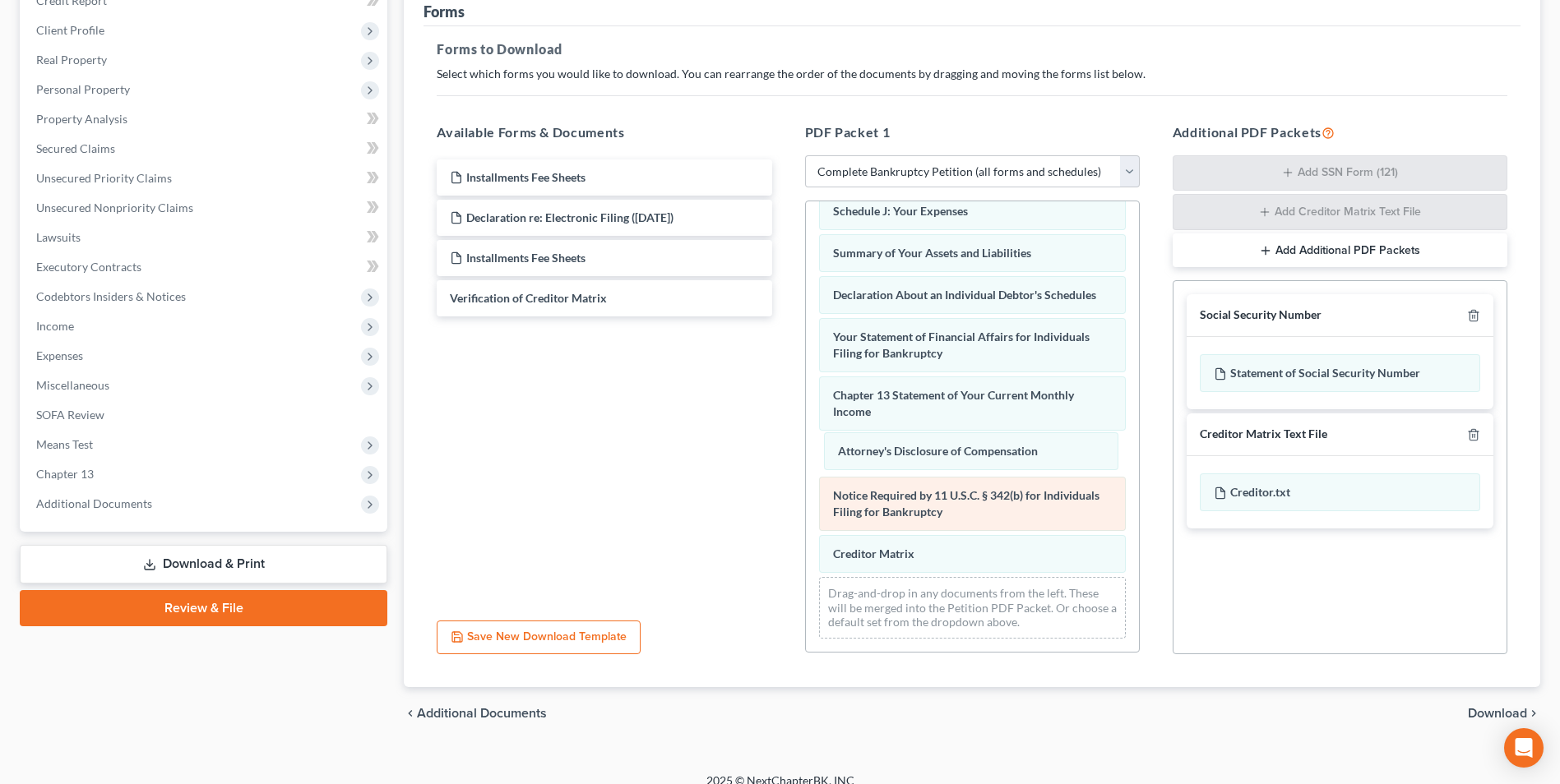
drag, startPoint x: 872, startPoint y: 550, endPoint x: 929, endPoint y: 502, distance: 74.5
click at [877, 442] on div "Attorney's Disclosure of Compensation Voluntary Petition for Individuals Filing…" at bounding box center [971, 223] width 333 height 857
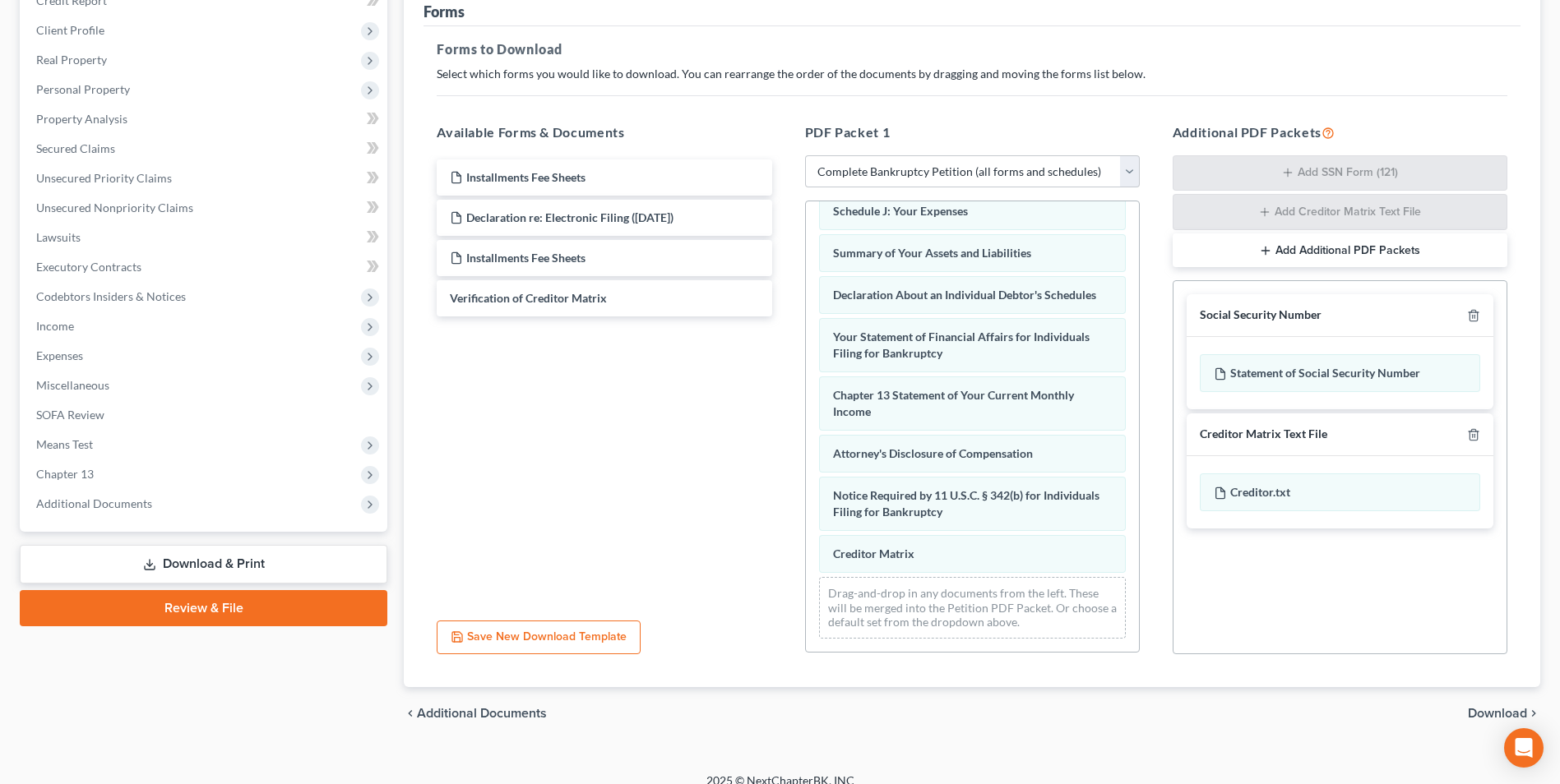
click at [1491, 707] on span "Download" at bounding box center [1497, 714] width 59 height 13
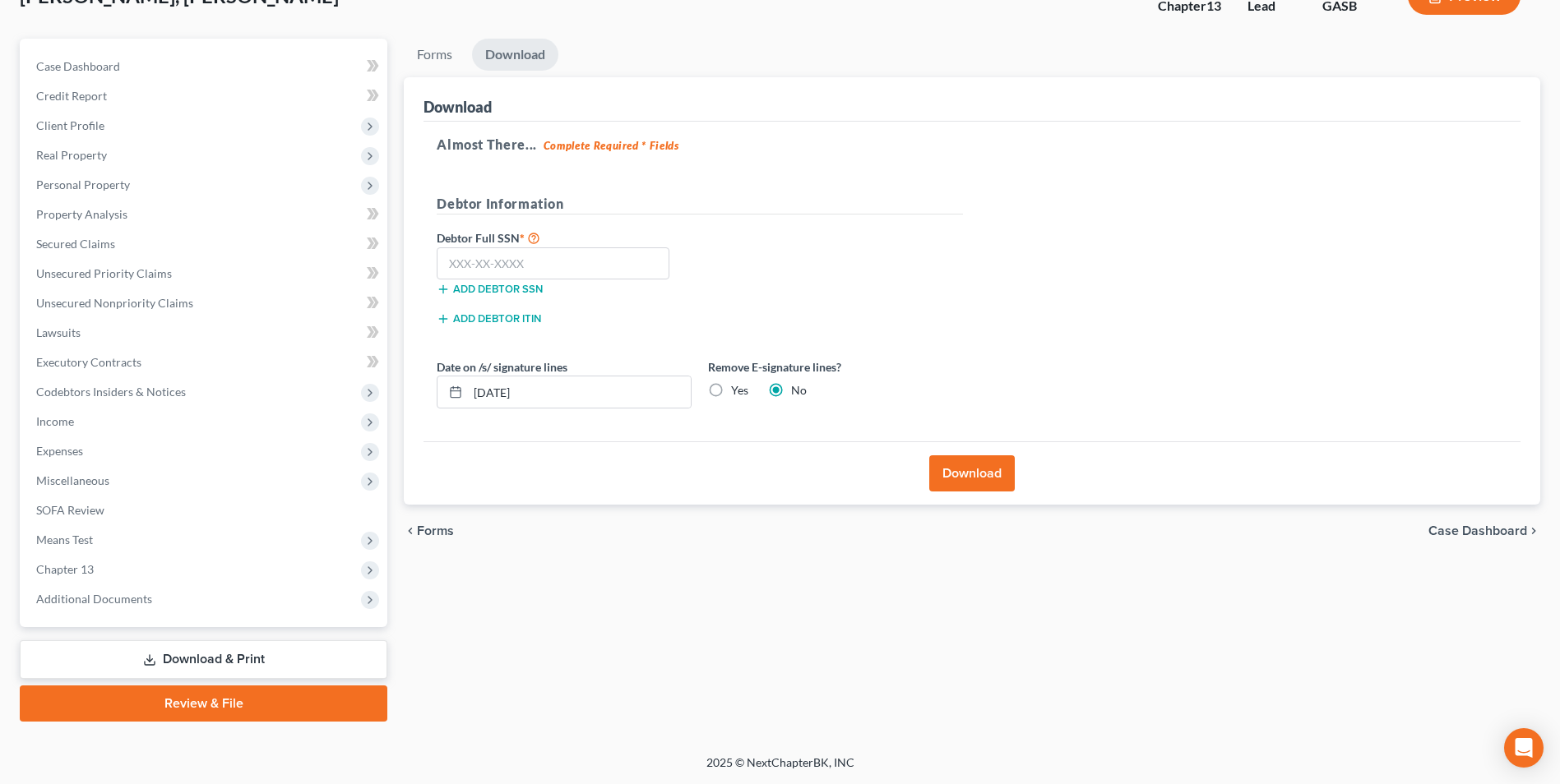
scroll to position [120, 0]
click at [573, 266] on input "text" at bounding box center [552, 263] width 233 height 33
type input "090-54-7550"
click at [969, 474] on button "Download" at bounding box center [972, 474] width 86 height 37
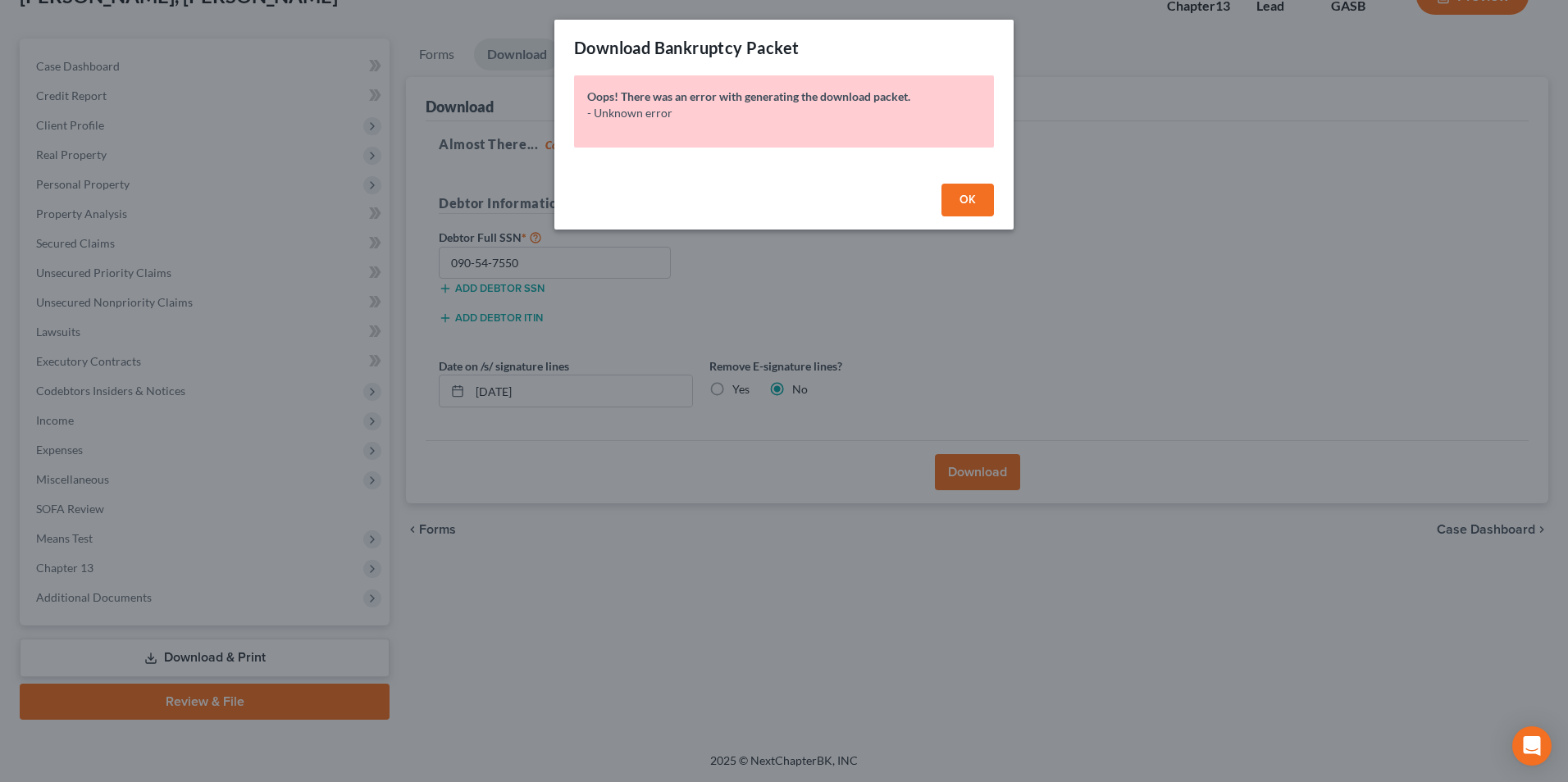
click at [956, 202] on button "OK" at bounding box center [967, 199] width 53 height 33
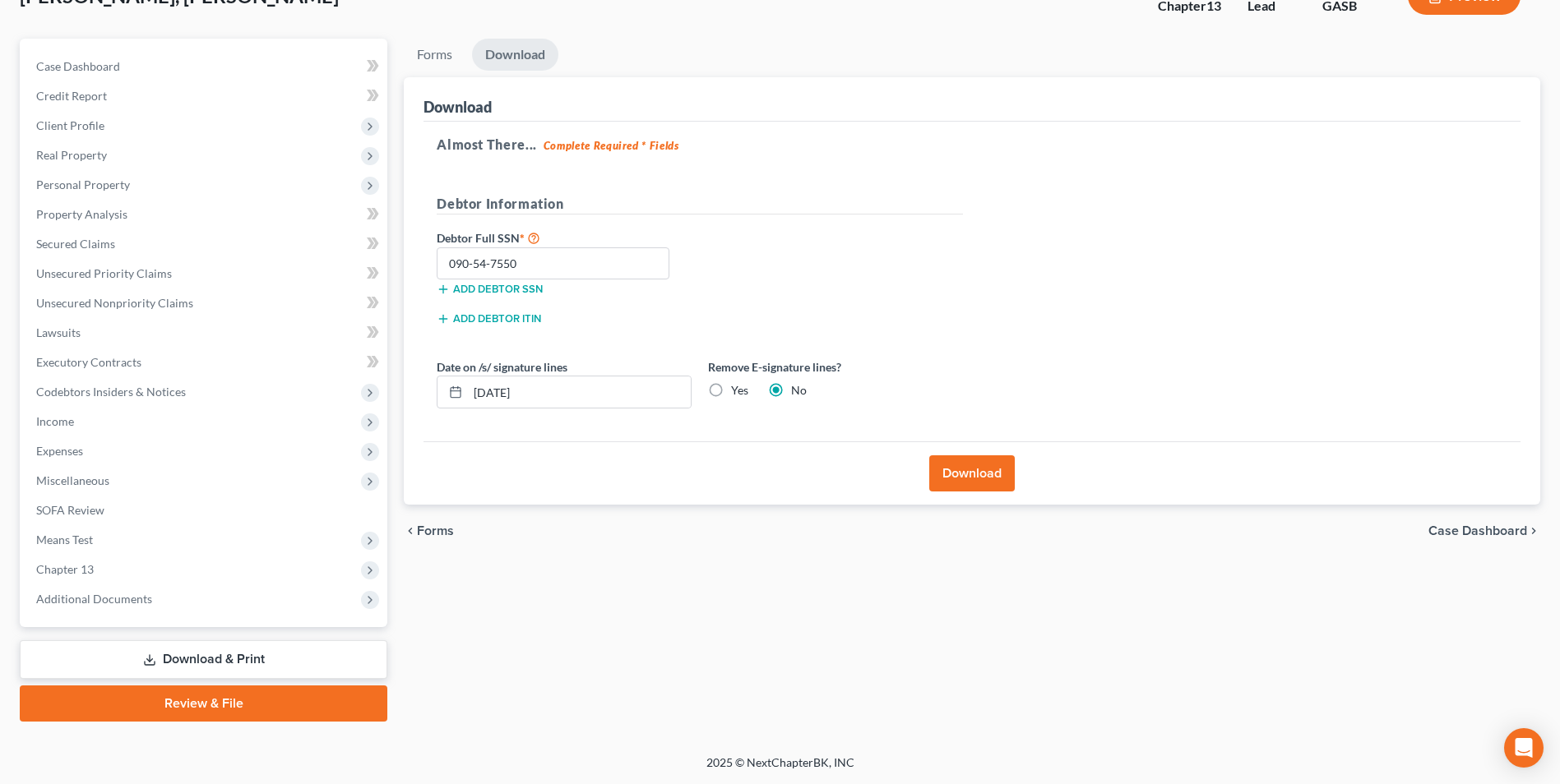
click at [982, 473] on button "Download" at bounding box center [972, 474] width 86 height 37
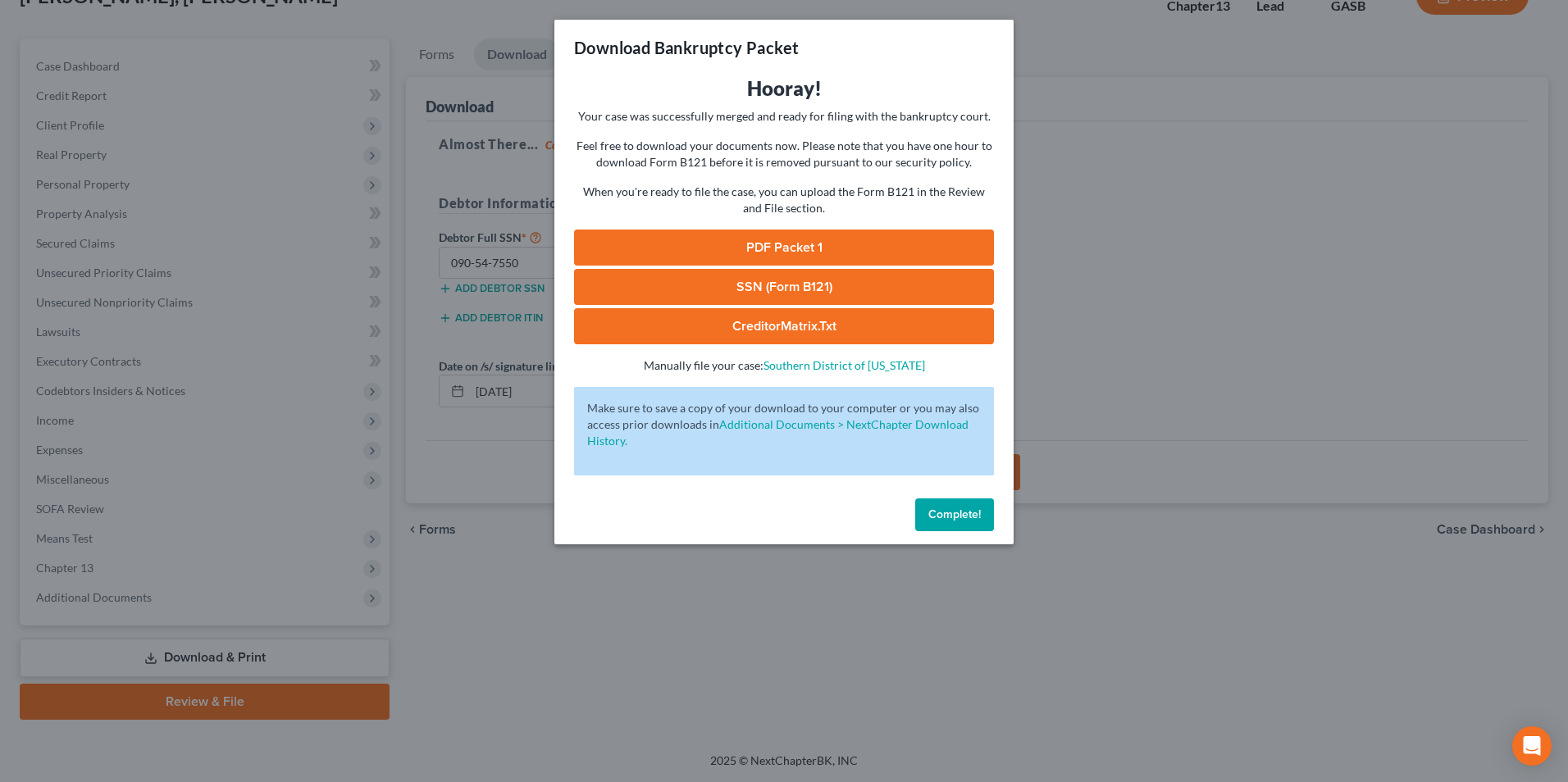
click at [740, 290] on link "SSN (Form B121)" at bounding box center [784, 286] width 420 height 36
click at [715, 246] on link "PDF Packet 1" at bounding box center [784, 247] width 420 height 36
click at [754, 327] on link "CreditorMatrix.txt" at bounding box center [784, 327] width 420 height 36
click at [539, 634] on div "Download Bankruptcy Packet Hooray! Your case was successfully merged and ready …" at bounding box center [784, 391] width 1568 height 782
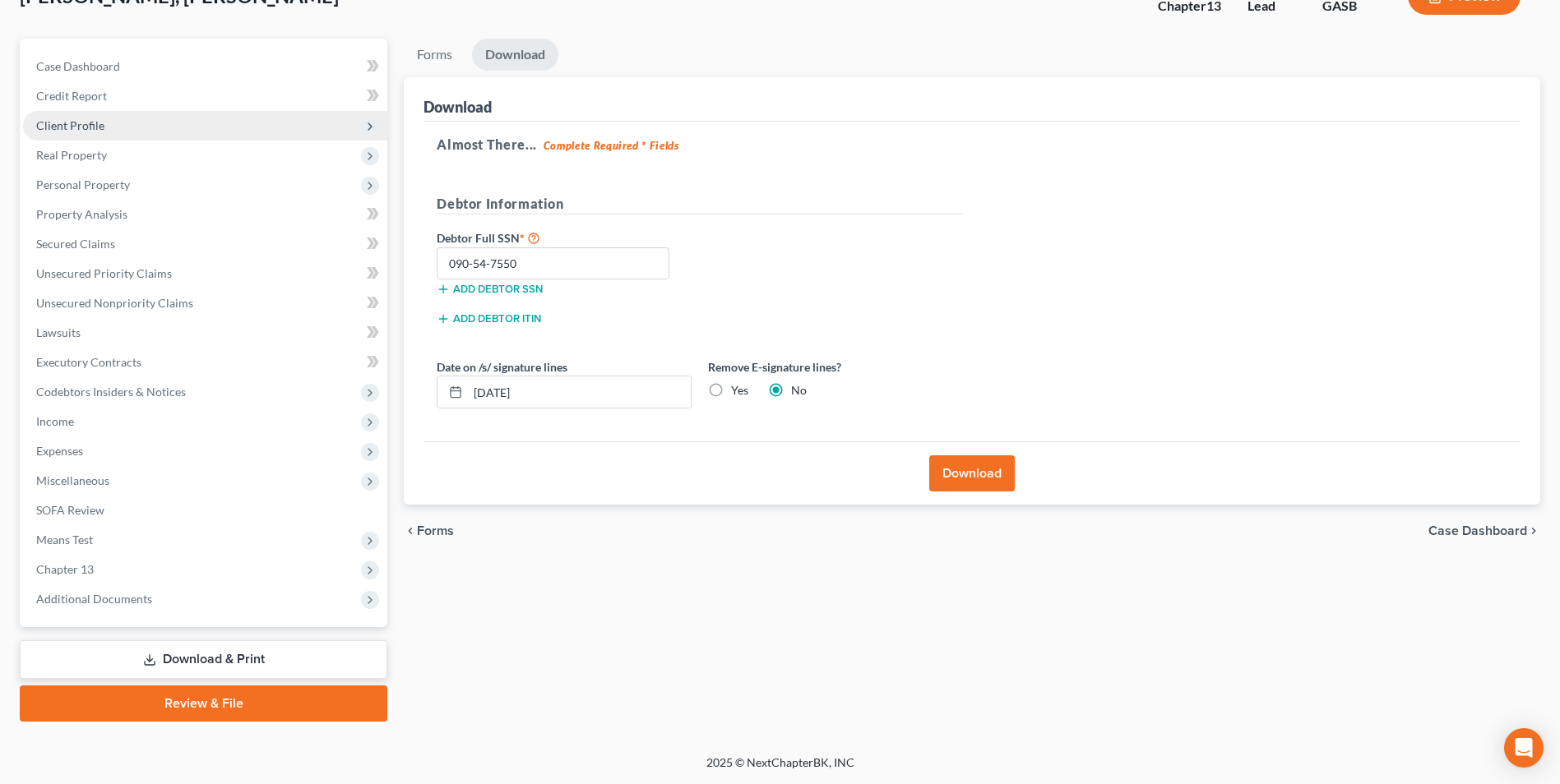
click at [73, 128] on span "Client Profile" at bounding box center [70, 126] width 69 height 14
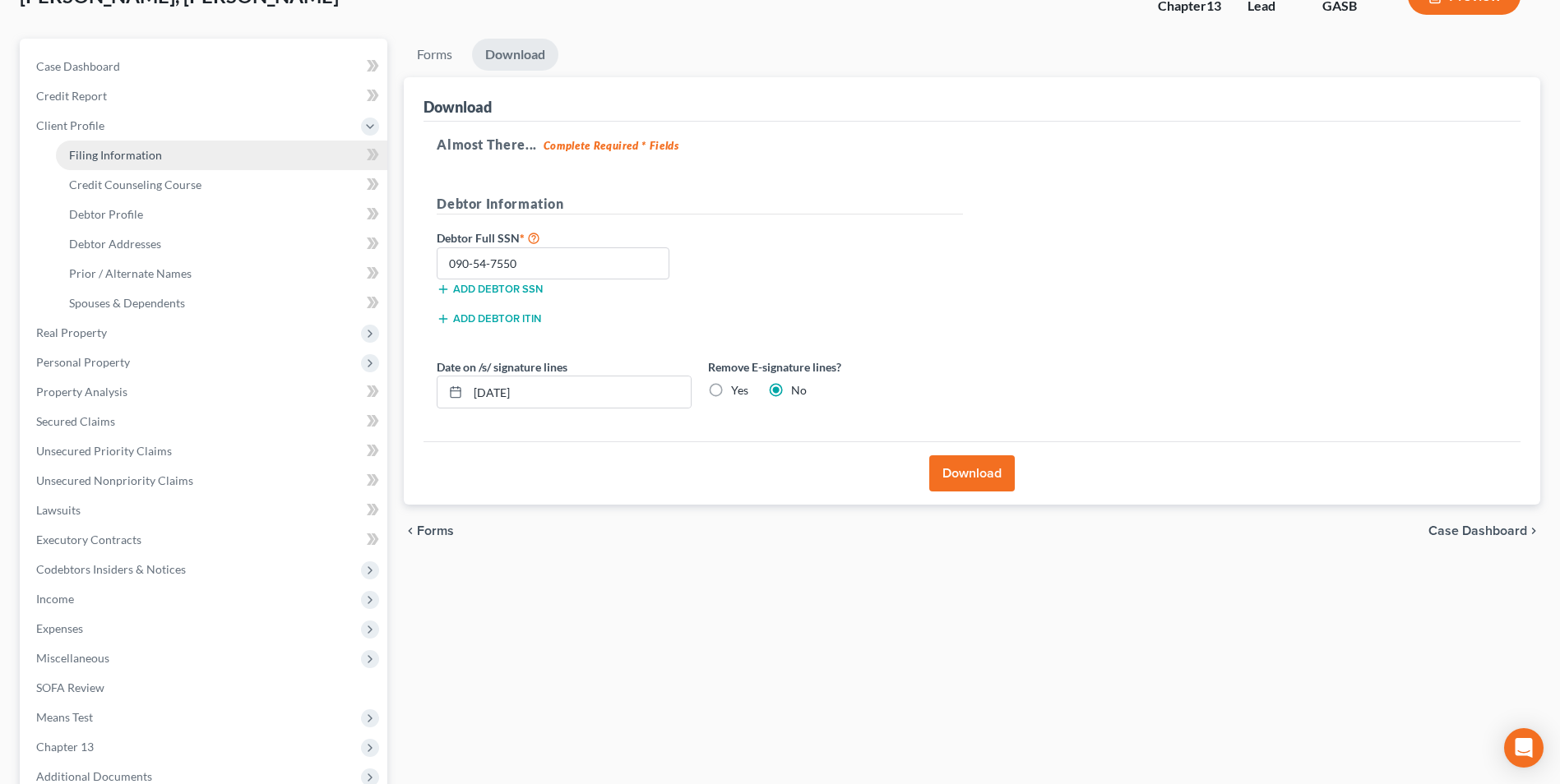
click at [100, 162] on link "Filing Information" at bounding box center [221, 155] width 331 height 29
select select "1"
select select "0"
select select "3"
select select "20"
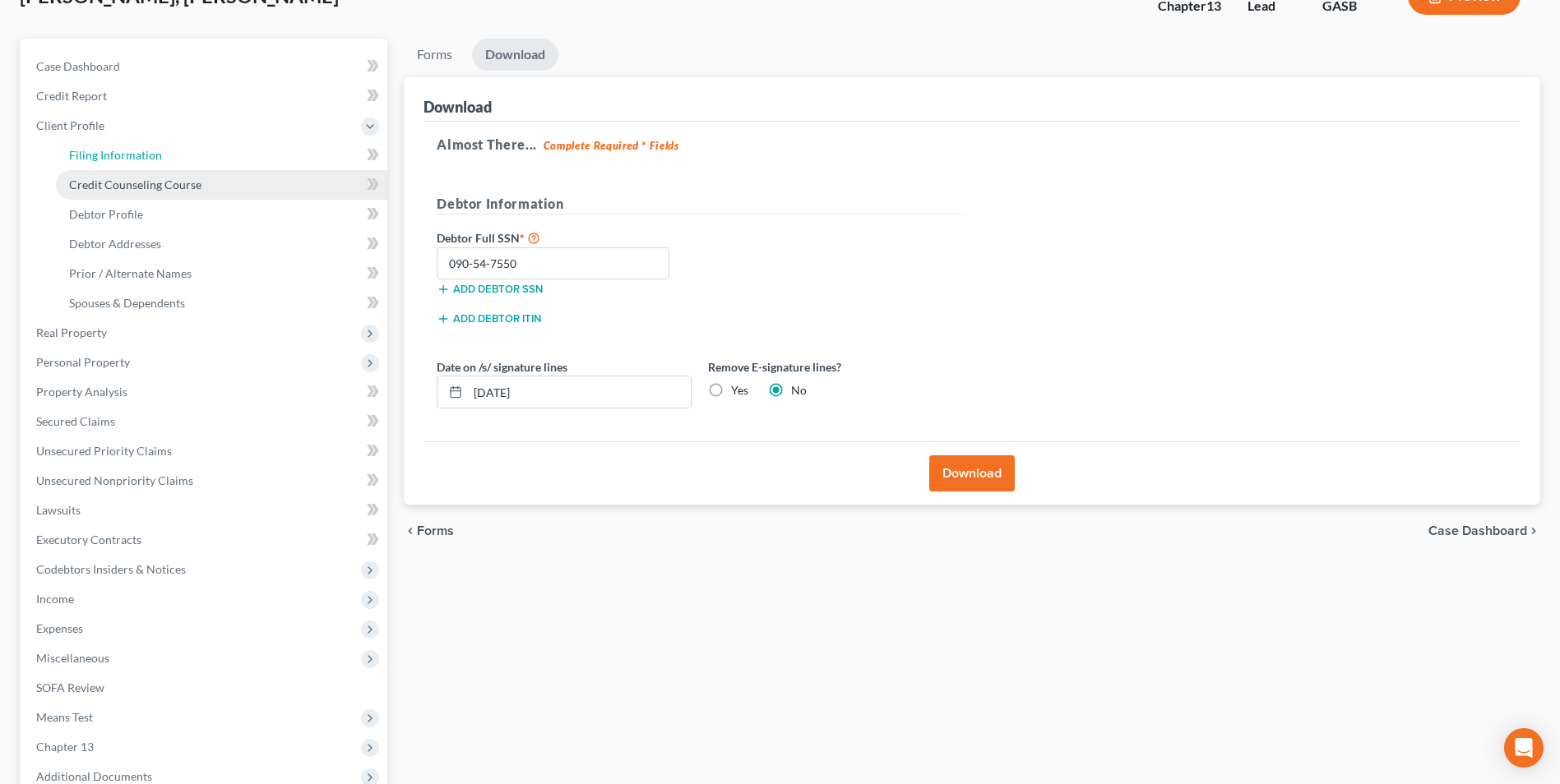
select select "0"
select select "10"
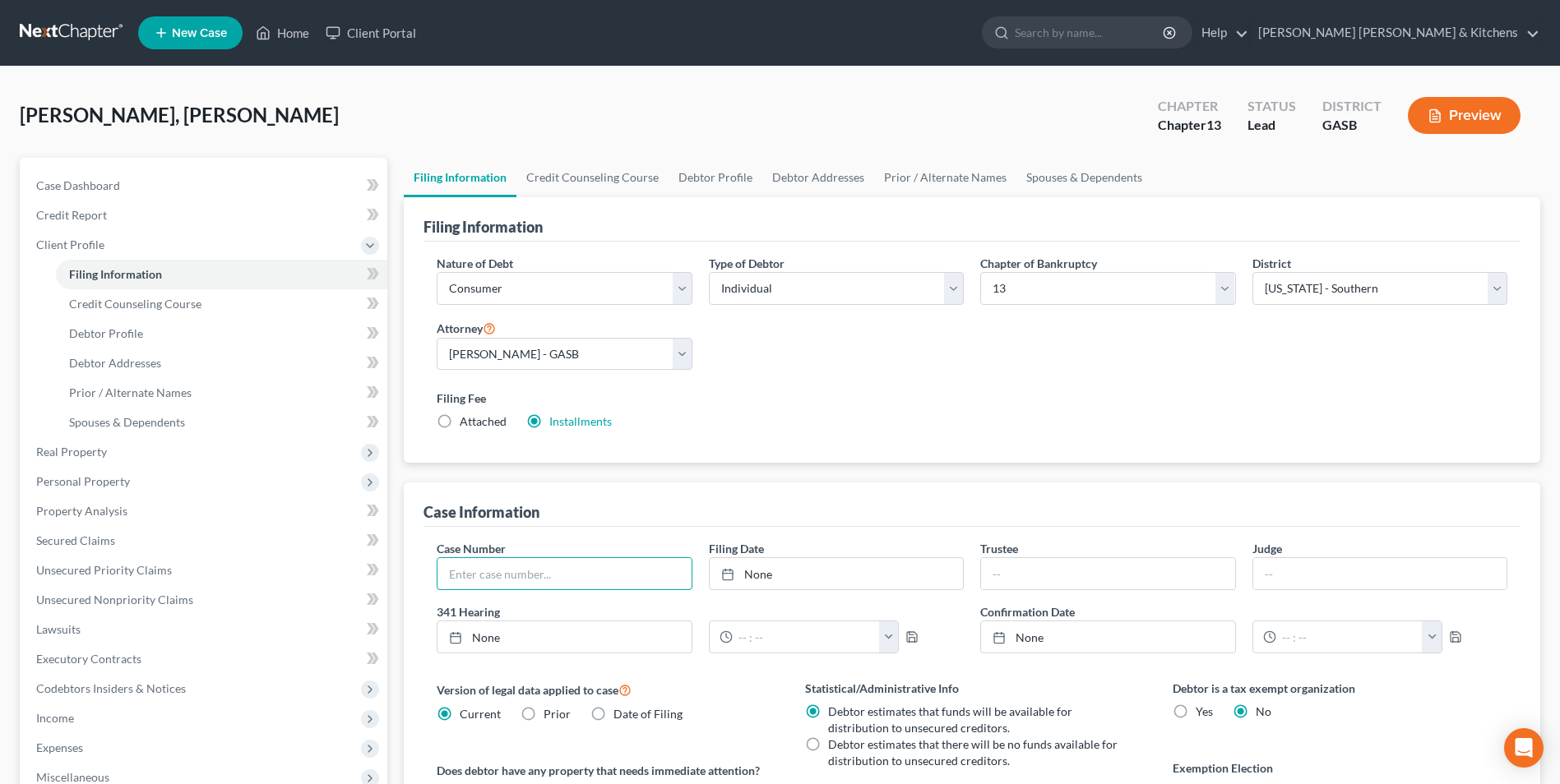
drag, startPoint x: 484, startPoint y: 577, endPoint x: 465, endPoint y: 537, distance: 44.3
click at [484, 577] on input "text" at bounding box center [564, 574] width 253 height 31
type input "25-60240"
click at [282, 37] on link "Home" at bounding box center [282, 32] width 70 height 29
